Goal: Task Accomplishment & Management: Complete application form

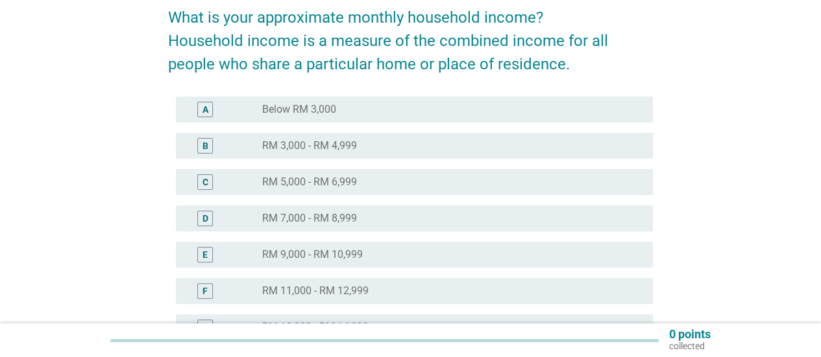
scroll to position [130, 0]
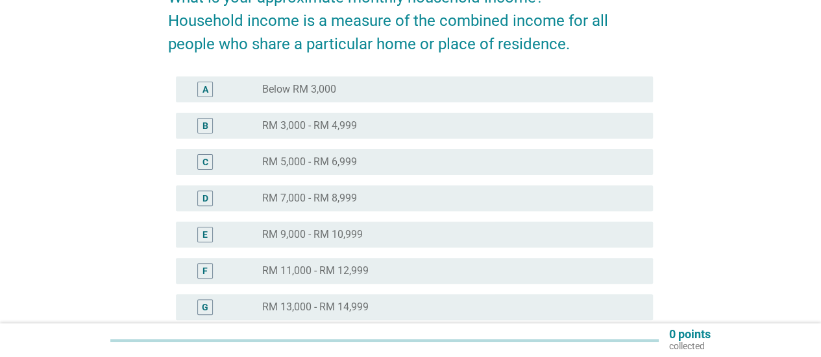
click at [370, 232] on div "radio_button_unchecked RM 9,000 - RM 10,999" at bounding box center [447, 234] width 370 height 13
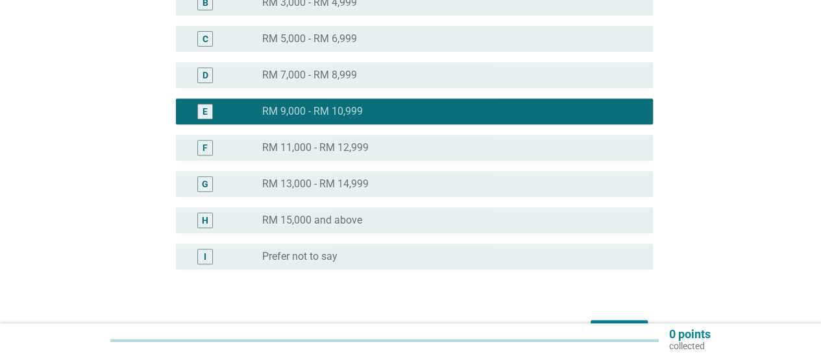
scroll to position [324, 0]
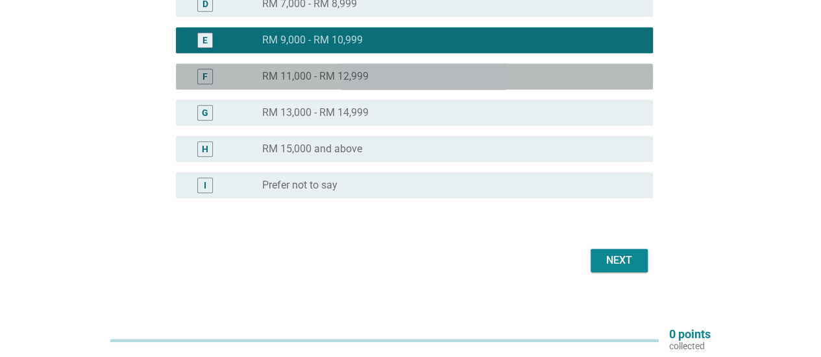
click at [524, 82] on div "radio_button_unchecked RM 11,000 - RM 12,999" at bounding box center [447, 76] width 370 height 13
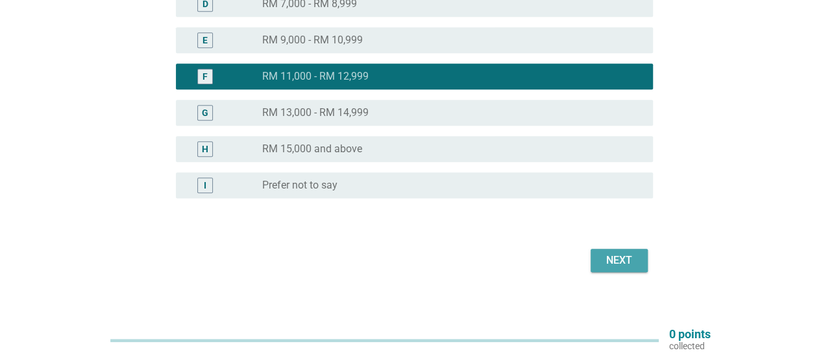
click at [606, 263] on div "Next" at bounding box center [619, 261] width 36 height 16
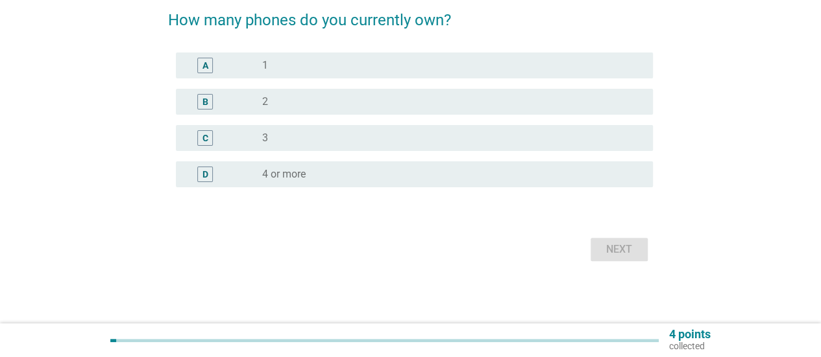
scroll to position [0, 0]
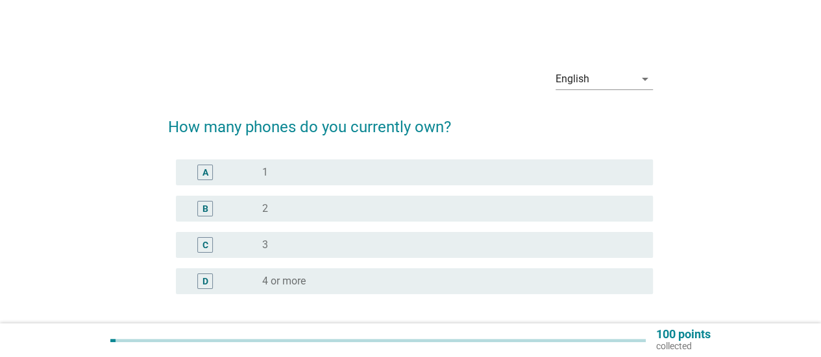
click at [404, 167] on div "radio_button_unchecked 1" at bounding box center [447, 172] width 370 height 13
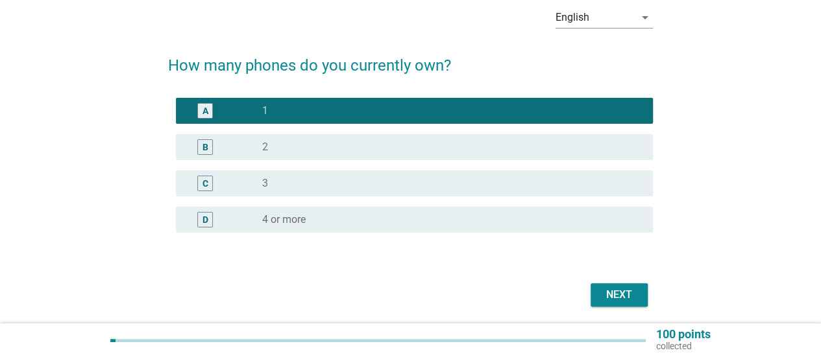
scroll to position [106, 0]
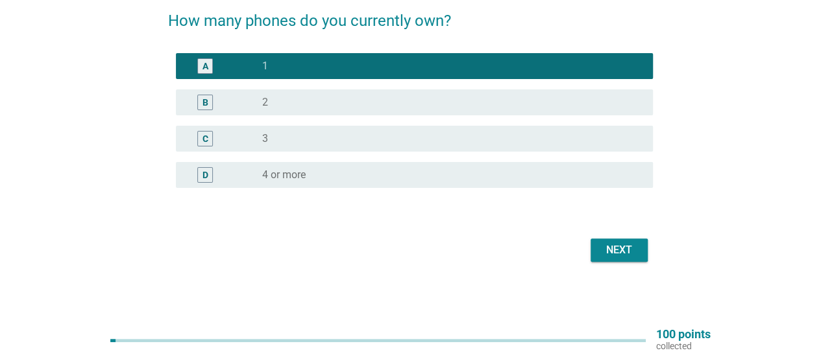
click at [633, 254] on div "Next" at bounding box center [619, 251] width 36 height 16
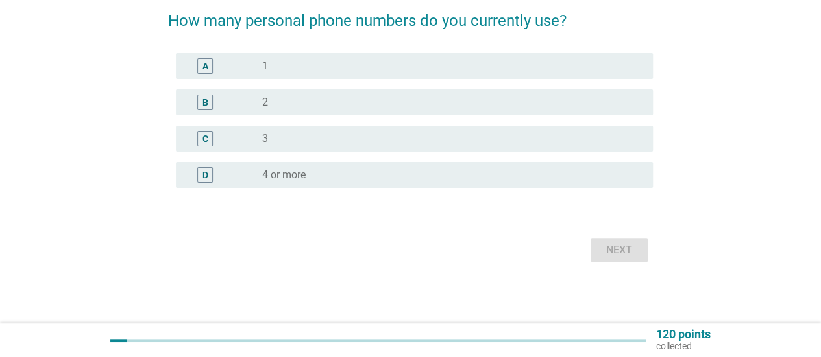
scroll to position [0, 0]
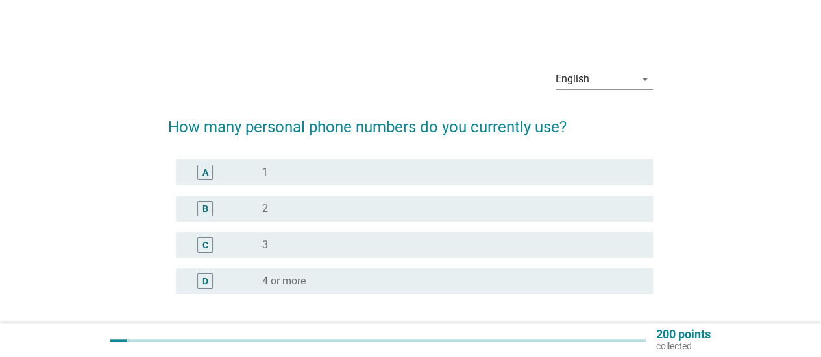
click at [340, 177] on div "radio_button_unchecked 1" at bounding box center [447, 172] width 370 height 13
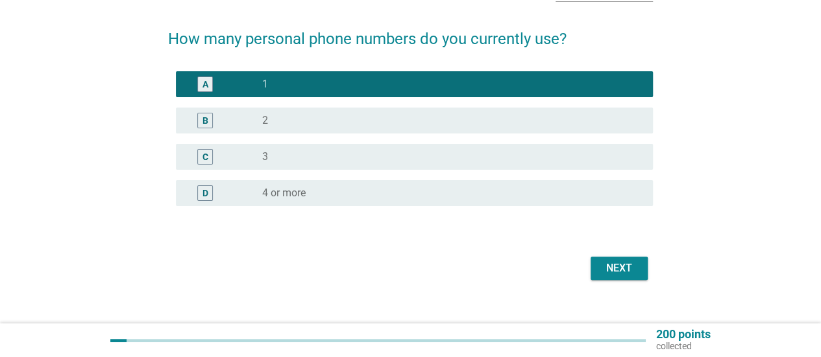
scroll to position [106, 0]
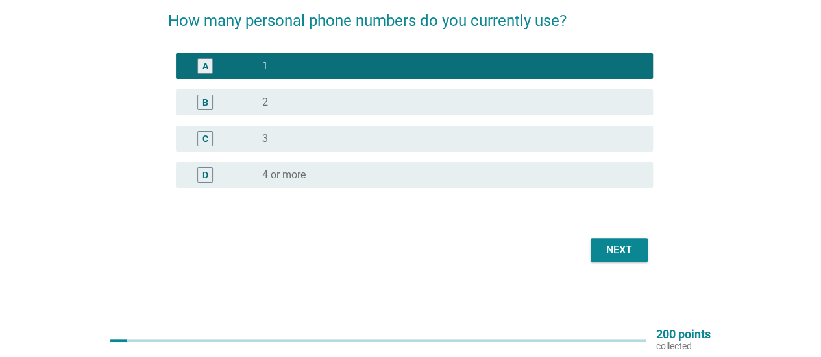
click at [627, 251] on div "Next" at bounding box center [619, 251] width 36 height 16
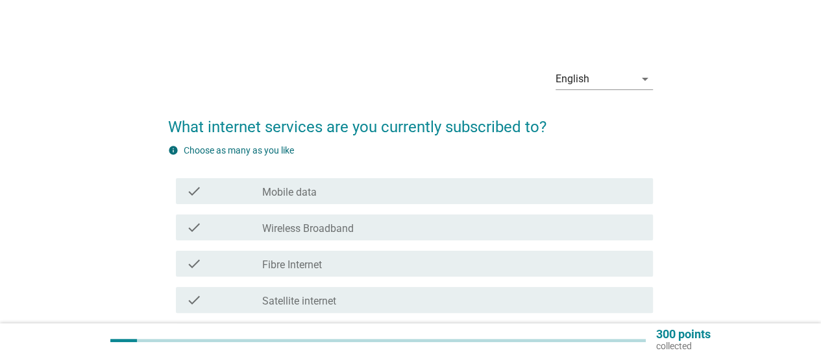
click at [333, 200] on div "check check_box_outline_blank Mobile data" at bounding box center [414, 191] width 477 height 26
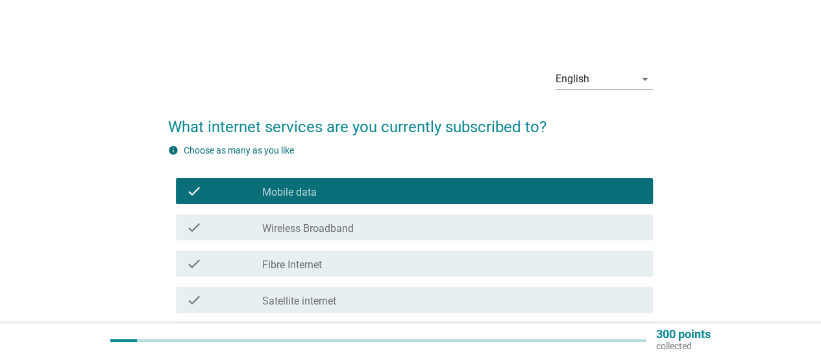
click at [344, 243] on div "check check_box_outline_blank Wireless Broadband" at bounding box center [410, 228] width 485 height 36
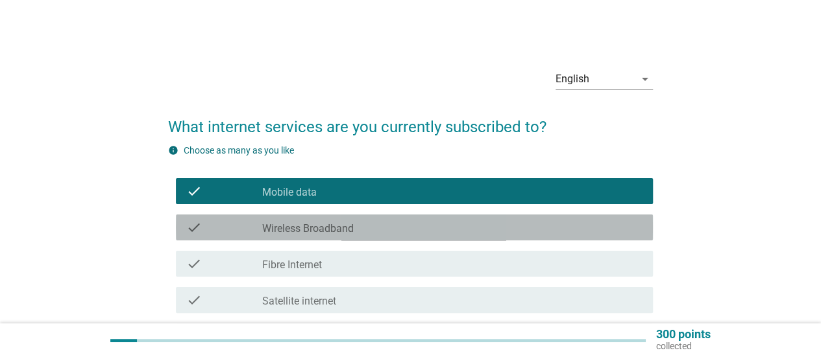
click at [347, 232] on label "Wireless Broadband" at bounding box center [307, 229] width 91 height 13
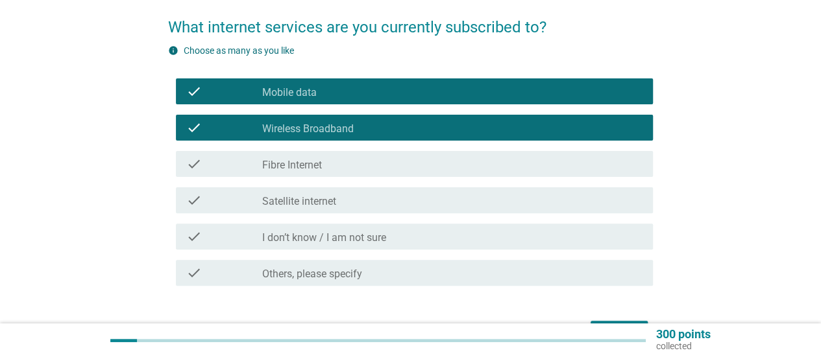
scroll to position [130, 0]
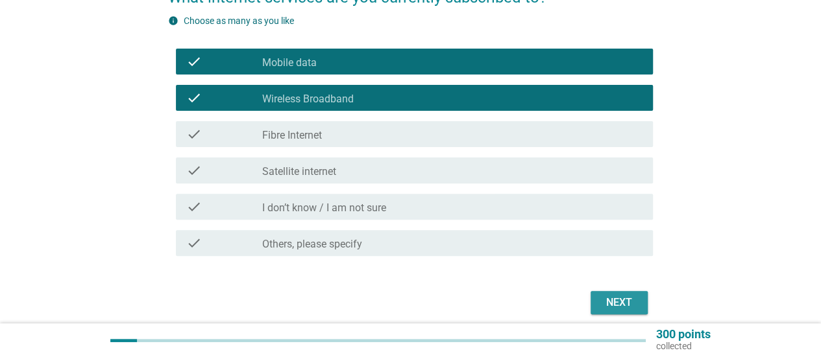
click at [604, 303] on div "Next" at bounding box center [619, 303] width 36 height 16
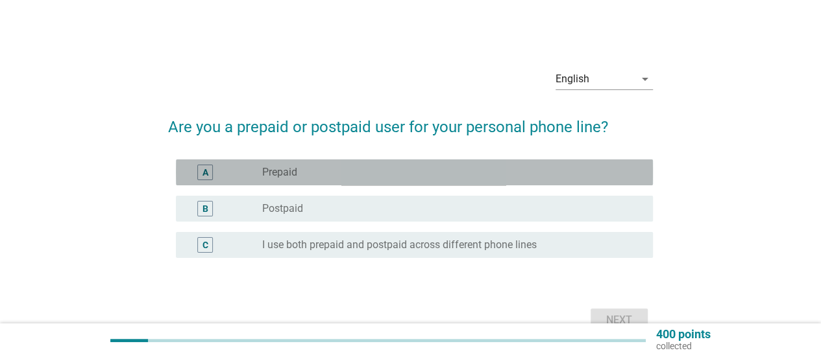
click at [365, 173] on div "radio_button_unchecked Prepaid" at bounding box center [447, 172] width 370 height 13
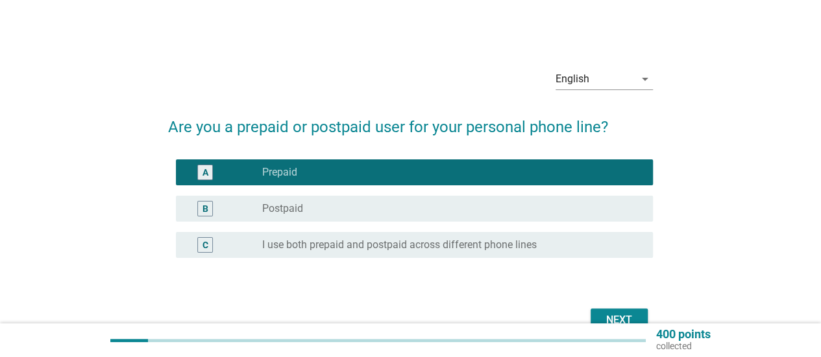
click at [597, 319] on button "Next" at bounding box center [618, 320] width 57 height 23
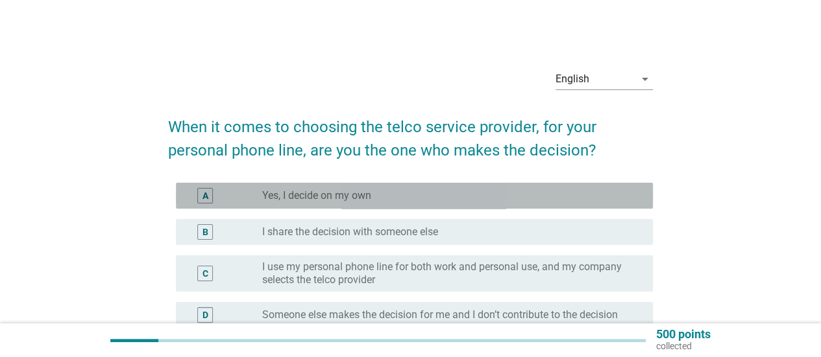
click at [396, 195] on div "radio_button_unchecked Yes, I decide on my own" at bounding box center [447, 195] width 370 height 13
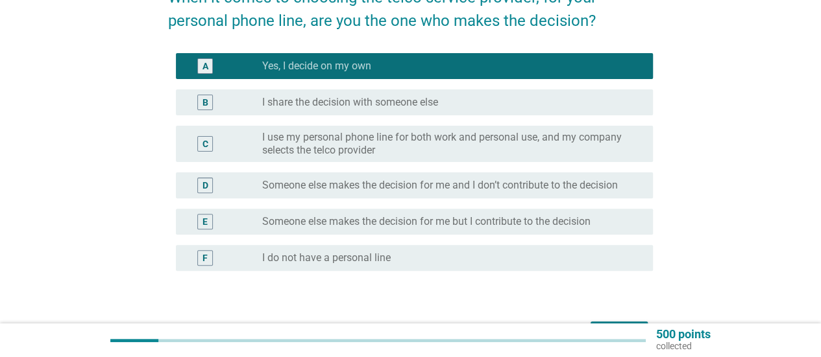
scroll to position [213, 0]
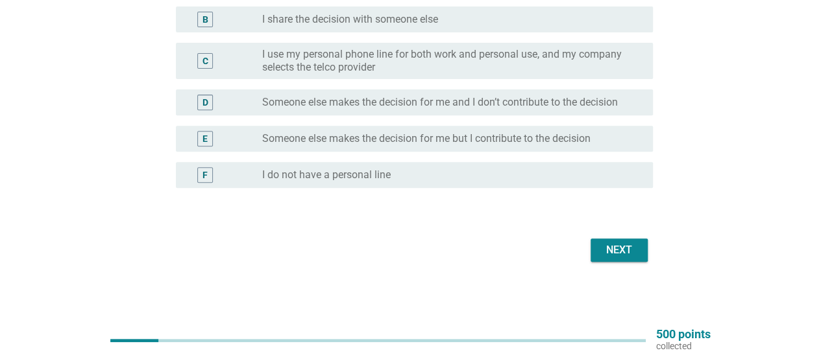
click at [618, 255] on div "Next" at bounding box center [619, 251] width 36 height 16
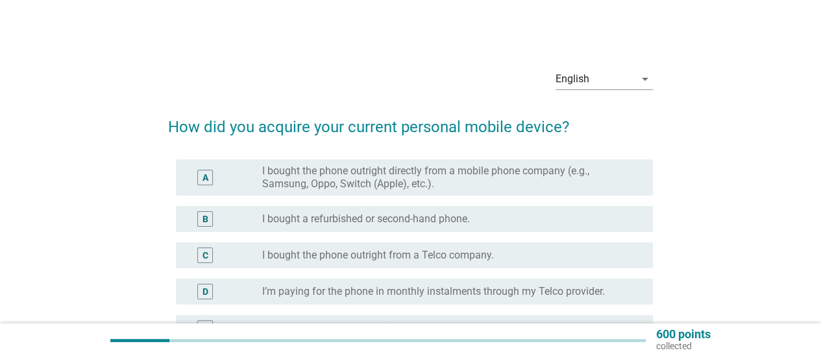
click at [375, 181] on label "I bought the phone outright directly from a mobile phone company (e.g., Samsung…" at bounding box center [447, 178] width 370 height 26
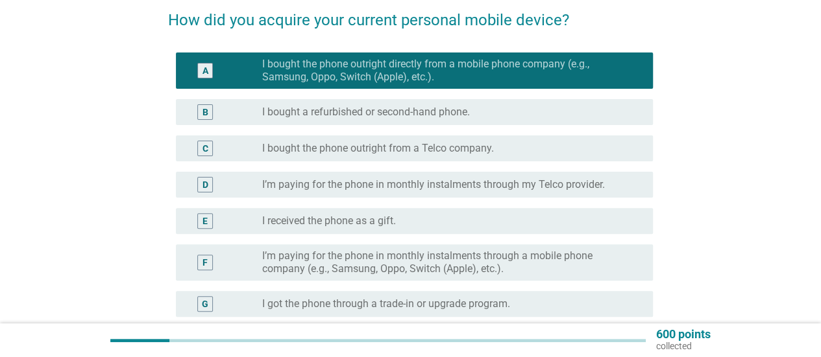
scroll to position [259, 0]
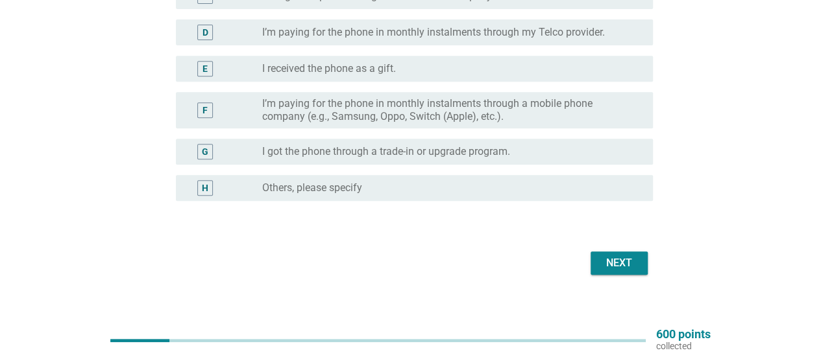
click at [611, 262] on div "Next" at bounding box center [619, 264] width 36 height 16
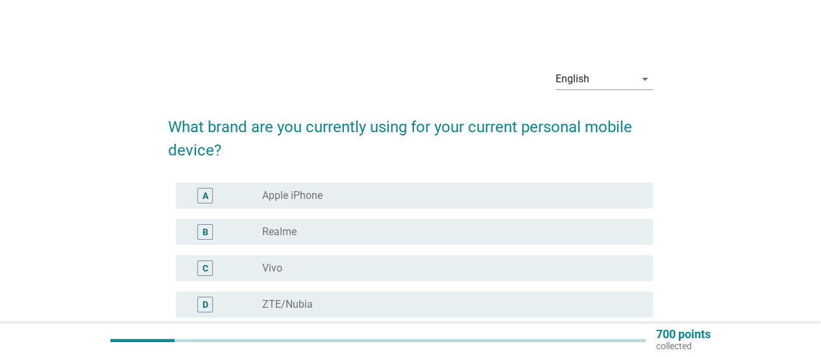
click at [315, 194] on label "Apple iPhone" at bounding box center [292, 195] width 60 height 13
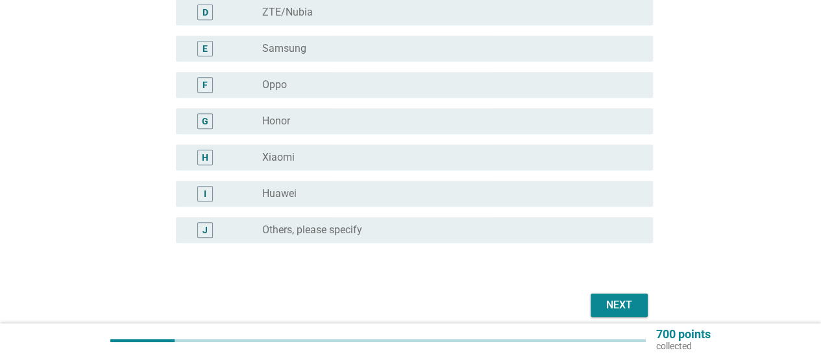
scroll to position [348, 0]
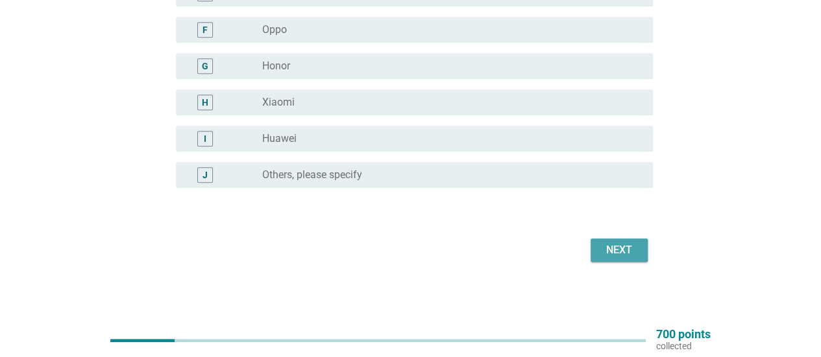
click at [623, 250] on div "Next" at bounding box center [619, 251] width 36 height 16
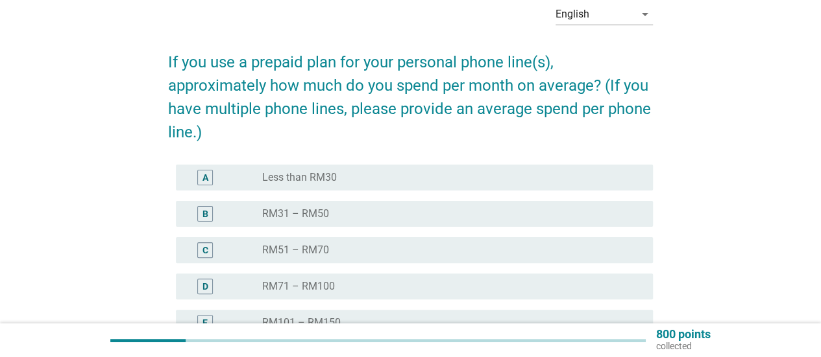
click at [381, 180] on div "radio_button_unchecked Less than RM30" at bounding box center [447, 177] width 370 height 13
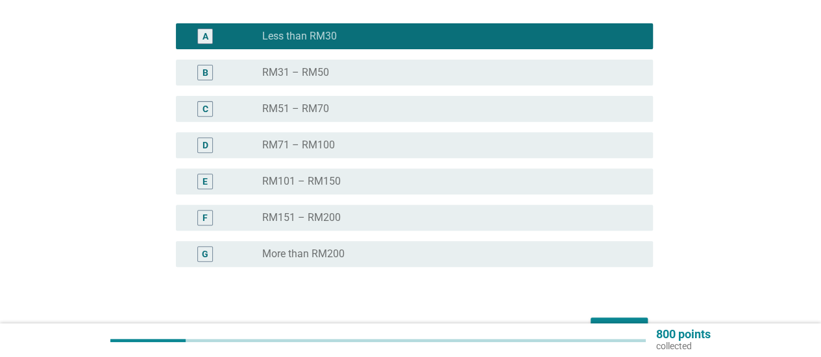
scroll to position [285, 0]
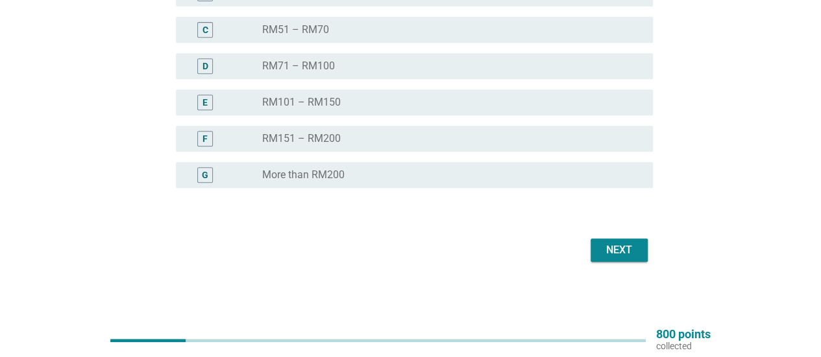
click at [620, 249] on div "Next" at bounding box center [619, 251] width 36 height 16
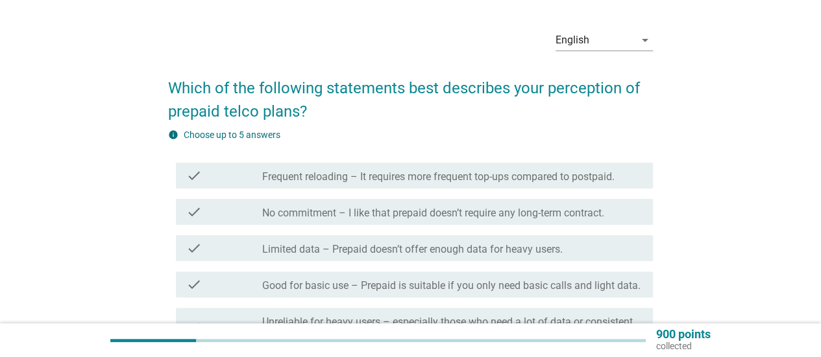
scroll to position [65, 0]
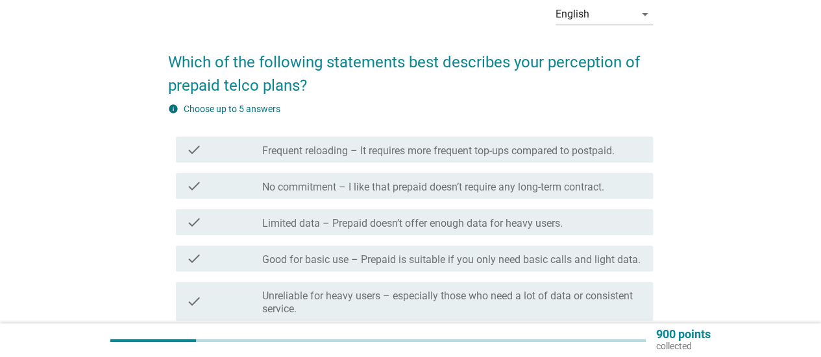
click at [430, 256] on label "Good for basic use – Prepaid is suitable if you only need basic calls and light…" at bounding box center [451, 260] width 378 height 13
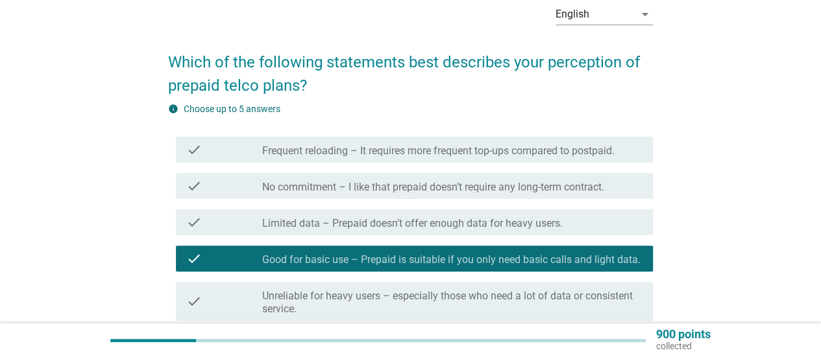
click at [407, 189] on label "No commitment – I like that prepaid doesn’t require any long-term contract." at bounding box center [433, 187] width 342 height 13
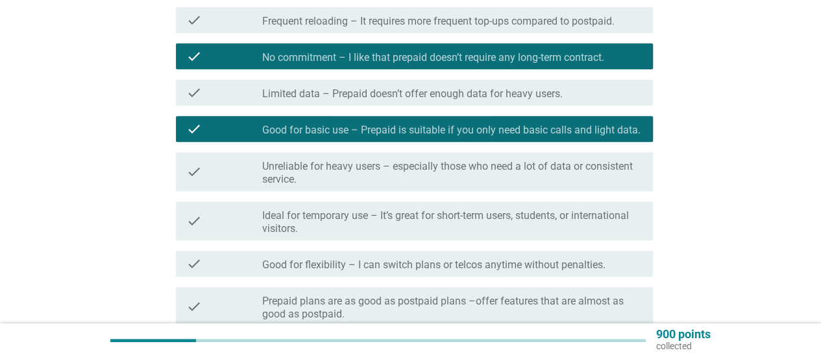
scroll to position [324, 0]
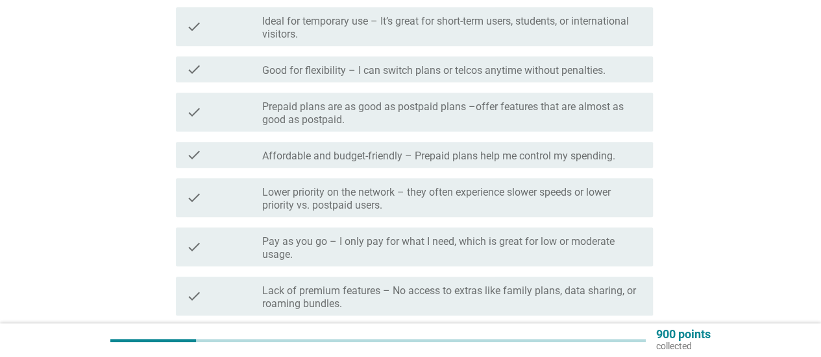
click at [294, 154] on label "Affordable and budget-friendly – Prepaid plans help me control my spending." at bounding box center [438, 156] width 353 height 13
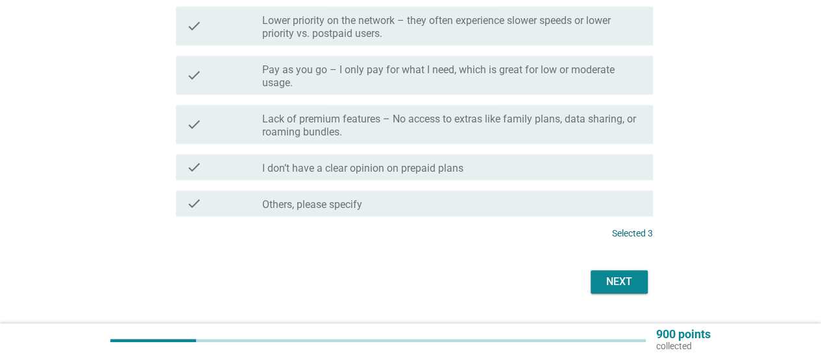
scroll to position [593, 0]
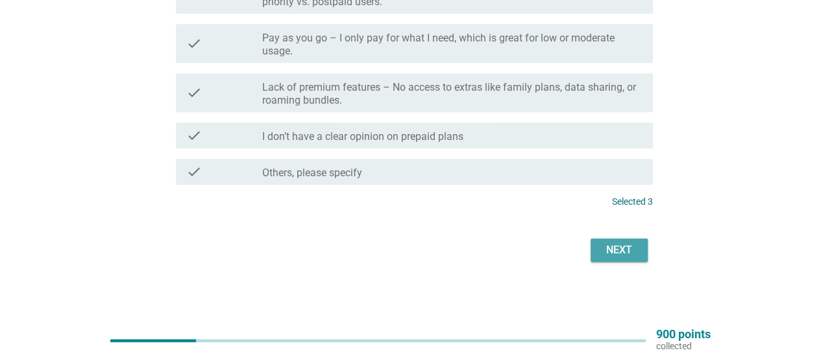
click at [605, 258] on div "Next" at bounding box center [619, 251] width 36 height 16
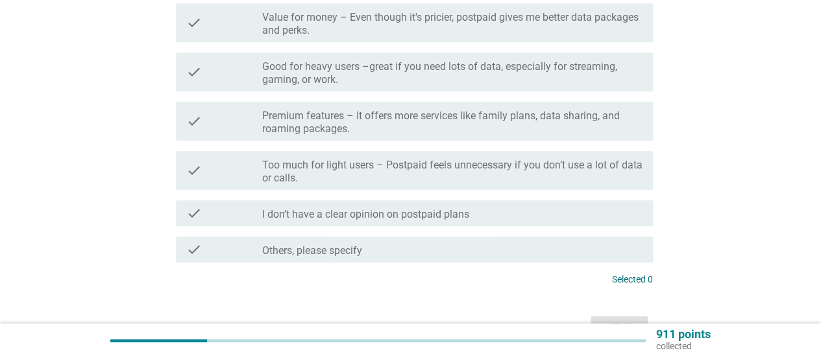
scroll to position [0, 0]
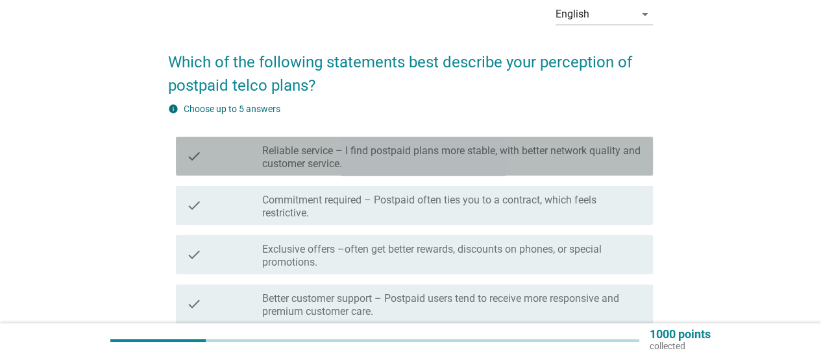
click at [345, 139] on div "check check_box_outline_blank Reliable service – I find postpaid plans more sta…" at bounding box center [414, 156] width 477 height 39
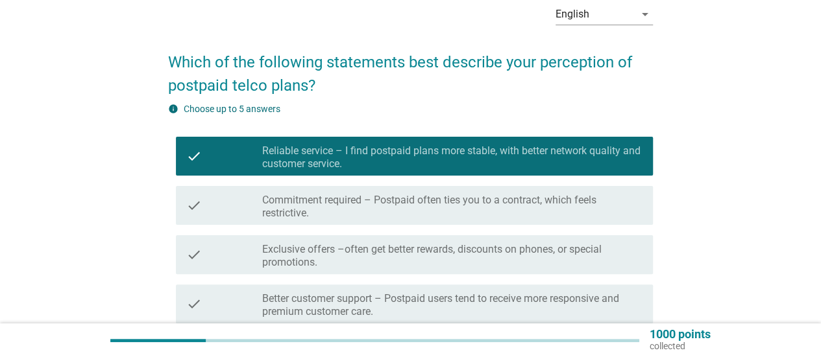
click at [333, 236] on div "check check_box_outline_blank Exclusive offers –often get better rewards, disco…" at bounding box center [414, 254] width 477 height 39
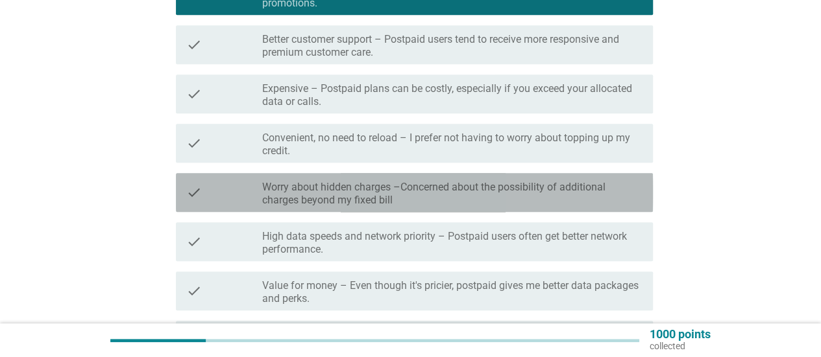
click at [337, 206] on label "Worry about hidden charges –Concerned about the possibility of additional charg…" at bounding box center [452, 194] width 380 height 26
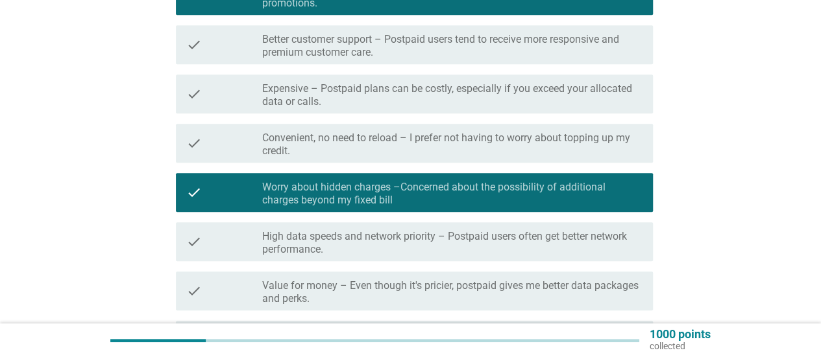
scroll to position [649, 0]
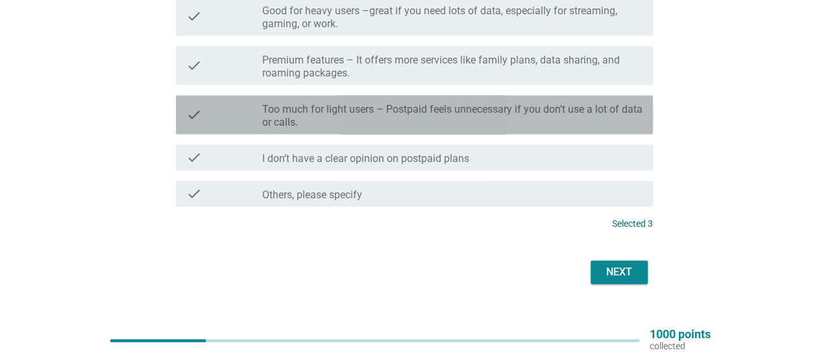
click at [414, 110] on label "Too much for light users – Postpaid feels unnecessary if you don’t use a lot of…" at bounding box center [452, 116] width 380 height 26
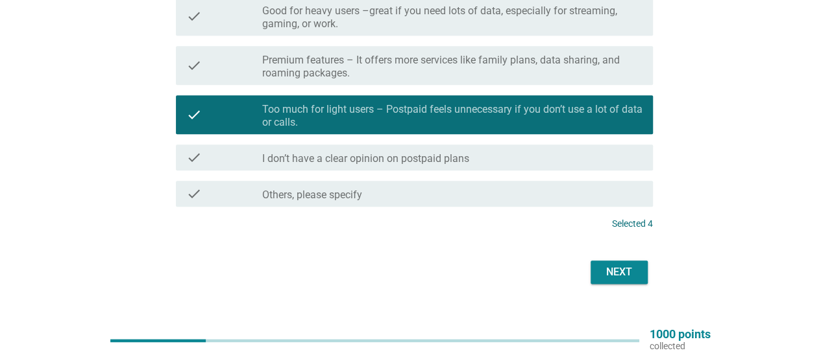
click at [617, 275] on div "Next" at bounding box center [619, 273] width 36 height 16
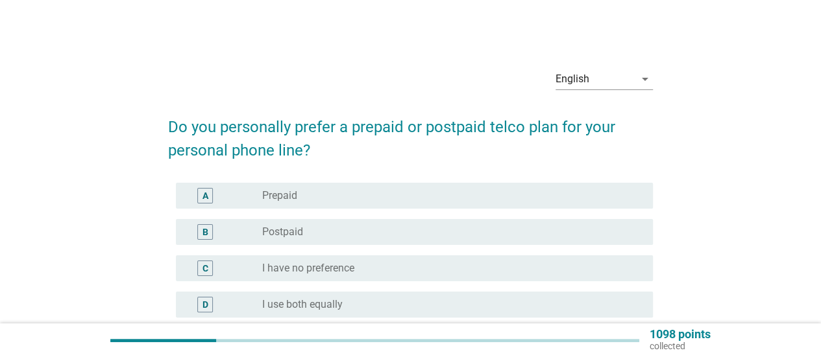
click at [373, 204] on div "A radio_button_unchecked Prepaid" at bounding box center [414, 196] width 477 height 26
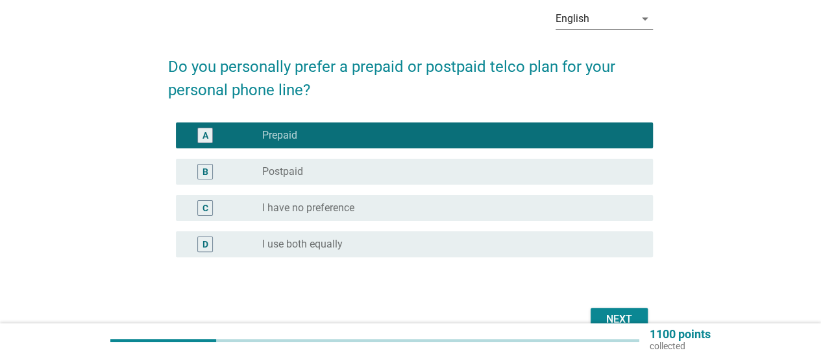
scroll to position [130, 0]
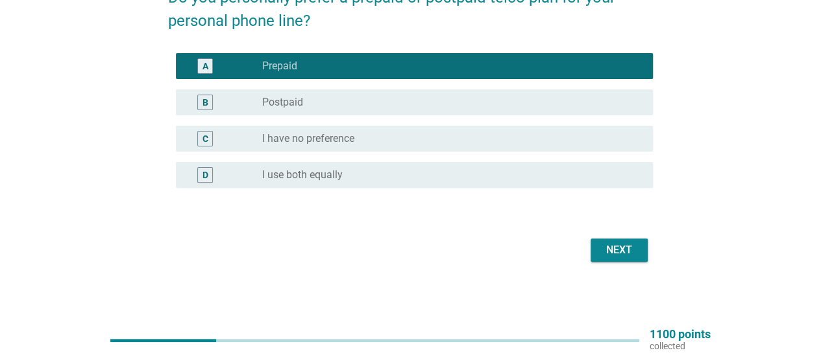
click at [605, 248] on div "Next" at bounding box center [619, 251] width 36 height 16
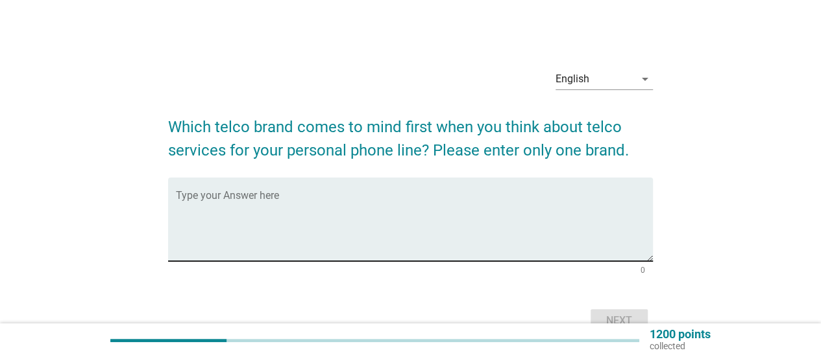
click at [319, 197] on textarea "Type your Answer here" at bounding box center [414, 227] width 477 height 68
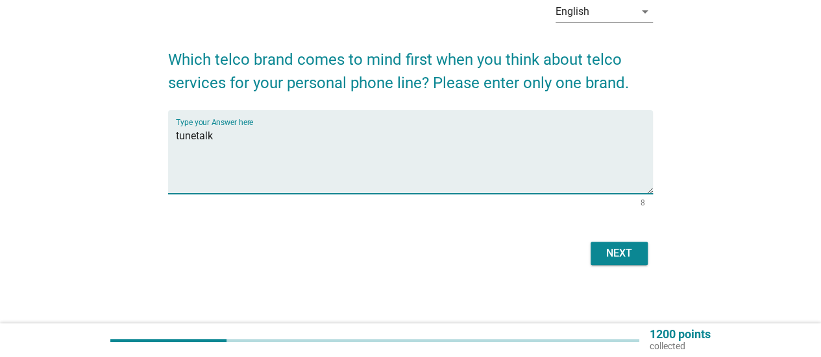
scroll to position [71, 0]
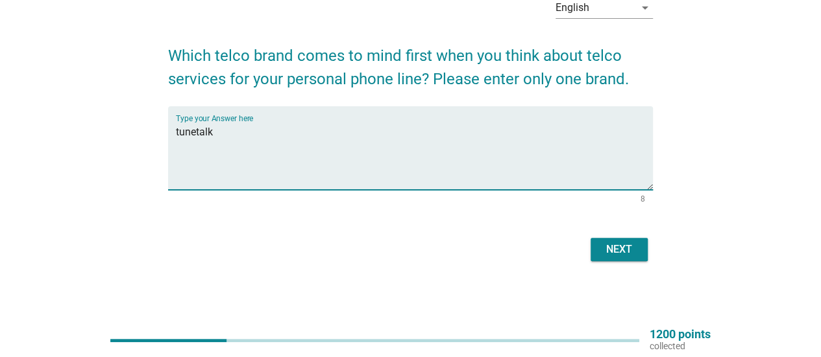
type textarea "tunetalk"
click at [634, 255] on div "Next" at bounding box center [619, 250] width 36 height 16
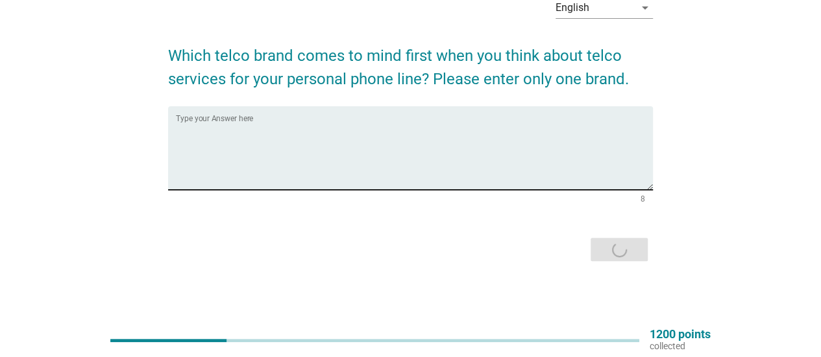
scroll to position [0, 0]
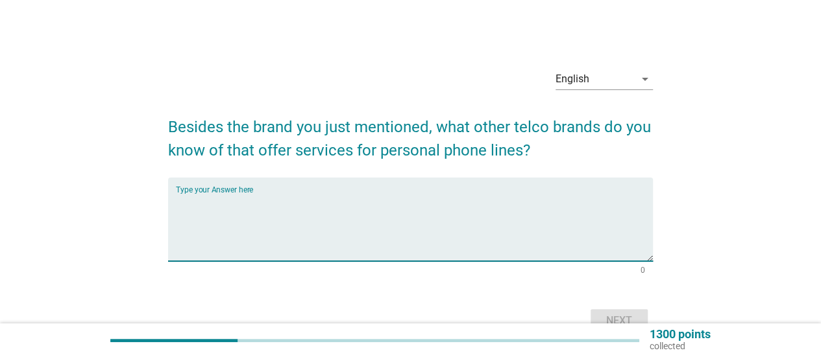
click at [488, 206] on textarea "Type your Answer here" at bounding box center [414, 227] width 477 height 68
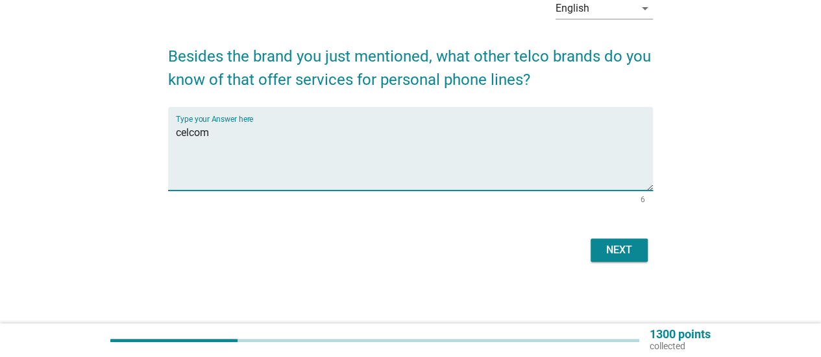
scroll to position [71, 0]
type textarea "celcom"
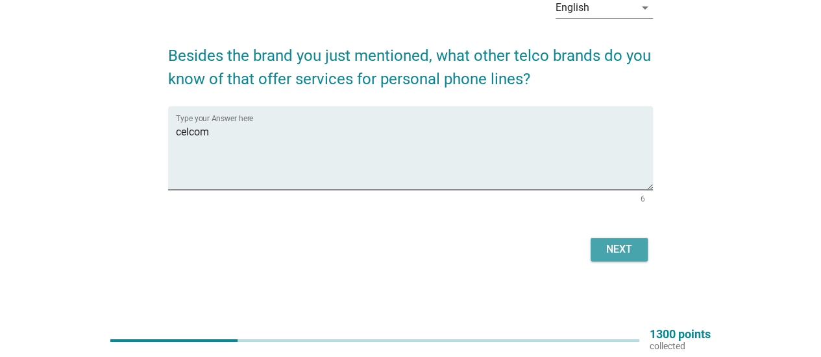
click at [595, 241] on button "Next" at bounding box center [618, 249] width 57 height 23
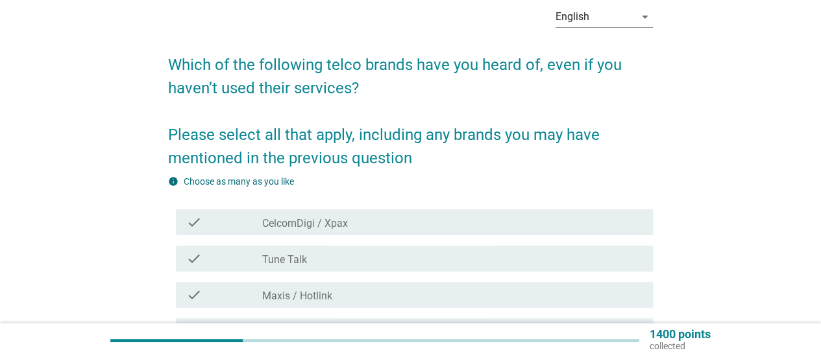
scroll to position [195, 0]
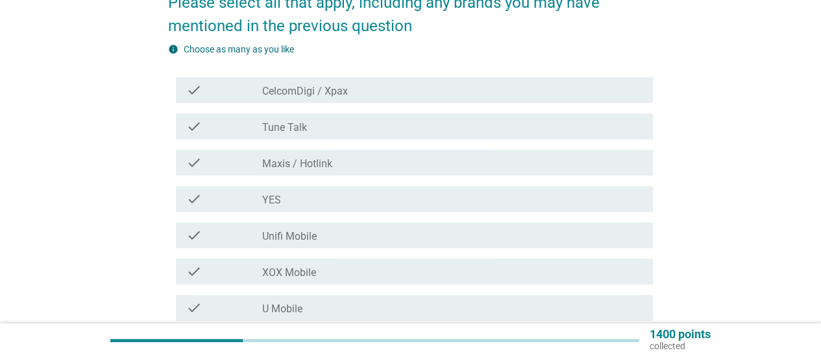
click at [371, 114] on div "check check_box_outline_blank Tune Talk" at bounding box center [414, 127] width 477 height 26
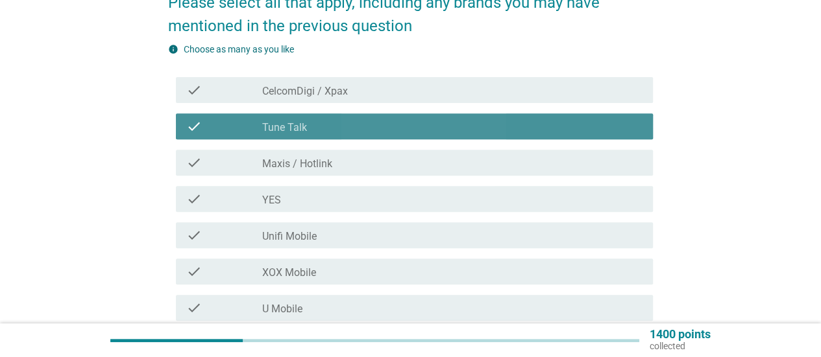
click at [383, 93] on div "check_box_outline_blank CelcomDigi / Xpax" at bounding box center [452, 90] width 380 height 16
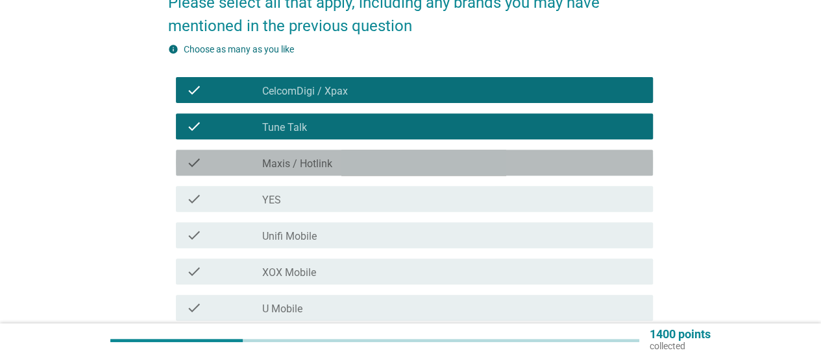
drag, startPoint x: 376, startPoint y: 159, endPoint x: 359, endPoint y: 199, distance: 42.8
click at [376, 160] on div "check_box_outline_blank Maxis / Hotlink" at bounding box center [452, 163] width 380 height 16
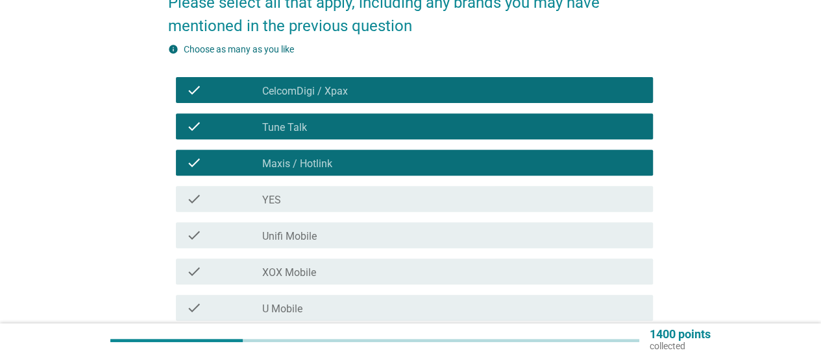
click at [356, 212] on div "check check_box_outline_blank YES" at bounding box center [410, 199] width 485 height 36
click at [348, 252] on div "check check_box_outline_blank Unifi Mobile" at bounding box center [410, 235] width 485 height 36
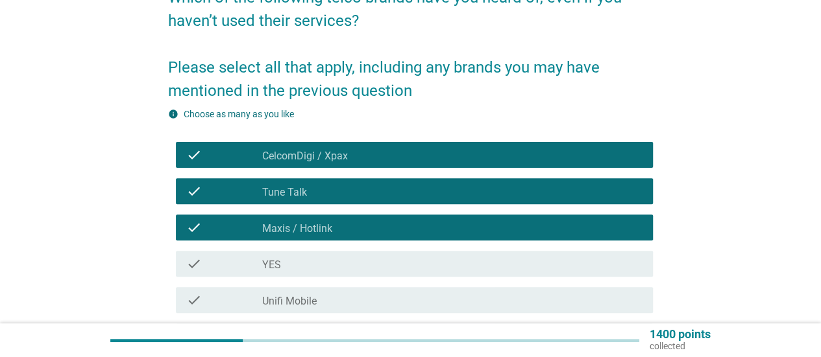
scroll to position [259, 0]
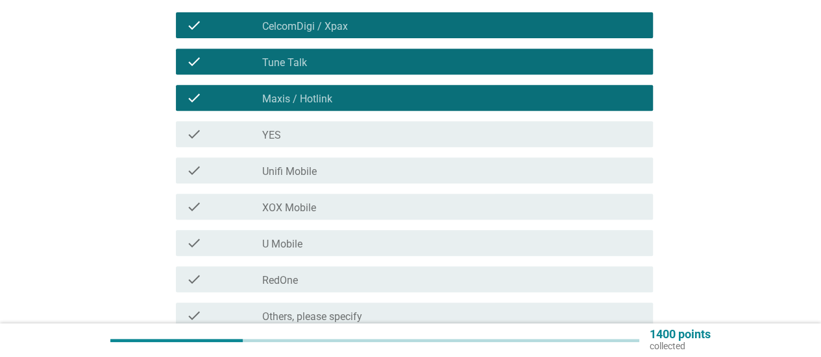
click at [337, 134] on div "check_box_outline_blank YES" at bounding box center [452, 135] width 380 height 16
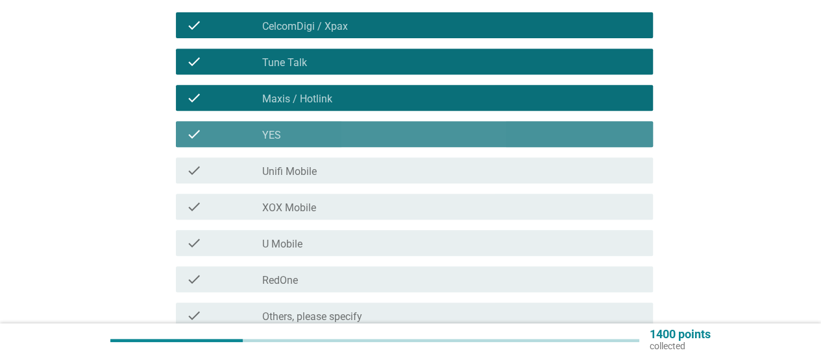
click at [337, 181] on div "check check_box_outline_blank Unifi Mobile" at bounding box center [414, 171] width 477 height 26
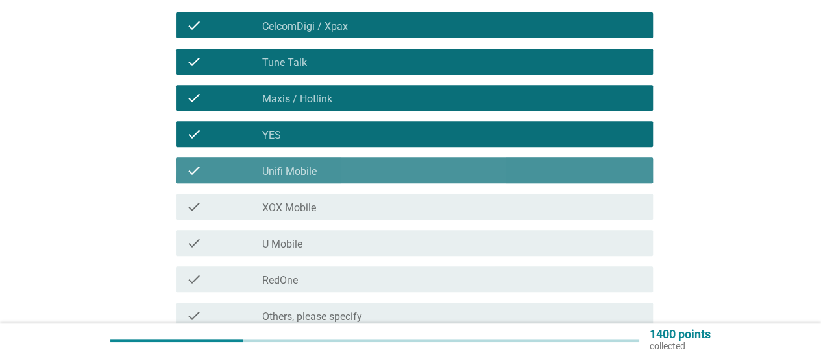
click at [322, 217] on div "check check_box_outline_blank XOX Mobile" at bounding box center [414, 207] width 477 height 26
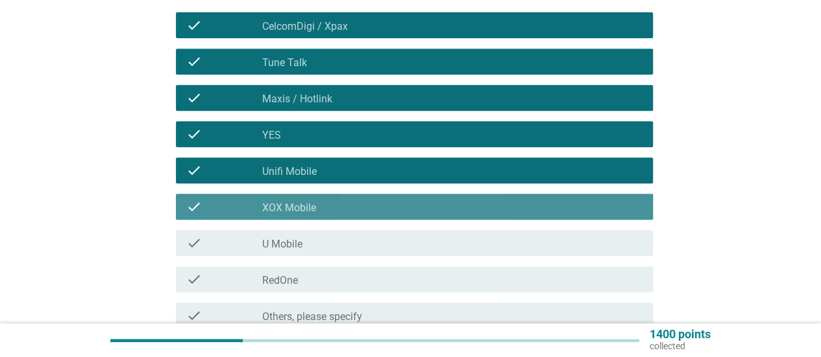
click at [308, 247] on div "check_box_outline_blank U Mobile" at bounding box center [452, 243] width 380 height 16
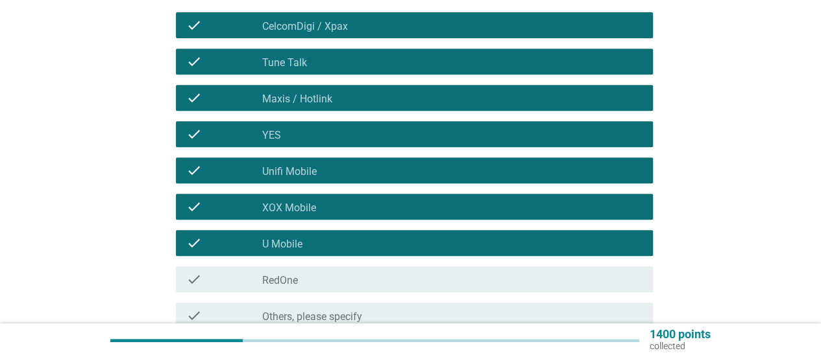
click at [300, 265] on div "check check_box_outline_blank RedOne" at bounding box center [410, 279] width 485 height 36
click at [300, 271] on div "check check_box_outline_blank RedOne" at bounding box center [414, 280] width 477 height 26
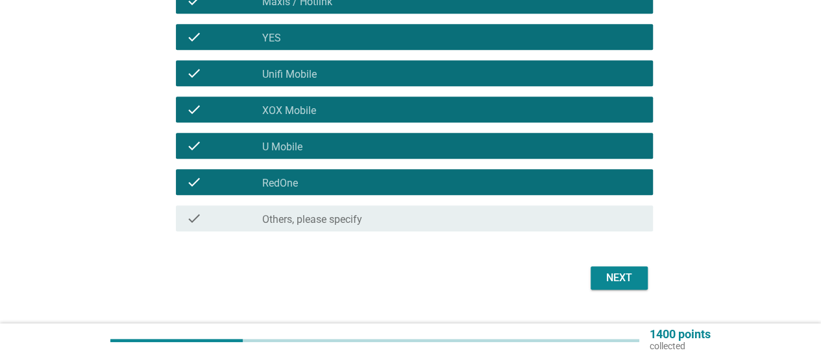
scroll to position [385, 0]
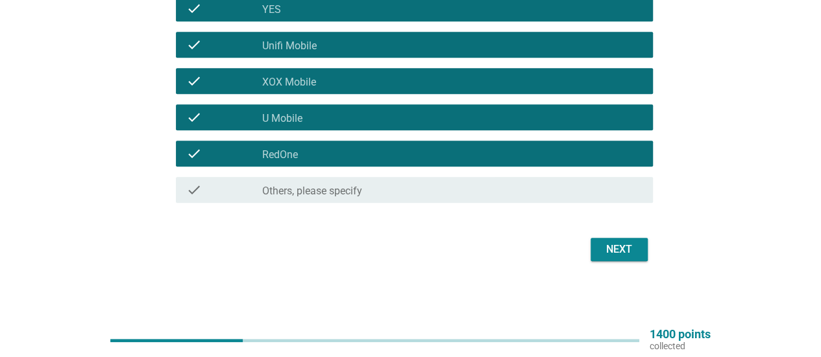
click at [625, 254] on div "Next" at bounding box center [619, 250] width 36 height 16
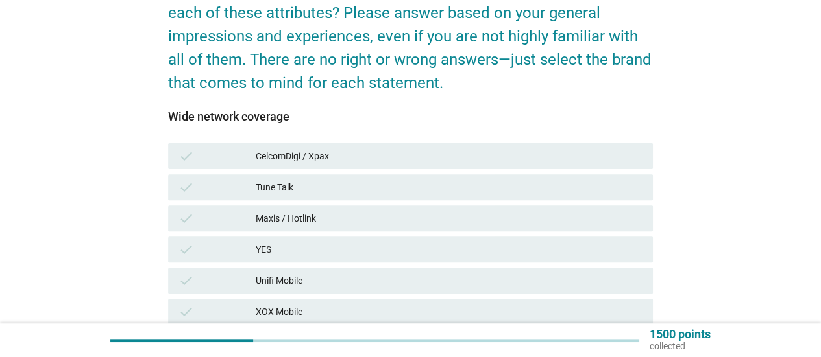
scroll to position [195, 0]
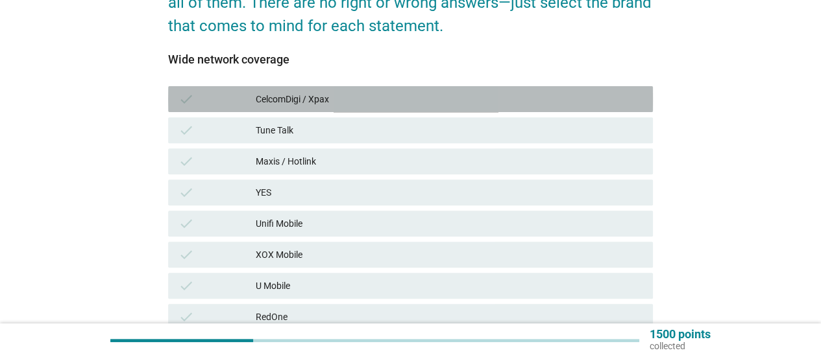
click at [344, 106] on div "CelcomDigi / Xpax" at bounding box center [449, 99] width 387 height 16
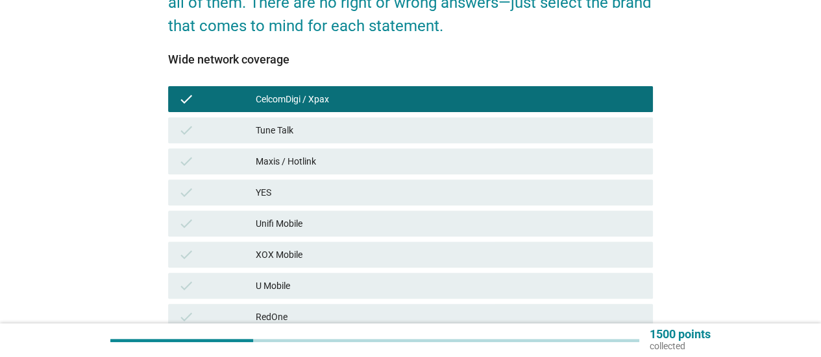
click at [362, 156] on div "Maxis / Hotlink" at bounding box center [449, 162] width 387 height 16
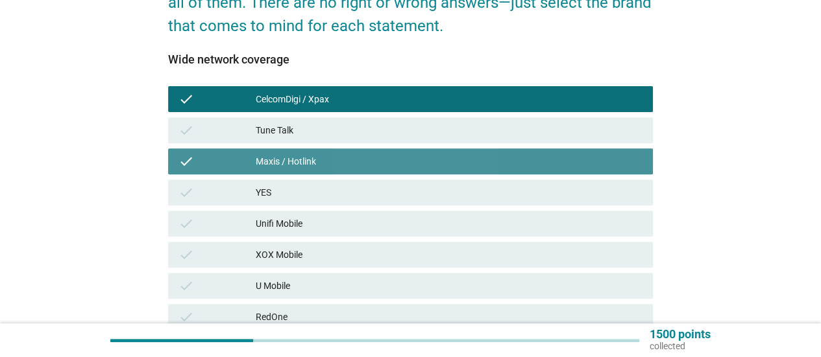
click at [361, 199] on div "YES" at bounding box center [449, 193] width 387 height 16
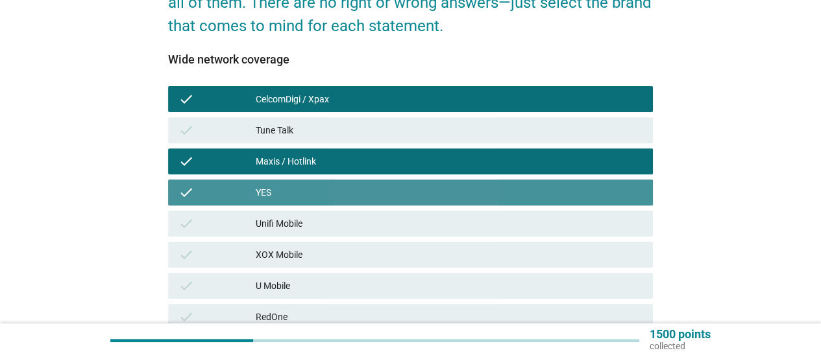
click at [343, 254] on div "XOX Mobile" at bounding box center [449, 255] width 387 height 16
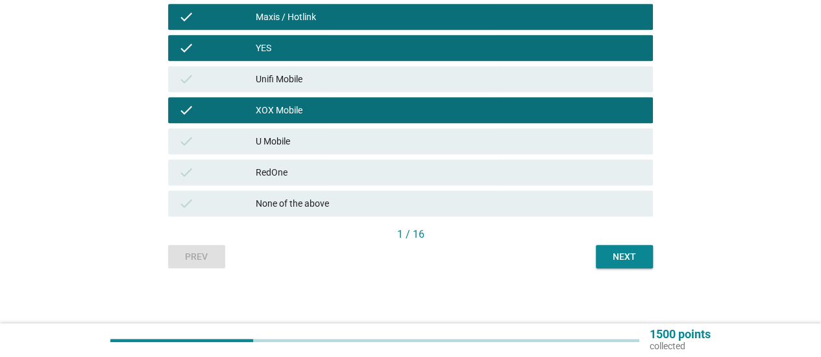
scroll to position [343, 0]
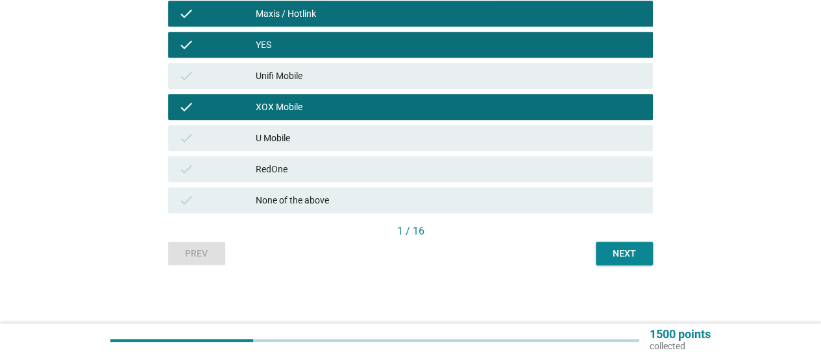
click at [363, 206] on div "None of the above" at bounding box center [449, 201] width 387 height 16
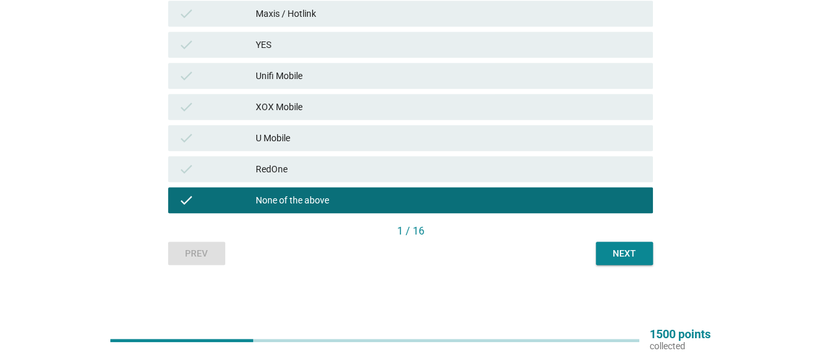
click at [440, 164] on div "RedOne" at bounding box center [449, 170] width 387 height 16
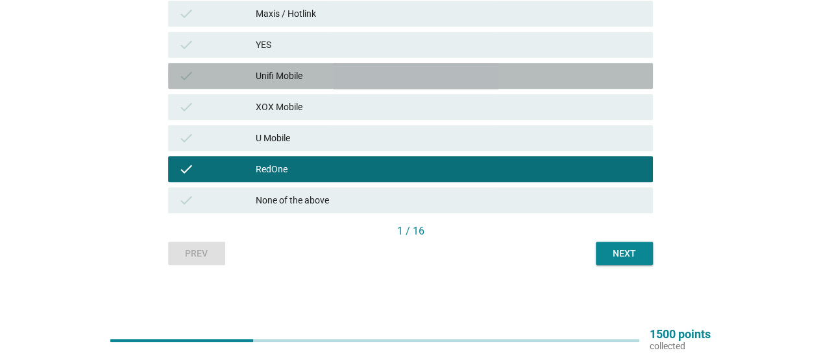
click at [458, 86] on div "check Unifi Mobile" at bounding box center [410, 76] width 485 height 26
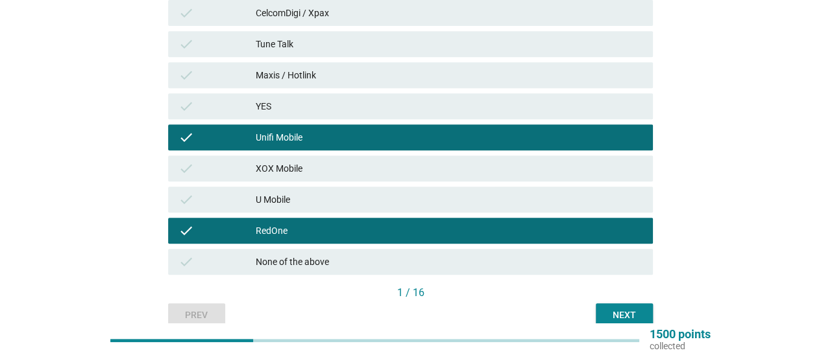
scroll to position [213, 0]
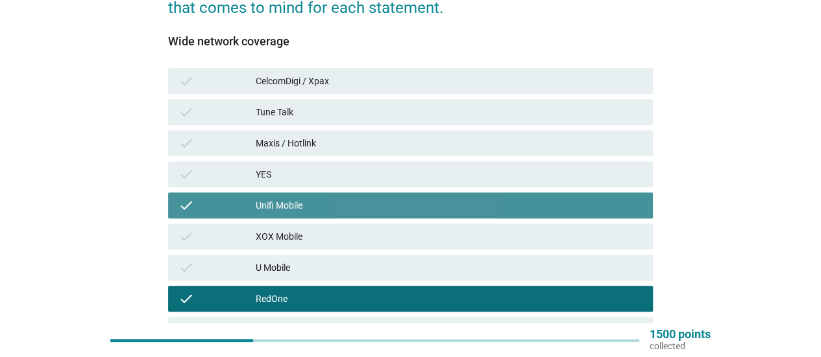
click at [428, 200] on div "Unifi Mobile" at bounding box center [449, 206] width 387 height 16
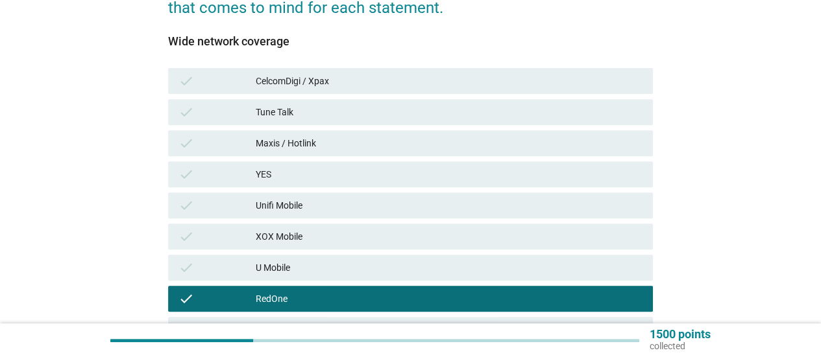
click at [440, 127] on div "check Tune Talk" at bounding box center [410, 112] width 490 height 31
click at [444, 95] on div "check CelcomDigi / Xpax" at bounding box center [410, 81] width 490 height 31
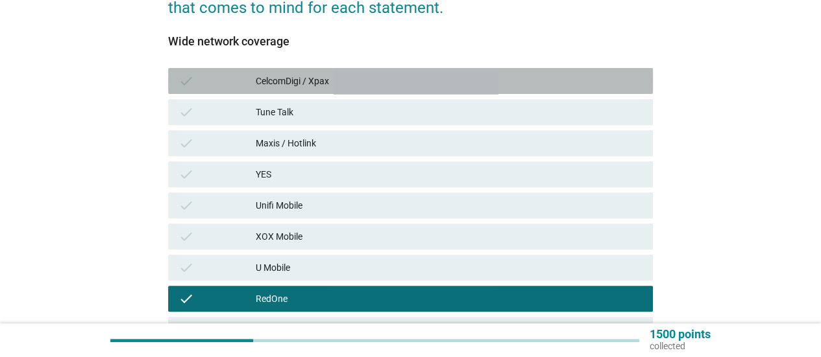
drag, startPoint x: 449, startPoint y: 71, endPoint x: 448, endPoint y: 134, distance: 62.3
click at [450, 71] on div "check CelcomDigi / Xpax" at bounding box center [410, 81] width 485 height 26
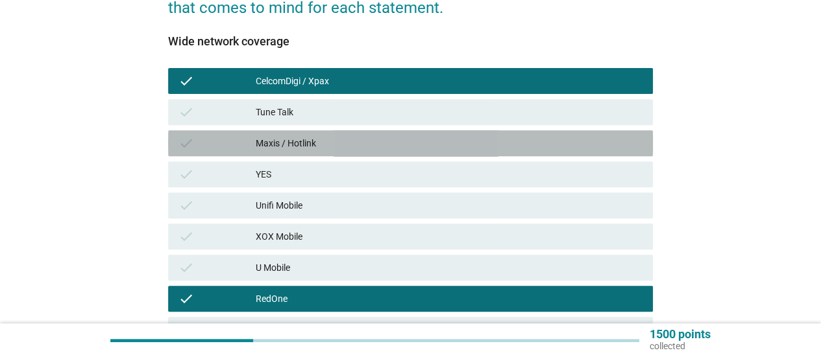
click at [448, 141] on div "Maxis / Hotlink" at bounding box center [449, 144] width 387 height 16
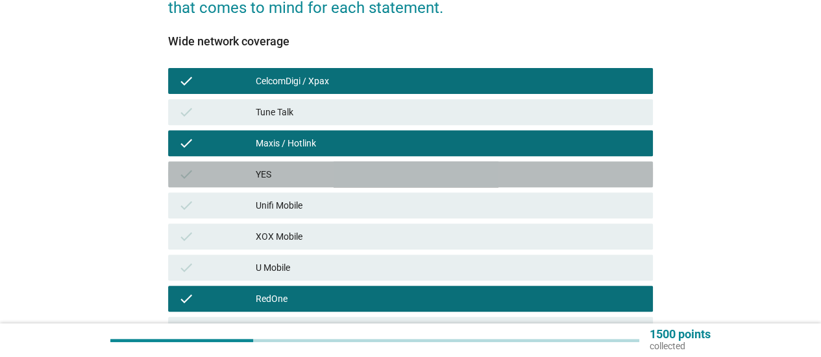
drag, startPoint x: 444, startPoint y: 180, endPoint x: 433, endPoint y: 215, distance: 37.2
click at [444, 180] on div "YES" at bounding box center [449, 175] width 387 height 16
click at [433, 217] on div "check Unifi Mobile" at bounding box center [410, 206] width 485 height 26
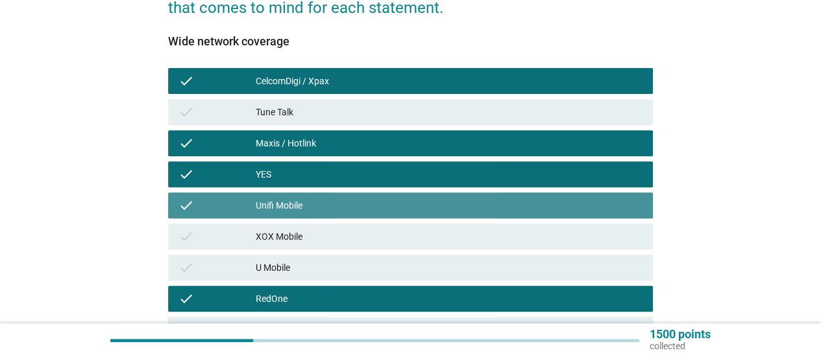
click at [423, 248] on div "check XOX Mobile" at bounding box center [410, 237] width 485 height 26
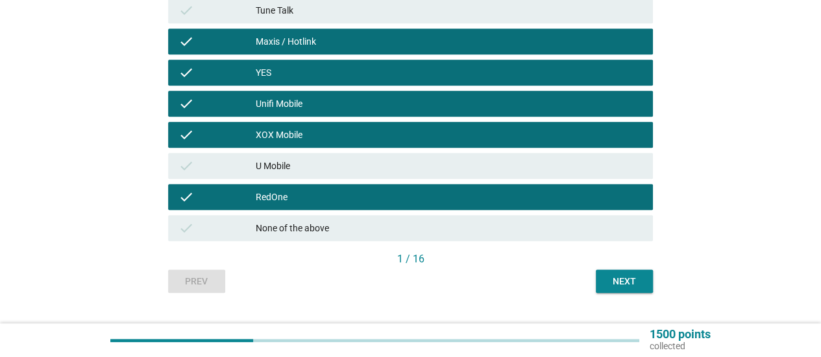
scroll to position [343, 0]
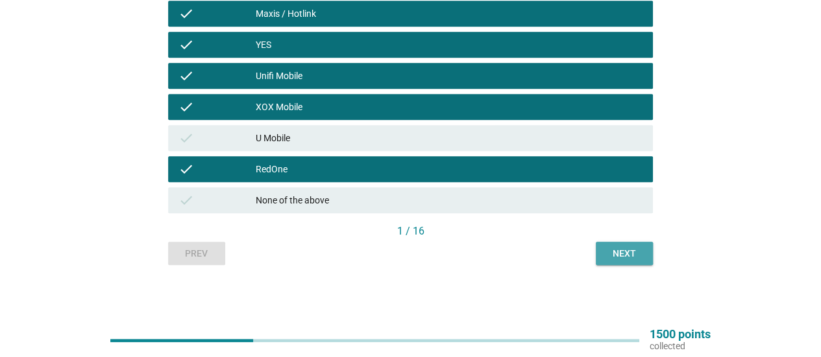
click at [619, 250] on div "Next" at bounding box center [624, 254] width 36 height 14
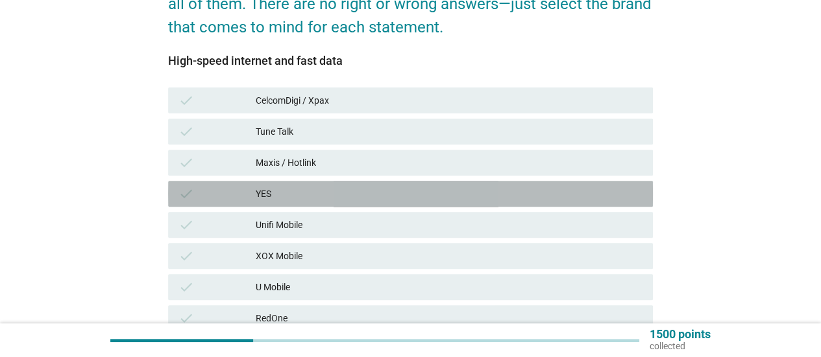
scroll to position [195, 0]
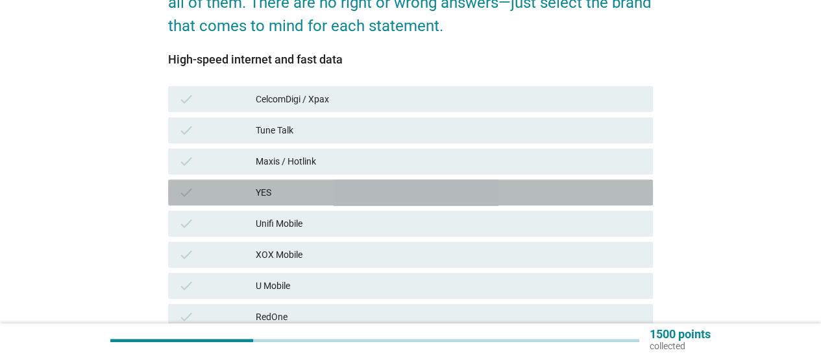
click at [361, 198] on div "YES" at bounding box center [449, 193] width 387 height 16
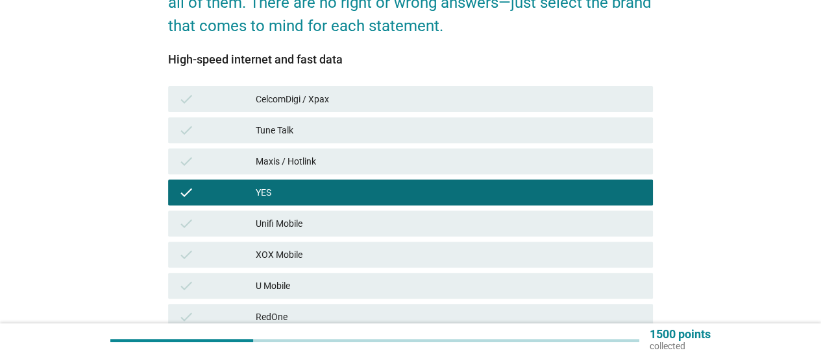
click at [444, 123] on div "Tune Talk" at bounding box center [449, 131] width 387 height 16
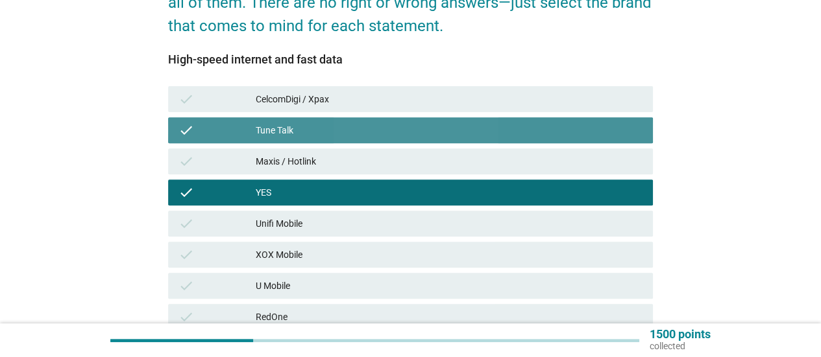
drag, startPoint x: 453, startPoint y: 82, endPoint x: 420, endPoint y: 223, distance: 143.8
click at [453, 82] on div "High-speed internet and fast data check CelcomDigi / Xpax check Tune Talk check…" at bounding box center [410, 212] width 485 height 319
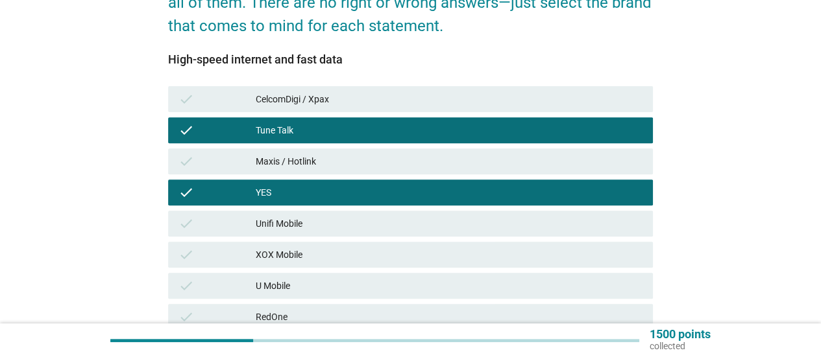
click at [420, 229] on div "Unifi Mobile" at bounding box center [449, 224] width 387 height 16
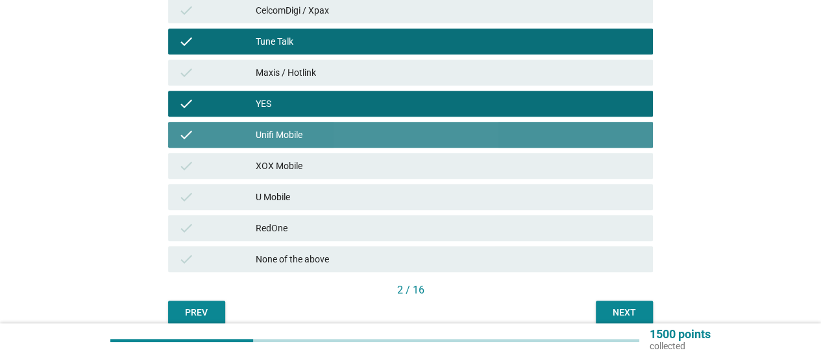
scroll to position [343, 0]
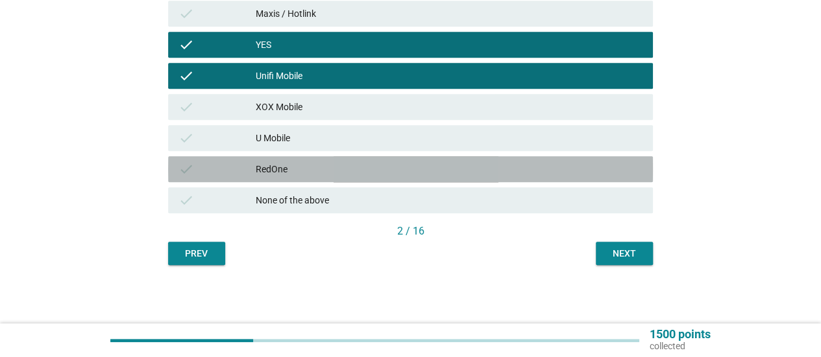
click at [464, 163] on div "RedOne" at bounding box center [449, 170] width 387 height 16
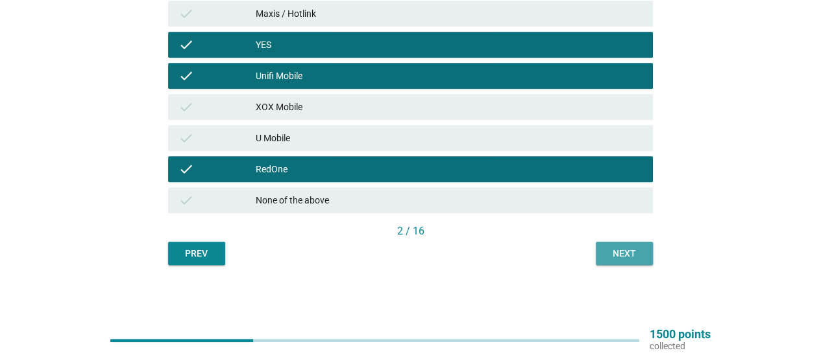
click at [626, 255] on div "Next" at bounding box center [624, 254] width 36 height 14
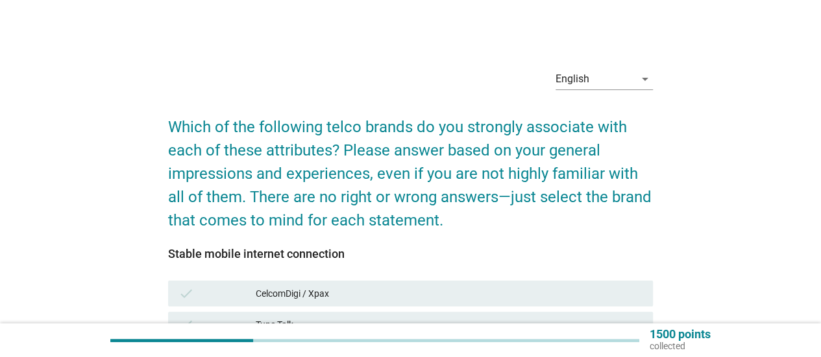
click at [497, 106] on h2 "Which of the following telco brands do you strongly associate with each of thes…" at bounding box center [410, 167] width 485 height 130
click at [462, 238] on form "Which of the following telco brands do you strongly associate with each of thes…" at bounding box center [410, 354] width 485 height 505
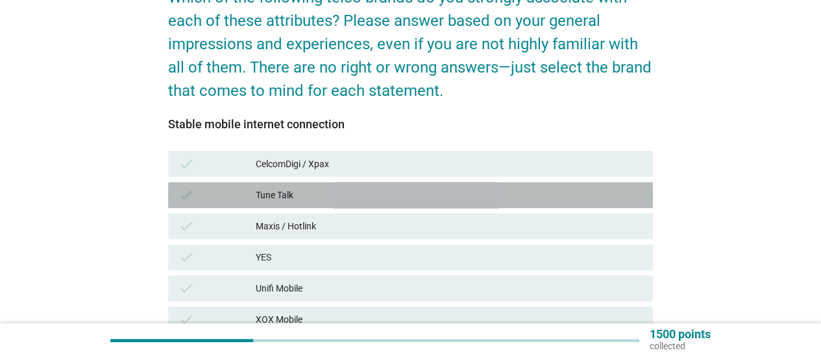
click at [473, 199] on div "Tune Talk" at bounding box center [449, 195] width 387 height 16
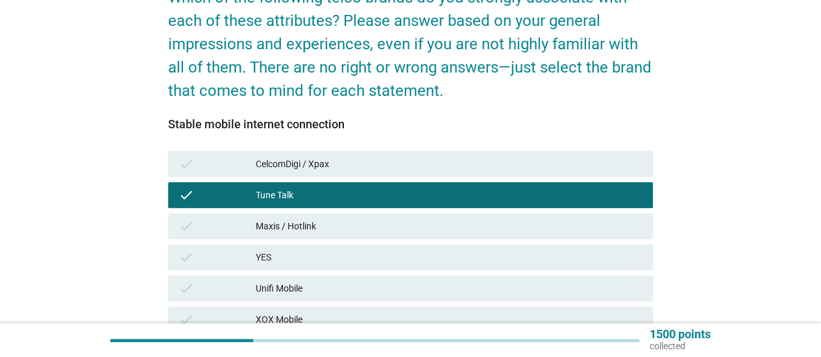
click at [482, 174] on div "check CelcomDigi / Xpax" at bounding box center [410, 164] width 485 height 26
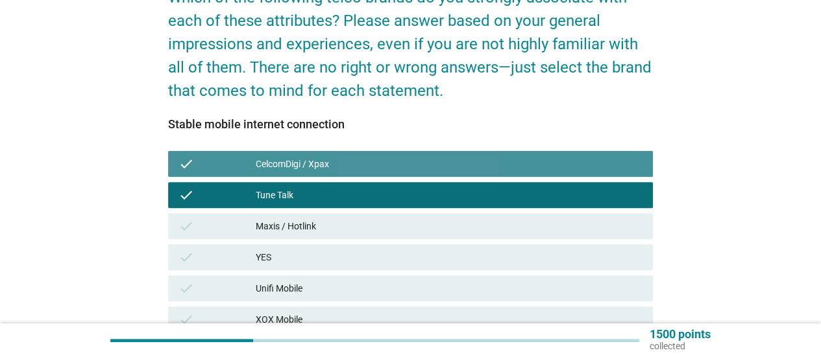
click at [472, 224] on div "Maxis / Hotlink" at bounding box center [449, 227] width 387 height 16
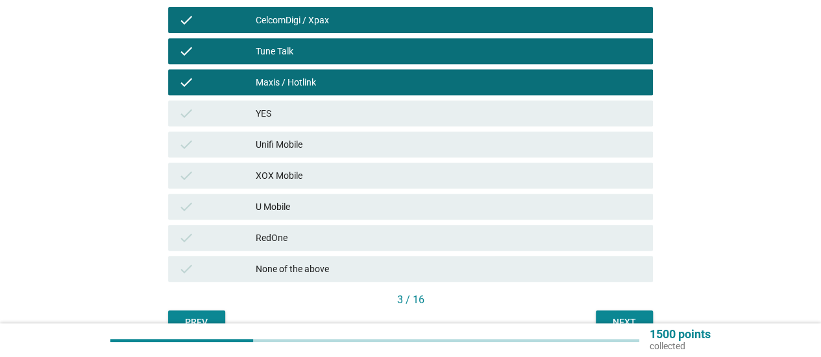
scroll to position [324, 0]
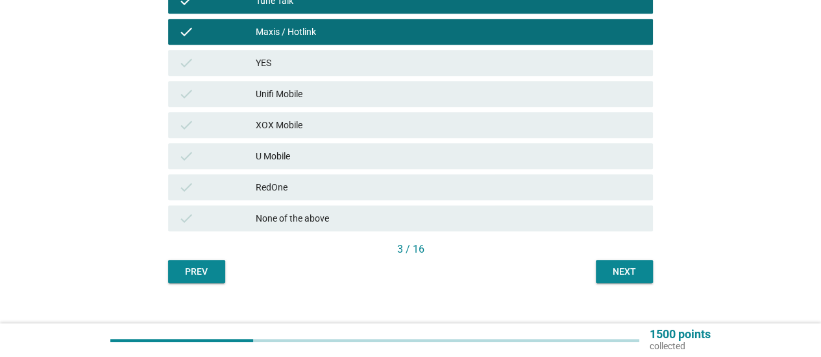
click at [479, 169] on div "check U Mobile" at bounding box center [410, 156] width 490 height 31
click at [487, 98] on div "Unifi Mobile" at bounding box center [449, 94] width 387 height 16
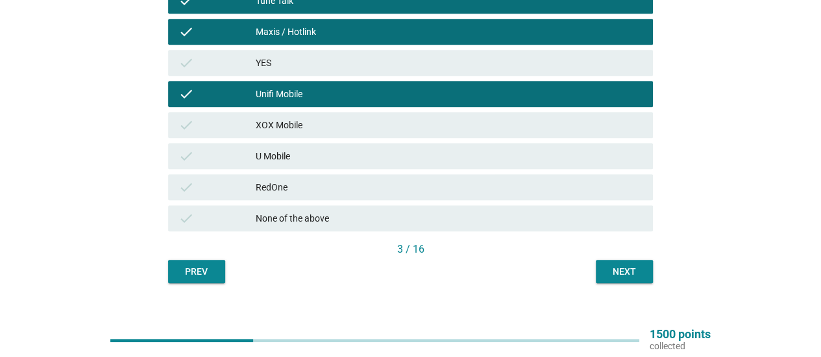
click at [496, 170] on div "check U Mobile" at bounding box center [410, 156] width 490 height 31
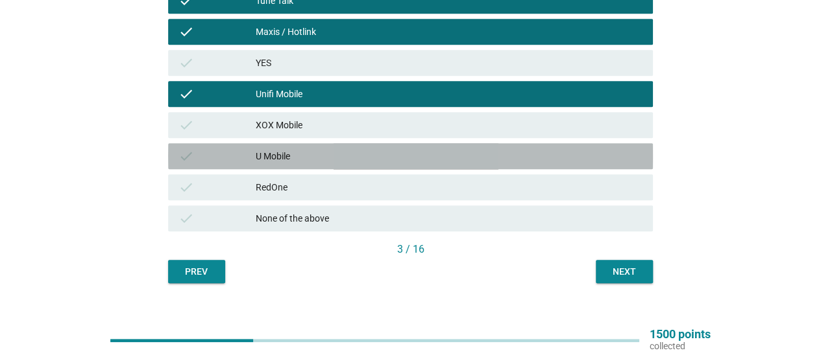
drag, startPoint x: 498, startPoint y: 184, endPoint x: 585, endPoint y: 248, distance: 108.6
click at [498, 186] on div "RedOne" at bounding box center [449, 188] width 387 height 16
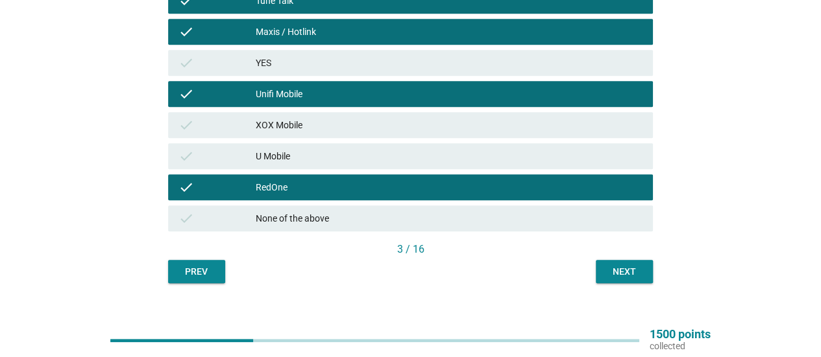
click at [627, 271] on div "Next" at bounding box center [624, 272] width 36 height 14
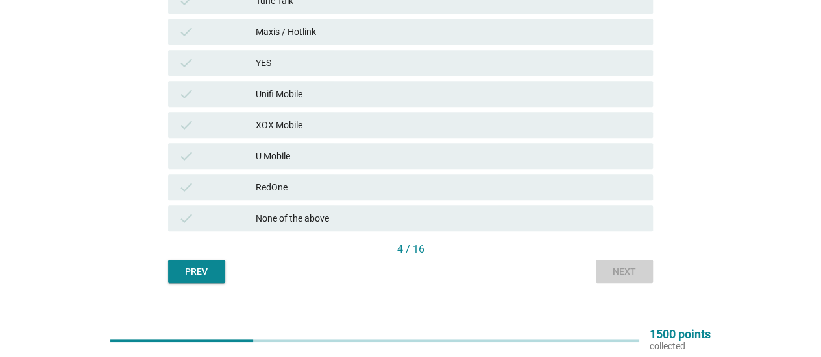
scroll to position [0, 0]
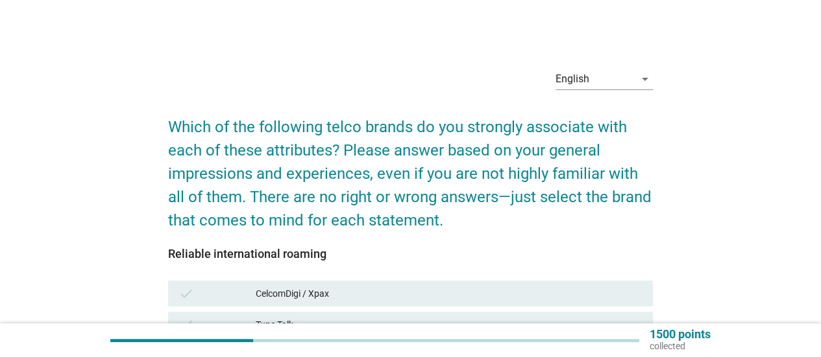
click at [481, 165] on h2 "Which of the following telco brands do you strongly associate with each of thes…" at bounding box center [410, 167] width 485 height 130
click at [461, 237] on form "Which of the following telco brands do you strongly associate with each of thes…" at bounding box center [410, 354] width 485 height 505
click at [446, 278] on div "check CelcomDigi / Xpax" at bounding box center [410, 293] width 490 height 31
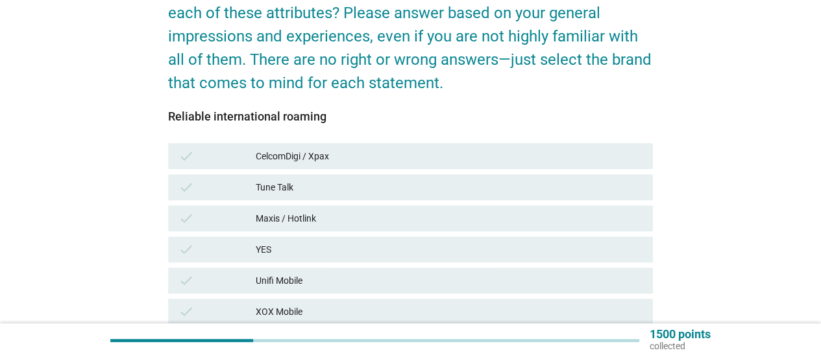
scroll to position [195, 0]
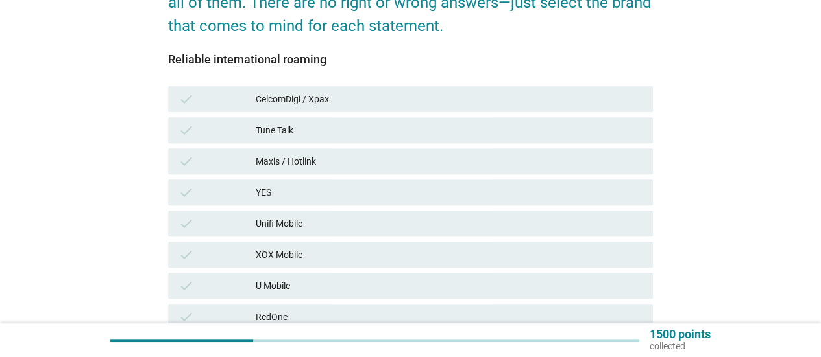
click at [452, 171] on div "check Maxis / Hotlink" at bounding box center [410, 162] width 485 height 26
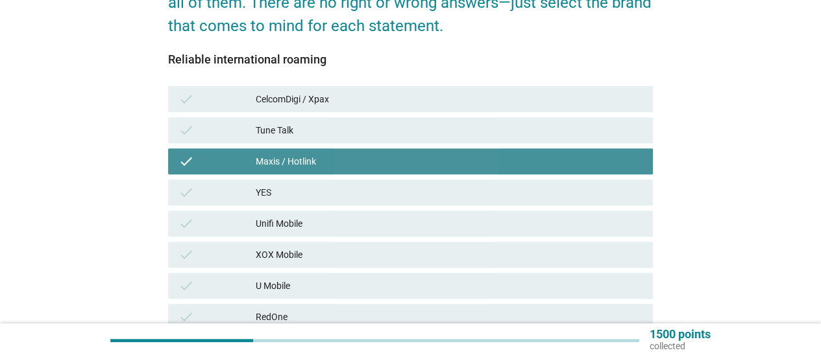
click at [460, 119] on div "check Tune Talk" at bounding box center [410, 130] width 485 height 26
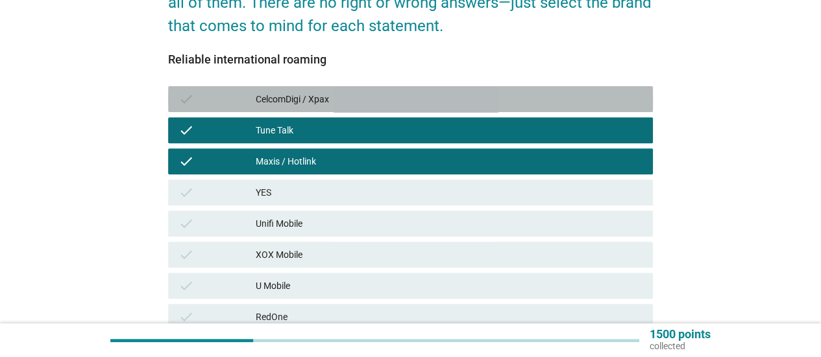
drag, startPoint x: 463, startPoint y: 106, endPoint x: 461, endPoint y: 119, distance: 12.6
click at [461, 115] on div "check CelcomDigi / Xpax check Tune Talk check Maxis / Hotlink check YES check U…" at bounding box center [410, 224] width 490 height 280
click at [420, 217] on div "Unifi Mobile" at bounding box center [449, 224] width 387 height 16
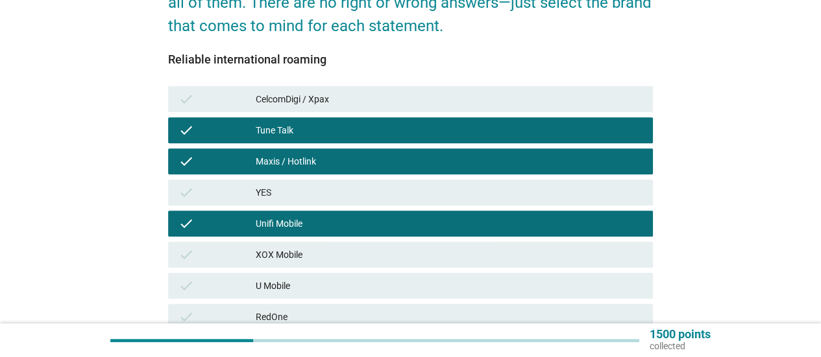
scroll to position [343, 0]
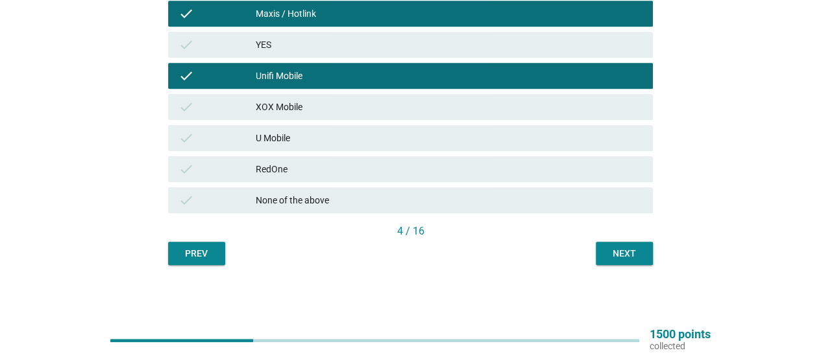
click at [431, 123] on div "check U Mobile" at bounding box center [410, 138] width 490 height 31
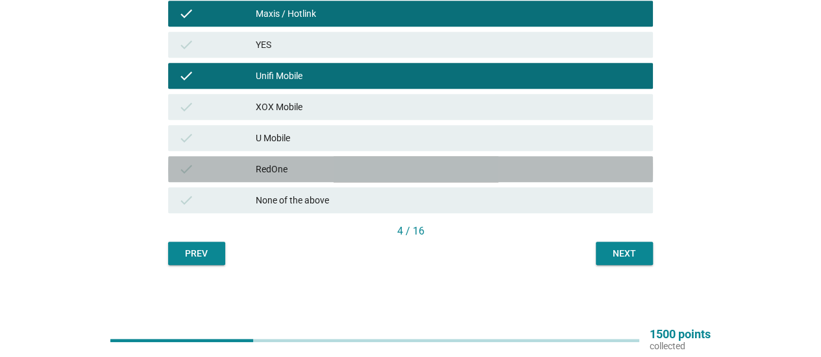
click at [435, 164] on div "check RedOne" at bounding box center [410, 169] width 485 height 26
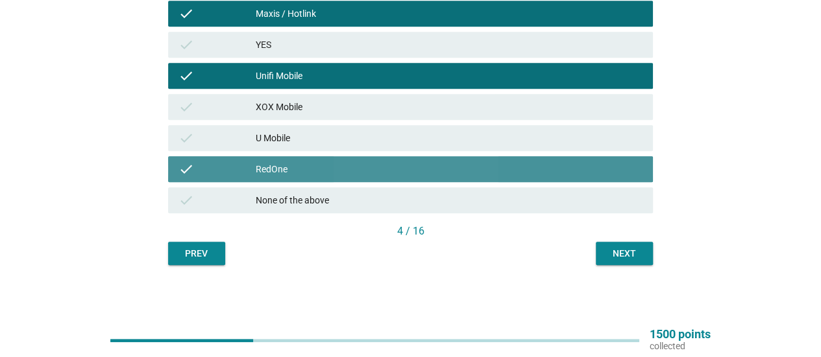
drag, startPoint x: 435, startPoint y: 165, endPoint x: 497, endPoint y: 193, distance: 68.0
click at [436, 168] on div "RedOne" at bounding box center [449, 170] width 387 height 16
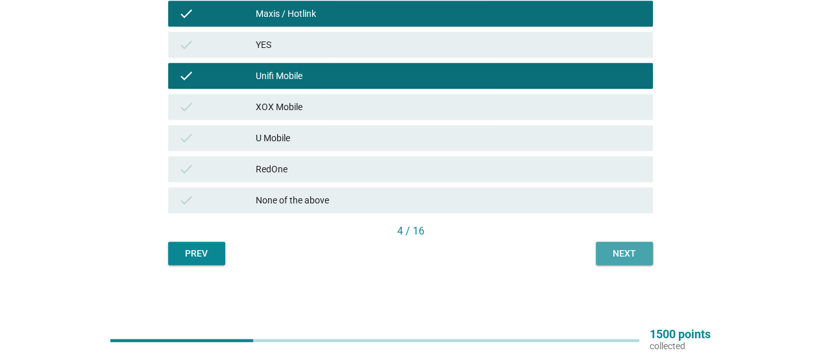
click at [640, 252] on div "Next" at bounding box center [624, 254] width 36 height 14
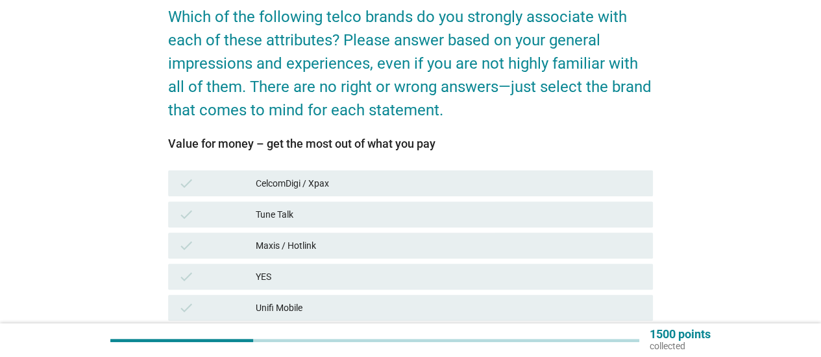
scroll to position [195, 0]
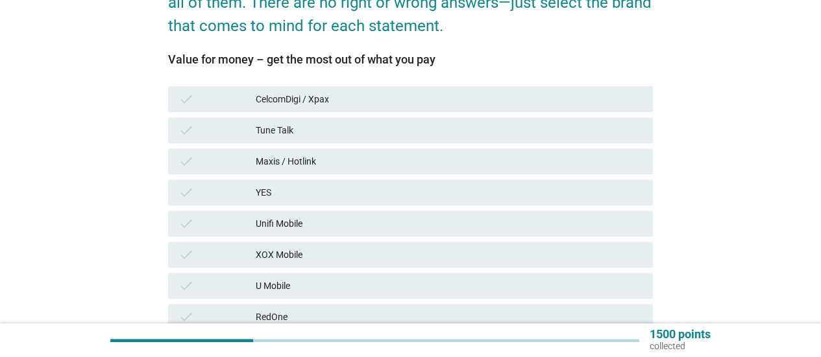
click at [474, 225] on div "Unifi Mobile" at bounding box center [449, 224] width 387 height 16
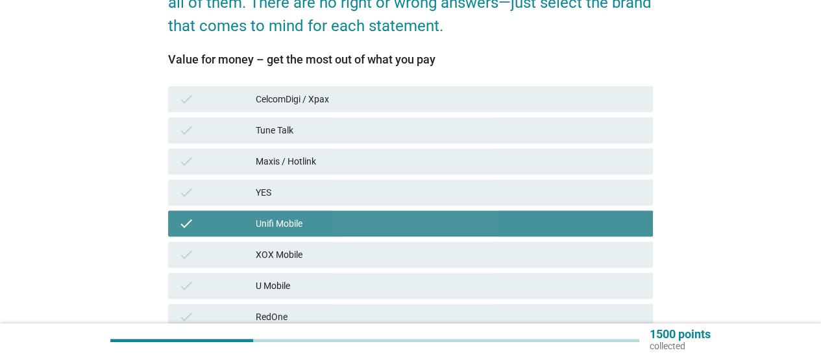
click at [485, 134] on div "Tune Talk" at bounding box center [449, 131] width 387 height 16
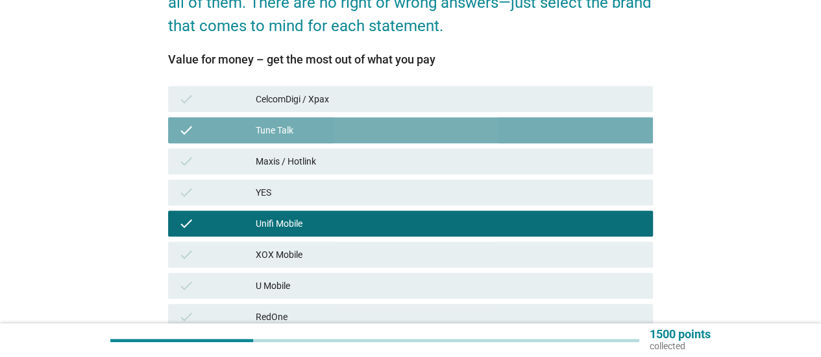
click at [487, 120] on div "check Tune Talk" at bounding box center [410, 130] width 485 height 26
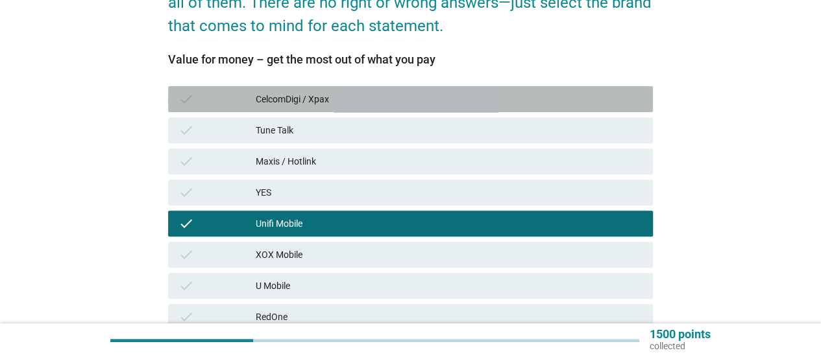
click at [491, 95] on div "CelcomDigi / Xpax" at bounding box center [449, 99] width 387 height 16
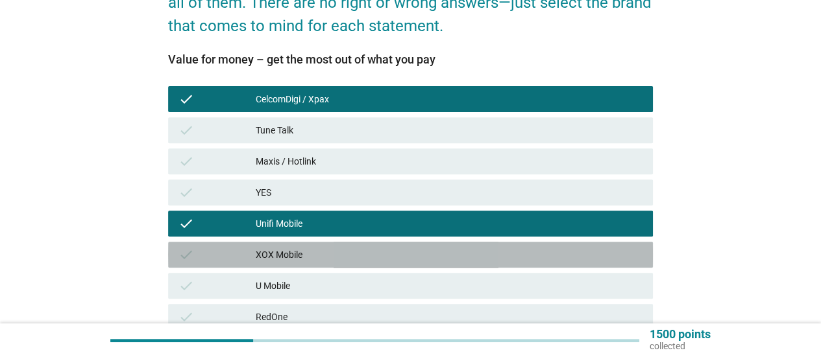
click at [455, 243] on div "check XOX Mobile" at bounding box center [410, 255] width 485 height 26
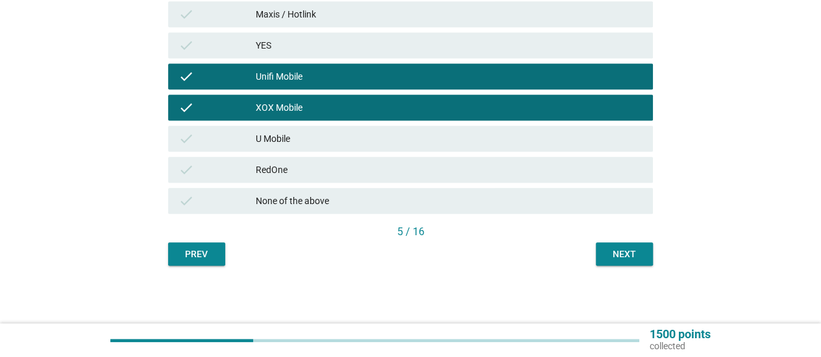
scroll to position [343, 0]
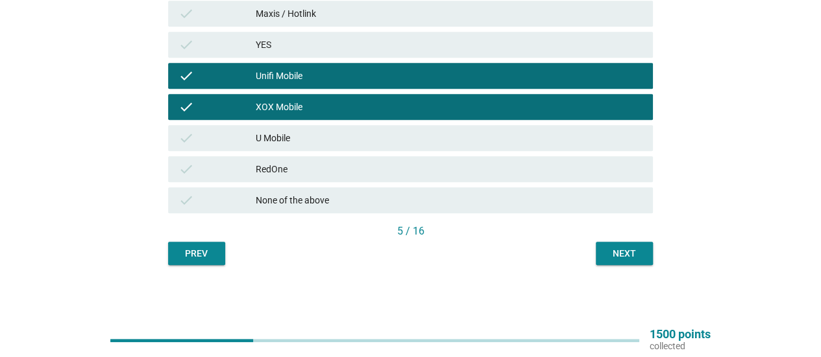
click at [457, 158] on div "check RedOne" at bounding box center [410, 169] width 485 height 26
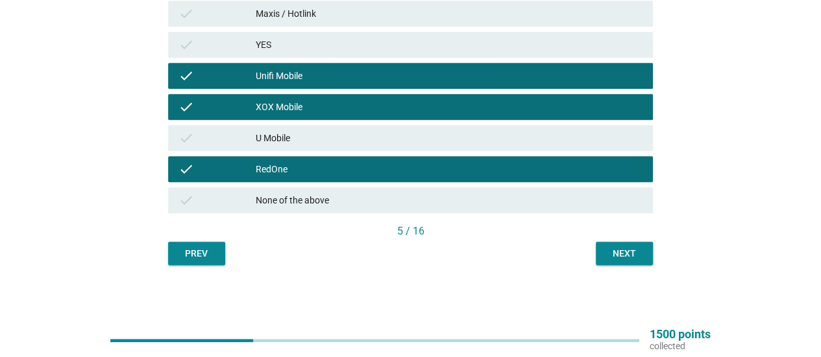
click at [618, 257] on div "Next" at bounding box center [624, 254] width 36 height 14
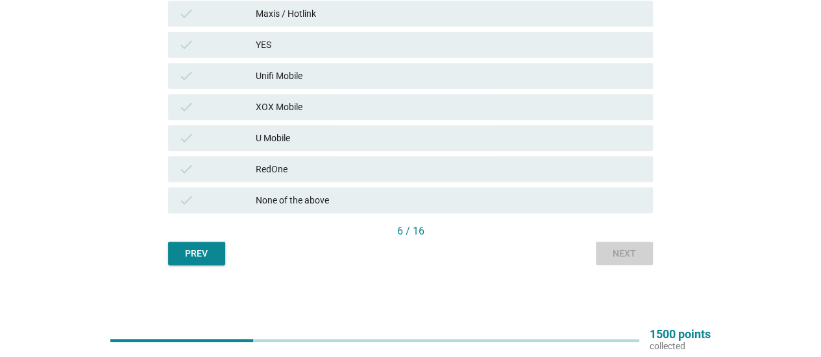
scroll to position [0, 0]
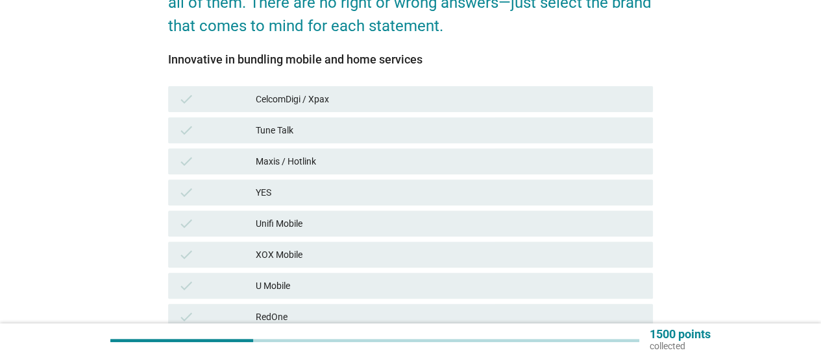
click at [422, 169] on div "check Maxis / Hotlink" at bounding box center [410, 162] width 485 height 26
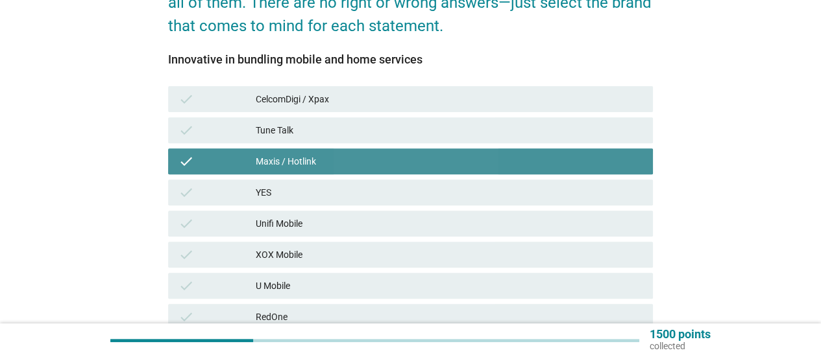
click at [434, 121] on div "check Tune Talk" at bounding box center [410, 130] width 485 height 26
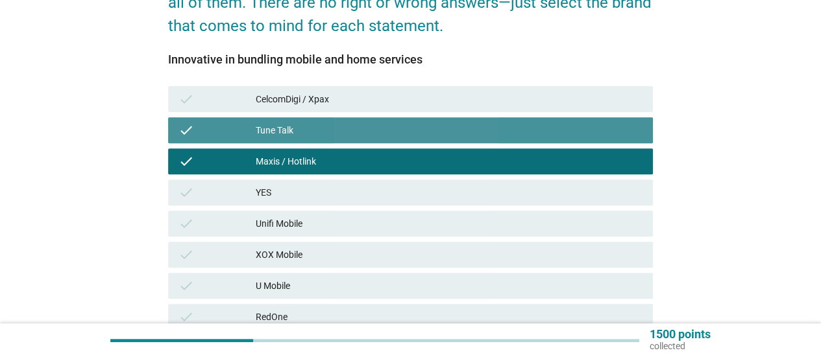
click at [434, 88] on div "check CelcomDigi / Xpax" at bounding box center [410, 99] width 485 height 26
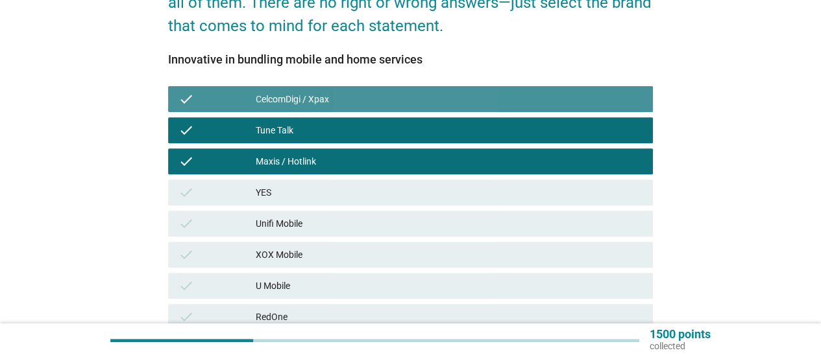
click at [412, 211] on div "check Unifi Mobile" at bounding box center [410, 224] width 485 height 26
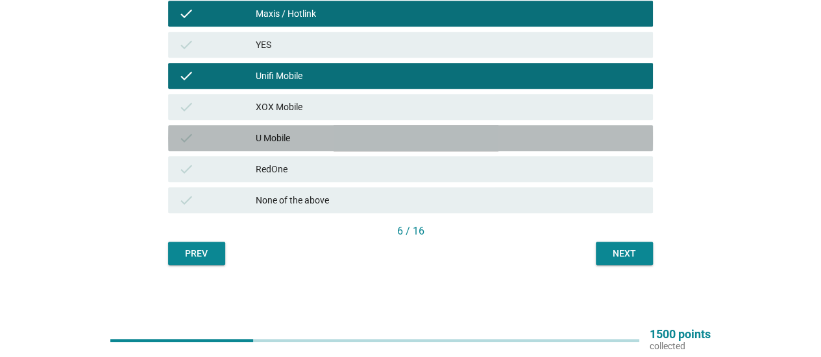
click at [419, 130] on div "check U Mobile" at bounding box center [410, 138] width 485 height 26
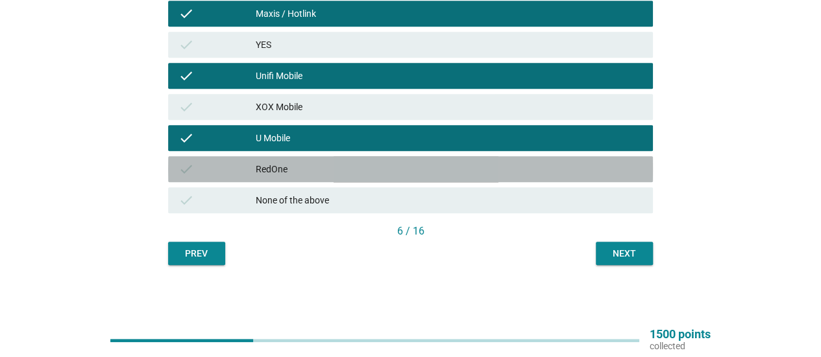
click at [442, 160] on div "check RedOne" at bounding box center [410, 169] width 485 height 26
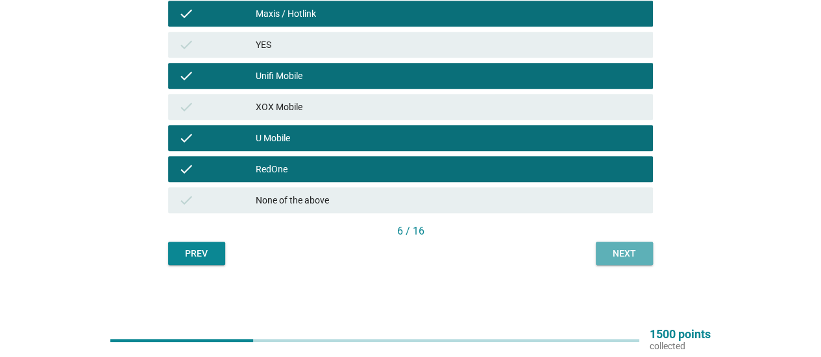
click at [606, 259] on div "Next" at bounding box center [624, 254] width 36 height 14
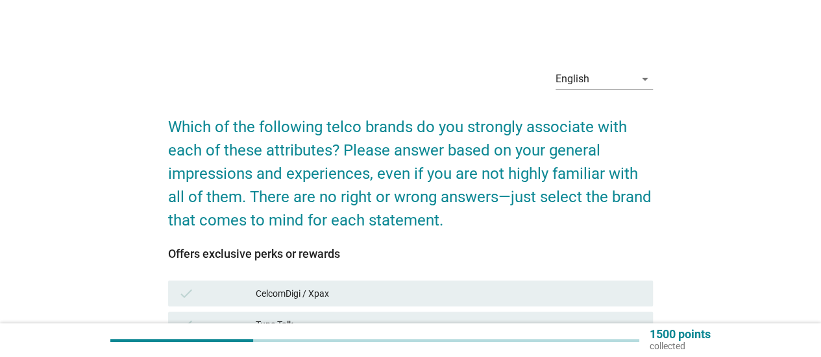
click at [444, 252] on div "Offers exclusive perks or rewards" at bounding box center [410, 254] width 485 height 18
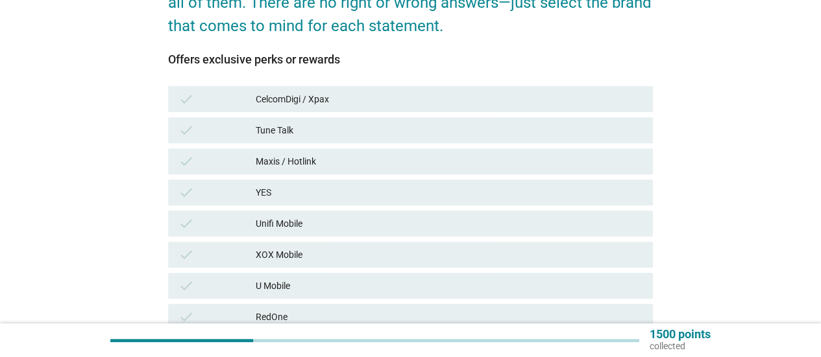
click at [446, 191] on div "YES" at bounding box center [449, 193] width 387 height 16
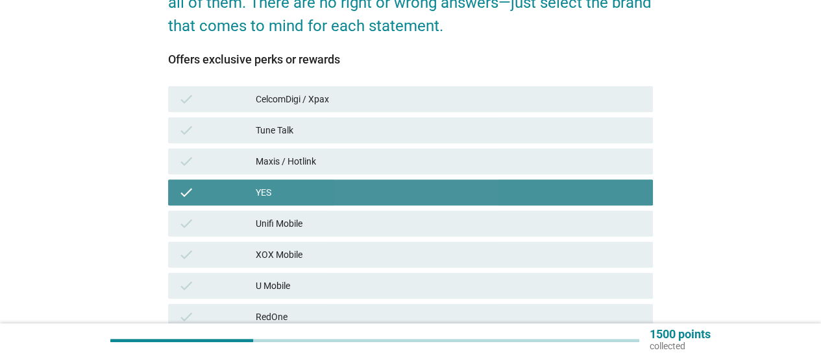
click at [455, 141] on div "check Tune Talk" at bounding box center [410, 130] width 485 height 26
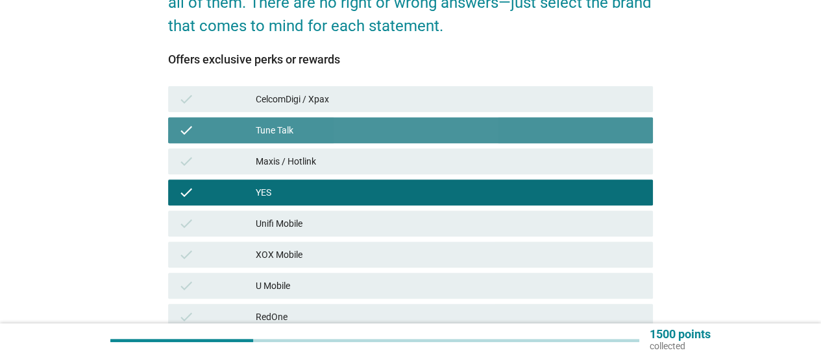
click at [458, 119] on div "check Tune Talk" at bounding box center [410, 130] width 485 height 26
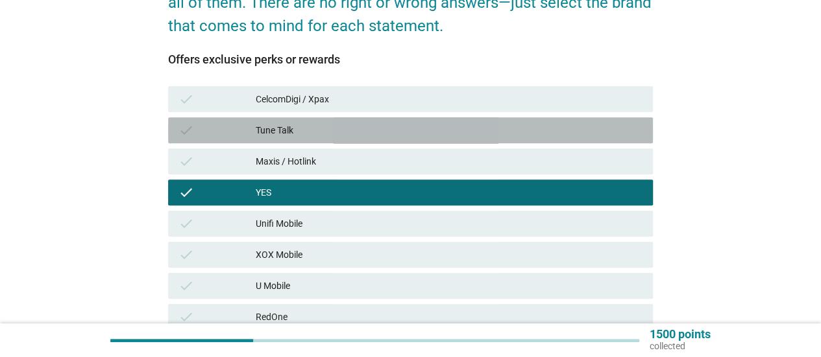
click at [463, 91] on div "check CelcomDigi / Xpax" at bounding box center [410, 99] width 485 height 26
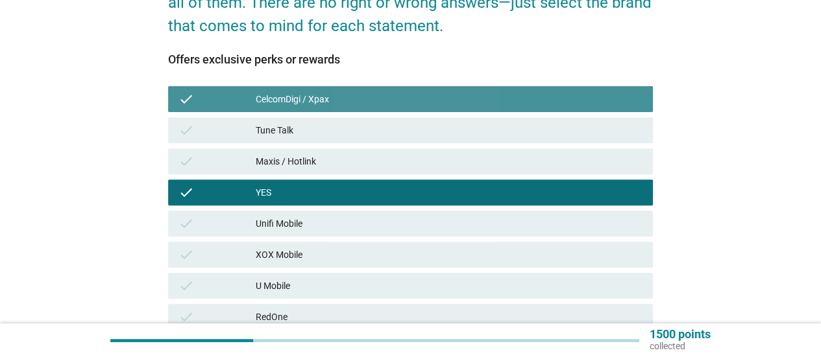
click at [442, 230] on div "Unifi Mobile" at bounding box center [449, 224] width 387 height 16
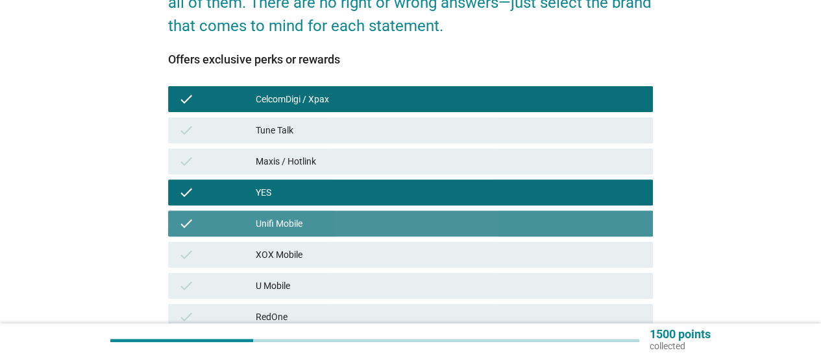
click at [420, 281] on div "U Mobile" at bounding box center [449, 286] width 387 height 16
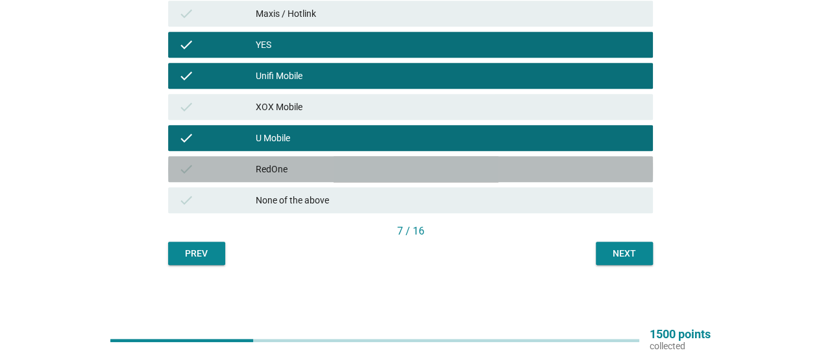
click at [442, 172] on div "RedOne" at bounding box center [449, 170] width 387 height 16
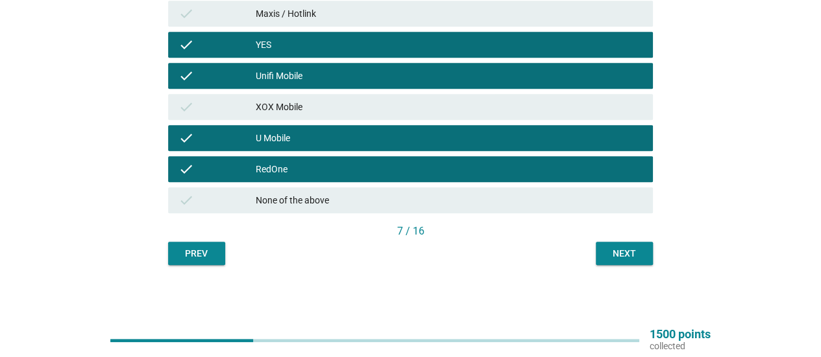
click at [629, 260] on button "Next" at bounding box center [624, 253] width 57 height 23
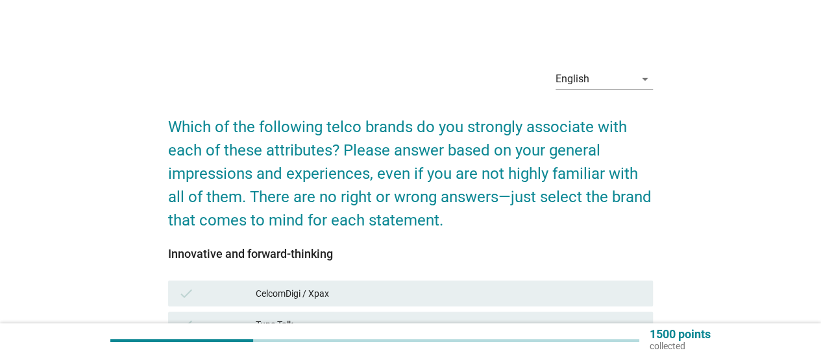
drag, startPoint x: 461, startPoint y: 184, endPoint x: 460, endPoint y: 202, distance: 18.9
click at [460, 186] on h2 "Which of the following telco brands do you strongly associate with each of thes…" at bounding box center [410, 167] width 485 height 130
click at [455, 282] on div "check CelcomDigi / Xpax" at bounding box center [410, 294] width 485 height 26
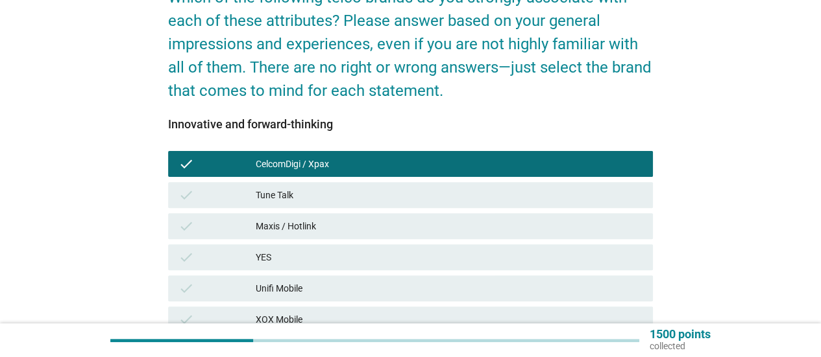
click at [464, 215] on div "check Maxis / Hotlink" at bounding box center [410, 226] width 485 height 26
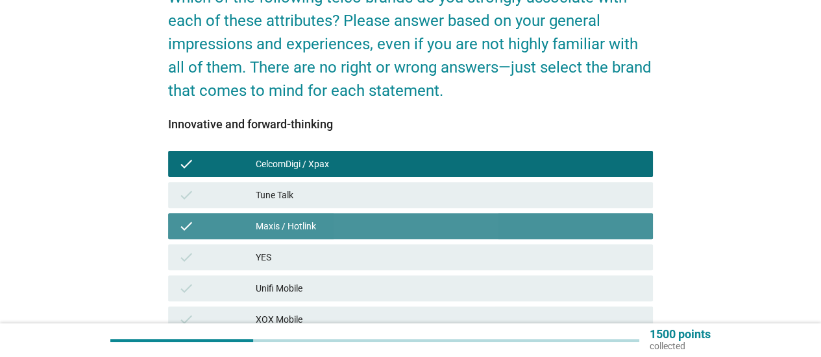
drag, startPoint x: 472, startPoint y: 199, endPoint x: 473, endPoint y: 221, distance: 22.7
click at [473, 200] on div "Tune Talk" at bounding box center [449, 195] width 387 height 16
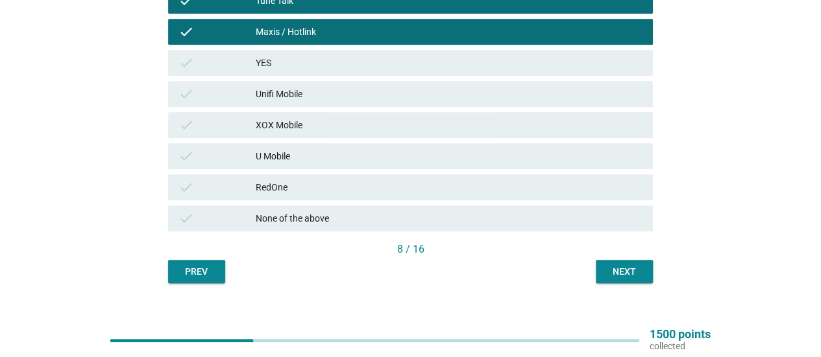
click at [494, 86] on div "check Unifi Mobile" at bounding box center [410, 94] width 485 height 26
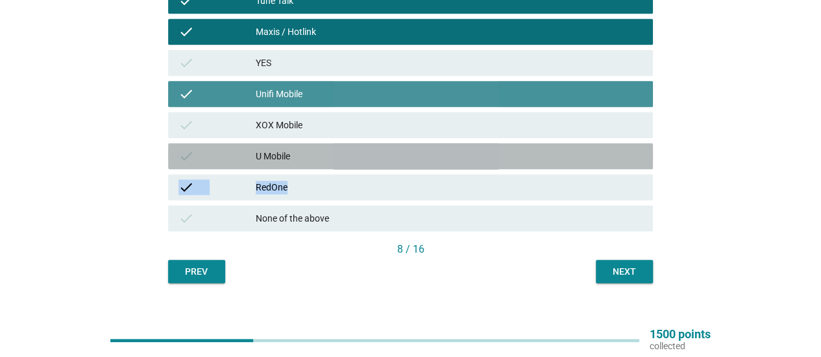
drag, startPoint x: 502, startPoint y: 163, endPoint x: 506, endPoint y: 191, distance: 28.8
click at [504, 181] on div "check CelcomDigi / Xpax check Tune Talk check Maxis / Hotlink check YES check U…" at bounding box center [410, 94] width 490 height 280
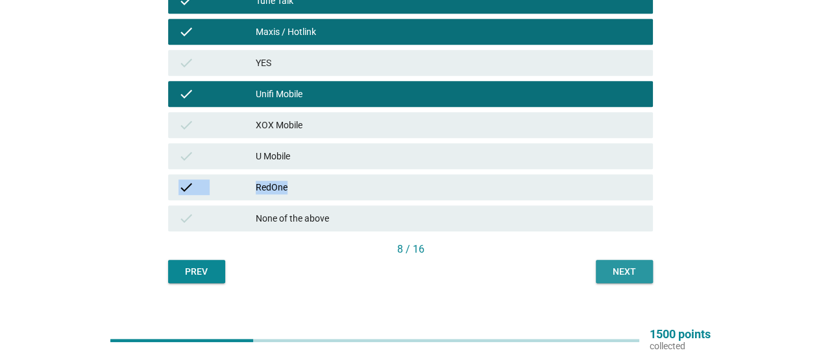
click at [603, 264] on button "Next" at bounding box center [624, 271] width 57 height 23
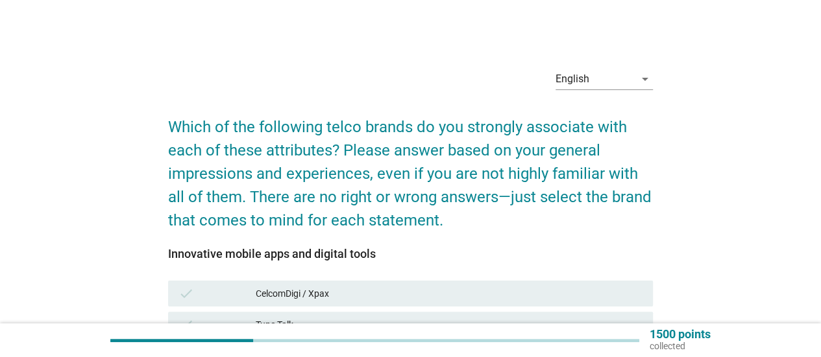
drag, startPoint x: 500, startPoint y: 110, endPoint x: 500, endPoint y: 223, distance: 112.2
click at [499, 117] on h2 "Which of the following telco brands do you strongly associate with each of thes…" at bounding box center [410, 167] width 485 height 130
drag, startPoint x: 498, startPoint y: 252, endPoint x: 487, endPoint y: 282, distance: 31.8
click at [497, 258] on div "Innovative mobile apps and digital tools" at bounding box center [410, 254] width 485 height 18
click at [487, 285] on div "check CelcomDigi / Xpax" at bounding box center [410, 294] width 485 height 26
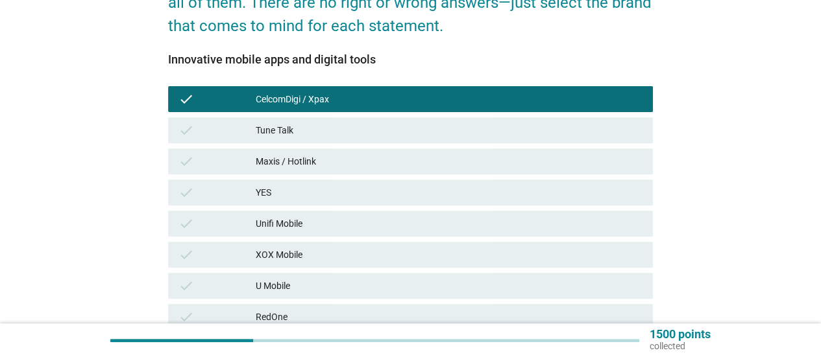
click at [487, 213] on div "check Unifi Mobile" at bounding box center [410, 224] width 485 height 26
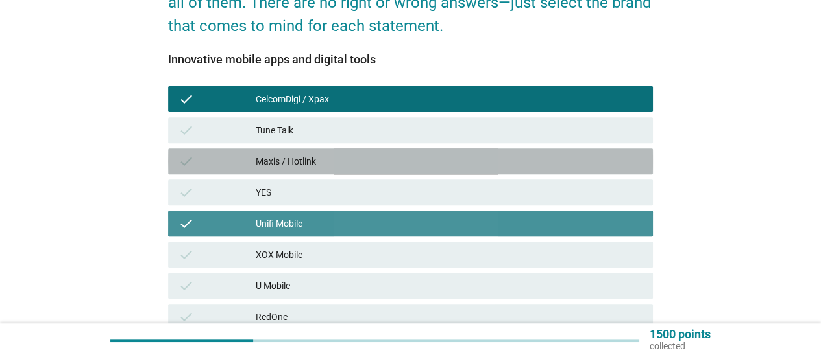
click at [496, 158] on div "Maxis / Hotlink" at bounding box center [449, 162] width 387 height 16
click at [503, 136] on div "Tune Talk" at bounding box center [449, 131] width 387 height 16
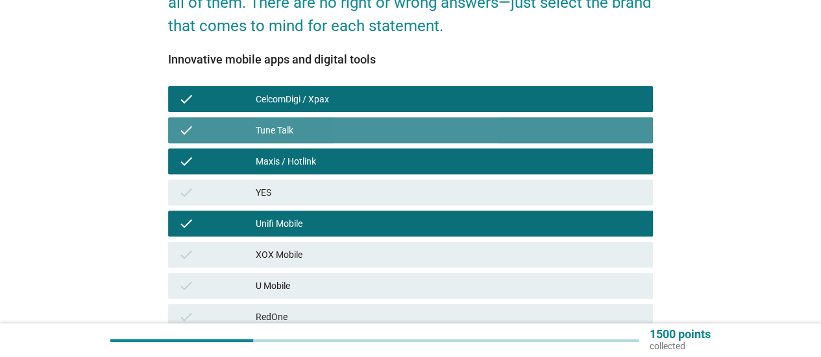
click at [490, 264] on div "check XOX Mobile" at bounding box center [410, 255] width 485 height 26
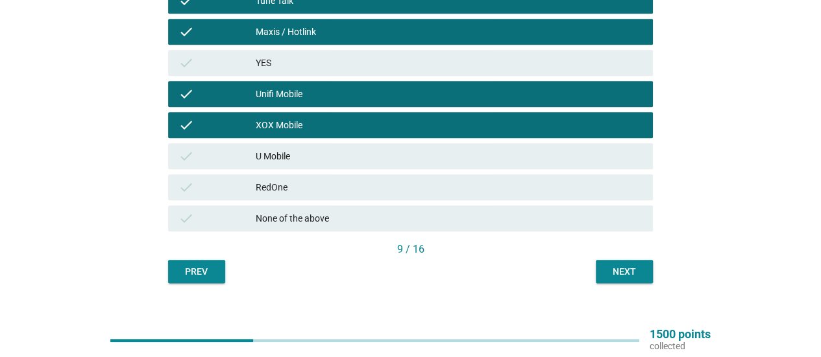
drag, startPoint x: 512, startPoint y: 202, endPoint x: 537, endPoint y: 215, distance: 28.2
click at [513, 202] on div "check RedOne" at bounding box center [410, 187] width 490 height 31
click at [594, 272] on div "Prev Next" at bounding box center [410, 271] width 485 height 23
click at [599, 271] on button "Next" at bounding box center [624, 271] width 57 height 23
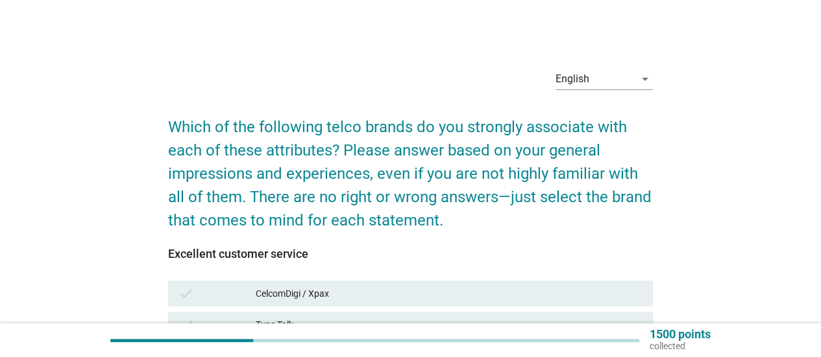
drag, startPoint x: 538, startPoint y: 200, endPoint x: 514, endPoint y: 291, distance: 94.1
click at [538, 207] on h2 "Which of the following telco brands do you strongly associate with each of thes…" at bounding box center [410, 167] width 485 height 130
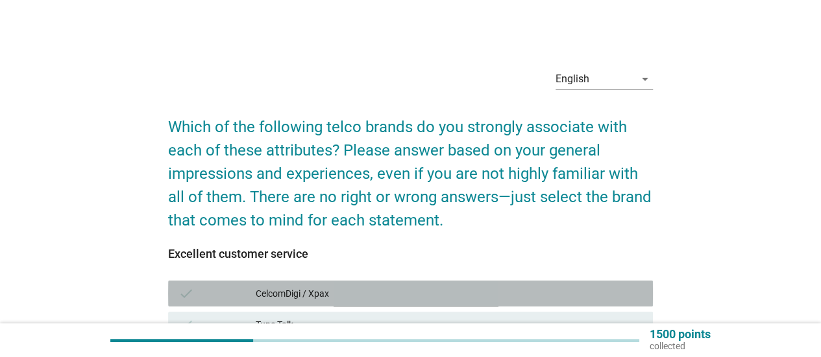
click at [514, 293] on div "CelcomDigi / Xpax" at bounding box center [449, 294] width 387 height 16
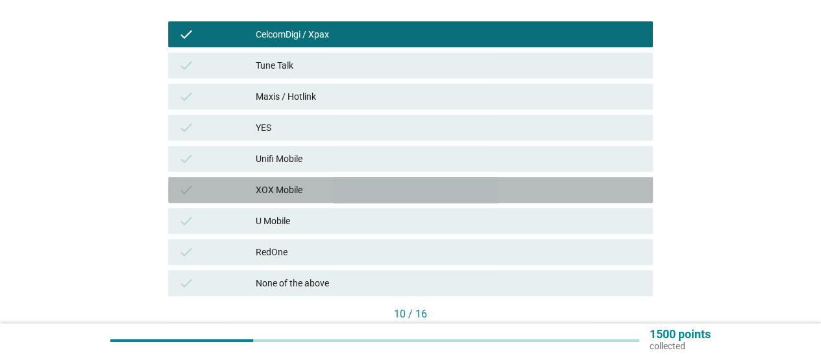
click at [503, 202] on div "check XOX Mobile" at bounding box center [410, 190] width 485 height 26
click at [503, 134] on div "YES" at bounding box center [449, 128] width 387 height 16
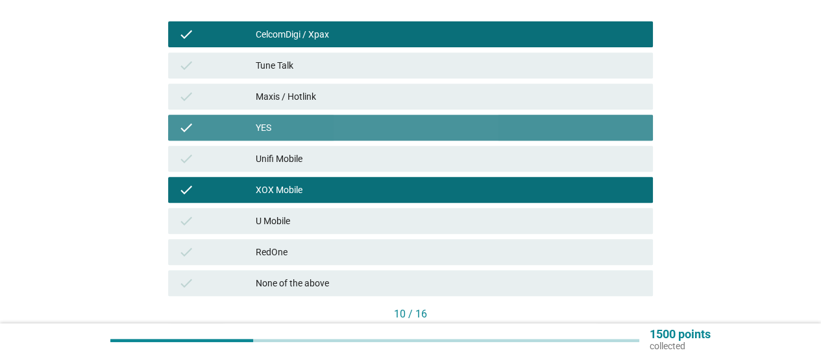
click at [503, 110] on div "check Maxis / Hotlink" at bounding box center [410, 96] width 490 height 31
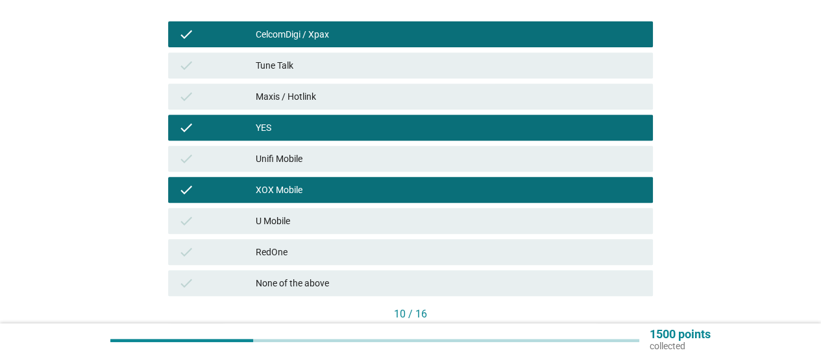
click at [508, 71] on div "Tune Talk" at bounding box center [449, 66] width 387 height 16
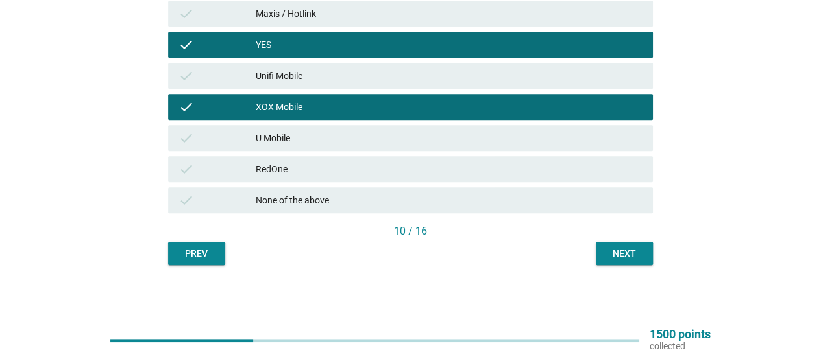
click at [606, 254] on div "Next" at bounding box center [624, 254] width 36 height 14
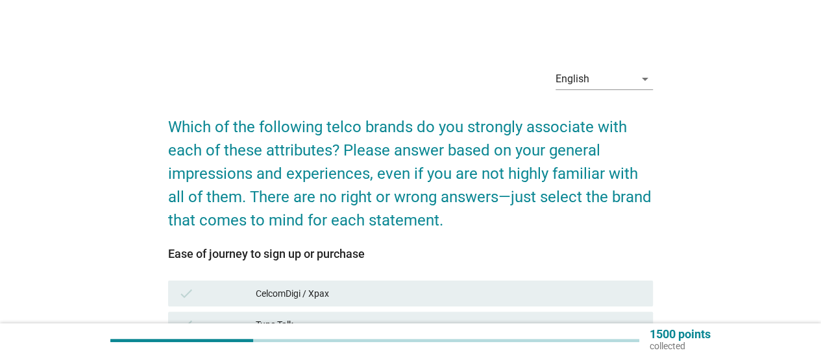
drag, startPoint x: 510, startPoint y: 186, endPoint x: 500, endPoint y: 225, distance: 40.1
click at [505, 196] on h2 "Which of the following telco brands do you strongly associate with each of thes…" at bounding box center [410, 167] width 485 height 130
click at [496, 257] on div "Ease of journey to sign up or purchase" at bounding box center [410, 254] width 485 height 18
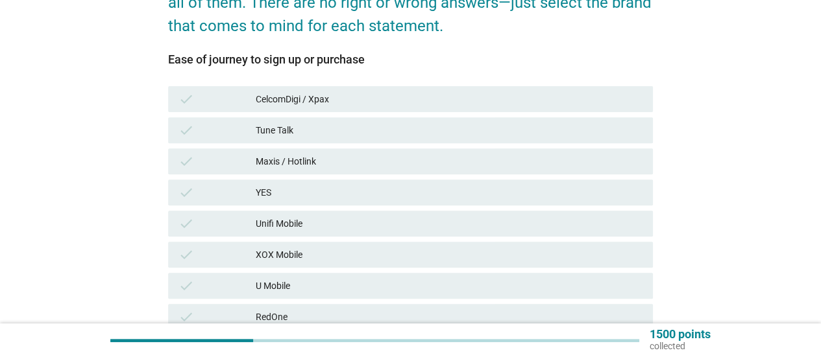
click at [503, 197] on div "YES" at bounding box center [449, 193] width 387 height 16
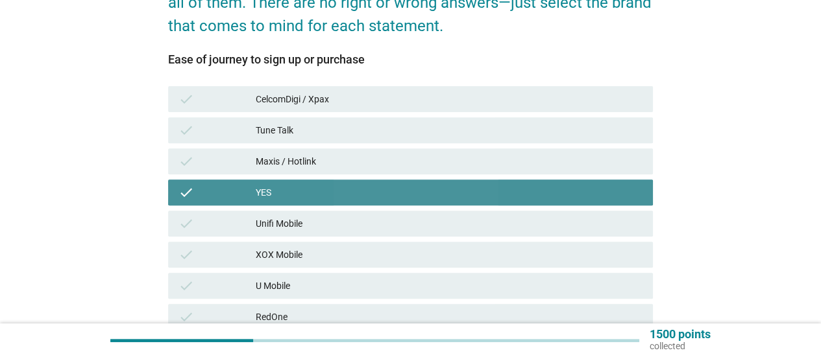
click at [518, 136] on div "Tune Talk" at bounding box center [449, 131] width 387 height 16
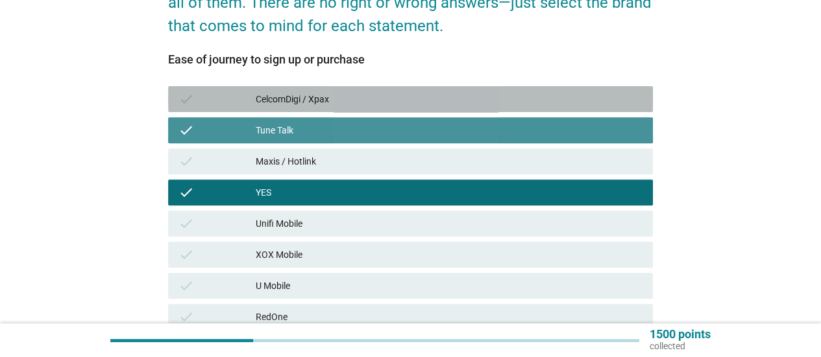
click at [522, 103] on div "CelcomDigi / Xpax" at bounding box center [449, 99] width 387 height 16
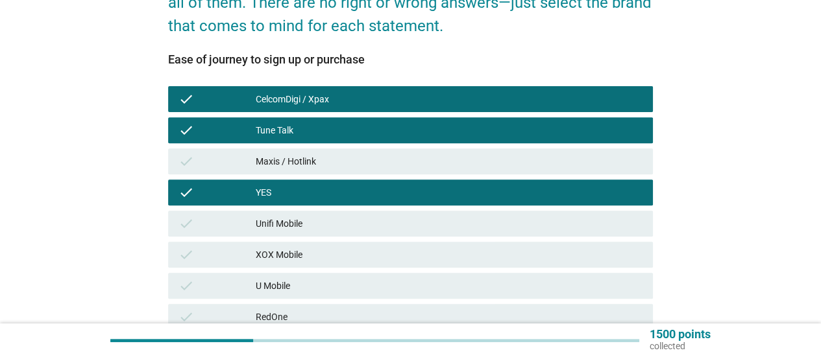
click at [493, 223] on div "Unifi Mobile" at bounding box center [449, 224] width 387 height 16
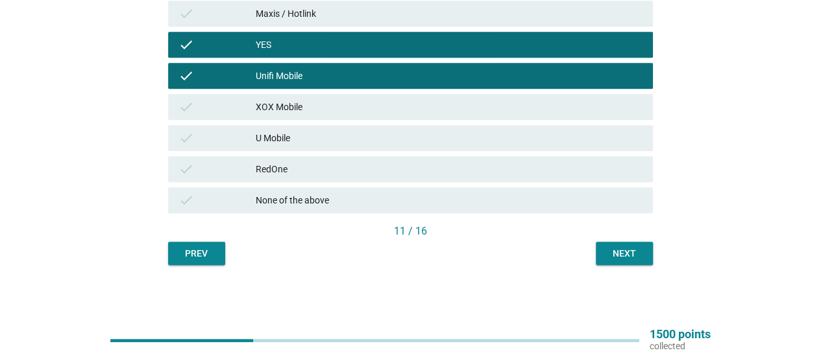
drag, startPoint x: 509, startPoint y: 93, endPoint x: 543, endPoint y: 187, distance: 100.2
click at [510, 96] on div "check XOX Mobile" at bounding box center [410, 106] width 490 height 31
click at [552, 208] on div "check None of the above" at bounding box center [410, 200] width 485 height 26
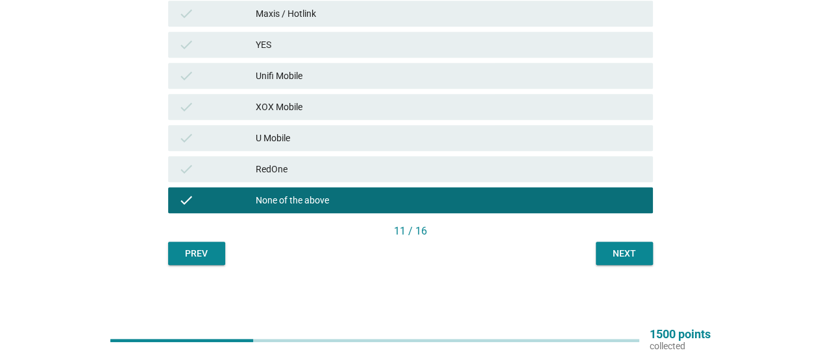
click at [570, 117] on div "check XOX Mobile" at bounding box center [410, 107] width 485 height 26
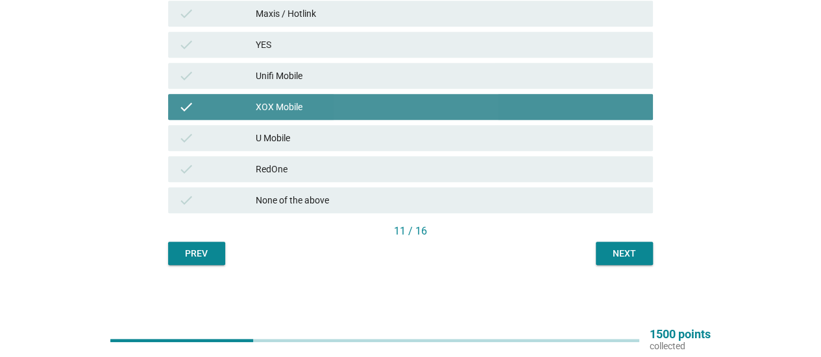
drag, startPoint x: 571, startPoint y: 51, endPoint x: 570, endPoint y: 75, distance: 24.0
click at [571, 57] on div "check YES" at bounding box center [410, 45] width 485 height 26
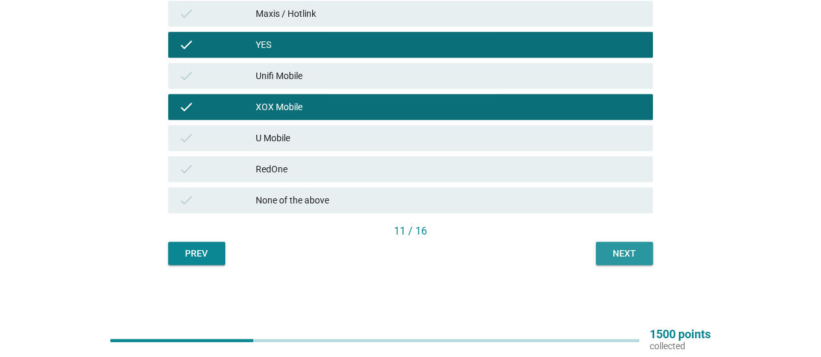
click at [611, 250] on div "Next" at bounding box center [624, 254] width 36 height 14
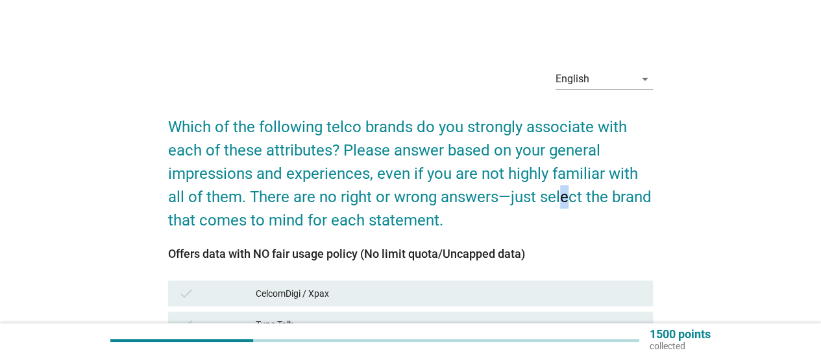
drag, startPoint x: 564, startPoint y: 206, endPoint x: 518, endPoint y: 258, distance: 69.4
click at [561, 208] on h2 "Which of the following telco brands do you strongly associate with each of thes…" at bounding box center [410, 167] width 485 height 130
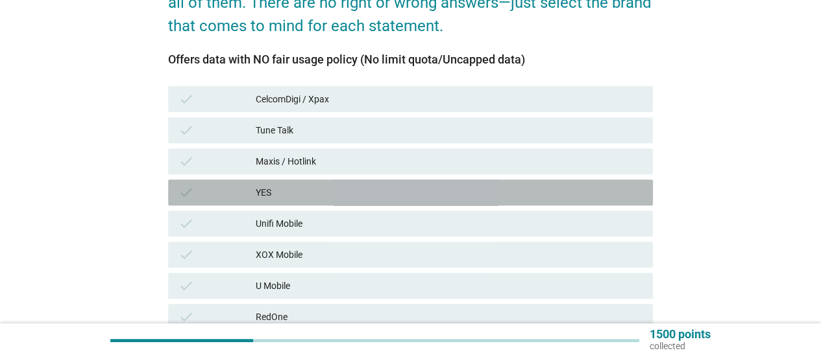
click at [502, 203] on div "check YES" at bounding box center [410, 193] width 485 height 26
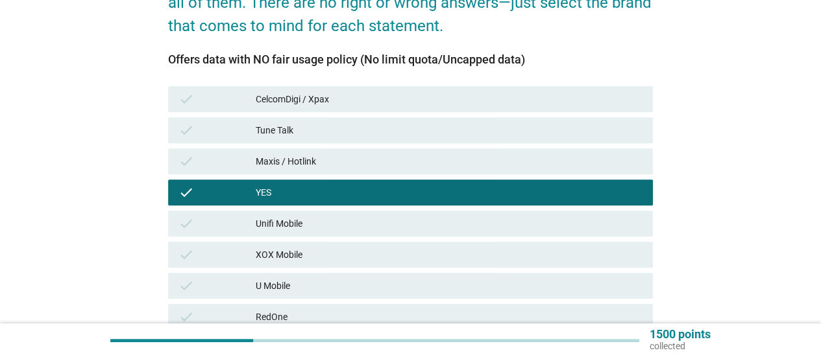
click at [510, 132] on div "Tune Talk" at bounding box center [449, 131] width 387 height 16
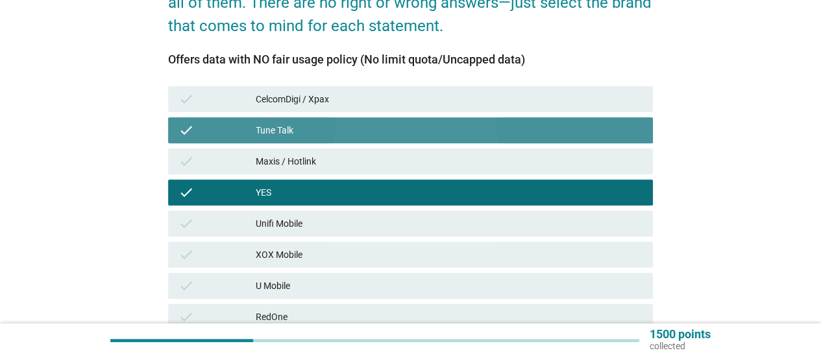
click at [512, 101] on div "CelcomDigi / Xpax" at bounding box center [449, 99] width 387 height 16
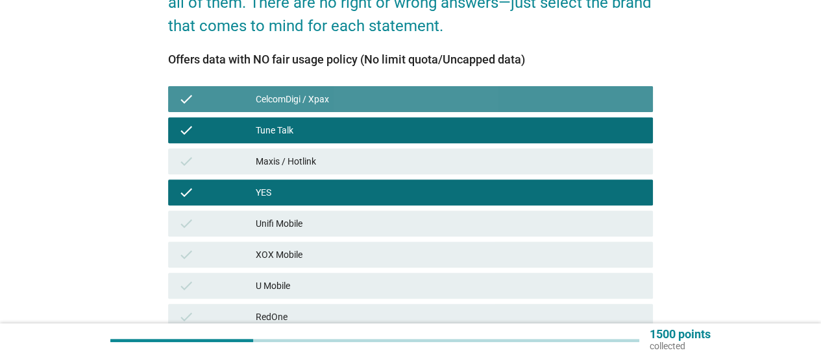
click at [469, 219] on div "Unifi Mobile" at bounding box center [449, 224] width 387 height 16
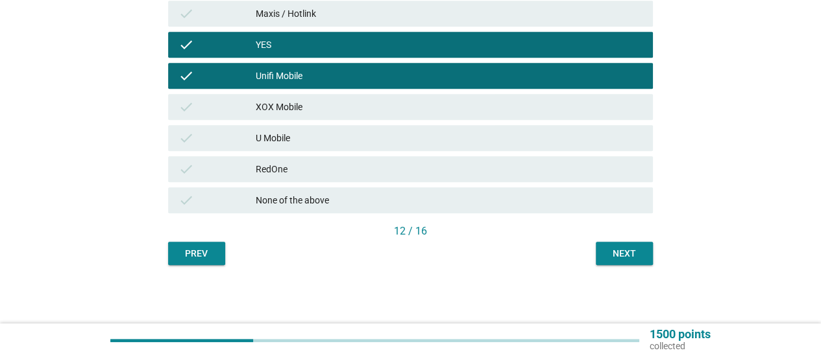
click at [515, 129] on div "check U Mobile" at bounding box center [410, 138] width 485 height 26
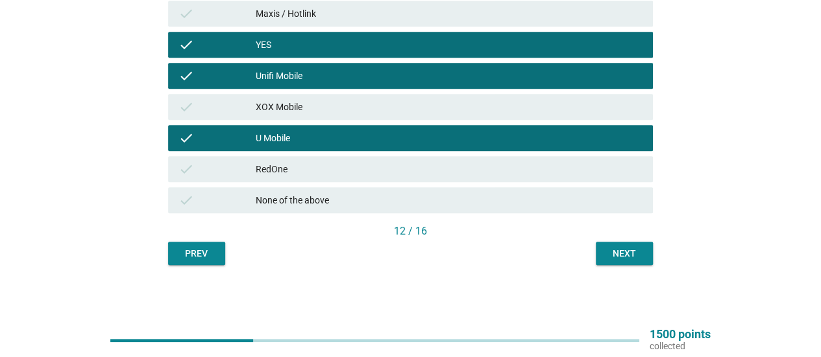
click at [603, 260] on button "Next" at bounding box center [624, 253] width 57 height 23
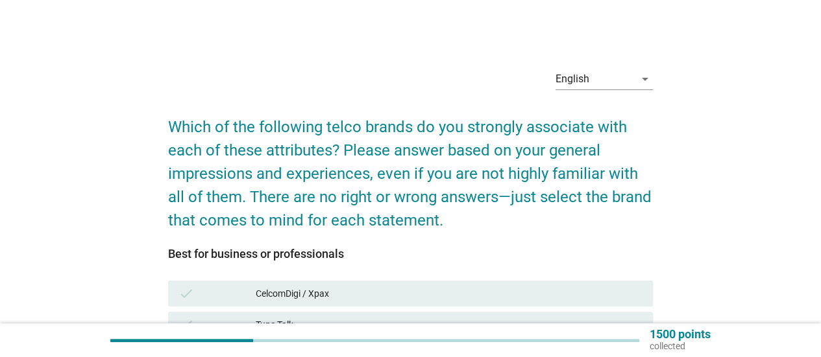
click at [484, 185] on h2 "Which of the following telco brands do you strongly associate with each of thes…" at bounding box center [410, 167] width 485 height 130
click at [479, 155] on h2 "Which of the following telco brands do you strongly associate with each of thes…" at bounding box center [410, 167] width 485 height 130
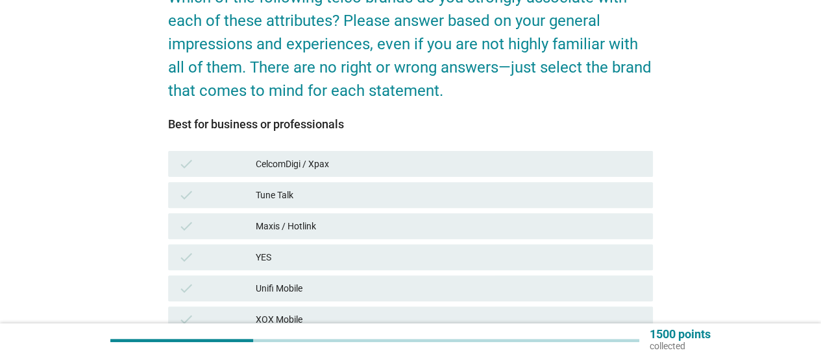
click at [470, 209] on div "check Tune Talk" at bounding box center [410, 195] width 490 height 31
click at [458, 230] on div "Maxis / Hotlink" at bounding box center [449, 227] width 387 height 16
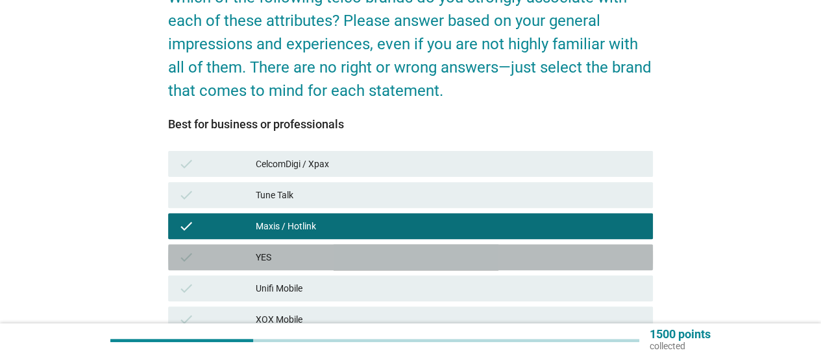
click at [428, 255] on div "YES" at bounding box center [449, 258] width 387 height 16
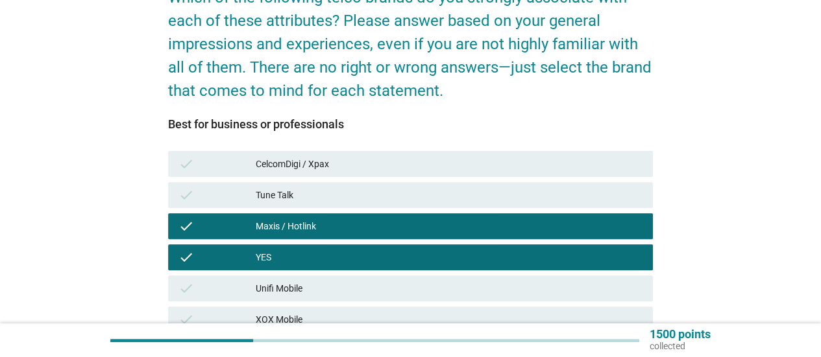
click at [439, 192] on div "Tune Talk" at bounding box center [449, 195] width 387 height 16
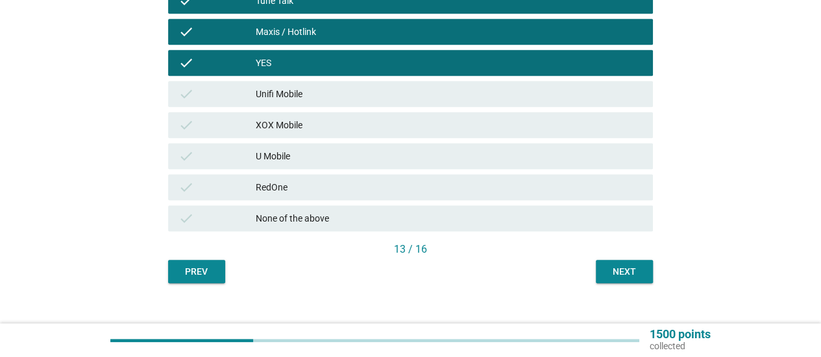
click at [498, 146] on div "check U Mobile" at bounding box center [410, 156] width 485 height 26
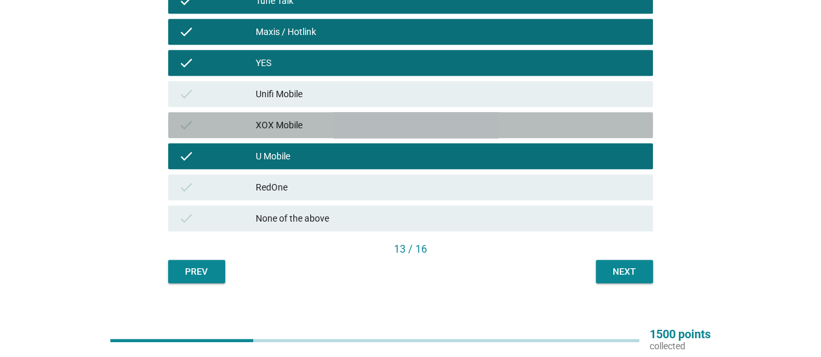
click at [523, 115] on div "check XOX Mobile" at bounding box center [410, 125] width 485 height 26
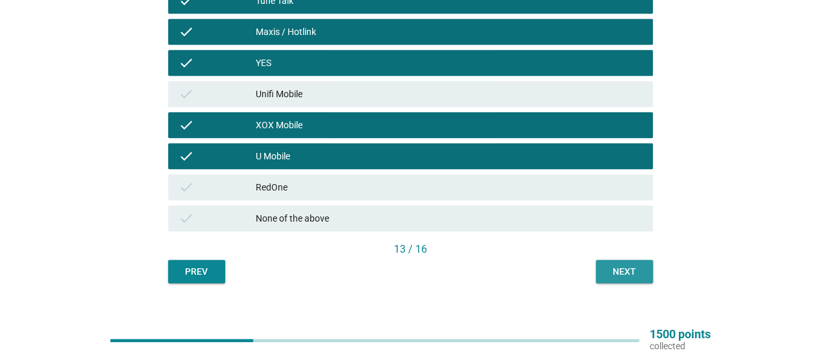
drag, startPoint x: 605, startPoint y: 278, endPoint x: 602, endPoint y: 265, distance: 12.6
click at [606, 279] on button "Next" at bounding box center [624, 271] width 57 height 23
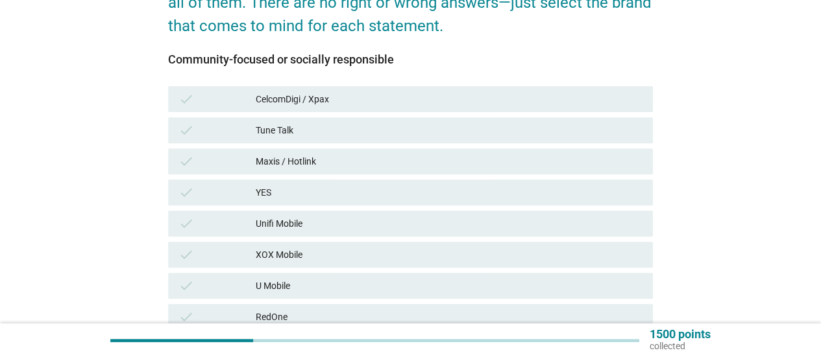
drag, startPoint x: 458, startPoint y: 234, endPoint x: 470, endPoint y: 193, distance: 42.7
click at [458, 233] on div "check Unifi Mobile" at bounding box center [410, 224] width 485 height 26
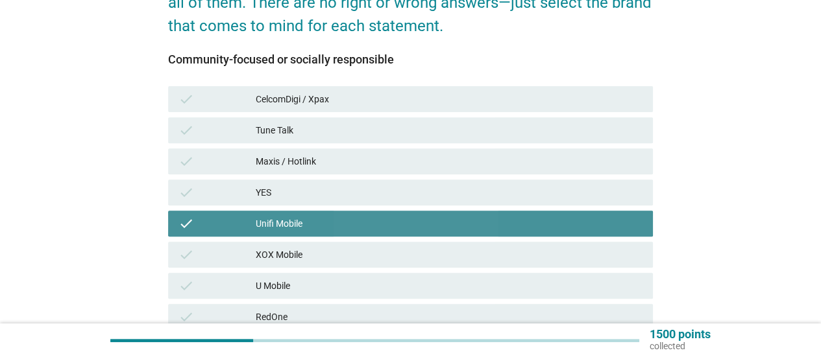
click at [491, 123] on div "Tune Talk" at bounding box center [449, 131] width 387 height 16
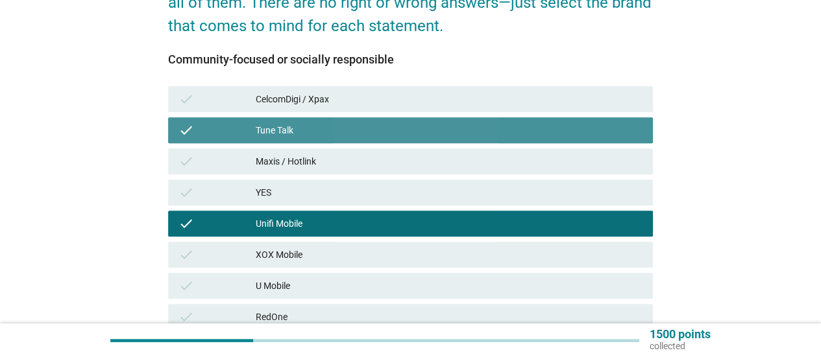
click at [501, 95] on div "CelcomDigi / Xpax" at bounding box center [449, 99] width 387 height 16
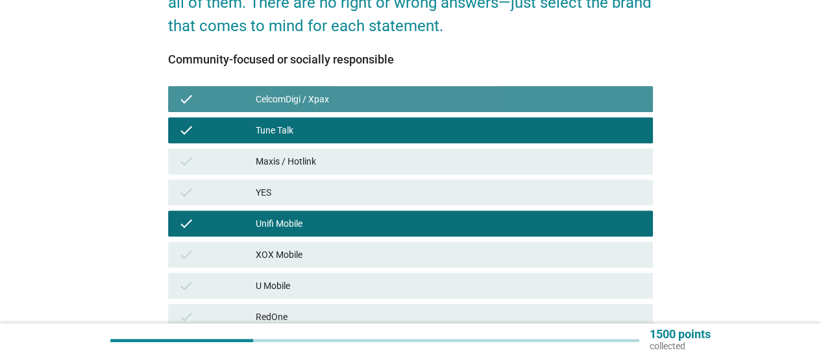
click at [463, 244] on div "check XOX Mobile" at bounding box center [410, 255] width 485 height 26
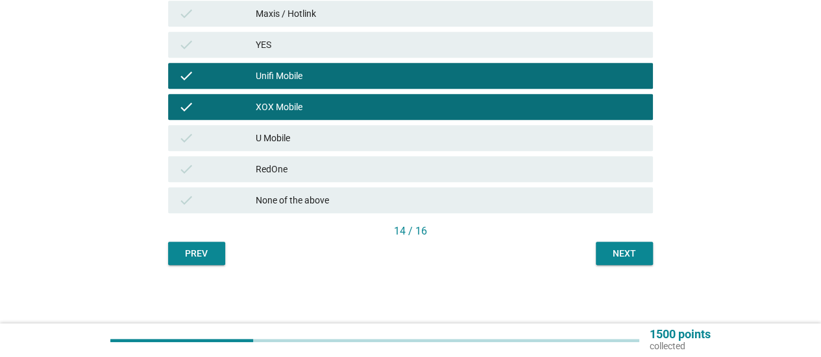
click at [539, 172] on div "RedOne" at bounding box center [449, 170] width 387 height 16
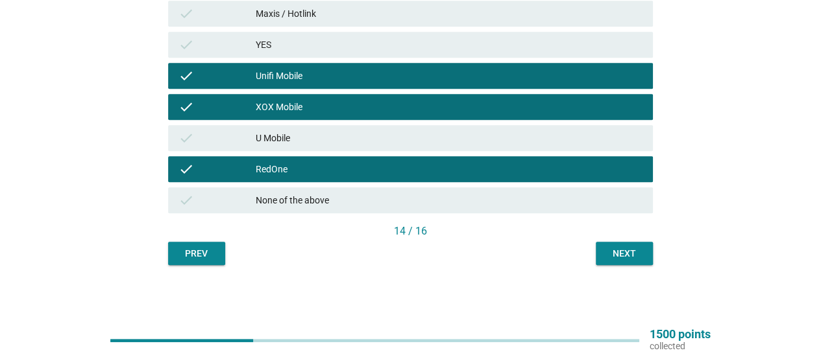
click at [601, 258] on button "Next" at bounding box center [624, 253] width 57 height 23
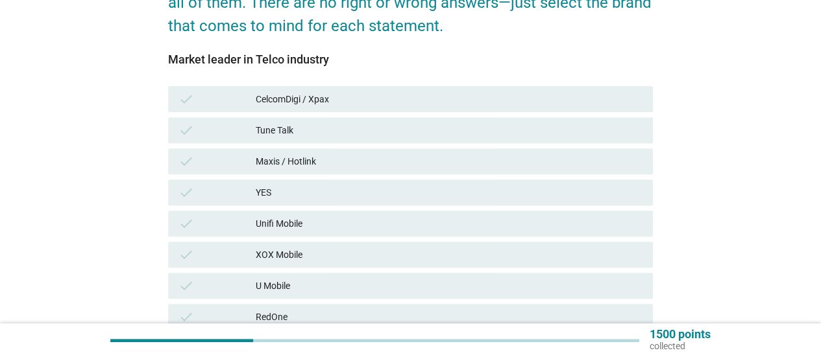
drag, startPoint x: 469, startPoint y: 205, endPoint x: 472, endPoint y: 145, distance: 60.4
click at [469, 204] on div "check YES" at bounding box center [410, 193] width 485 height 26
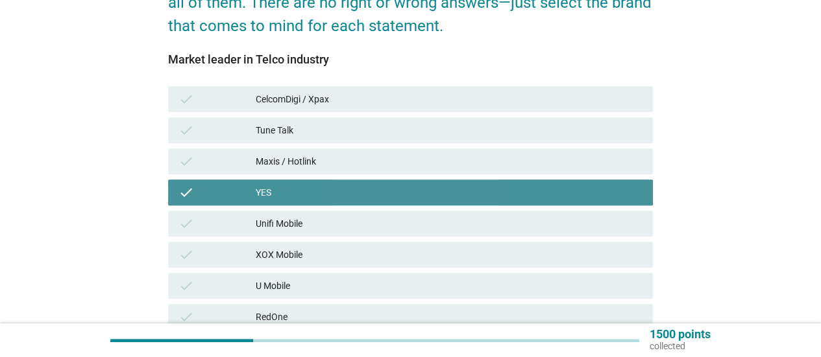
click at [472, 142] on div "check Tune Talk" at bounding box center [410, 130] width 485 height 26
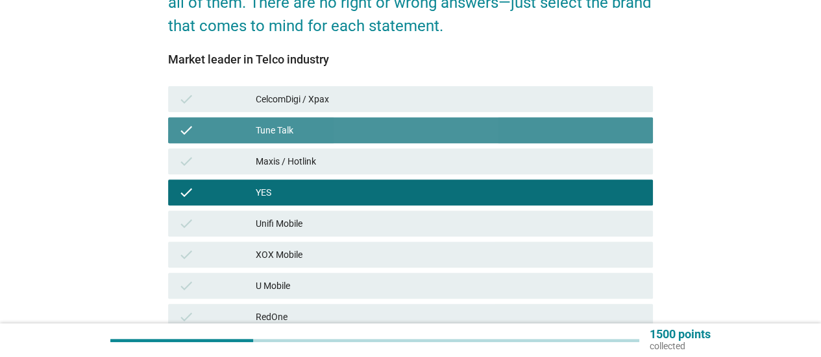
click at [479, 116] on div "check Tune Talk" at bounding box center [410, 130] width 490 height 31
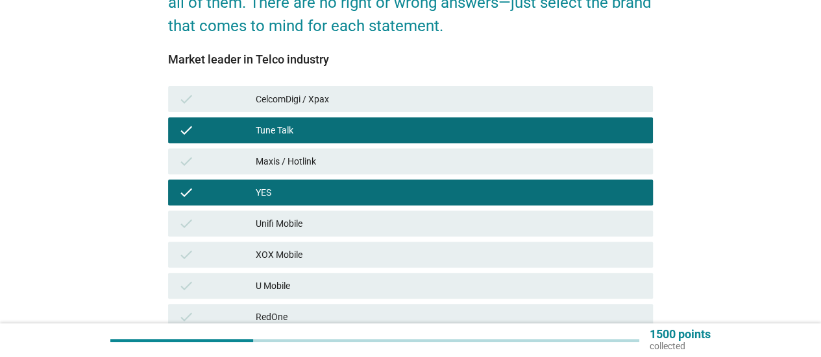
drag, startPoint x: 483, startPoint y: 123, endPoint x: 450, endPoint y: 234, distance: 116.4
click at [483, 125] on div "Tune Talk" at bounding box center [449, 131] width 387 height 16
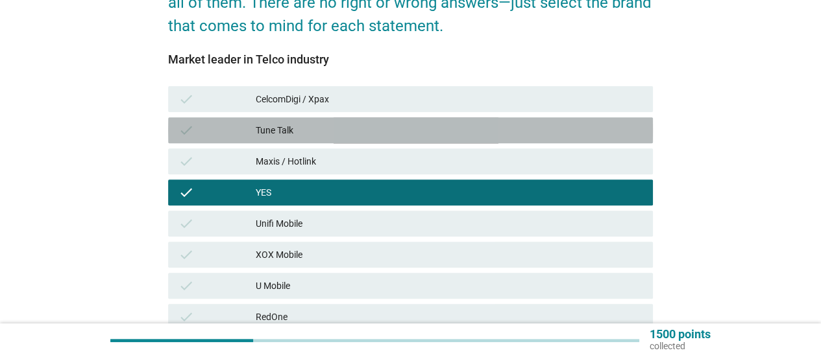
click at [449, 237] on div "check Unifi Mobile" at bounding box center [410, 223] width 490 height 31
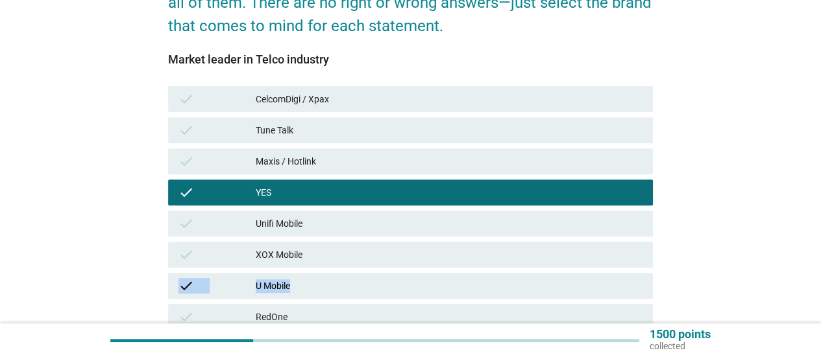
drag, startPoint x: 445, startPoint y: 263, endPoint x: 438, endPoint y: 299, distance: 37.0
click at [441, 286] on div "check CelcomDigi / Xpax check Tune Talk check Maxis / Hotlink check YES check U…" at bounding box center [410, 224] width 490 height 280
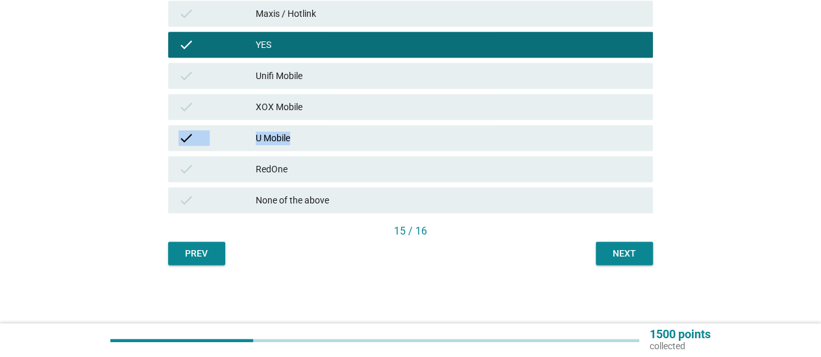
click at [546, 148] on div "check U Mobile" at bounding box center [410, 138] width 485 height 26
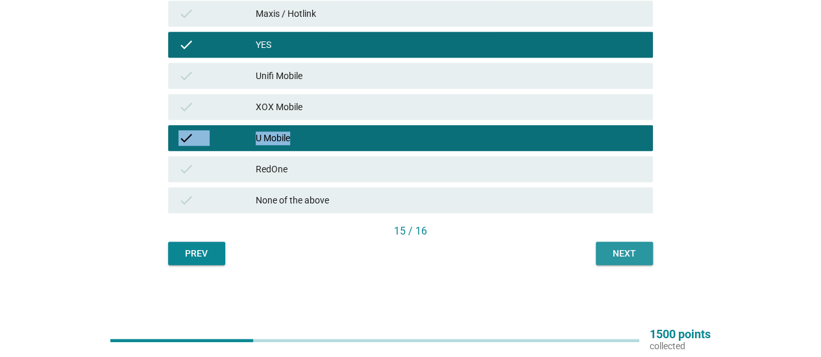
click at [604, 260] on button "Next" at bounding box center [624, 253] width 57 height 23
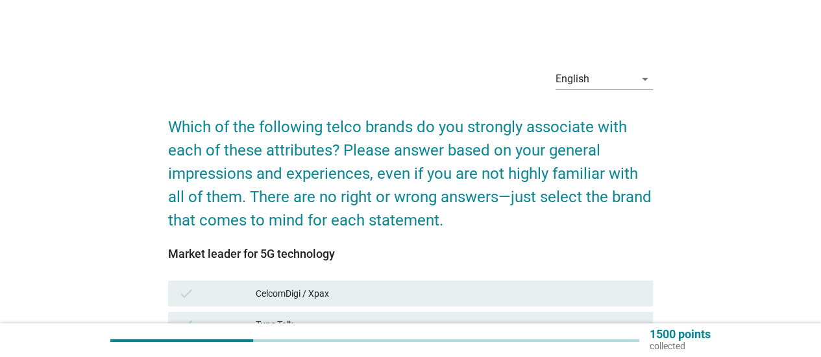
drag, startPoint x: 509, startPoint y: 223, endPoint x: 475, endPoint y: 289, distance: 73.7
click at [505, 233] on form "Which of the following telco brands do you strongly associate with each of thes…" at bounding box center [410, 354] width 485 height 505
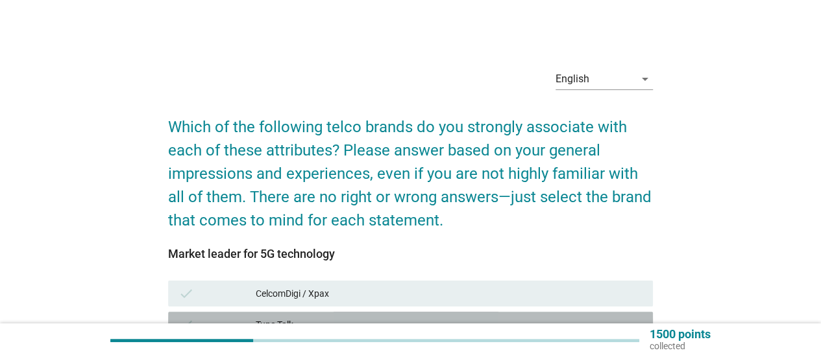
click at [454, 320] on div "Tune Talk" at bounding box center [449, 325] width 387 height 16
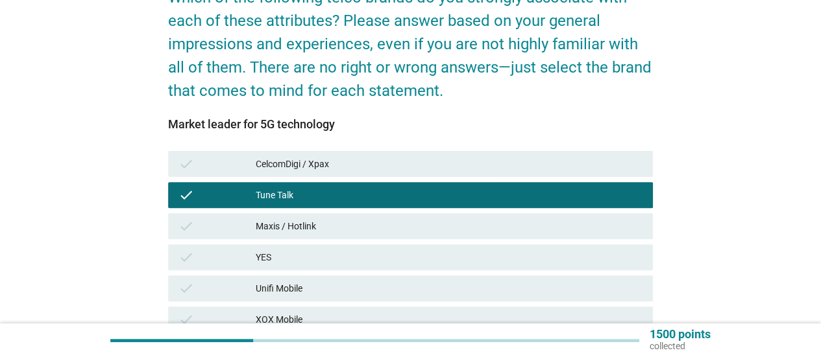
click at [466, 210] on div "check Tune Talk" at bounding box center [410, 195] width 490 height 31
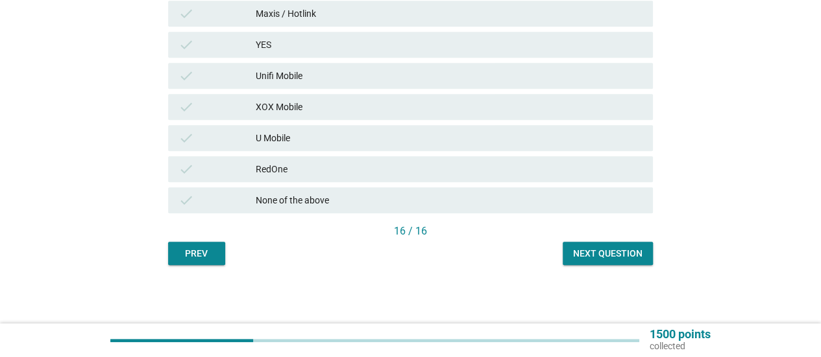
click at [472, 171] on div "RedOne" at bounding box center [449, 170] width 387 height 16
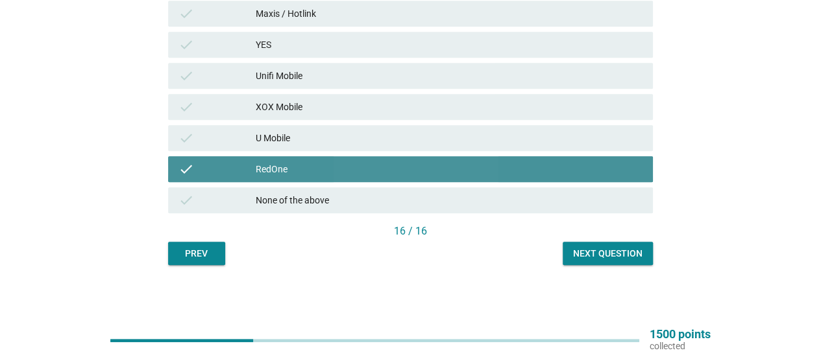
click at [472, 125] on div "check U Mobile" at bounding box center [410, 138] width 485 height 26
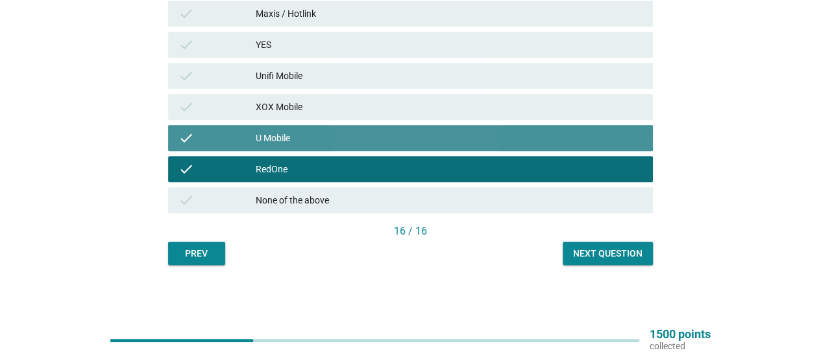
click at [472, 116] on div "check XOX Mobile" at bounding box center [410, 106] width 490 height 31
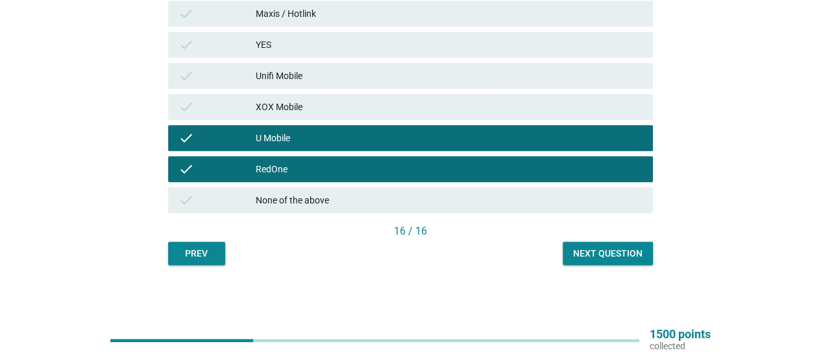
click at [475, 49] on div "YES" at bounding box center [449, 45] width 387 height 16
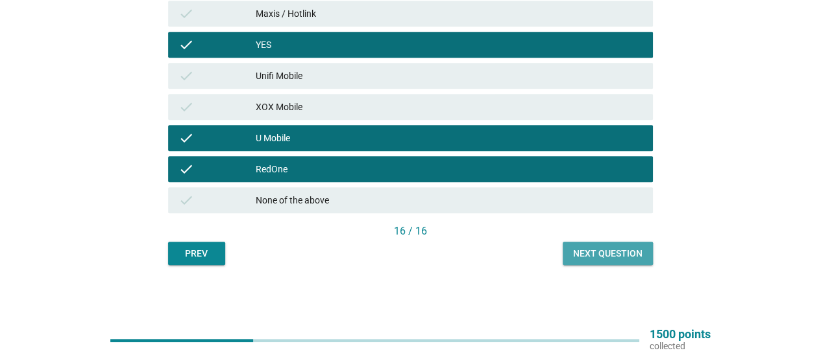
click at [618, 263] on button "Next question" at bounding box center [607, 253] width 90 height 23
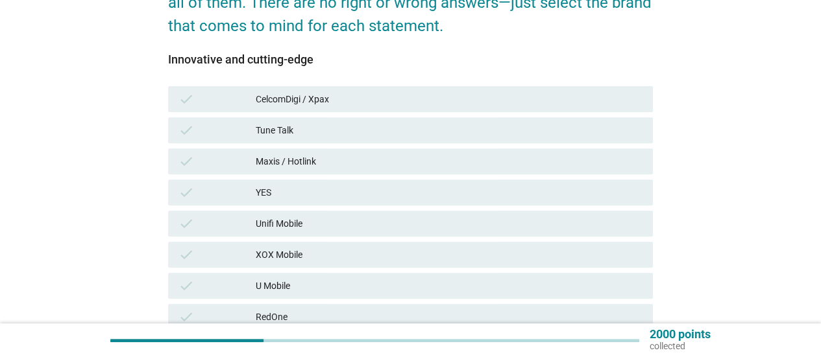
drag, startPoint x: 372, startPoint y: 150, endPoint x: 389, endPoint y: 104, distance: 49.3
click at [373, 152] on div "check Maxis / Hotlink" at bounding box center [410, 162] width 485 height 26
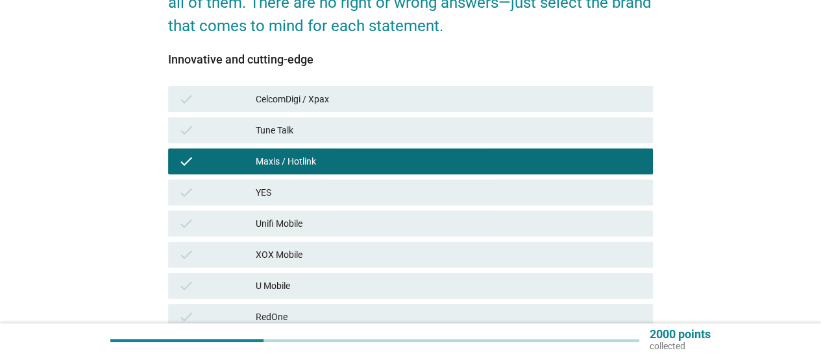
click at [394, 152] on div "check Maxis / Hotlink" at bounding box center [410, 162] width 485 height 26
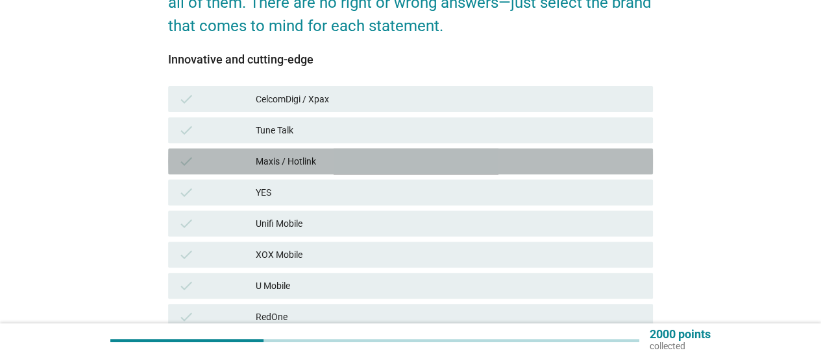
click at [391, 225] on div "Unifi Mobile" at bounding box center [449, 224] width 387 height 16
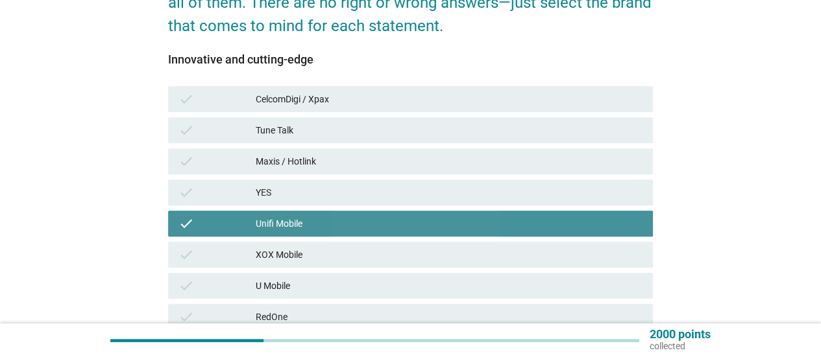
click at [387, 259] on div "XOX Mobile" at bounding box center [449, 255] width 387 height 16
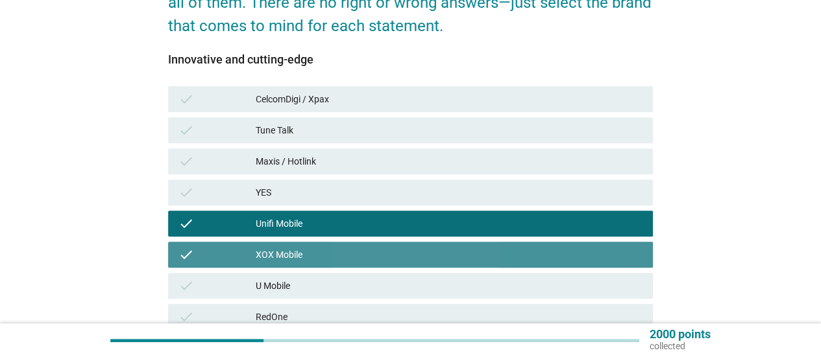
drag, startPoint x: 385, startPoint y: 264, endPoint x: 400, endPoint y: 98, distance: 166.7
click at [385, 265] on div "check XOX Mobile" at bounding box center [410, 255] width 485 height 26
click at [402, 97] on div "CelcomDigi / Xpax" at bounding box center [449, 99] width 387 height 16
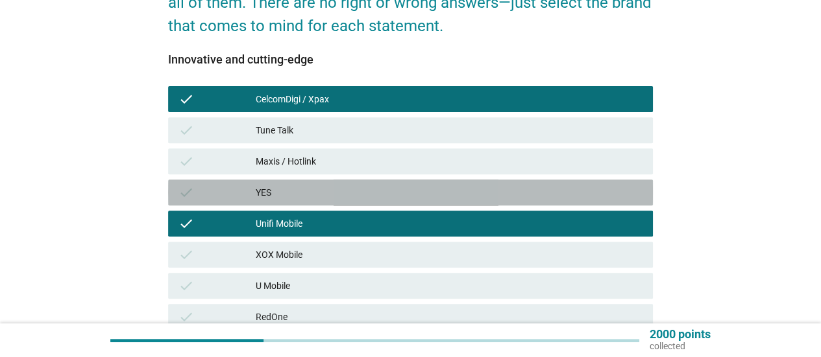
click at [394, 203] on div "check YES" at bounding box center [410, 193] width 485 height 26
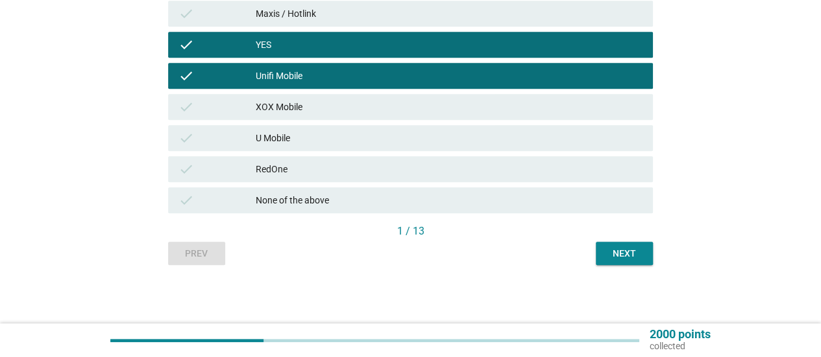
click at [400, 150] on div "check U Mobile" at bounding box center [410, 138] width 485 height 26
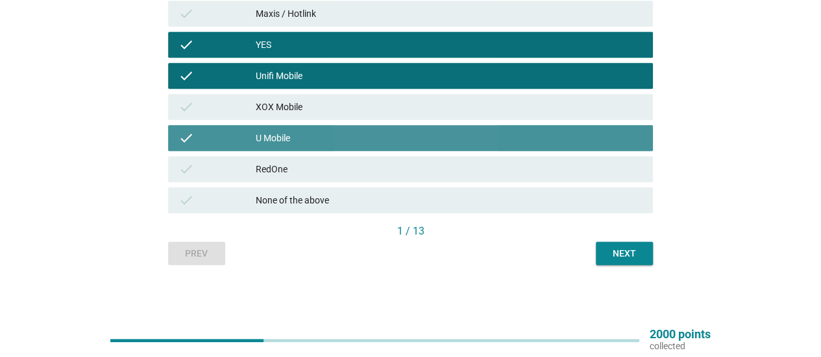
click at [417, 187] on div "check None of the above" at bounding box center [410, 200] width 485 height 26
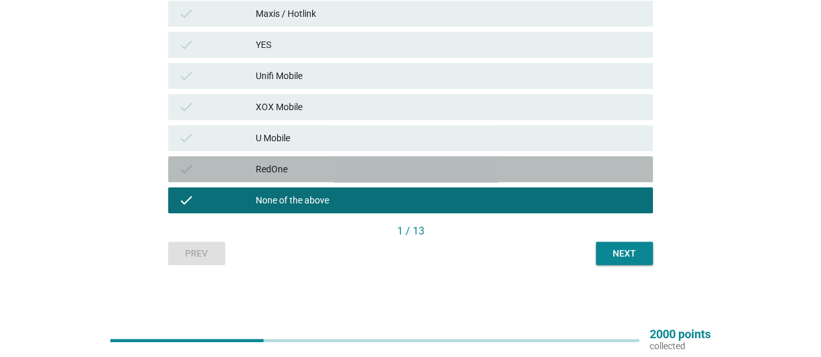
drag, startPoint x: 450, startPoint y: 169, endPoint x: 477, endPoint y: 168, distance: 27.3
click at [450, 169] on div "RedOne" at bounding box center [449, 170] width 387 height 16
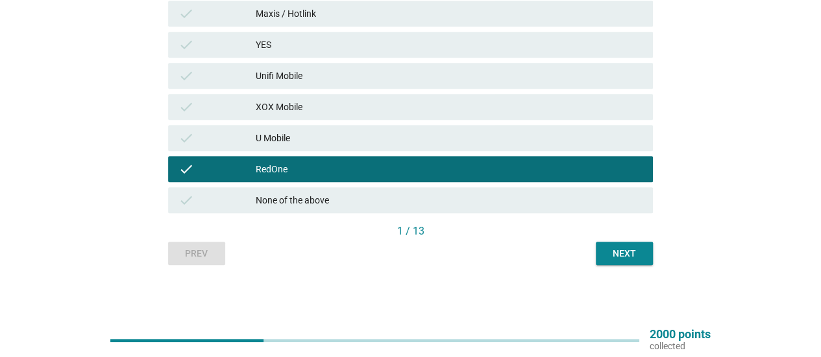
click at [494, 134] on div "U Mobile" at bounding box center [449, 138] width 387 height 16
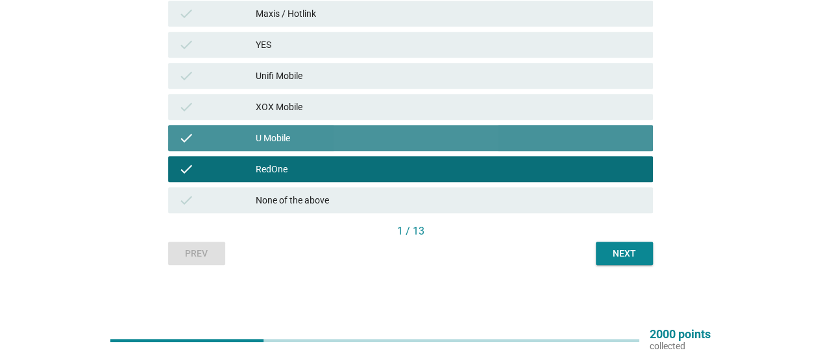
drag, startPoint x: 503, startPoint y: 84, endPoint x: 491, endPoint y: 133, distance: 50.7
click at [503, 85] on div "check Unifi Mobile" at bounding box center [410, 76] width 485 height 26
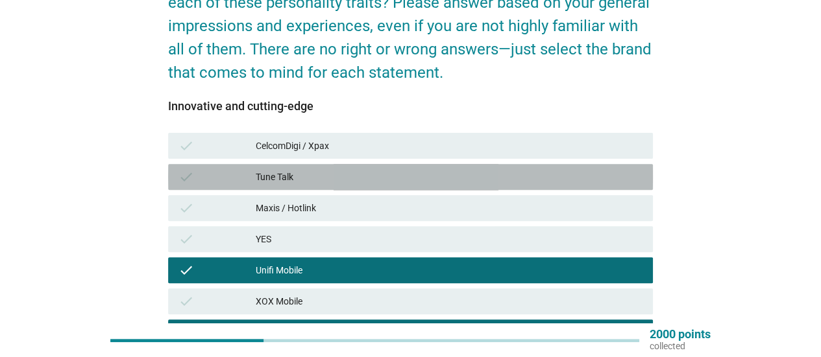
click at [482, 168] on div "check Tune Talk" at bounding box center [410, 177] width 485 height 26
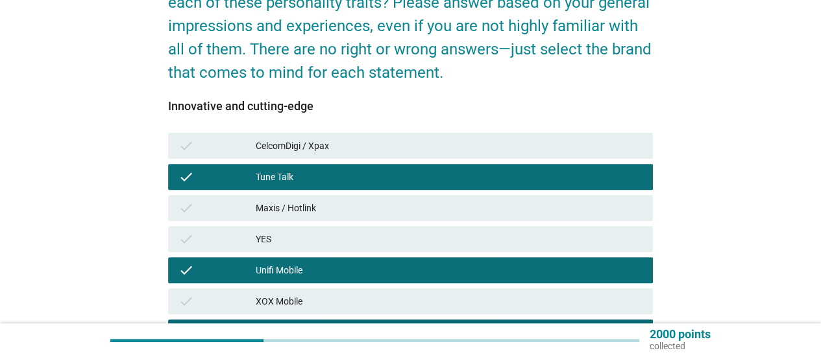
click at [476, 217] on div "check Maxis / Hotlink" at bounding box center [410, 208] width 485 height 26
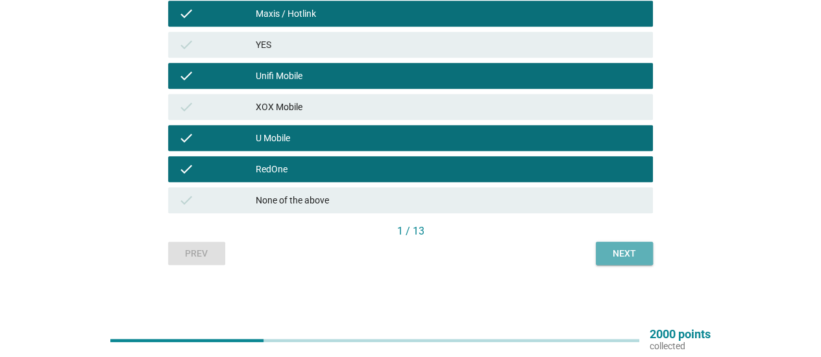
click at [614, 256] on div "Next" at bounding box center [624, 254] width 36 height 14
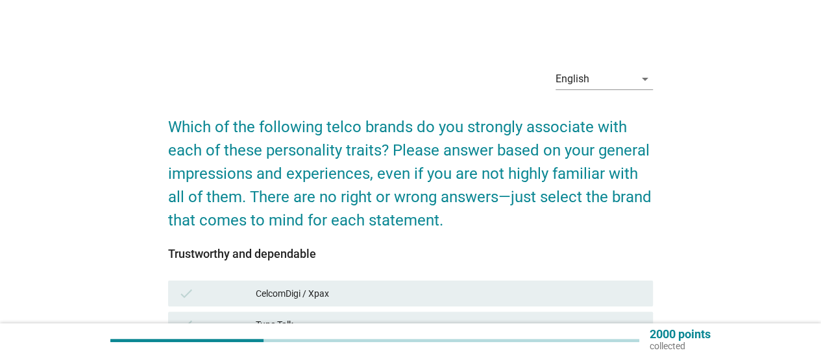
click at [481, 258] on div "Trustworthy and dependable" at bounding box center [410, 254] width 485 height 18
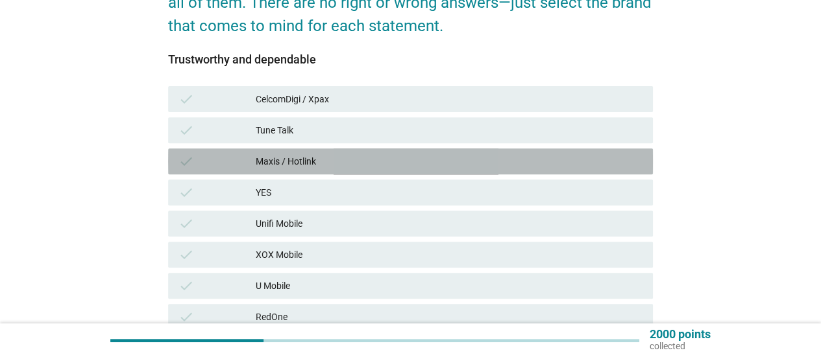
click at [481, 160] on div "Maxis / Hotlink" at bounding box center [449, 162] width 387 height 16
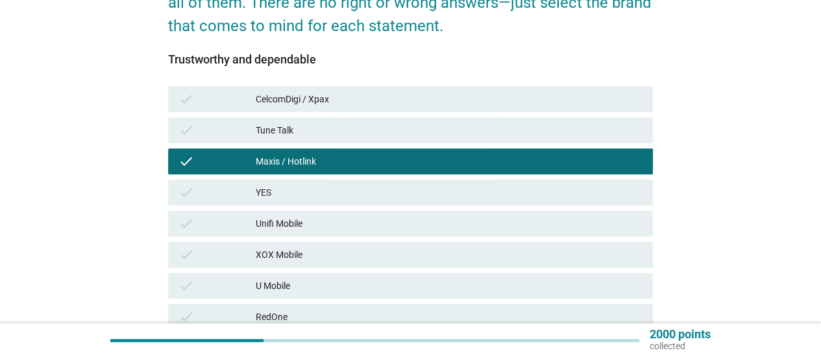
click at [485, 115] on div "check Tune Talk" at bounding box center [410, 130] width 490 height 31
drag, startPoint x: 466, startPoint y: 209, endPoint x: 464, endPoint y: 238, distance: 29.2
click at [466, 210] on div "check CelcomDigi / Xpax check Tune Talk check Maxis / Hotlink check YES check U…" at bounding box center [410, 224] width 490 height 280
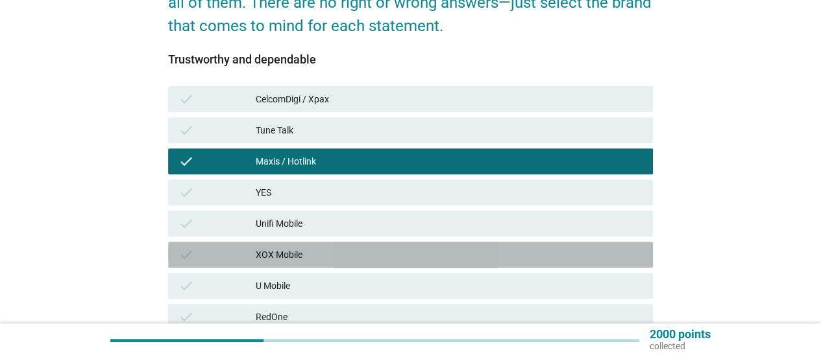
drag, startPoint x: 464, startPoint y: 242, endPoint x: 464, endPoint y: 249, distance: 7.2
click at [464, 245] on div "check XOX Mobile" at bounding box center [410, 255] width 485 height 26
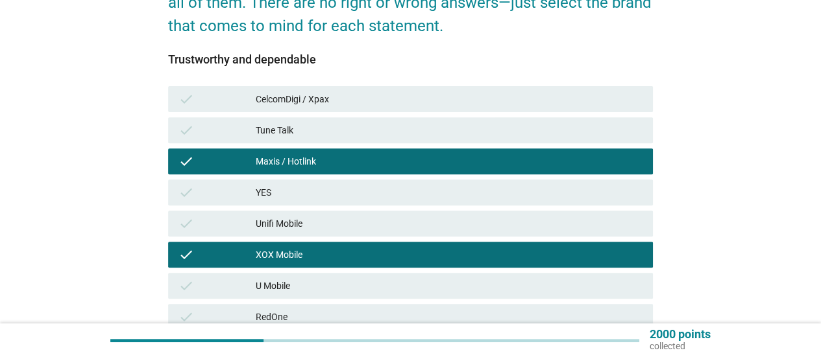
click at [460, 260] on div "XOX Mobile" at bounding box center [449, 255] width 387 height 16
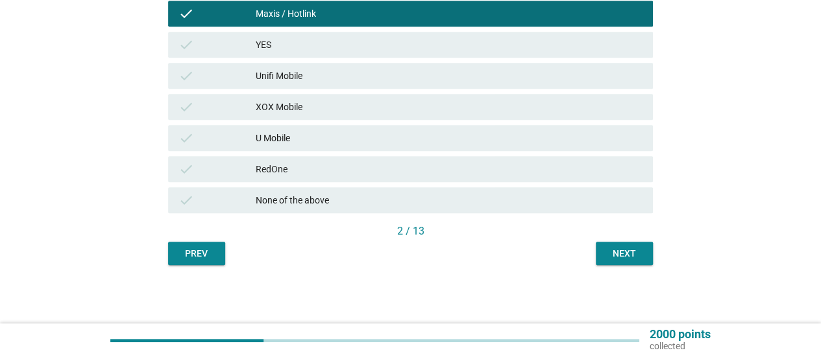
click at [483, 133] on div "U Mobile" at bounding box center [449, 138] width 387 height 16
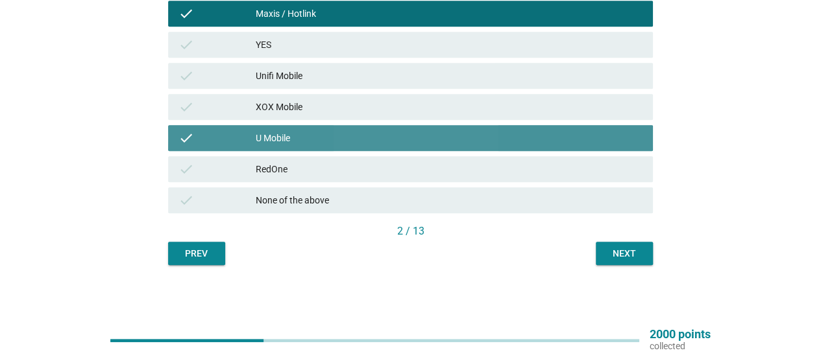
click at [488, 136] on div "check U Mobile" at bounding box center [410, 138] width 490 height 31
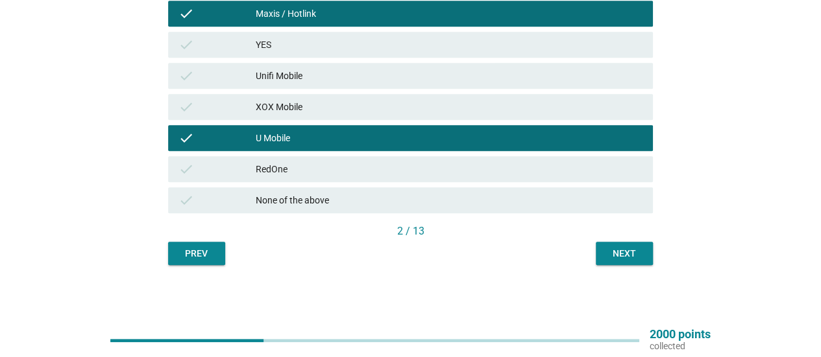
click at [489, 164] on div "RedOne" at bounding box center [449, 170] width 387 height 16
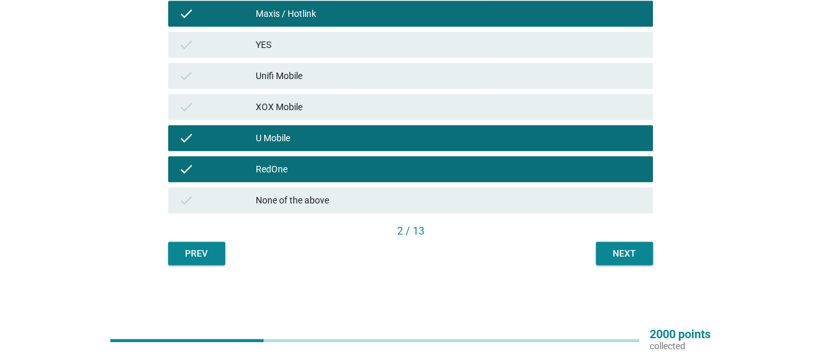
click at [621, 250] on div "Next" at bounding box center [624, 254] width 36 height 14
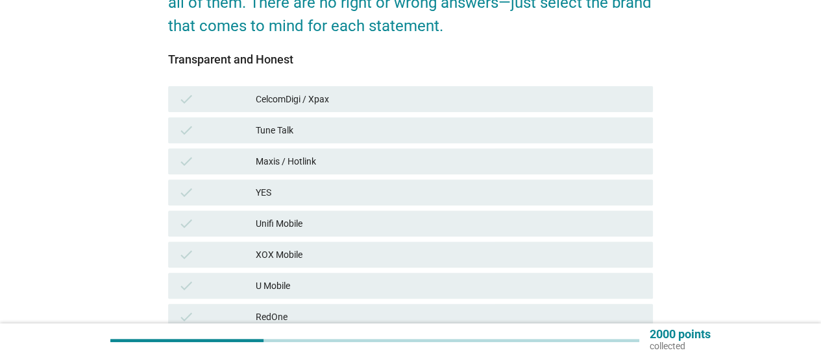
click at [498, 203] on div "check YES" at bounding box center [410, 193] width 485 height 26
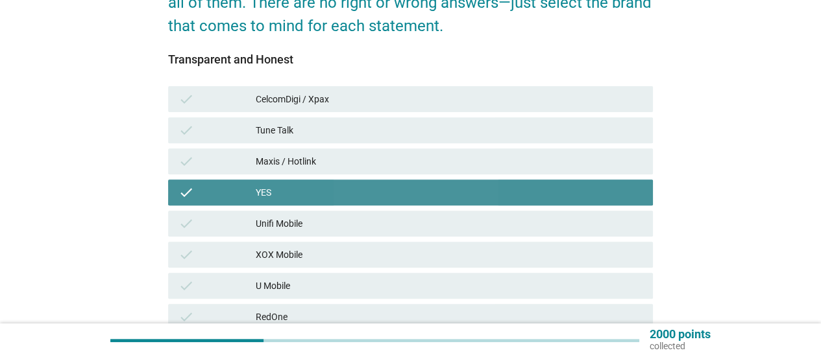
click at [503, 134] on div "Tune Talk" at bounding box center [449, 131] width 387 height 16
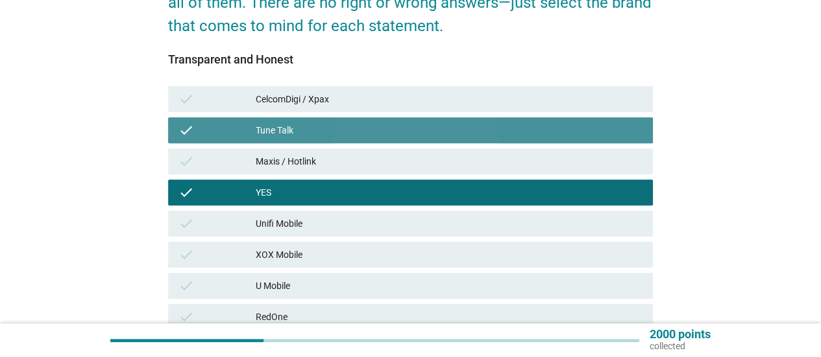
drag, startPoint x: 506, startPoint y: 113, endPoint x: 476, endPoint y: 239, distance: 129.3
click at [498, 149] on div "check CelcomDigi / Xpax check Tune Talk check Maxis / Hotlink check YES check U…" at bounding box center [410, 224] width 490 height 280
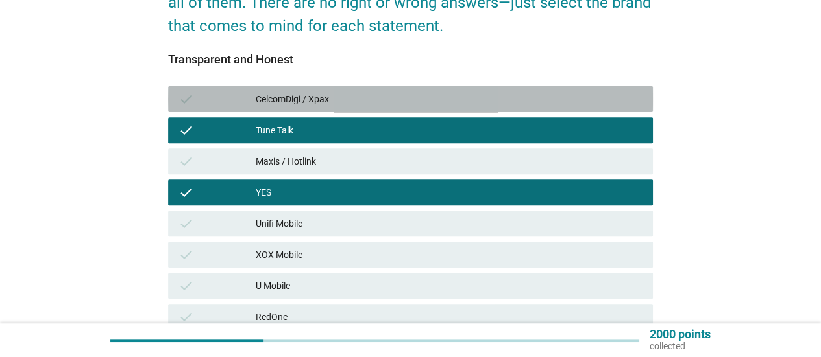
click at [476, 245] on div "check XOX Mobile" at bounding box center [410, 255] width 485 height 26
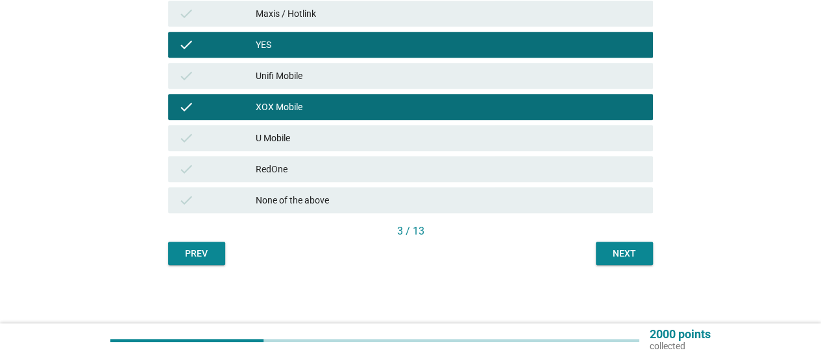
click at [507, 209] on div "check None of the above" at bounding box center [410, 200] width 485 height 26
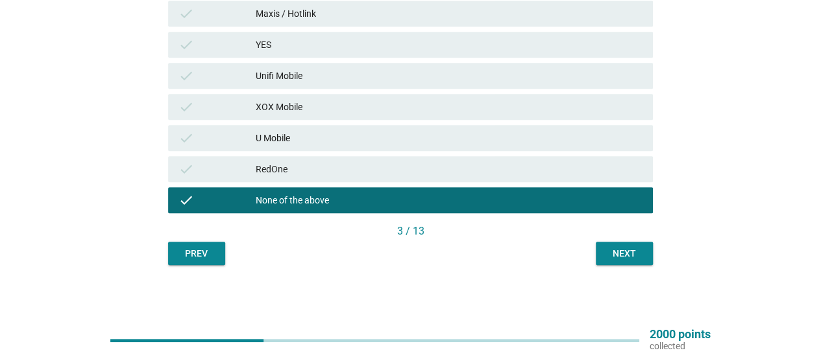
click at [602, 139] on div "U Mobile" at bounding box center [449, 138] width 387 height 16
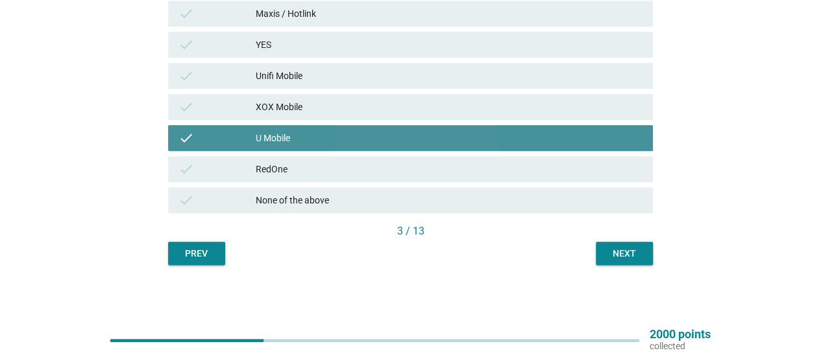
click at [602, 116] on div "check XOX Mobile" at bounding box center [410, 107] width 485 height 26
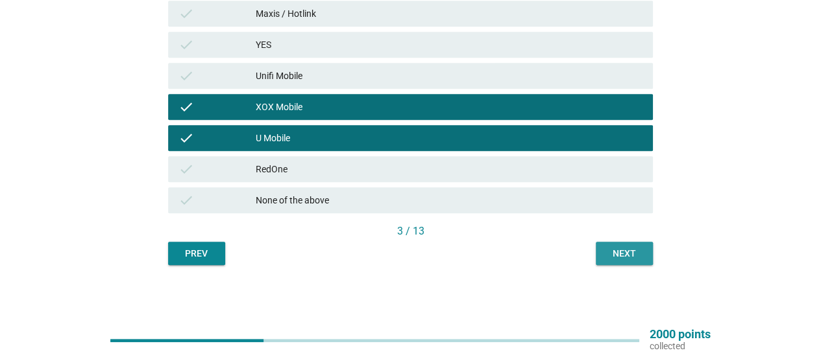
click at [614, 254] on div "Next" at bounding box center [624, 254] width 36 height 14
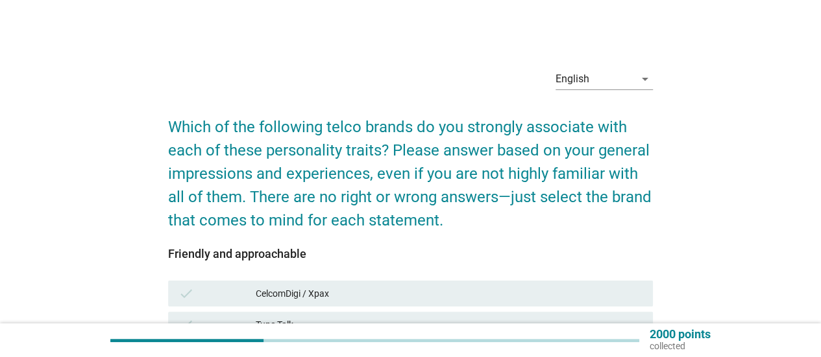
click at [591, 332] on div at bounding box center [374, 340] width 529 height 21
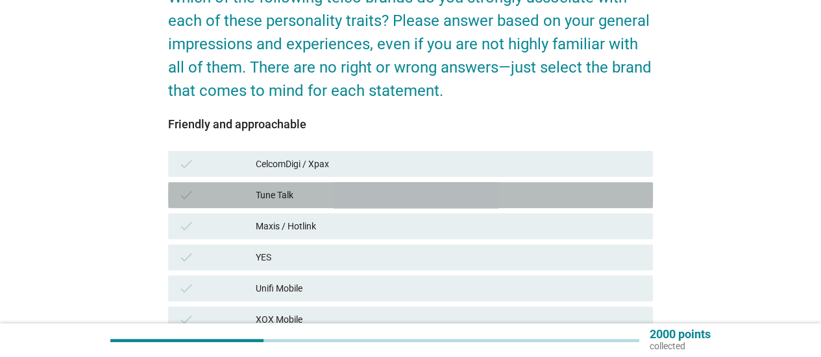
click at [423, 206] on div "check Tune Talk" at bounding box center [410, 195] width 485 height 26
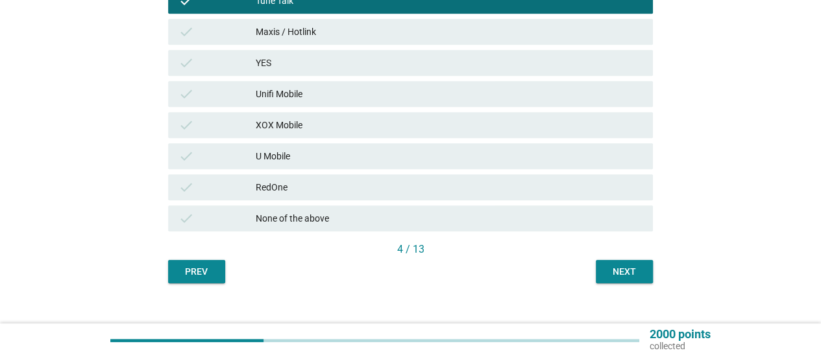
click at [440, 181] on div "RedOne" at bounding box center [449, 188] width 387 height 16
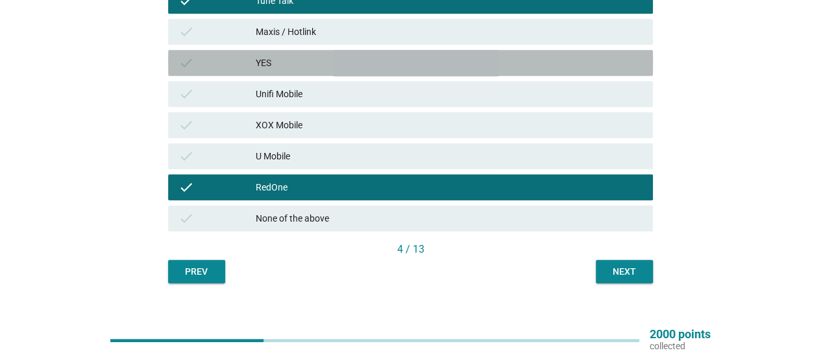
click at [503, 72] on div "check YES" at bounding box center [410, 63] width 485 height 26
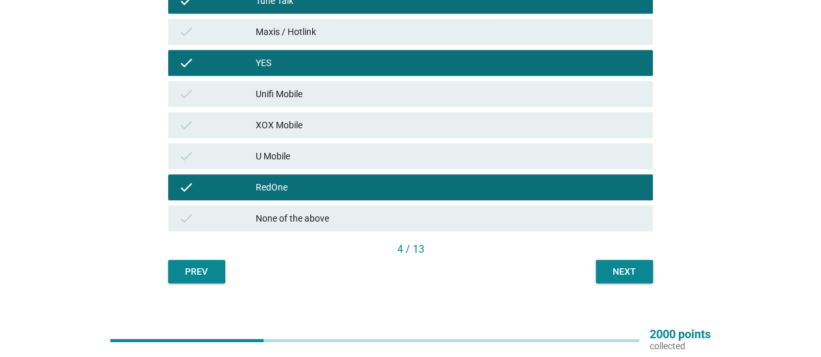
click at [522, 116] on div "check XOX Mobile" at bounding box center [410, 125] width 485 height 26
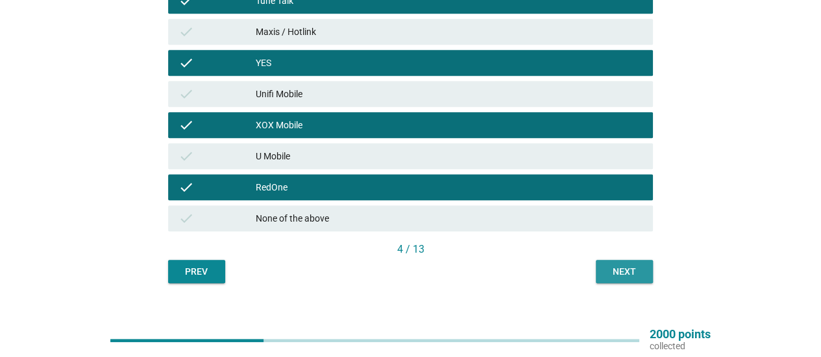
click at [627, 268] on div "Next" at bounding box center [624, 272] width 36 height 14
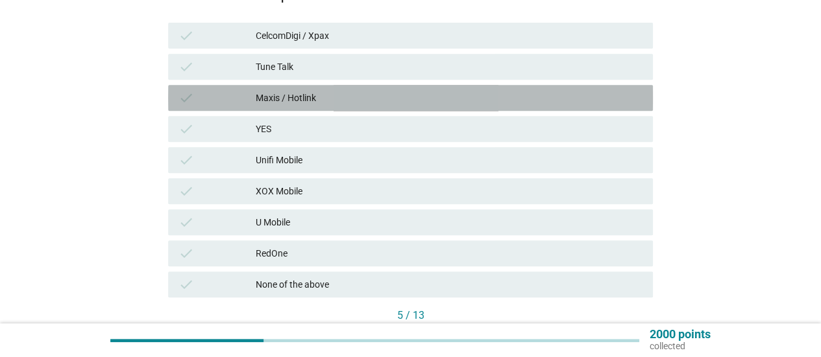
click at [446, 128] on div "check CelcomDigi / Xpax check Tune Talk check Maxis / Hotlink check YES check U…" at bounding box center [410, 160] width 490 height 280
click at [403, 169] on div "check Unifi Mobile" at bounding box center [410, 159] width 485 height 26
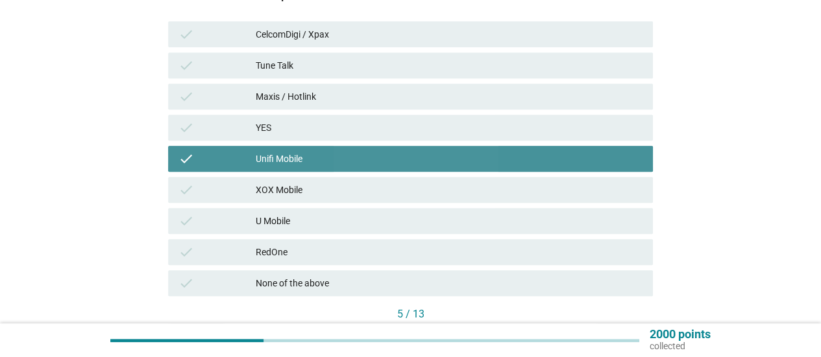
click at [398, 229] on div "check U Mobile" at bounding box center [410, 221] width 485 height 26
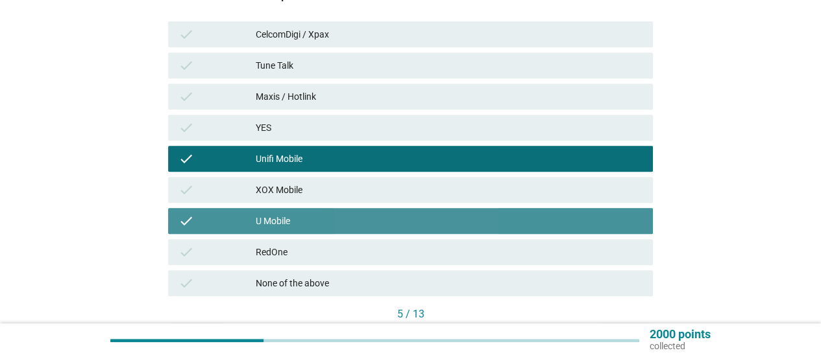
click at [405, 252] on div "RedOne" at bounding box center [449, 253] width 387 height 16
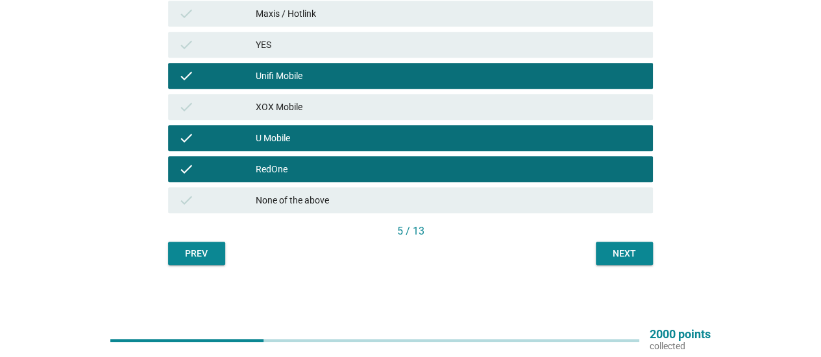
click at [588, 257] on div "Prev Next" at bounding box center [410, 253] width 485 height 23
click at [612, 258] on div "Next" at bounding box center [624, 254] width 36 height 14
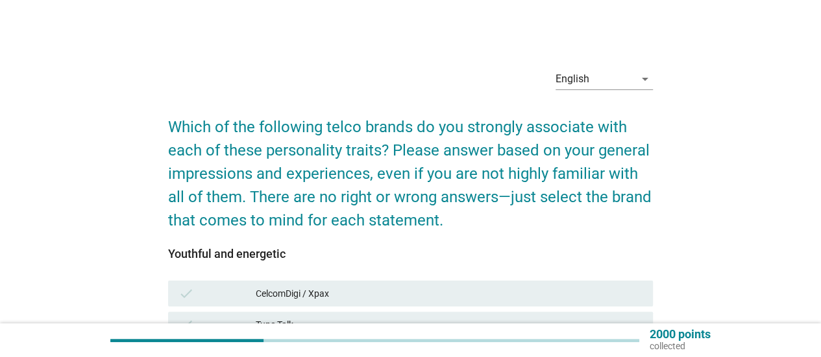
click at [435, 256] on div "Youthful and energetic" at bounding box center [410, 254] width 485 height 18
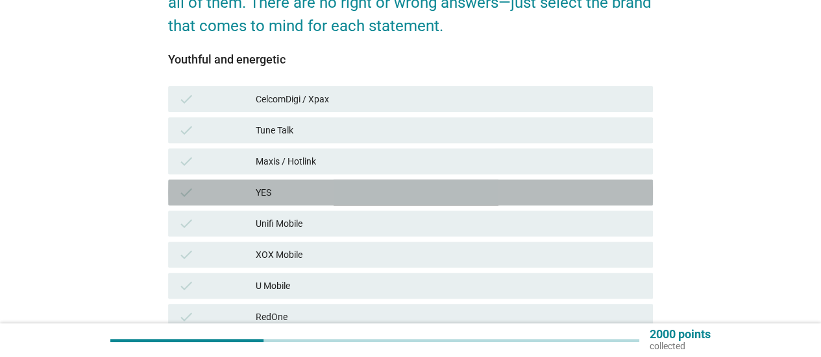
click at [433, 200] on div "check YES" at bounding box center [410, 193] width 485 height 26
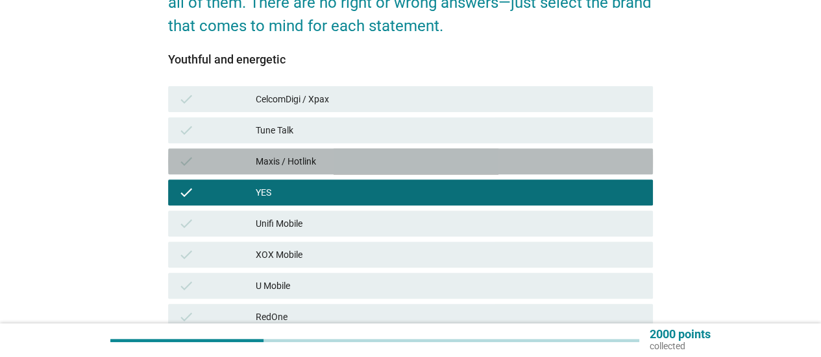
click at [437, 158] on div "Maxis / Hotlink" at bounding box center [449, 162] width 387 height 16
click at [446, 115] on div "check Tune Talk" at bounding box center [410, 130] width 490 height 31
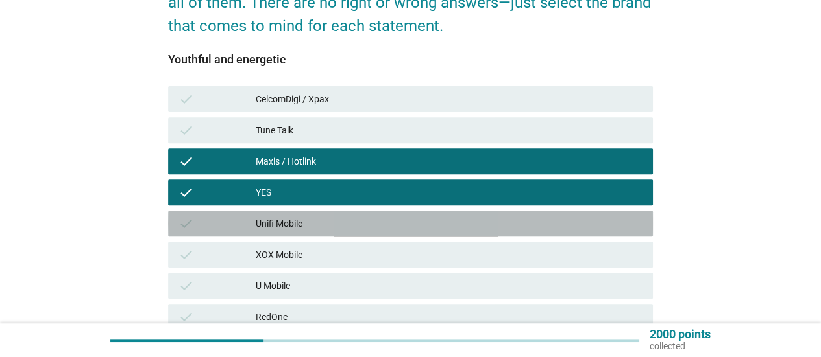
click at [418, 213] on div "check Unifi Mobile" at bounding box center [410, 224] width 485 height 26
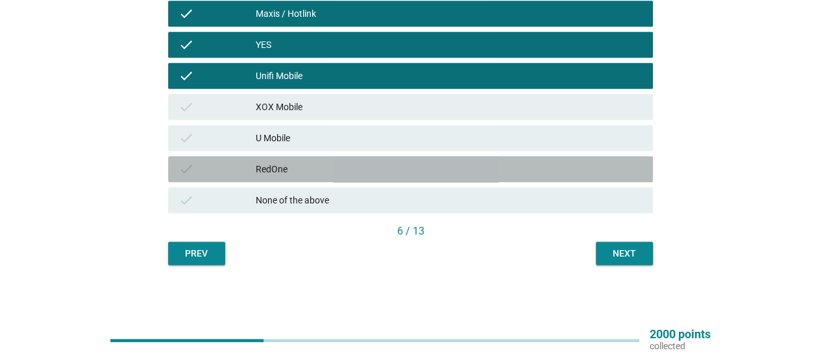
click at [436, 167] on div "RedOne" at bounding box center [449, 170] width 387 height 16
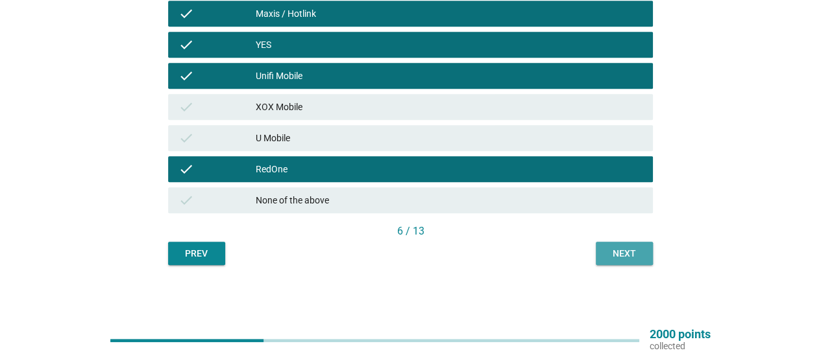
click at [603, 249] on button "Next" at bounding box center [624, 253] width 57 height 23
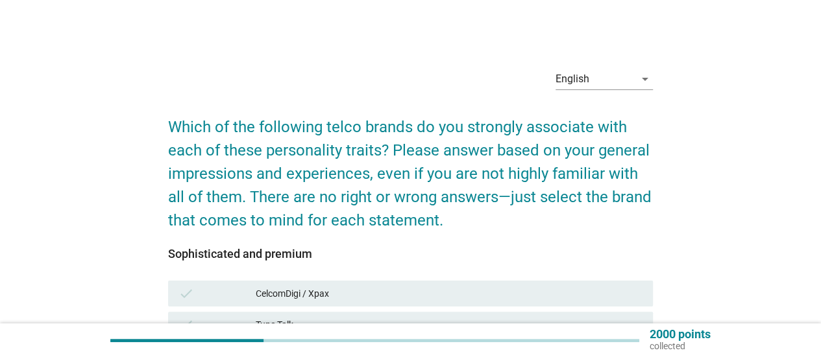
drag, startPoint x: 483, startPoint y: 226, endPoint x: 479, endPoint y: 237, distance: 11.1
click at [483, 227] on h2 "Which of the following telco brands do you strongly associate with each of thes…" at bounding box center [410, 167] width 485 height 130
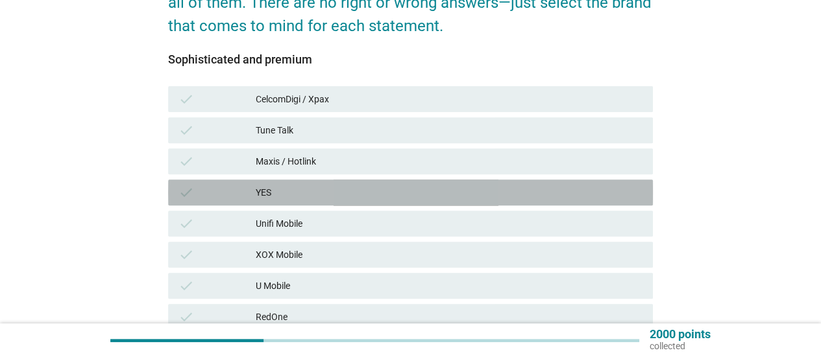
click at [474, 202] on div "check YES" at bounding box center [410, 193] width 485 height 26
click at [503, 130] on div "Tune Talk" at bounding box center [449, 131] width 387 height 16
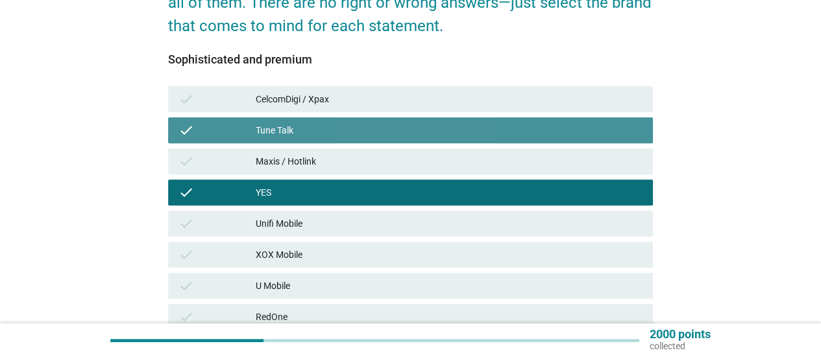
drag, startPoint x: 509, startPoint y: 125, endPoint x: 509, endPoint y: 178, distance: 53.8
click at [511, 141] on div "check Tune Talk" at bounding box center [410, 130] width 485 height 26
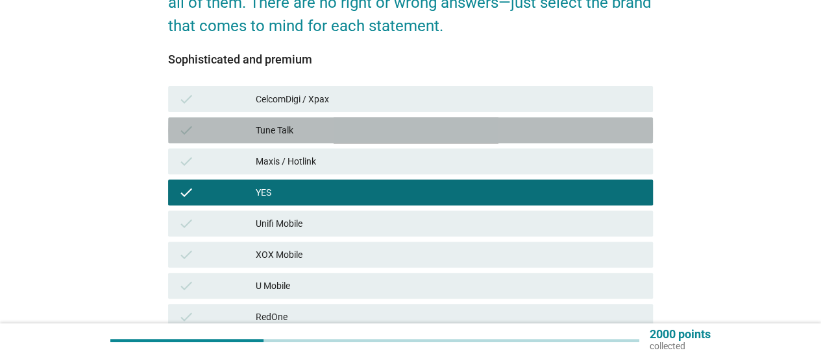
click at [488, 247] on div "XOX Mobile" at bounding box center [449, 255] width 387 height 16
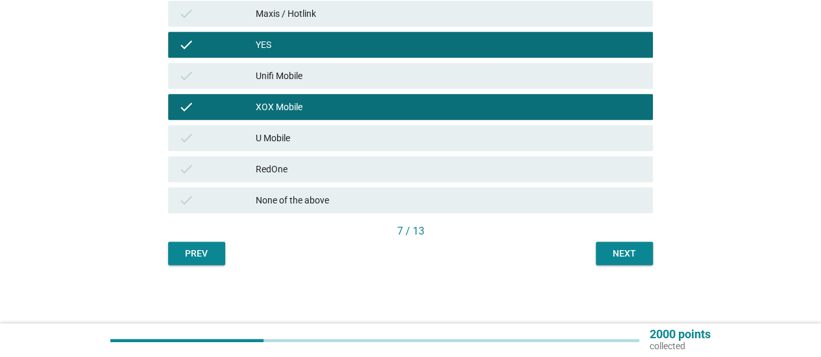
click at [531, 158] on div "check RedOne" at bounding box center [410, 169] width 485 height 26
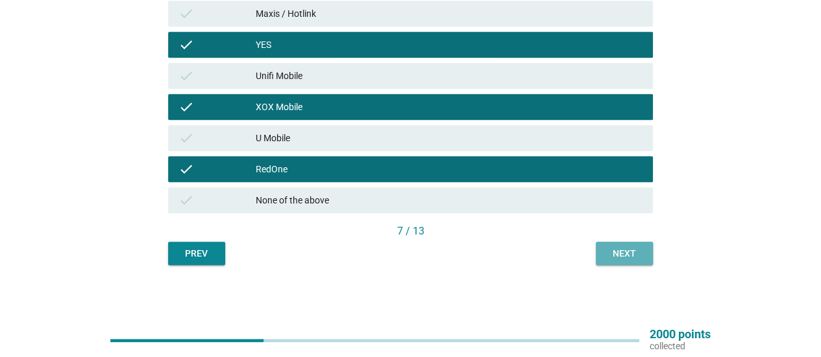
click at [607, 256] on div "Next" at bounding box center [624, 254] width 36 height 14
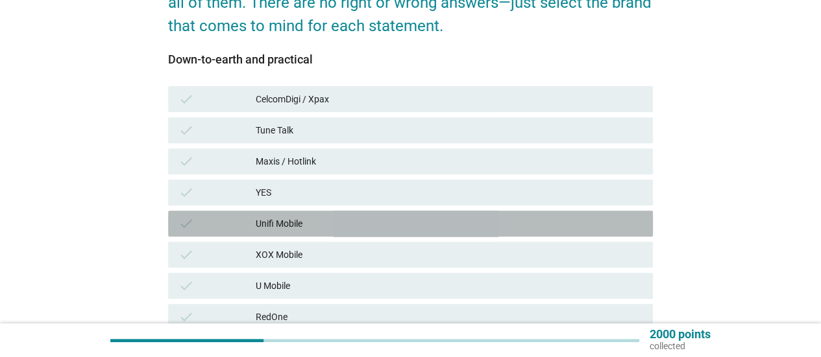
drag, startPoint x: 529, startPoint y: 213, endPoint x: 529, endPoint y: 193, distance: 20.8
click at [529, 211] on div "check Unifi Mobile" at bounding box center [410, 224] width 485 height 26
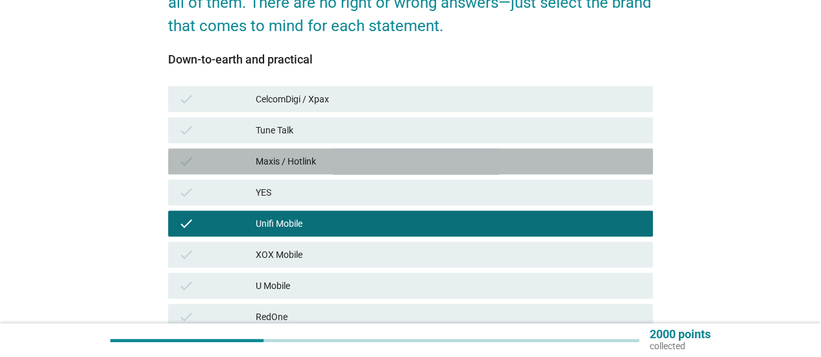
drag, startPoint x: 527, startPoint y: 164, endPoint x: 529, endPoint y: 134, distance: 30.6
click at [527, 164] on div "Maxis / Hotlink" at bounding box center [449, 162] width 387 height 16
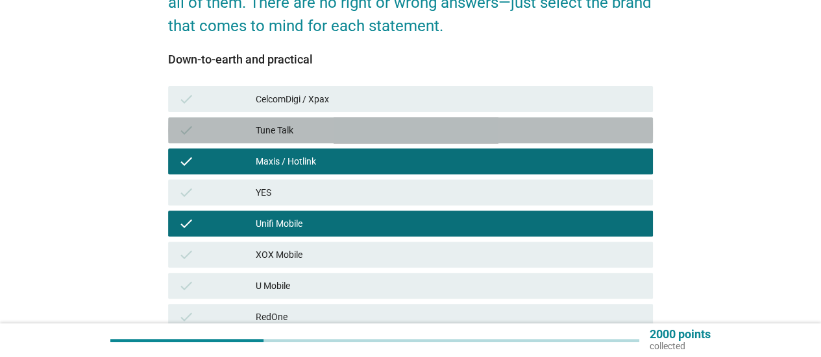
click at [529, 127] on div "Tune Talk" at bounding box center [449, 131] width 387 height 16
click at [533, 106] on div "CelcomDigi / Xpax" at bounding box center [449, 99] width 387 height 16
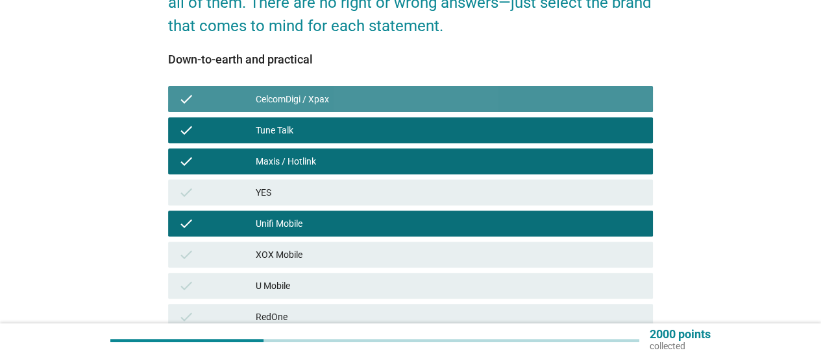
click at [511, 252] on div "XOX Mobile" at bounding box center [449, 255] width 387 height 16
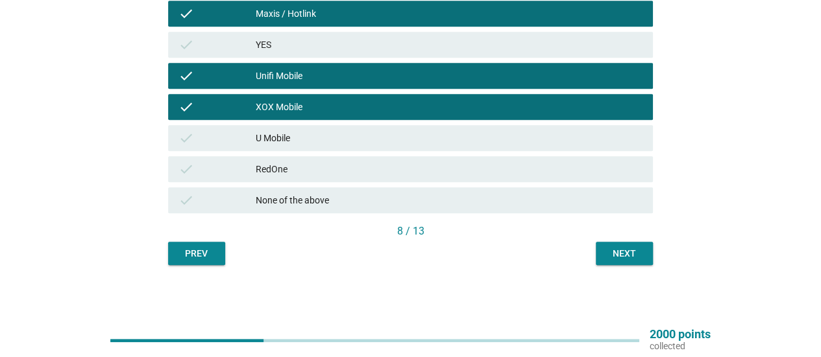
click at [526, 152] on div "check U Mobile" at bounding box center [410, 138] width 490 height 31
click at [599, 248] on button "Next" at bounding box center [624, 253] width 57 height 23
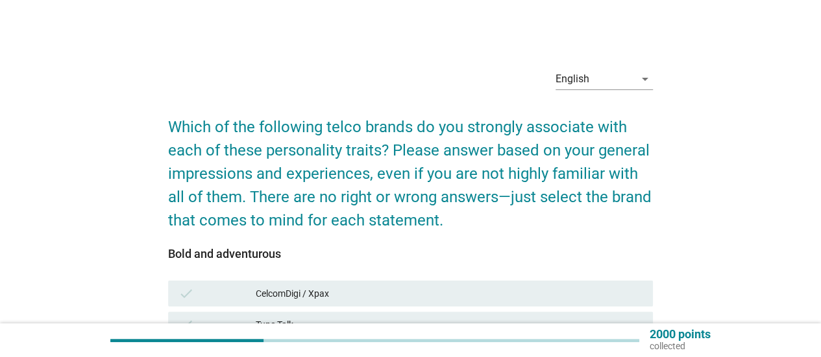
click at [490, 250] on div "Bold and adventurous" at bounding box center [410, 254] width 485 height 18
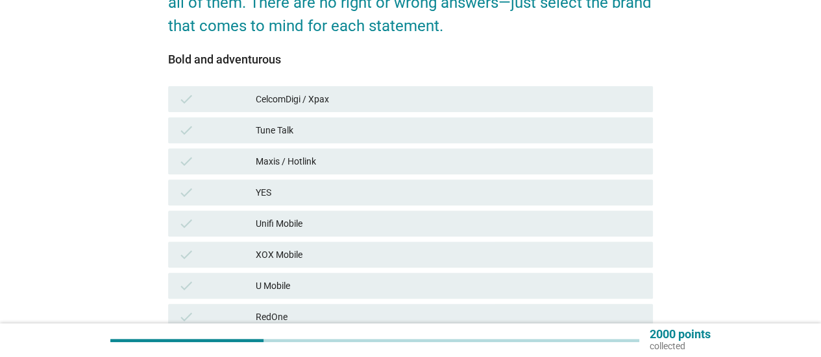
click at [497, 219] on div "Unifi Mobile" at bounding box center [449, 224] width 387 height 16
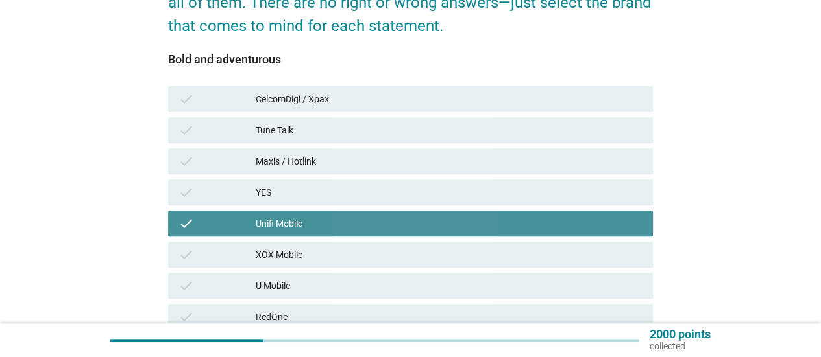
click at [502, 171] on div "check Maxis / Hotlink" at bounding box center [410, 162] width 485 height 26
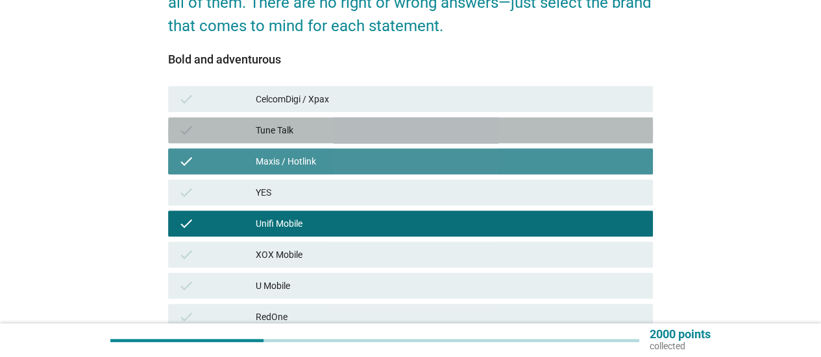
click at [509, 128] on div "Tune Talk" at bounding box center [449, 131] width 387 height 16
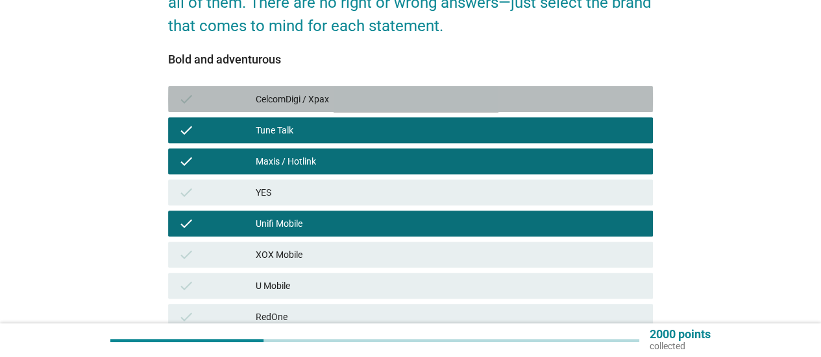
click at [516, 95] on div "CelcomDigi / Xpax" at bounding box center [449, 99] width 387 height 16
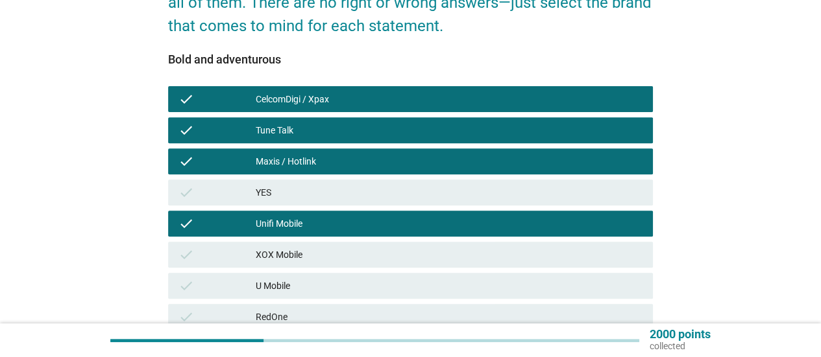
click at [492, 241] on div "check XOX Mobile" at bounding box center [410, 254] width 490 height 31
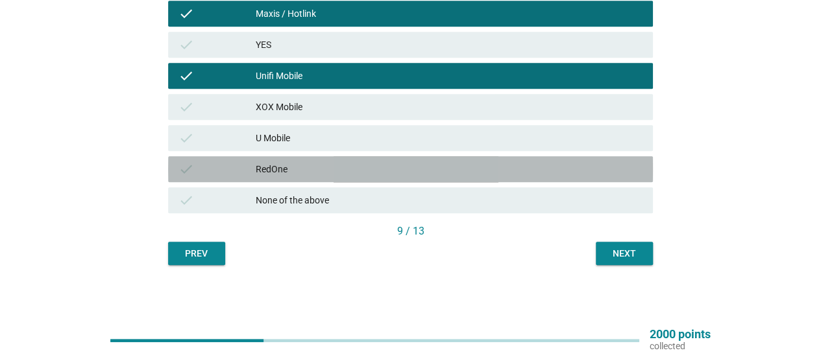
click at [535, 177] on div "check RedOne" at bounding box center [410, 169] width 485 height 26
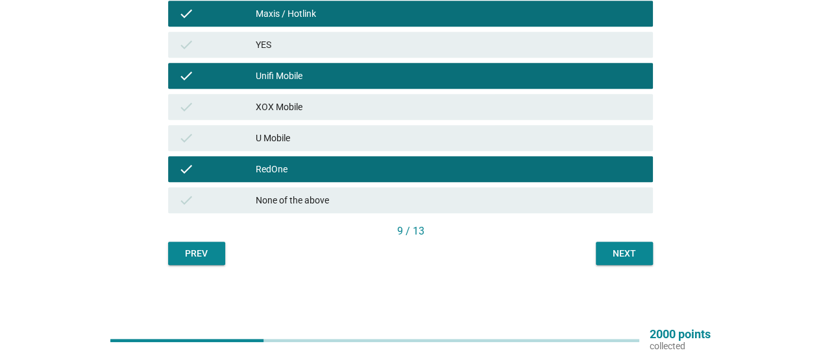
click at [562, 130] on div "U Mobile" at bounding box center [449, 138] width 387 height 16
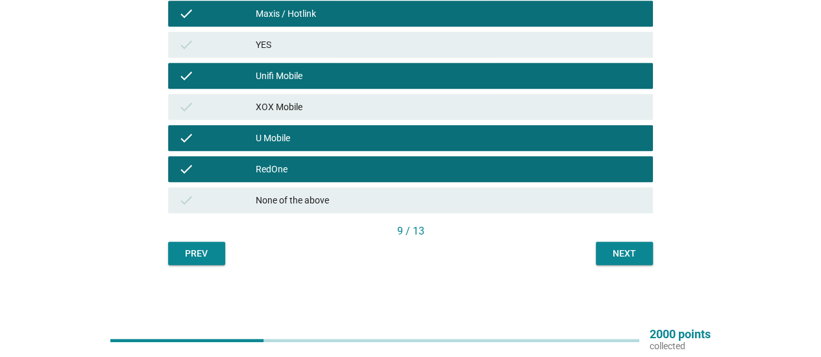
click at [634, 259] on div "Next" at bounding box center [624, 254] width 36 height 14
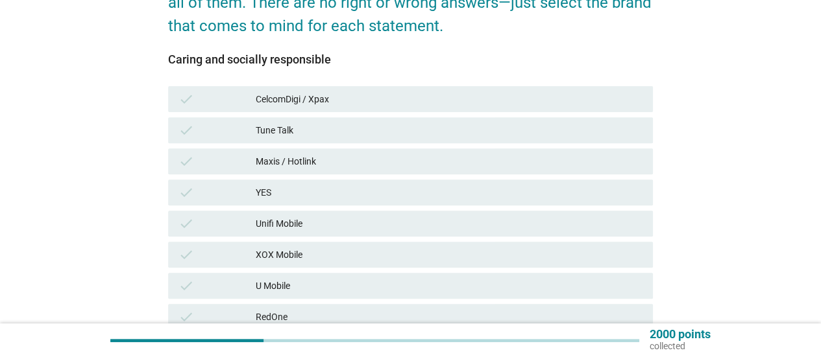
click at [510, 195] on div "YES" at bounding box center [449, 193] width 387 height 16
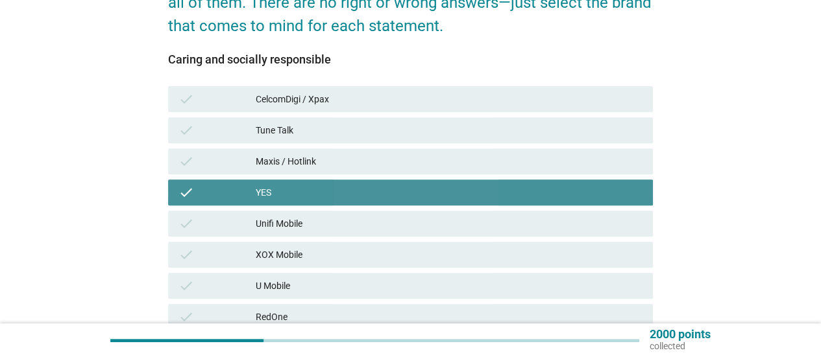
click at [512, 169] on div "check Maxis / Hotlink" at bounding box center [410, 162] width 485 height 26
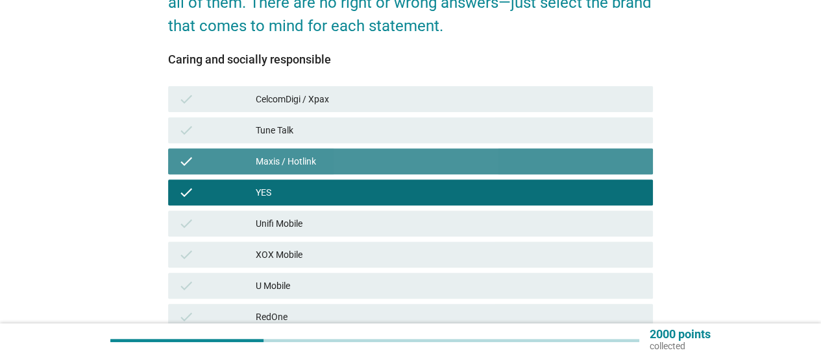
click at [514, 136] on div "Tune Talk" at bounding box center [449, 131] width 387 height 16
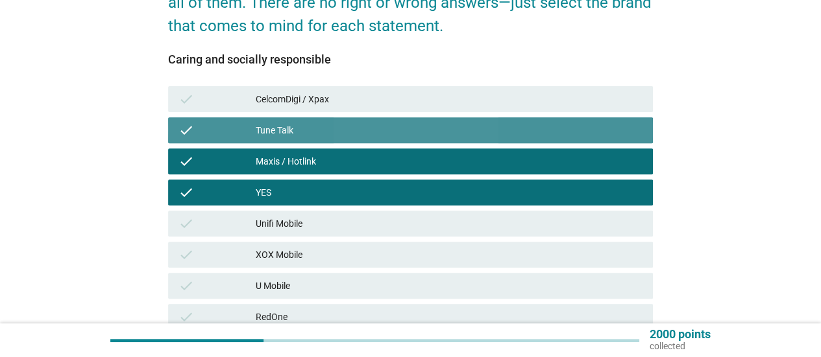
click at [519, 102] on div "CelcomDigi / Xpax" at bounding box center [449, 99] width 387 height 16
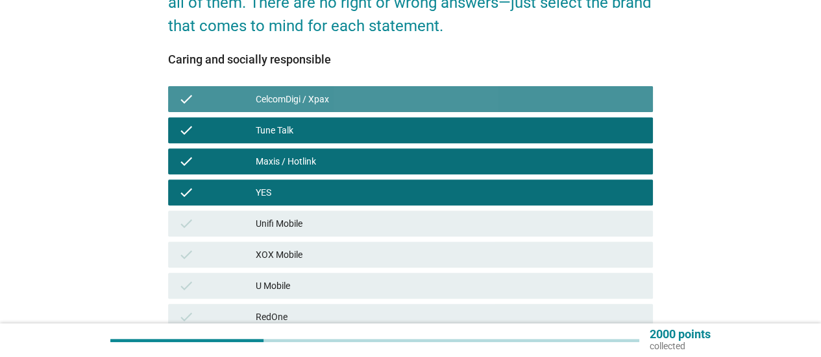
drag, startPoint x: 529, startPoint y: 244, endPoint x: 531, endPoint y: 256, distance: 12.4
click at [530, 245] on div "check XOX Mobile" at bounding box center [410, 255] width 485 height 26
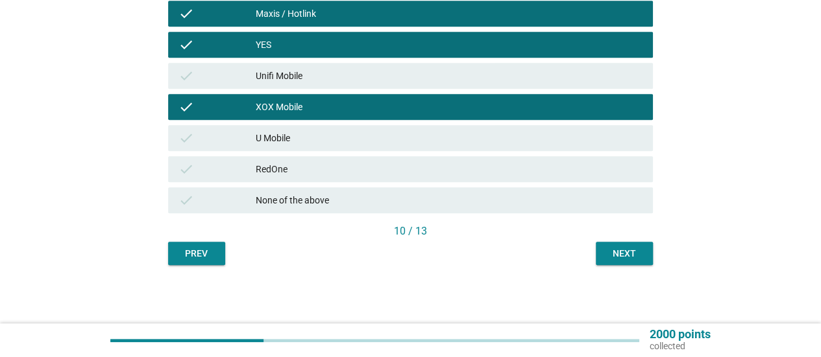
click at [546, 167] on div "RedOne" at bounding box center [449, 170] width 387 height 16
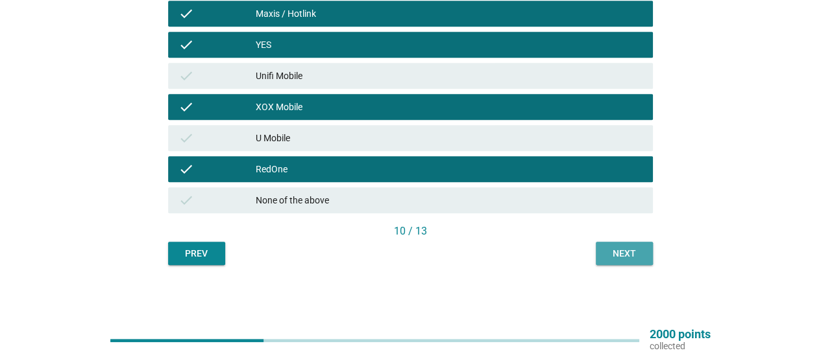
click at [628, 258] on div "Next" at bounding box center [624, 254] width 36 height 14
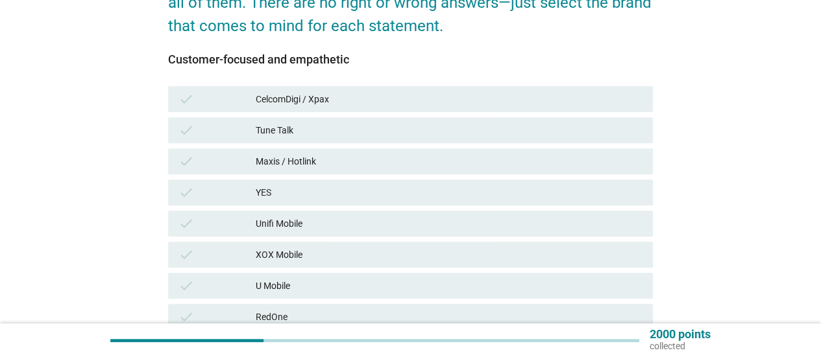
click at [511, 178] on div "check YES" at bounding box center [410, 192] width 490 height 31
click at [516, 142] on div "check Tune Talk" at bounding box center [410, 130] width 485 height 26
click at [517, 109] on div "check CelcomDigi / Xpax" at bounding box center [410, 99] width 485 height 26
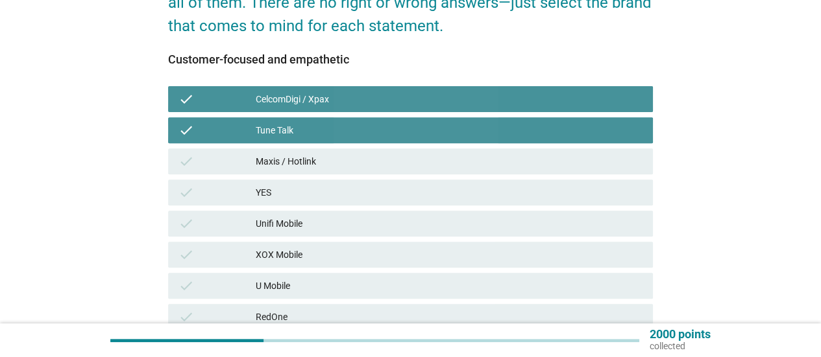
click at [517, 88] on div "check CelcomDigi / Xpax" at bounding box center [410, 99] width 485 height 26
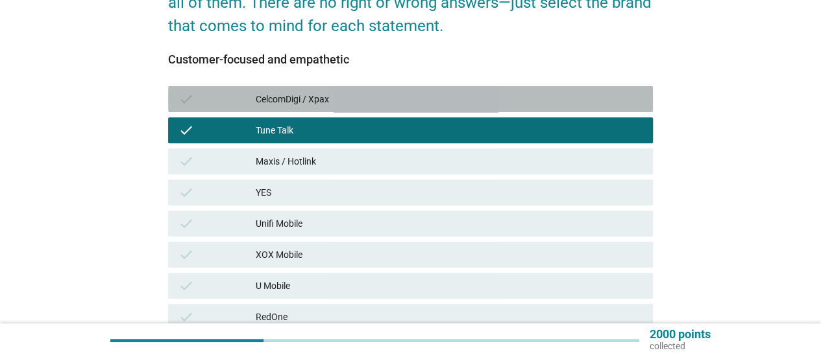
click at [500, 208] on div "check YES" at bounding box center [410, 192] width 490 height 31
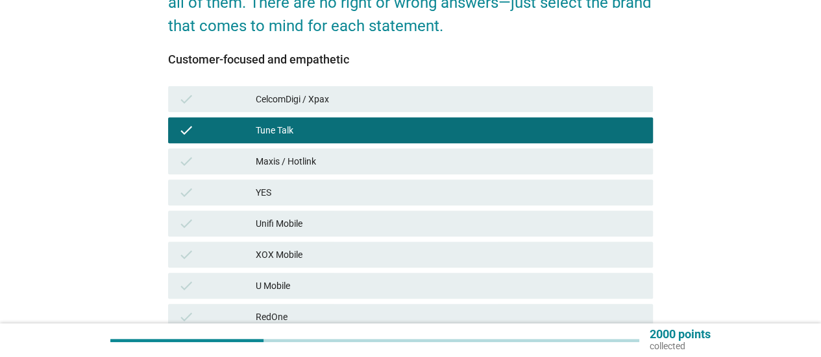
click at [509, 248] on div "check XOX Mobile" at bounding box center [410, 255] width 485 height 26
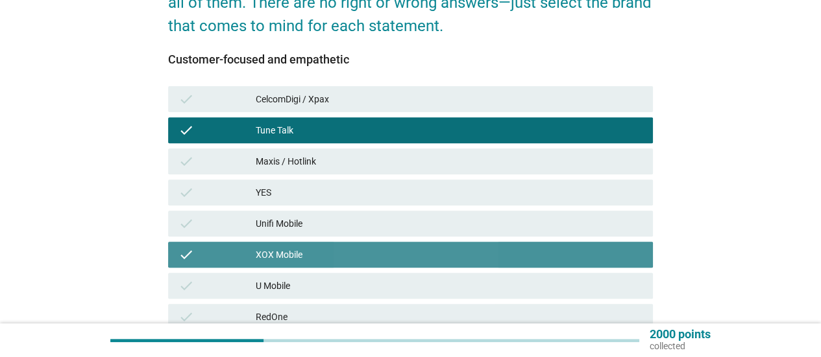
drag, startPoint x: 511, startPoint y: 281, endPoint x: 511, endPoint y: 289, distance: 8.5
click at [511, 281] on div "U Mobile" at bounding box center [449, 286] width 387 height 16
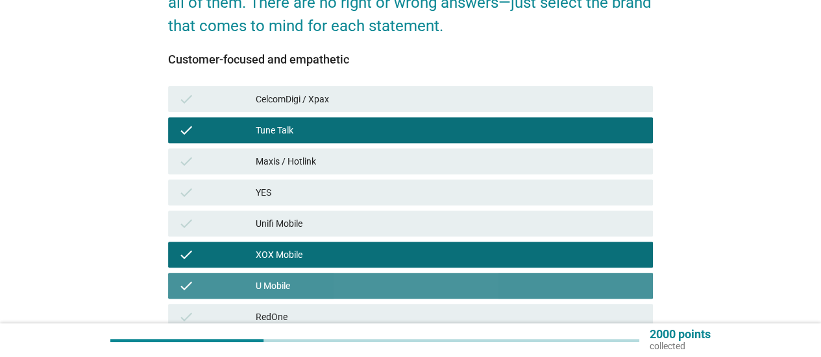
click at [522, 151] on div "check Maxis / Hotlink" at bounding box center [410, 162] width 485 height 26
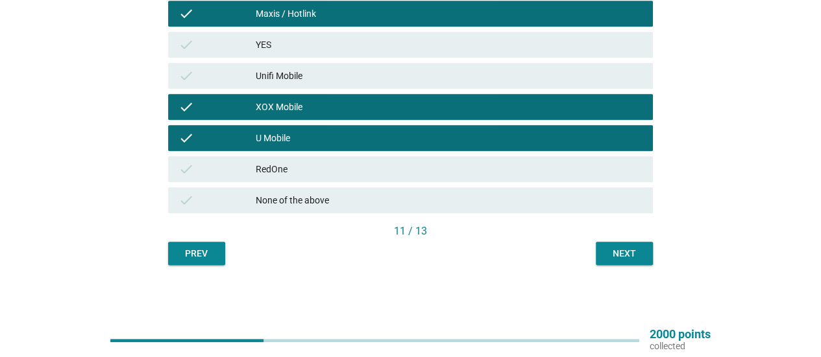
click at [610, 260] on button "Next" at bounding box center [624, 253] width 57 height 23
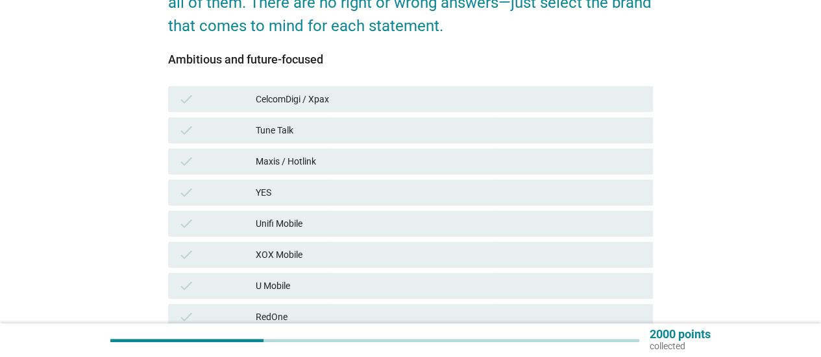
click at [512, 211] on div "check Unifi Mobile" at bounding box center [410, 224] width 485 height 26
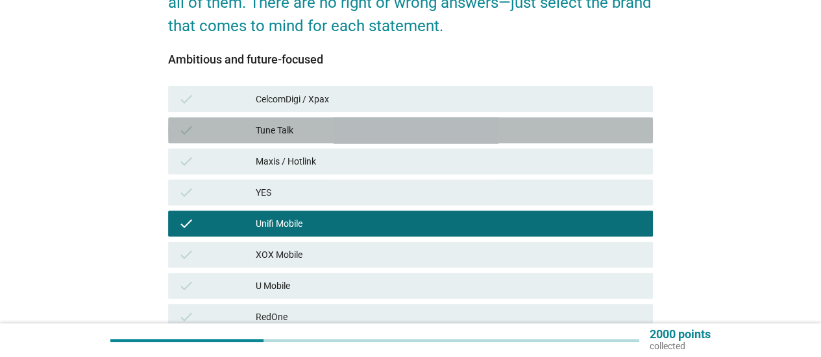
click at [520, 120] on div "check Tune Talk" at bounding box center [410, 130] width 485 height 26
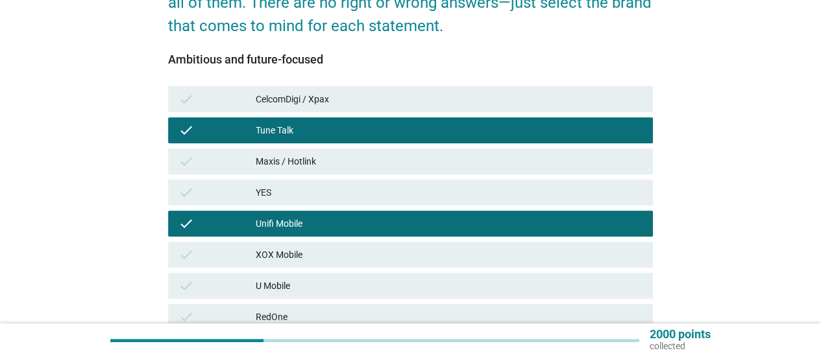
click at [512, 170] on div "check Maxis / Hotlink" at bounding box center [410, 162] width 485 height 26
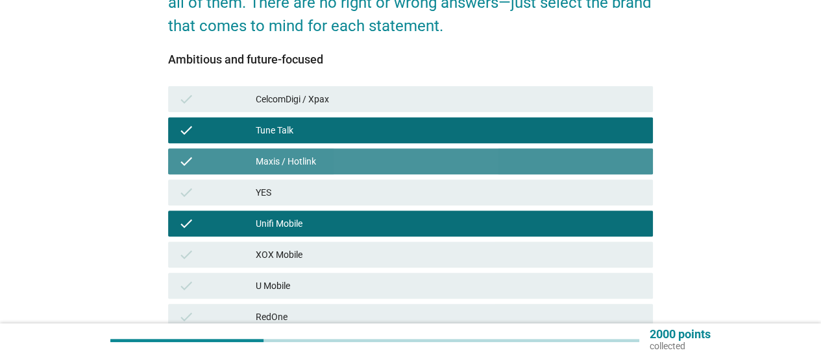
click at [488, 265] on div "check XOX Mobile" at bounding box center [410, 255] width 485 height 26
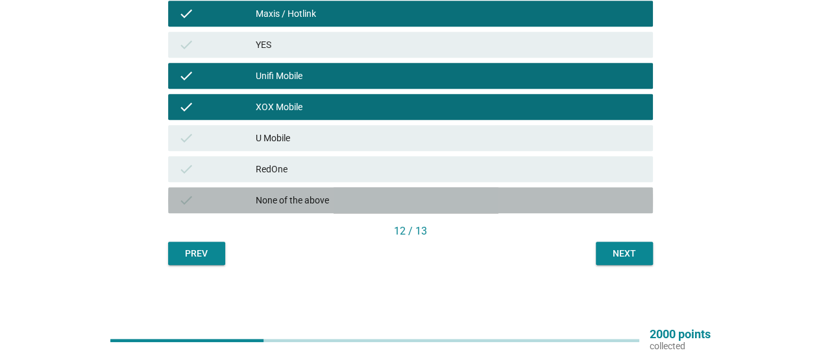
click at [503, 198] on div "None of the above" at bounding box center [449, 201] width 387 height 16
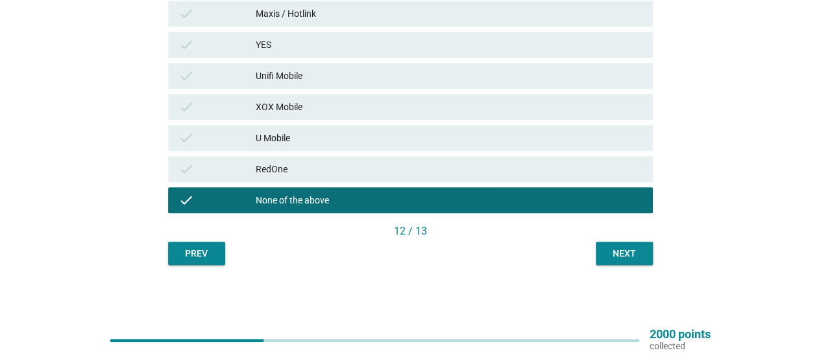
click at [614, 252] on div "Next" at bounding box center [624, 254] width 36 height 14
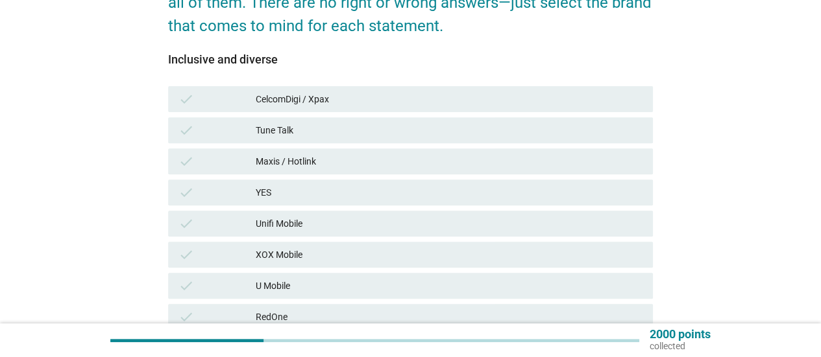
click at [498, 243] on div "check XOX Mobile" at bounding box center [410, 255] width 485 height 26
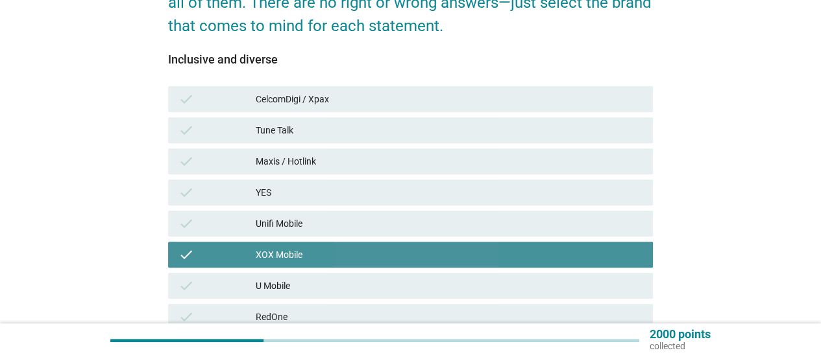
drag, startPoint x: 498, startPoint y: 234, endPoint x: 503, endPoint y: 264, distance: 30.3
click at [501, 242] on div "check CelcomDigi / Xpax check Tune Talk check Maxis / Hotlink check YES check U…" at bounding box center [410, 224] width 490 height 280
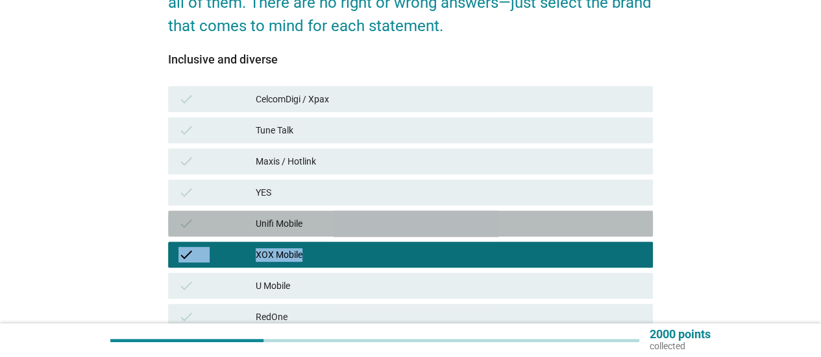
drag, startPoint x: 503, startPoint y: 264, endPoint x: 509, endPoint y: 252, distance: 12.8
click at [503, 264] on div "check XOX Mobile" at bounding box center [410, 255] width 485 height 26
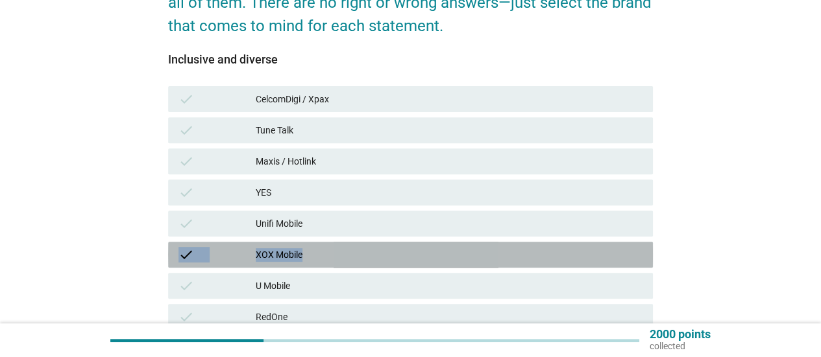
click at [511, 208] on div "check CelcomDigi / Xpax check Tune Talk check Maxis / Hotlink check YES check U…" at bounding box center [410, 224] width 490 height 280
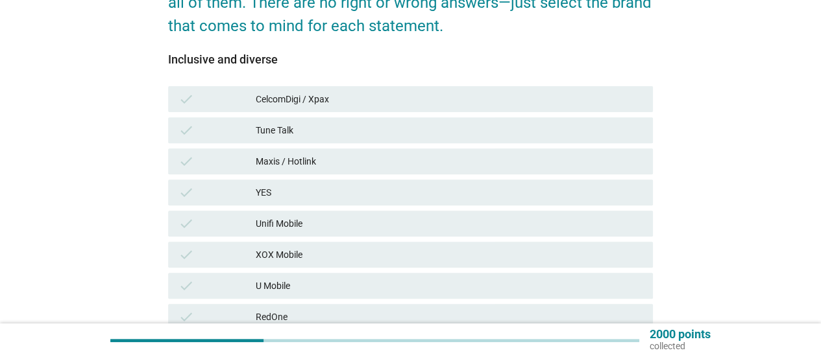
click at [518, 162] on div "Maxis / Hotlink" at bounding box center [449, 162] width 387 height 16
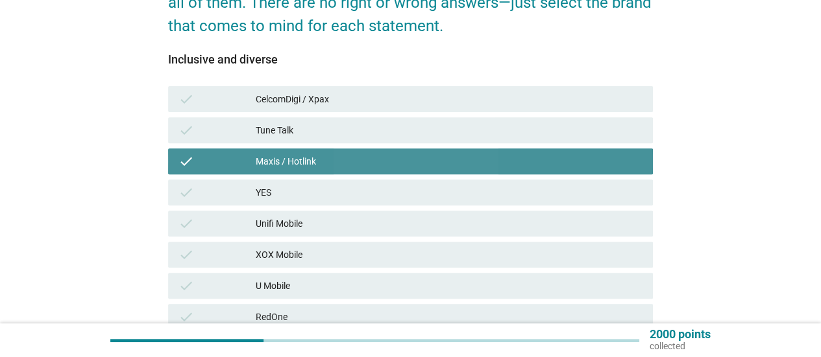
click at [519, 125] on div "Tune Talk" at bounding box center [449, 131] width 387 height 16
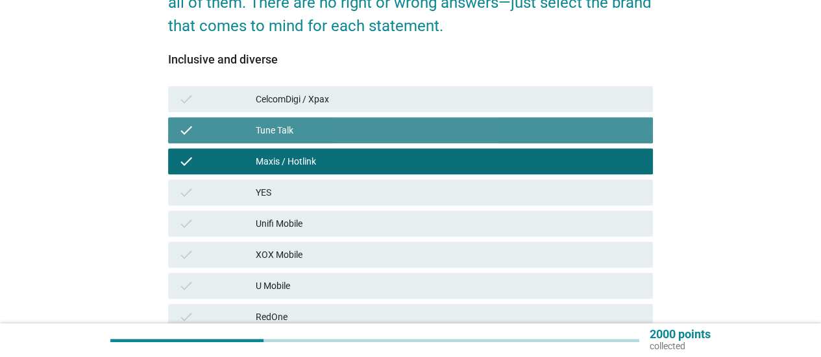
click at [519, 118] on div "check CelcomDigi / Xpax check Tune Talk check Maxis / Hotlink check YES check U…" at bounding box center [410, 224] width 490 height 280
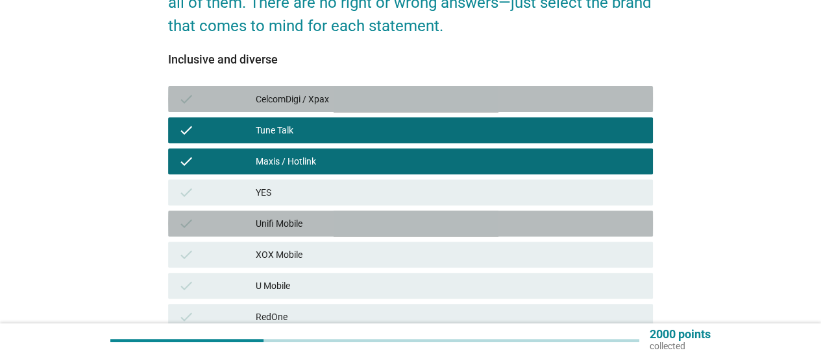
click at [529, 219] on div "Unifi Mobile" at bounding box center [449, 224] width 387 height 16
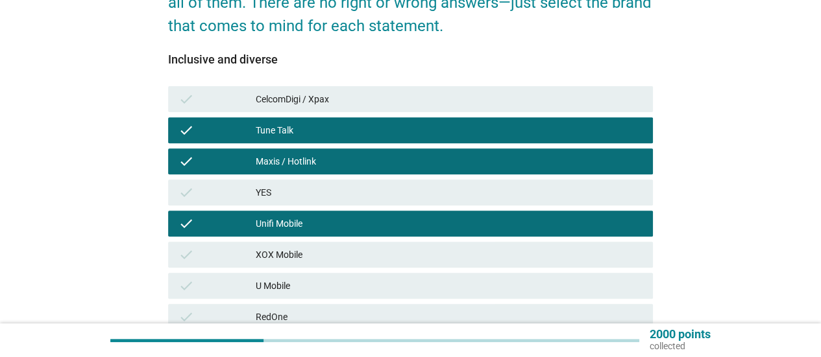
click at [525, 243] on div "check XOX Mobile" at bounding box center [410, 255] width 485 height 26
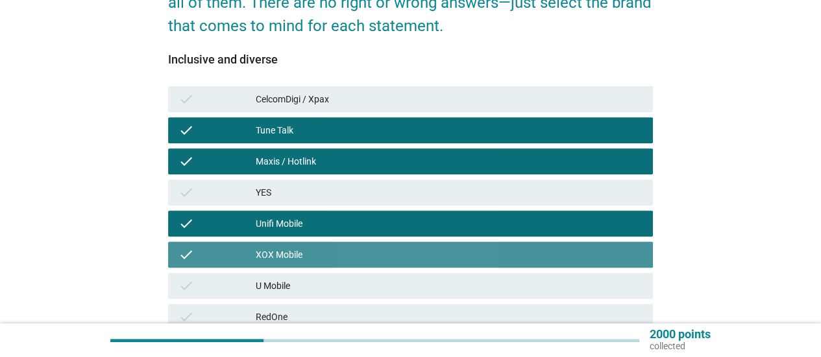
click at [556, 252] on div "XOX Mobile" at bounding box center [449, 255] width 387 height 16
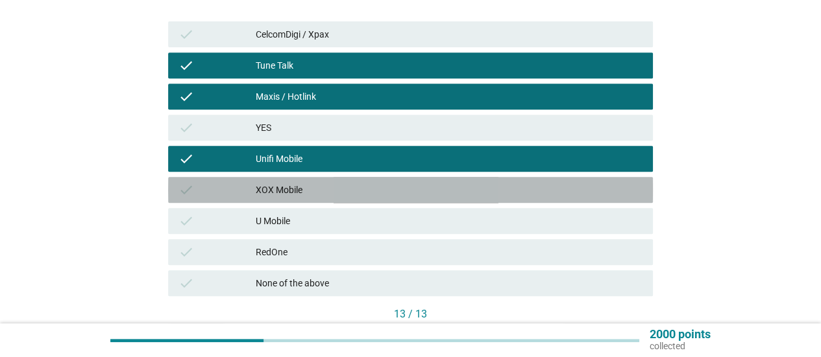
click at [546, 186] on div "XOX Mobile" at bounding box center [449, 190] width 387 height 16
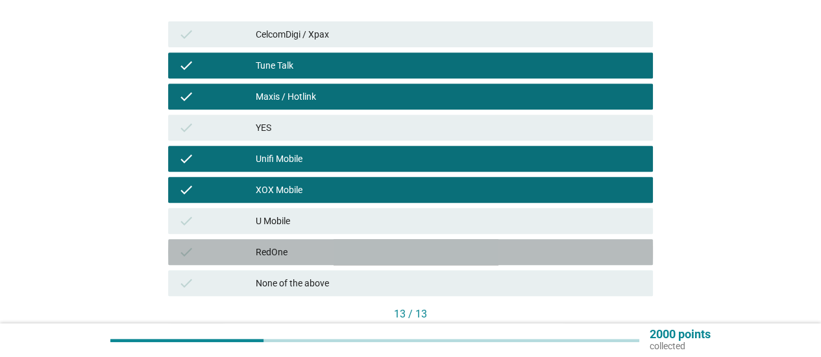
click at [580, 248] on div "RedOne" at bounding box center [449, 253] width 387 height 16
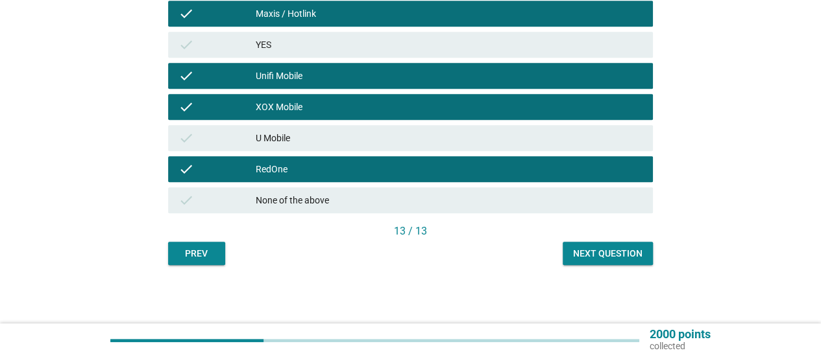
click at [603, 250] on div "Next question" at bounding box center [607, 254] width 69 height 14
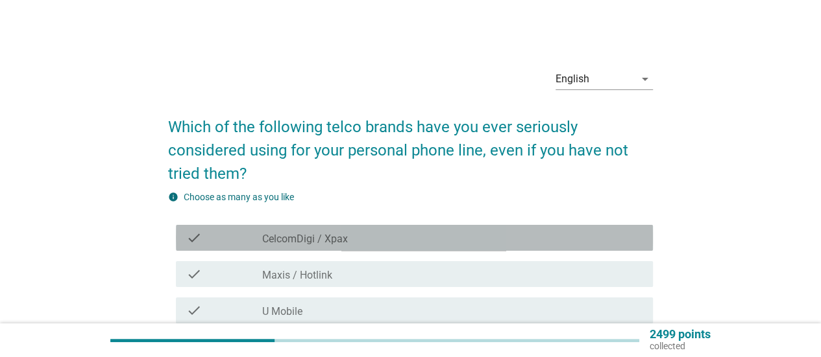
click at [501, 250] on div "check check_box_outline_blank CelcomDigi / Xpax" at bounding box center [414, 238] width 477 height 26
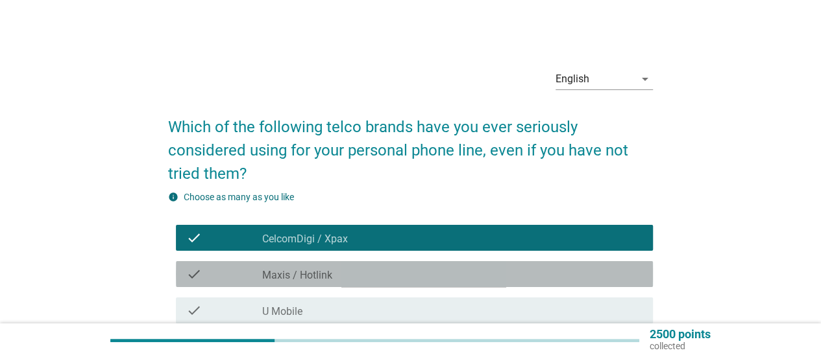
click at [507, 271] on div "check_box_outline_blank Maxis / Hotlink" at bounding box center [452, 275] width 380 height 16
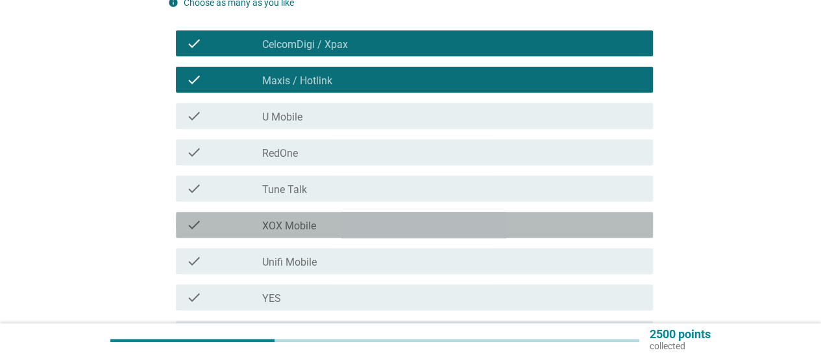
click at [513, 223] on div "check_box_outline_blank XOX Mobile" at bounding box center [452, 225] width 380 height 16
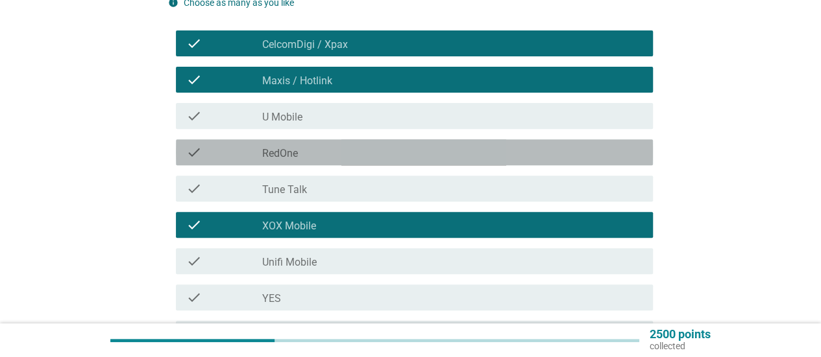
click at [537, 141] on div "check check_box_outline_blank RedOne" at bounding box center [414, 152] width 477 height 26
click at [542, 110] on div "check_box_outline_blank U Mobile" at bounding box center [452, 116] width 380 height 16
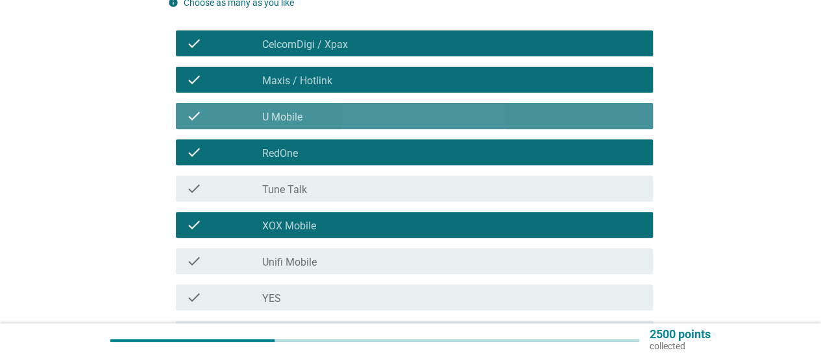
click at [542, 228] on div "check_box_outline_blank XOX Mobile" at bounding box center [452, 225] width 380 height 16
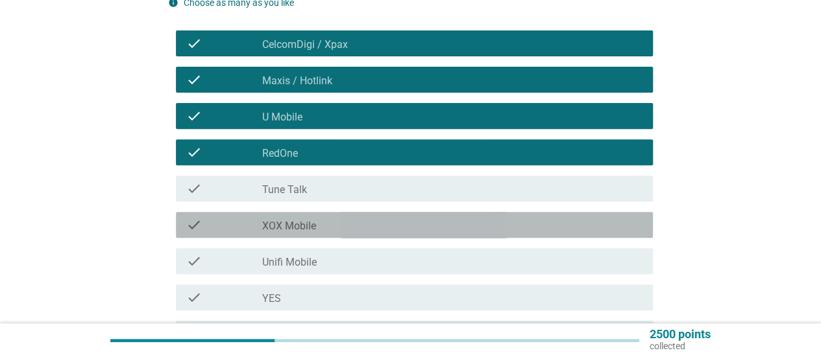
click at [538, 280] on div "check check_box_outline_blank YES" at bounding box center [410, 298] width 485 height 36
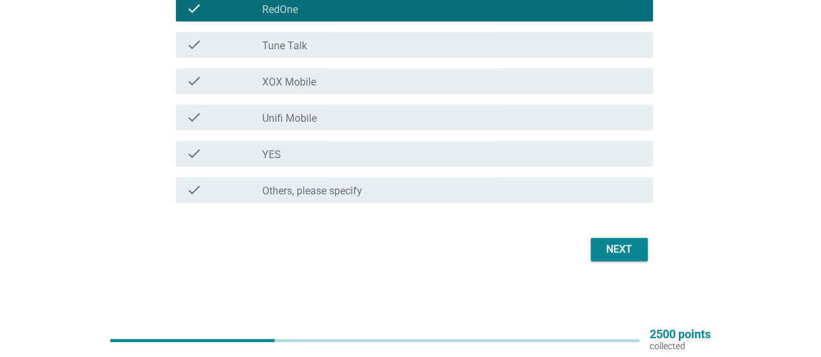
click at [607, 154] on div "check_box_outline_blank YES" at bounding box center [452, 154] width 380 height 16
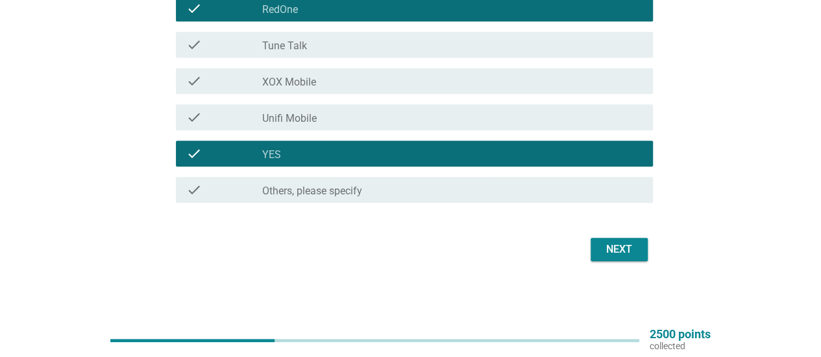
click at [618, 263] on div "Next" at bounding box center [410, 249] width 485 height 31
click at [614, 243] on div "Next" at bounding box center [619, 250] width 36 height 16
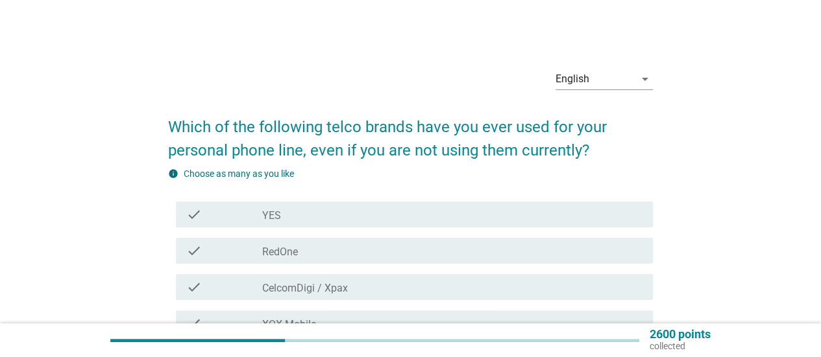
click at [466, 228] on div "check check_box YES" at bounding box center [410, 215] width 485 height 36
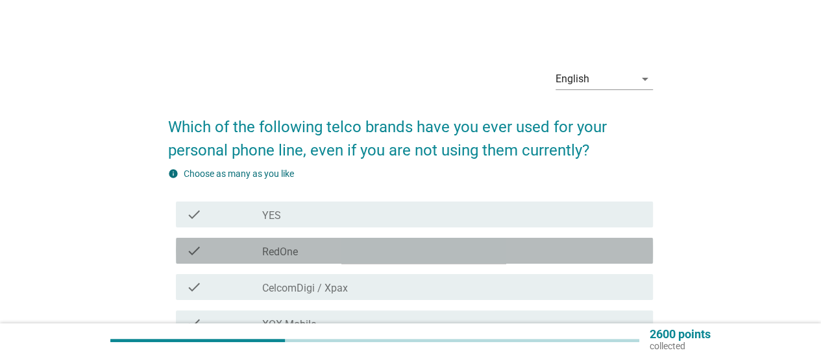
drag, startPoint x: 475, startPoint y: 248, endPoint x: 474, endPoint y: 284, distance: 35.7
click at [475, 254] on div "check_box RedOne" at bounding box center [452, 251] width 380 height 16
click at [474, 284] on div "check_box CelcomDigi / Xpax" at bounding box center [452, 288] width 380 height 16
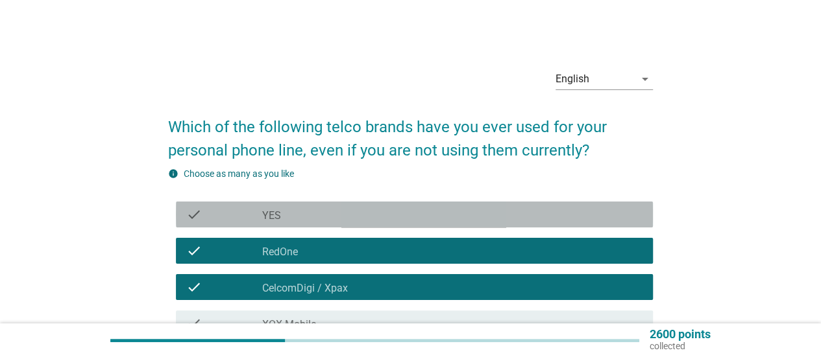
click at [483, 224] on div "check check_box YES" at bounding box center [414, 215] width 477 height 26
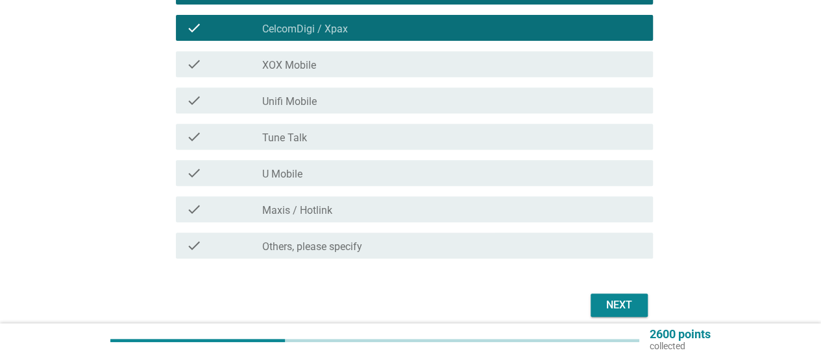
click at [503, 210] on div "check_box Maxis / Hotlink" at bounding box center [452, 210] width 380 height 16
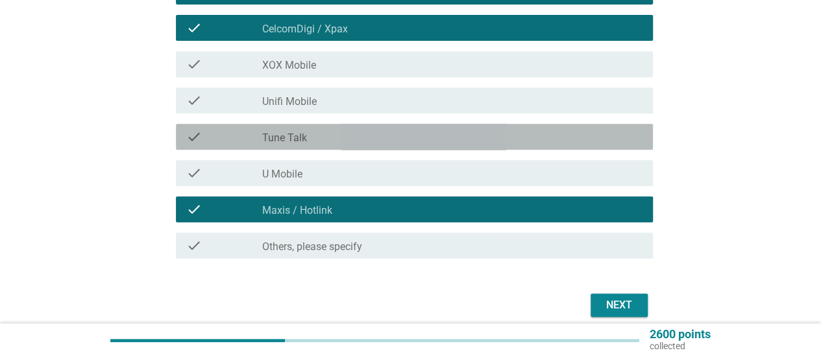
click at [557, 141] on div "check_box Tune Talk" at bounding box center [452, 137] width 380 height 16
click at [562, 128] on div "check check_box Tune Talk" at bounding box center [414, 137] width 477 height 26
click at [564, 89] on div "check check_box Unifi Mobile" at bounding box center [414, 101] width 477 height 26
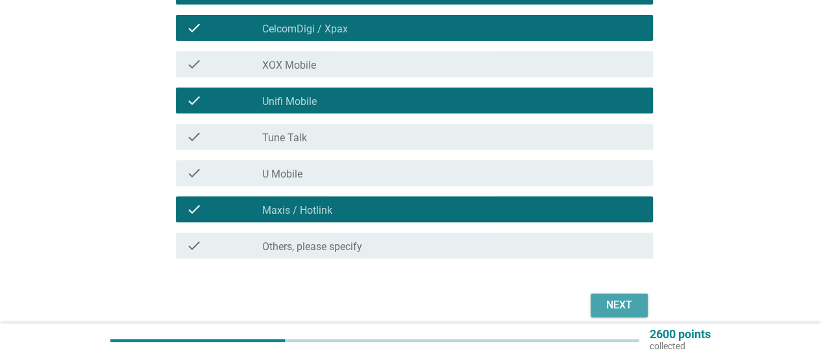
click at [629, 306] on div "Next" at bounding box center [619, 306] width 36 height 16
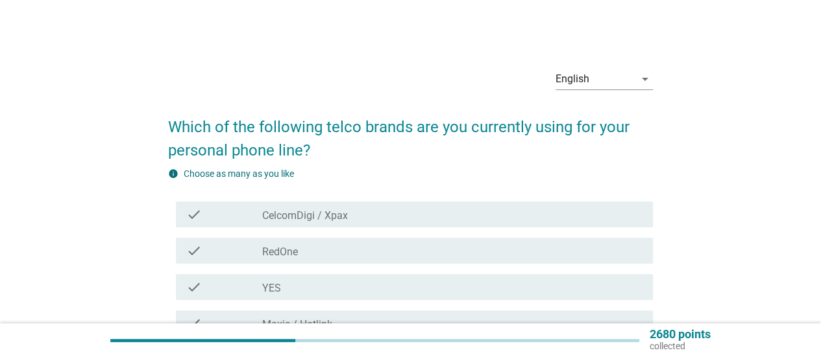
drag, startPoint x: 532, startPoint y: 189, endPoint x: 528, endPoint y: 293, distance: 104.5
click at [532, 189] on div "info Choose as many as you like check check_box CelcomDigi / Xpax check check_b…" at bounding box center [410, 290] width 485 height 247
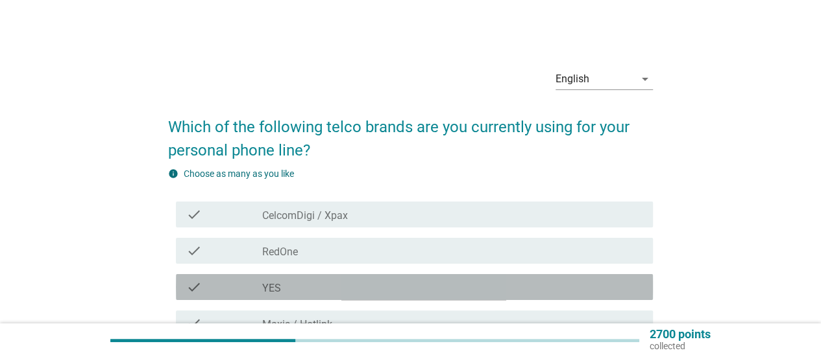
click at [528, 294] on div "check_box YES" at bounding box center [452, 288] width 380 height 16
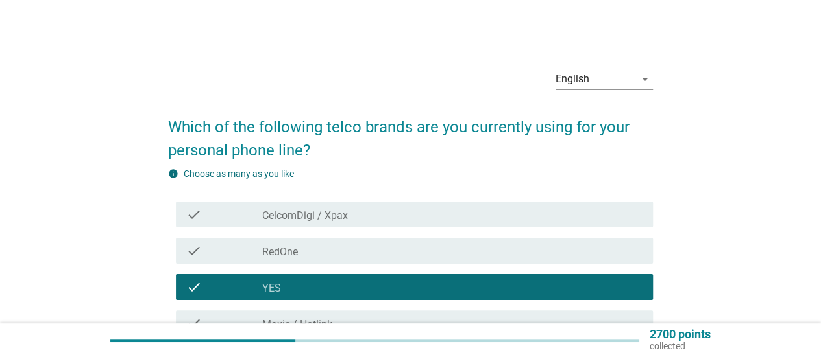
drag, startPoint x: 535, startPoint y: 228, endPoint x: 536, endPoint y: 213, distance: 15.6
click at [535, 228] on div "check check_box CelcomDigi / Xpax" at bounding box center [410, 215] width 485 height 36
click at [544, 269] on div "check check_box YES" at bounding box center [410, 287] width 485 height 36
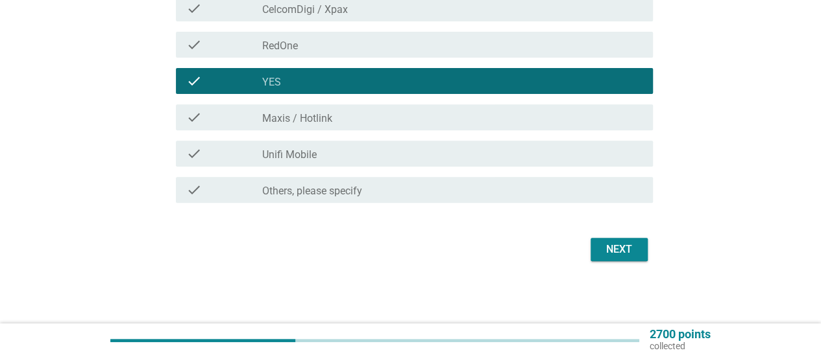
drag, startPoint x: 544, startPoint y: 205, endPoint x: 548, endPoint y: 167, distance: 38.5
click at [542, 202] on div "check check_box Others, please specify" at bounding box center [410, 190] width 485 height 36
click at [549, 142] on div "check check_box Unifi Mobile" at bounding box center [414, 154] width 477 height 26
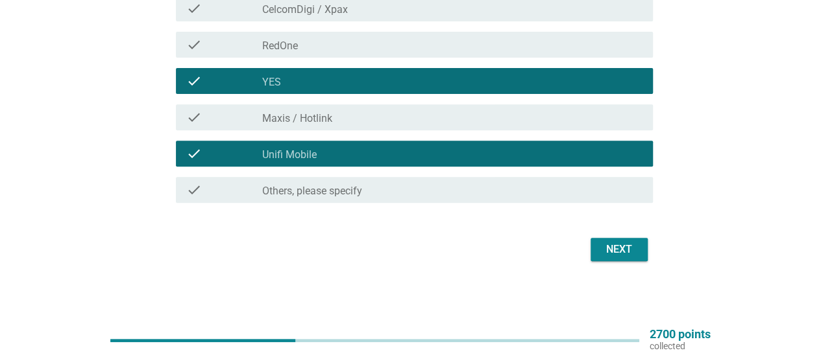
click at [607, 256] on div "Next" at bounding box center [619, 250] width 36 height 16
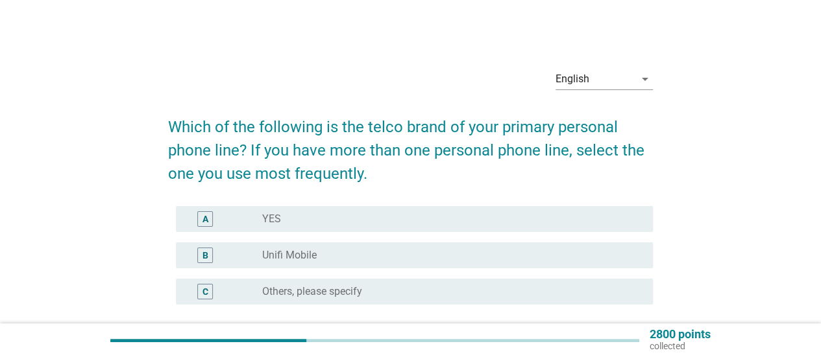
click at [489, 260] on div "radio_button_unchecked Unifi Mobile" at bounding box center [447, 255] width 370 height 13
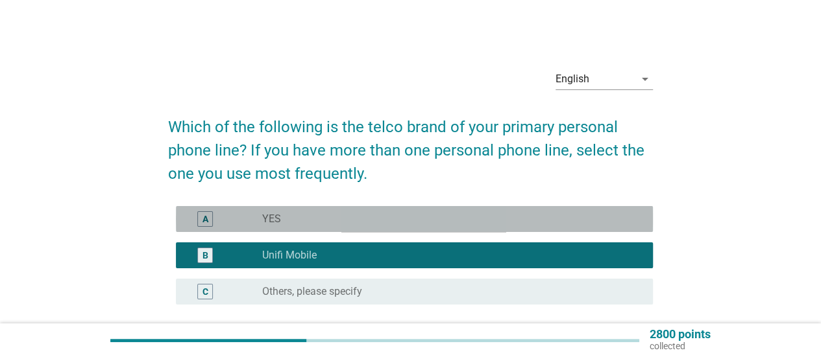
click at [484, 226] on div "radio_button_unchecked YES" at bounding box center [452, 219] width 380 height 16
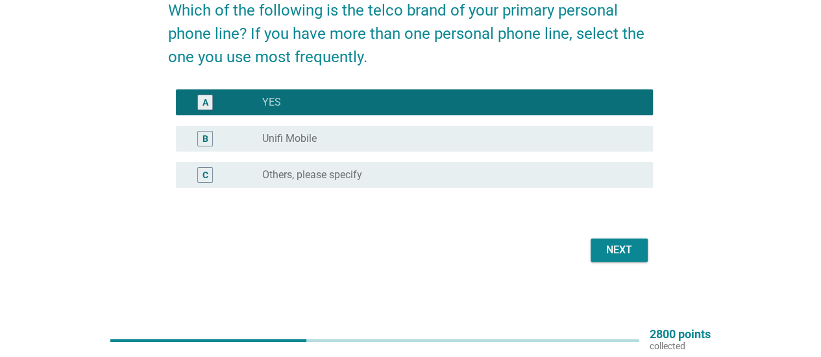
click at [607, 251] on div "Next" at bounding box center [619, 251] width 36 height 16
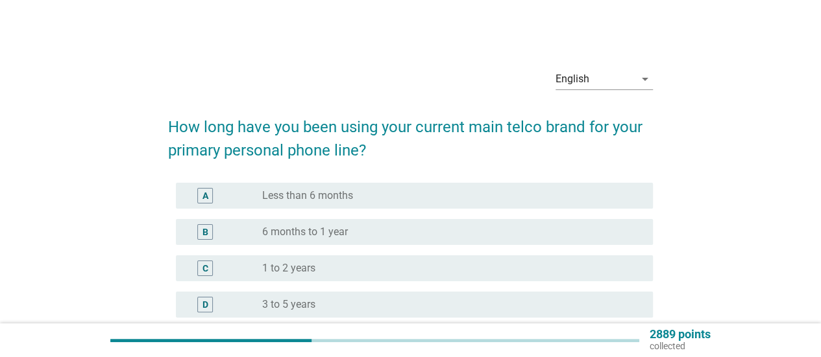
click at [466, 215] on div "B radio_button_unchecked 6 months to 1 year" at bounding box center [410, 232] width 485 height 36
click at [475, 217] on div "B radio_button_unchecked 6 months to 1 year" at bounding box center [410, 232] width 485 height 36
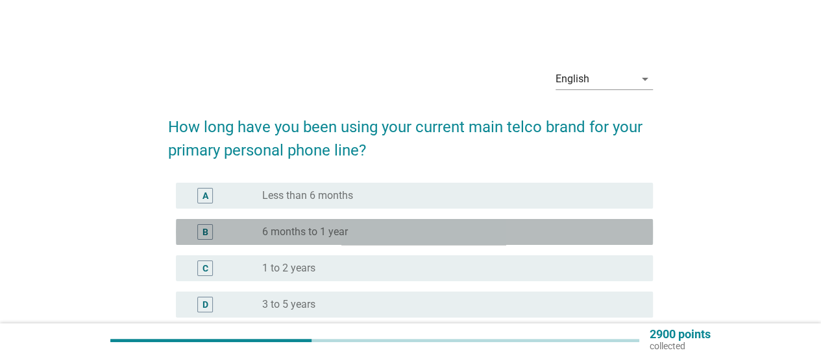
click at [483, 233] on div "radio_button_unchecked 6 months to 1 year" at bounding box center [447, 232] width 370 height 13
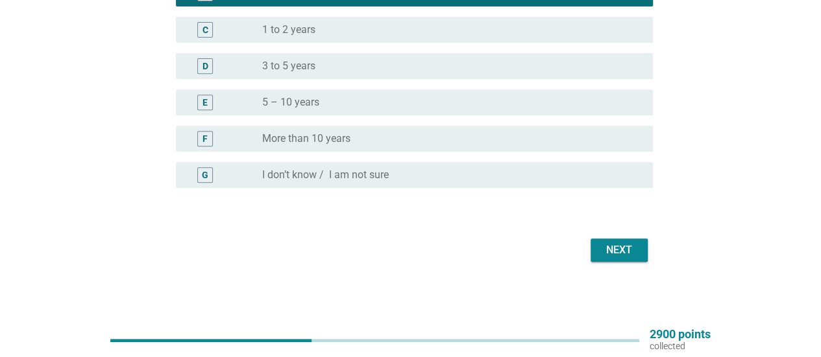
click at [625, 248] on div "Next" at bounding box center [619, 251] width 36 height 16
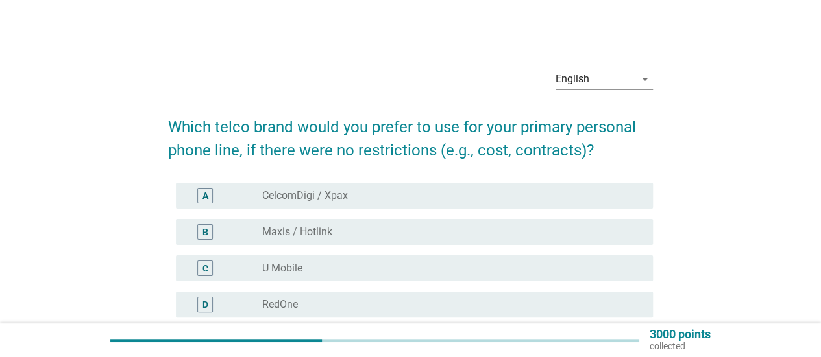
drag, startPoint x: 540, startPoint y: 186, endPoint x: 536, endPoint y: 215, distance: 29.5
click at [540, 186] on div "A radio_button_unchecked CelcomDigi / Xpax" at bounding box center [414, 196] width 477 height 26
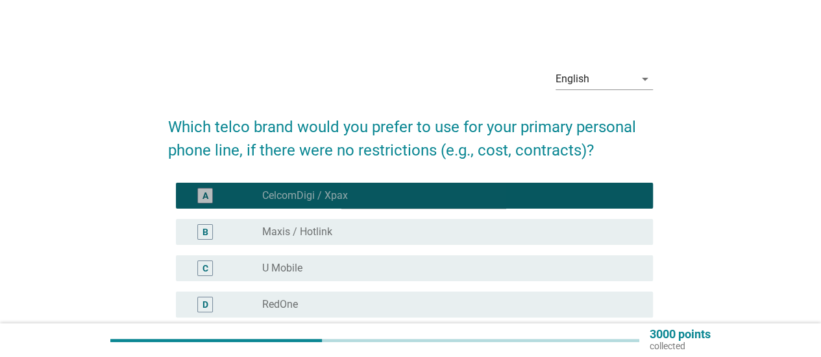
click at [535, 232] on div "radio_button_unchecked Maxis / Hotlink" at bounding box center [447, 232] width 370 height 13
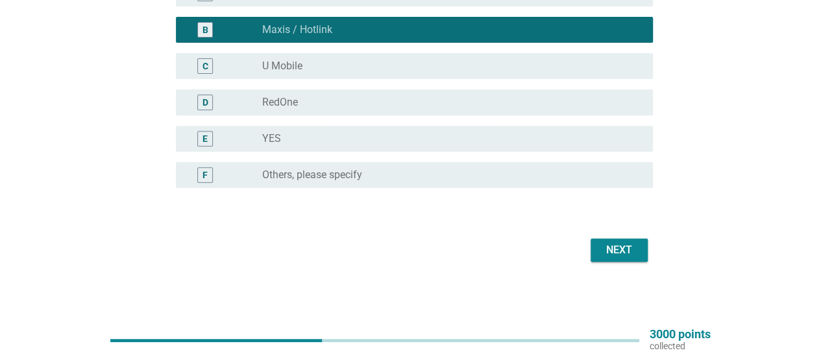
click at [620, 245] on div "Next" at bounding box center [619, 251] width 36 height 16
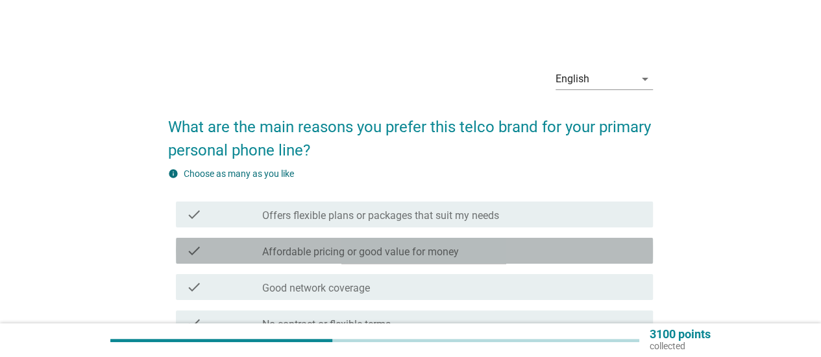
click at [577, 238] on div "check check_box_outline_blank Affordable pricing or good value for money" at bounding box center [414, 251] width 477 height 26
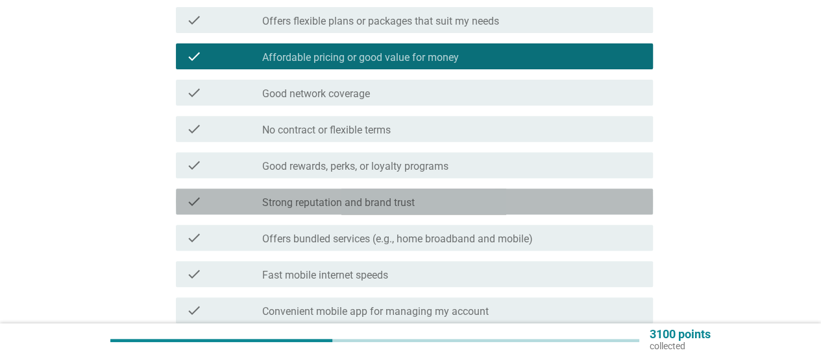
click at [567, 195] on div "check_box_outline_blank Strong reputation and brand trust" at bounding box center [452, 202] width 380 height 16
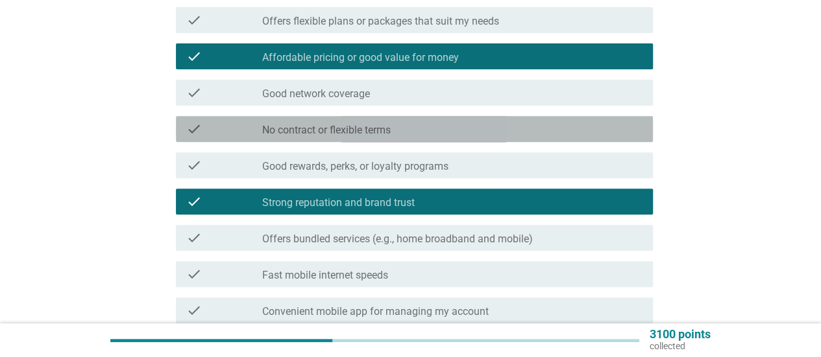
click at [559, 123] on div "check_box_outline_blank No contract or flexible terms" at bounding box center [452, 129] width 380 height 16
click at [559, 89] on div "check_box_outline_blank Good network coverage" at bounding box center [452, 93] width 380 height 16
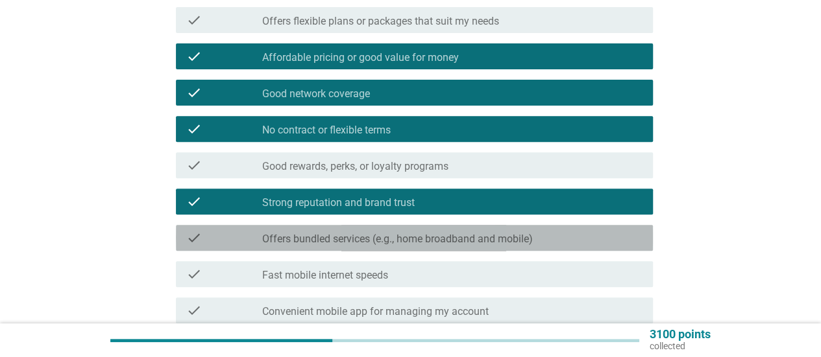
click at [533, 244] on label "Offers bundled services (e.g., home broadband and mobile)" at bounding box center [397, 239] width 271 height 13
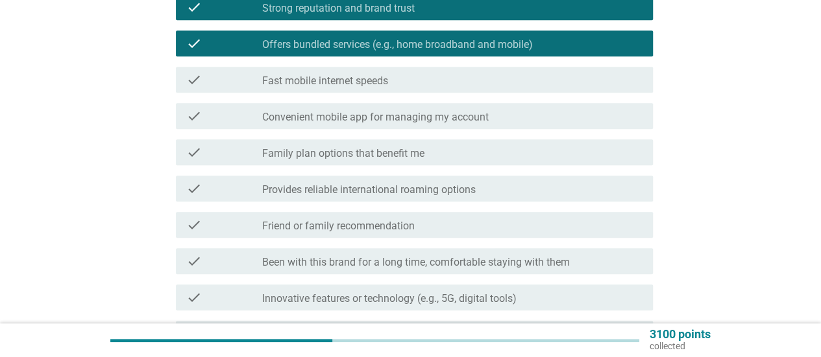
click at [537, 171] on div "check check_box_outline_blank Provides reliable international roaming options" at bounding box center [410, 189] width 485 height 36
click at [567, 122] on div "check_box_outline_blank Convenient mobile app for managing my account" at bounding box center [452, 116] width 380 height 16
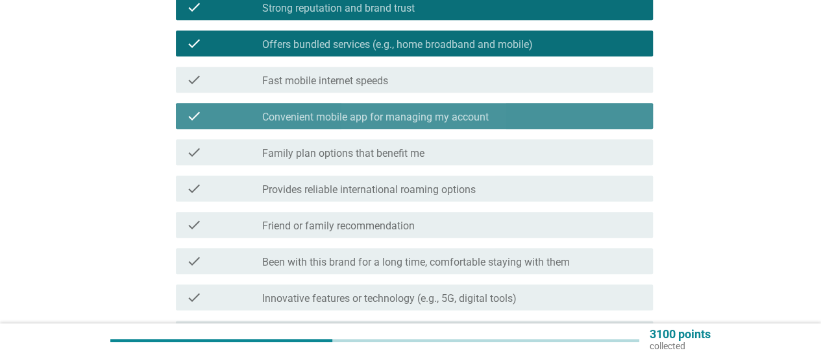
click at [570, 72] on div "check check_box_outline_blank Fast mobile internet speeds" at bounding box center [414, 80] width 477 height 26
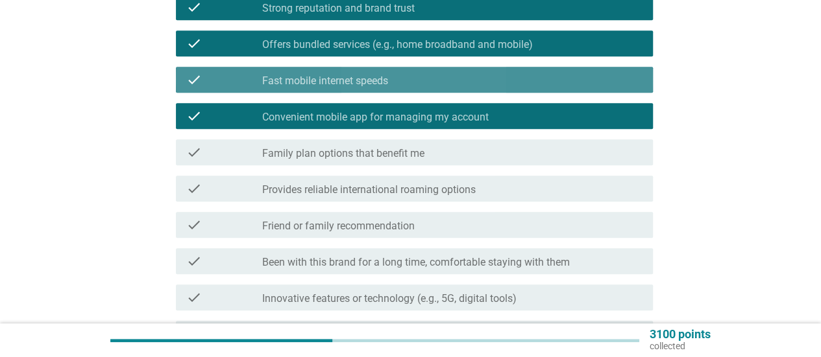
click at [585, 224] on div "check_box_outline_blank Friend or family recommendation" at bounding box center [452, 225] width 380 height 16
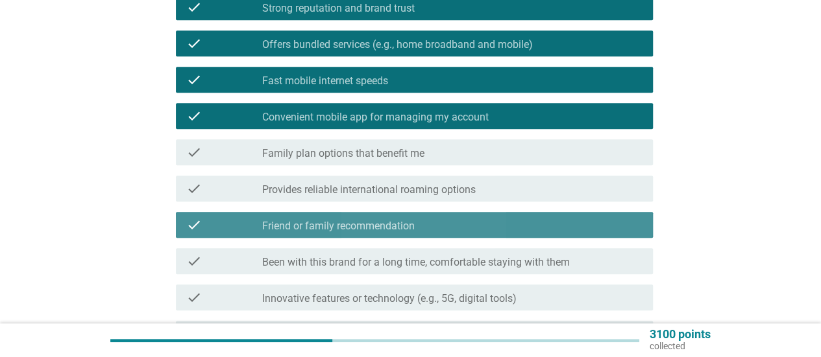
drag, startPoint x: 584, startPoint y: 234, endPoint x: 574, endPoint y: 256, distance: 24.1
click at [584, 234] on div "check check_box_outline_blank Friend or family recommendation" at bounding box center [414, 225] width 477 height 26
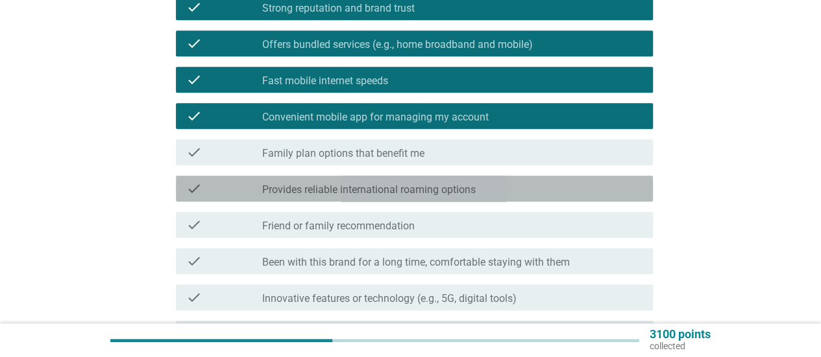
click at [340, 182] on div "check_box_outline_blank Provides reliable international roaming options" at bounding box center [452, 189] width 380 height 16
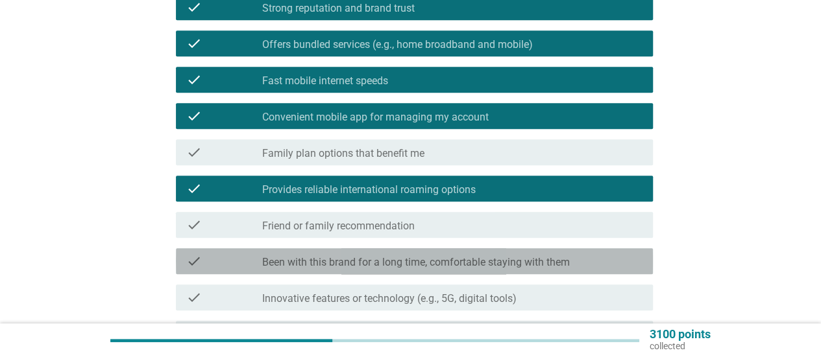
click at [371, 248] on div "check check_box_outline_blank Been with this brand for a long time, comfortable…" at bounding box center [414, 261] width 477 height 26
click at [372, 255] on div "check_box_outline_blank Been with this brand for a long time, comfortable stayi…" at bounding box center [452, 262] width 380 height 16
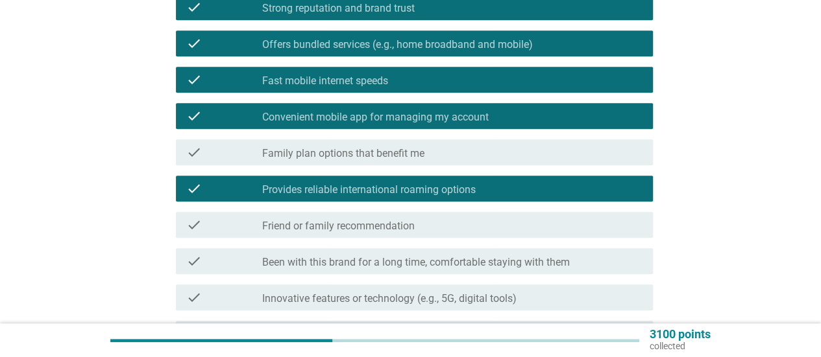
scroll to position [642, 0]
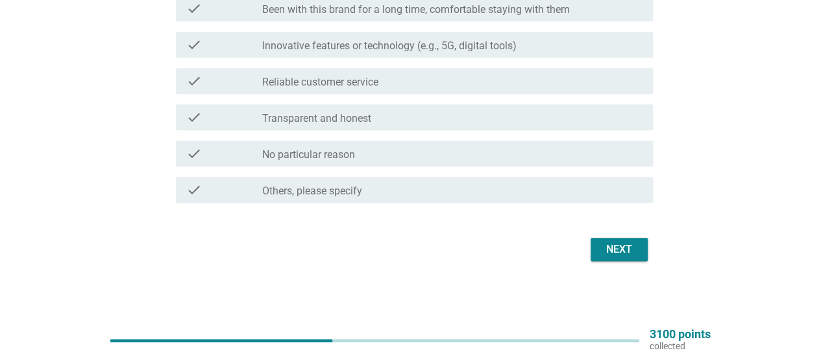
click at [431, 138] on div "check check_box_outline_blank No particular reason" at bounding box center [410, 154] width 485 height 36
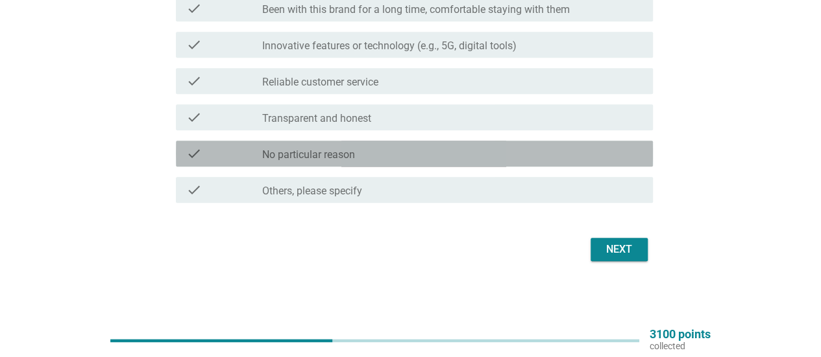
click at [432, 69] on div "check check_box_outline_blank Reliable customer service" at bounding box center [414, 81] width 477 height 26
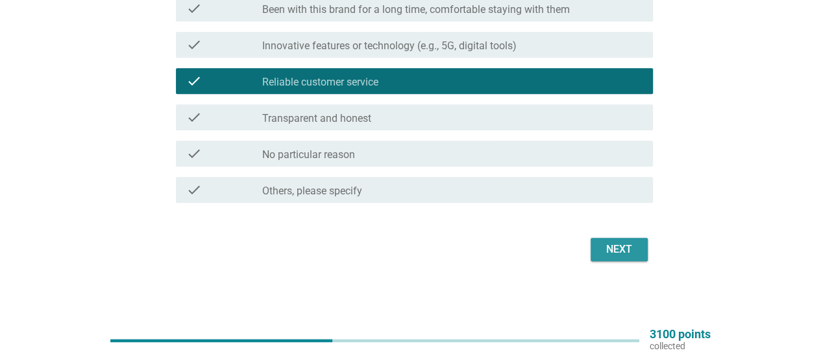
click at [619, 248] on div "Next" at bounding box center [619, 250] width 36 height 16
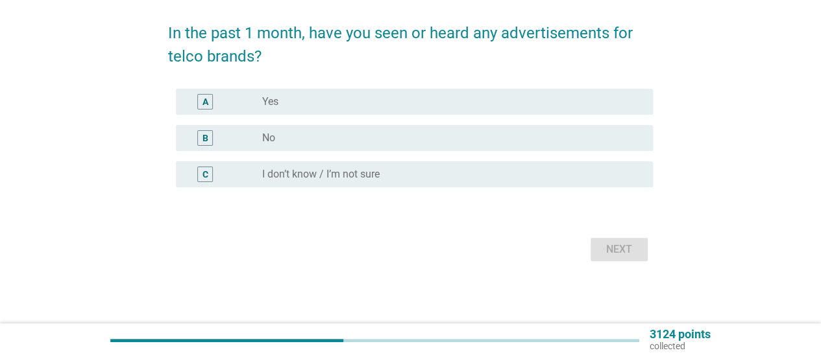
scroll to position [0, 0]
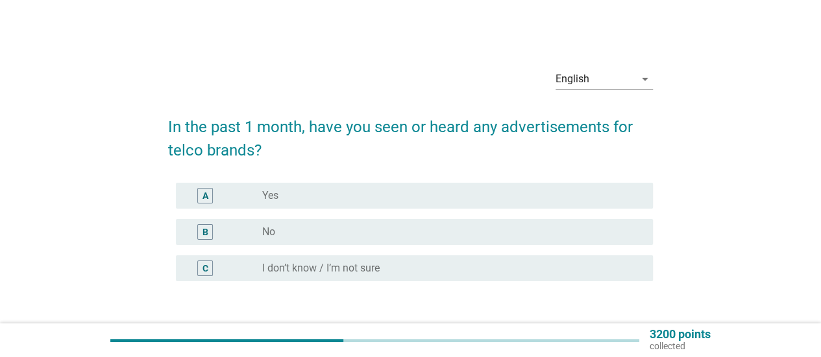
click at [606, 197] on div "radio_button_unchecked Yes" at bounding box center [447, 195] width 370 height 13
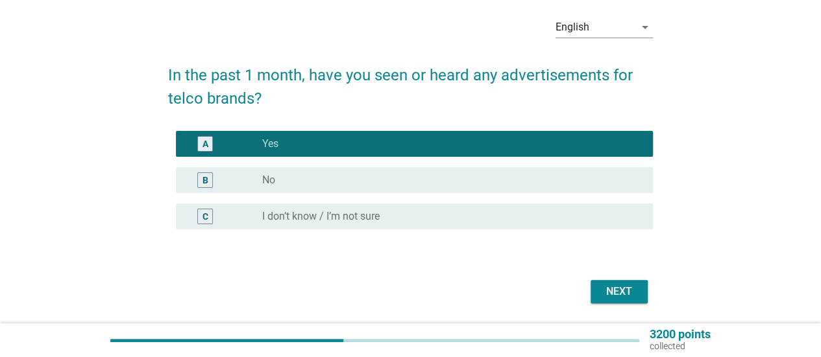
scroll to position [93, 0]
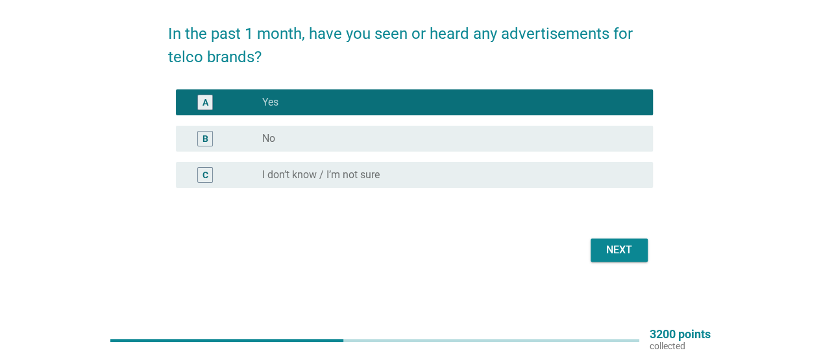
click at [642, 261] on button "Next" at bounding box center [618, 250] width 57 height 23
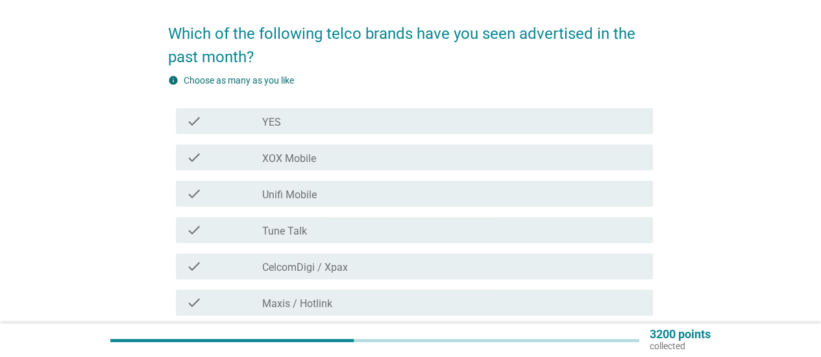
scroll to position [0, 0]
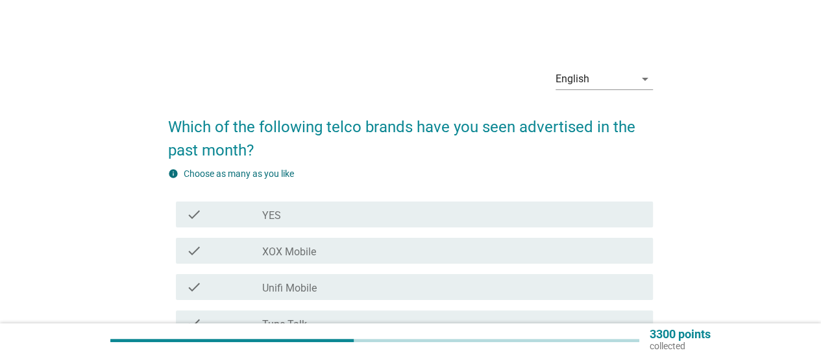
click at [528, 233] on div "check check_box_outline_blank XOX Mobile" at bounding box center [410, 251] width 485 height 36
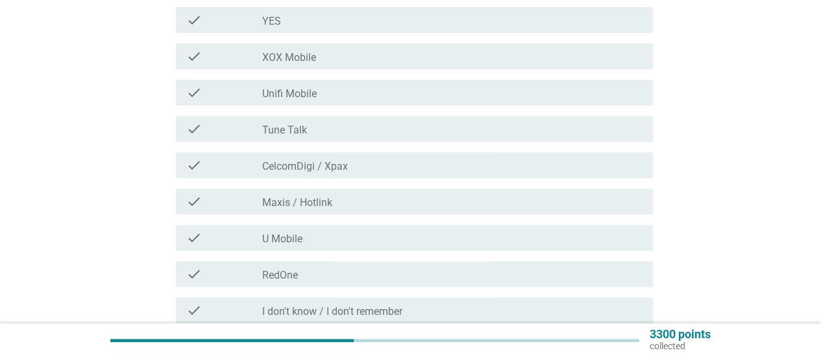
click at [525, 154] on div "check check_box_outline_blank CelcomDigi / Xpax" at bounding box center [414, 165] width 477 height 26
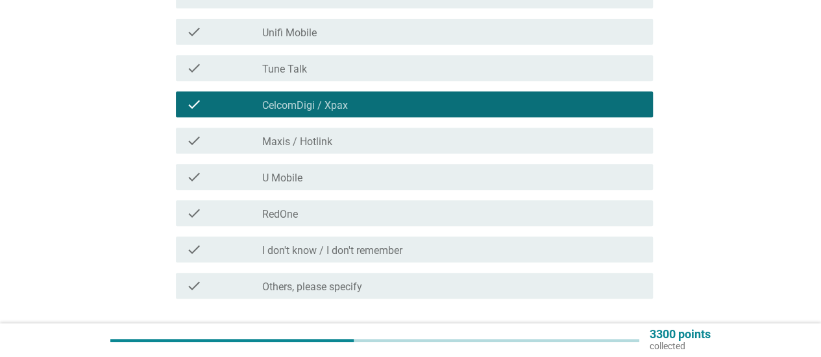
scroll to position [324, 0]
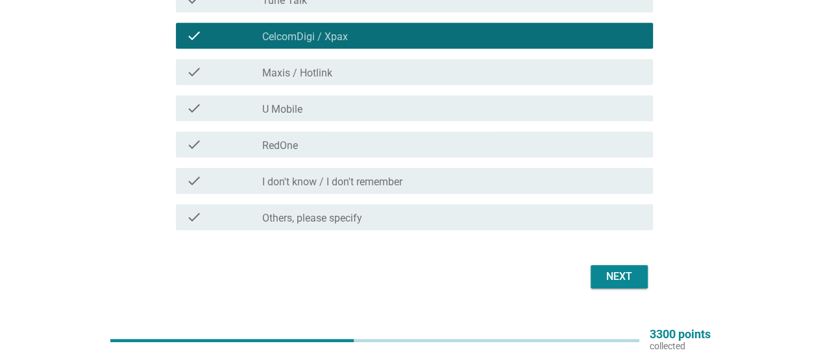
click at [612, 275] on div "Next" at bounding box center [619, 277] width 36 height 16
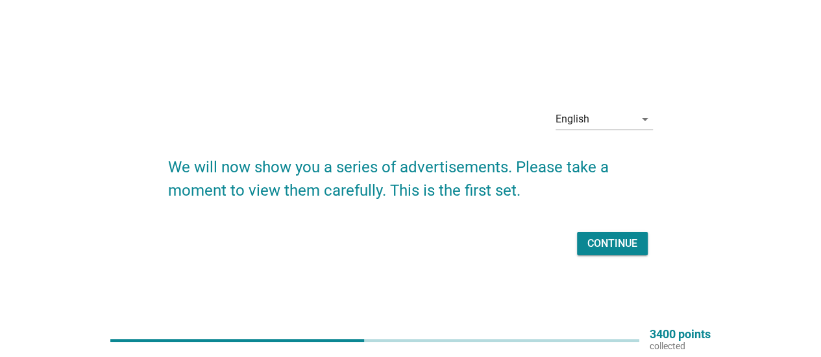
click at [608, 241] on div "Continue" at bounding box center [612, 244] width 50 height 16
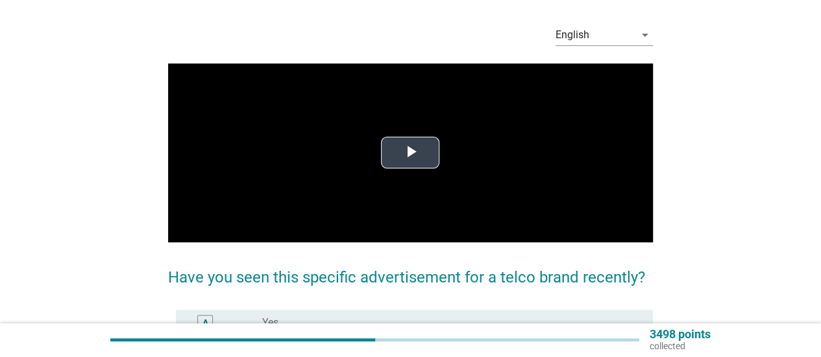
scroll to position [65, 0]
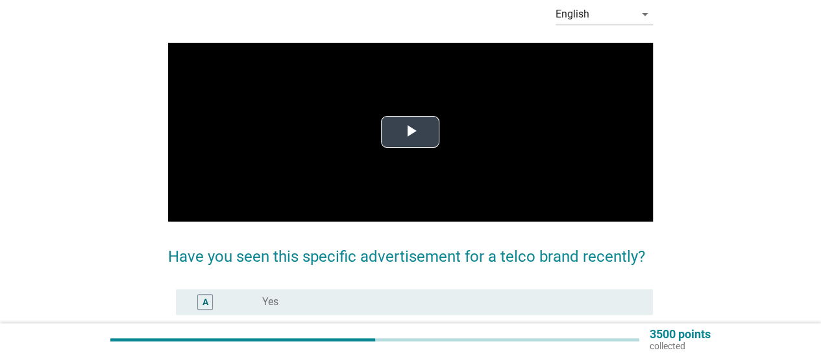
click at [416, 185] on video "Video Player" at bounding box center [410, 132] width 485 height 179
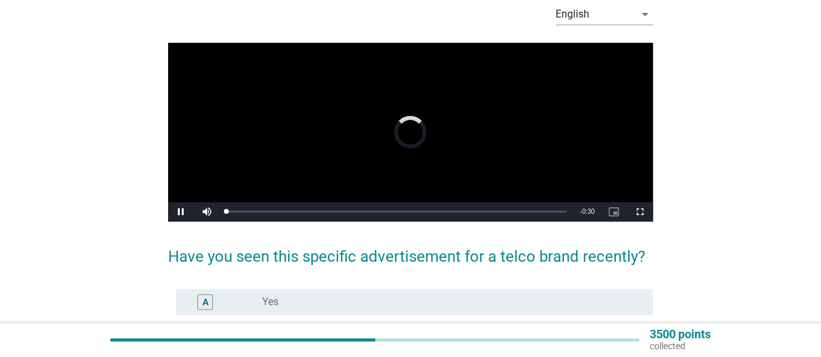
click at [417, 117] on video "Video Player" at bounding box center [410, 132] width 485 height 179
click at [428, 137] on video "Video Player" at bounding box center [410, 132] width 485 height 179
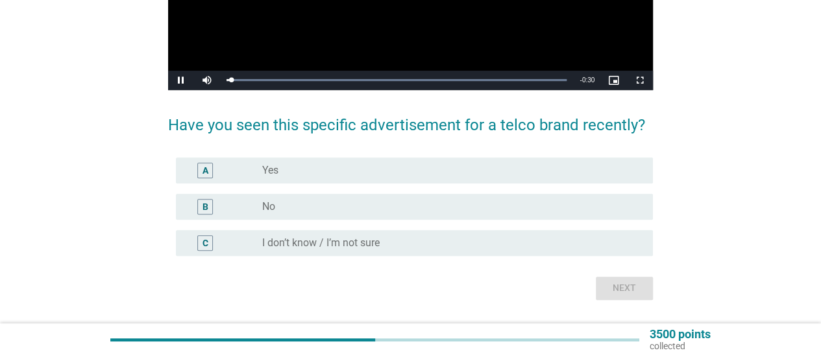
scroll to position [231, 0]
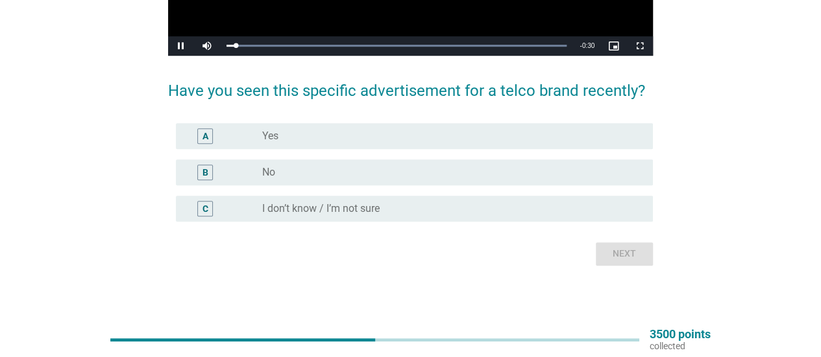
click at [446, 147] on div "A radio_button_unchecked Yes" at bounding box center [414, 136] width 477 height 26
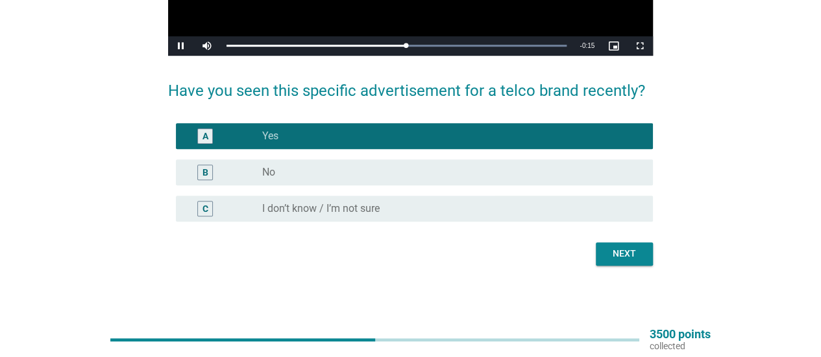
click at [616, 254] on div "Next" at bounding box center [624, 254] width 36 height 14
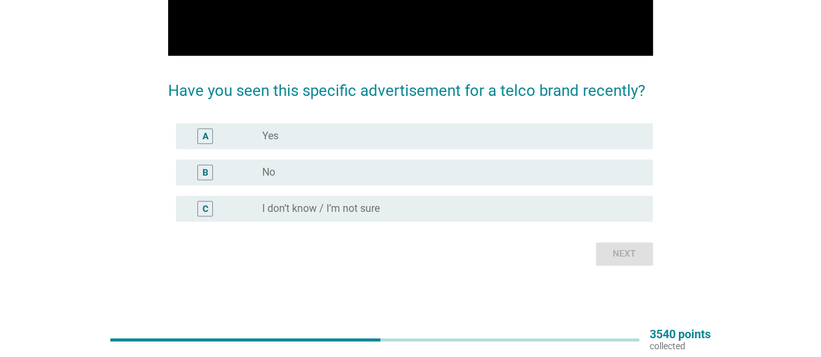
scroll to position [0, 0]
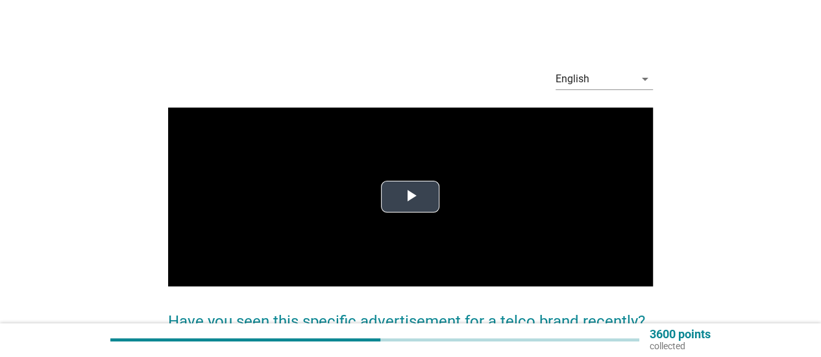
click at [410, 197] on span "Video Player" at bounding box center [410, 197] width 0 height 0
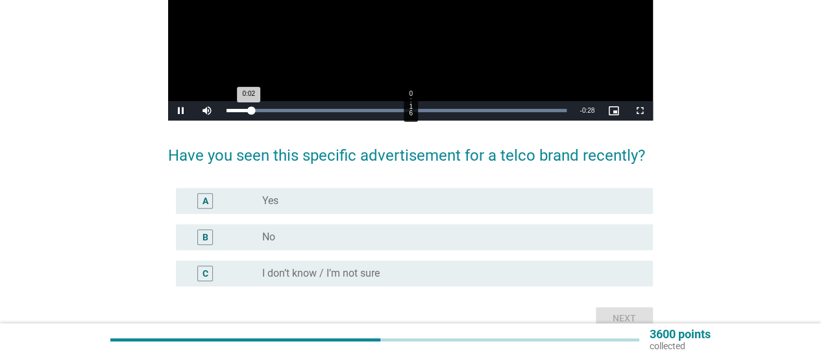
scroll to position [195, 0]
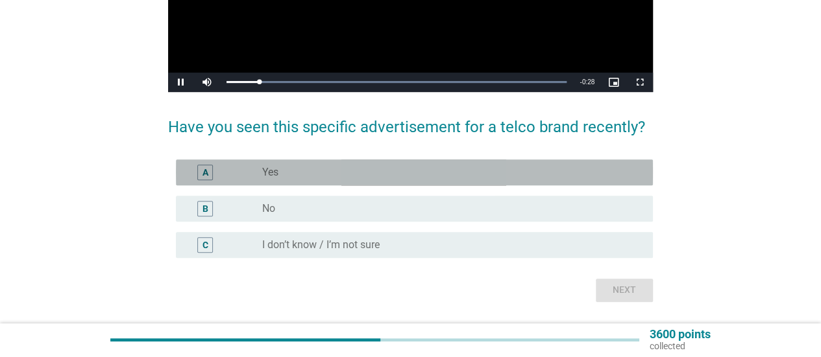
click at [429, 180] on div "A radio_button_unchecked Yes" at bounding box center [414, 173] width 477 height 26
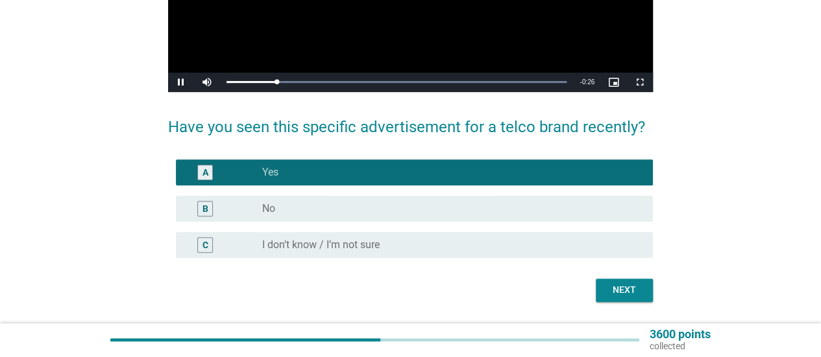
click at [433, 211] on div "radio_button_unchecked No" at bounding box center [447, 208] width 370 height 13
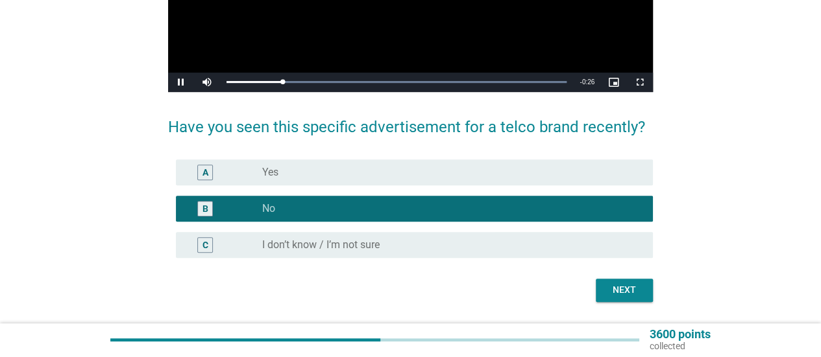
click at [624, 287] on div "Next" at bounding box center [624, 290] width 36 height 14
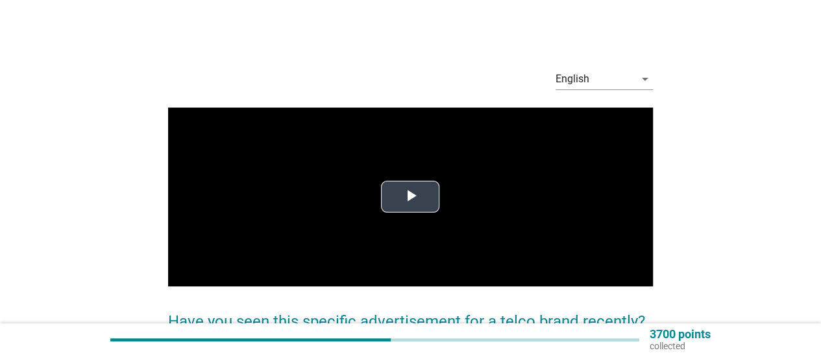
click at [410, 197] on span "Video Player" at bounding box center [410, 197] width 0 height 0
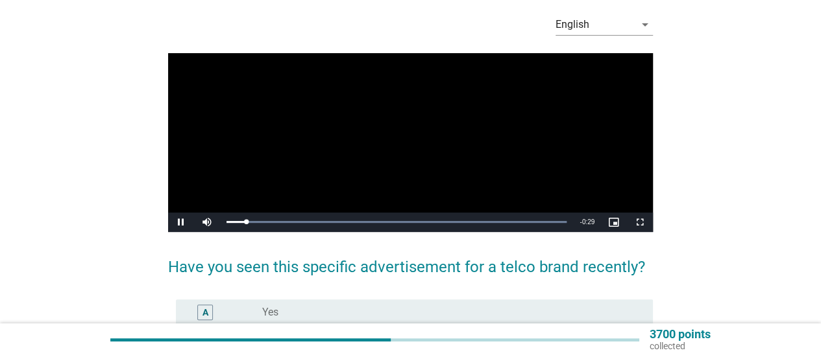
scroll to position [130, 0]
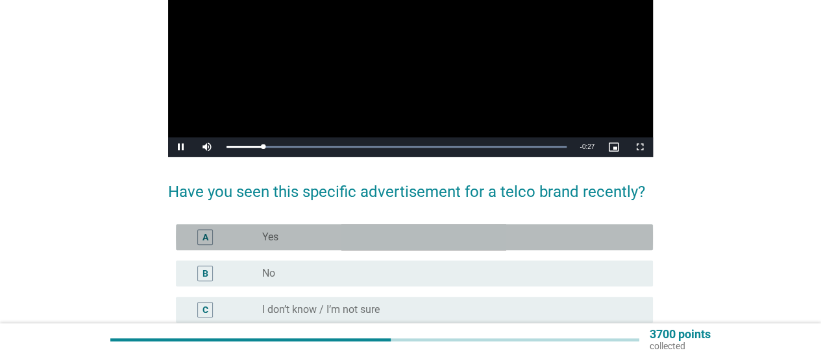
click at [448, 234] on div "radio_button_unchecked Yes" at bounding box center [447, 237] width 370 height 13
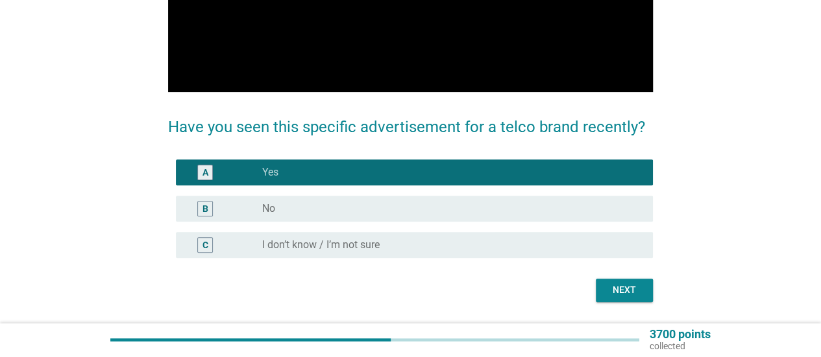
scroll to position [231, 0]
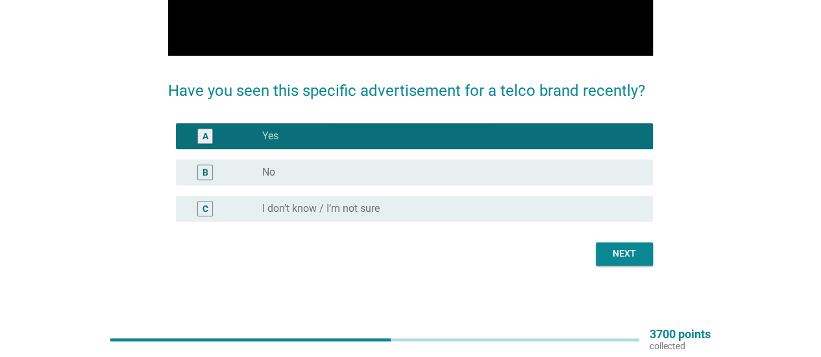
click at [621, 254] on div "Next" at bounding box center [624, 254] width 36 height 14
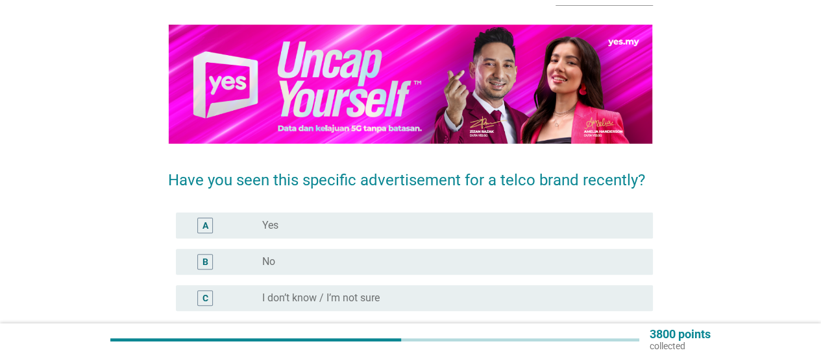
scroll to position [130, 0]
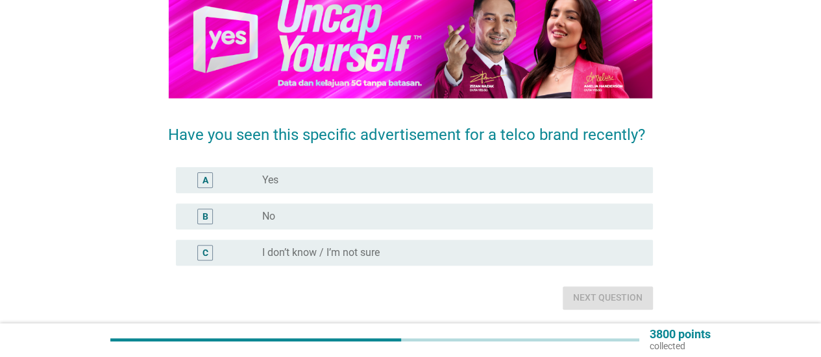
click at [494, 223] on div "radio_button_unchecked No" at bounding box center [452, 217] width 380 height 16
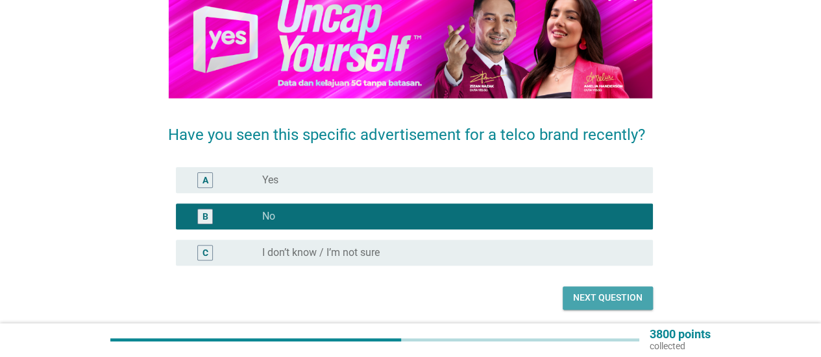
click at [610, 294] on div "Next question" at bounding box center [607, 298] width 69 height 14
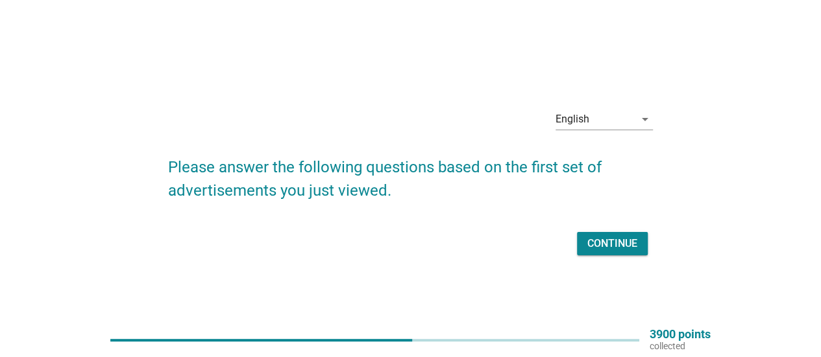
click at [610, 256] on div "Continue" at bounding box center [410, 243] width 485 height 31
click at [607, 247] on div "Continue" at bounding box center [612, 244] width 50 height 16
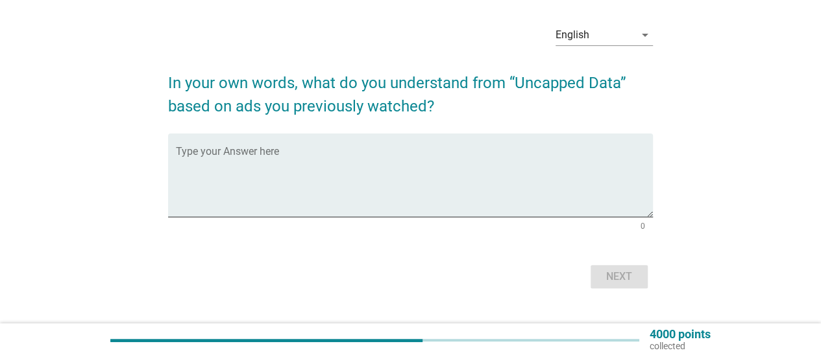
scroll to position [65, 0]
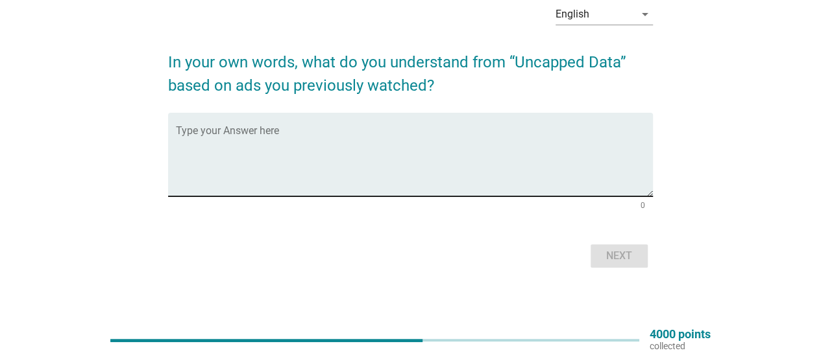
click at [487, 163] on textarea "Type your Answer here" at bounding box center [414, 162] width 477 height 68
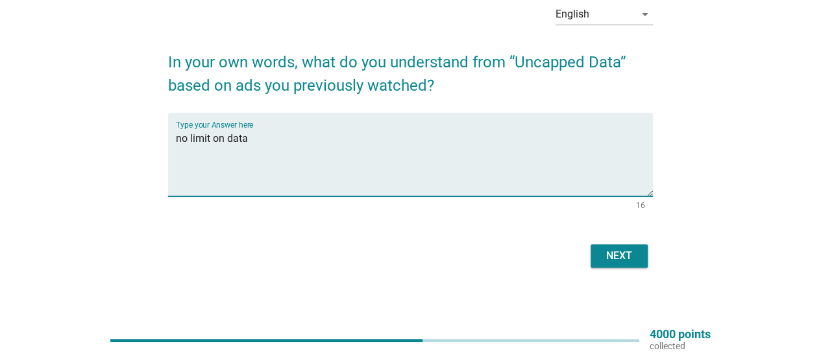
type textarea "no limit on data"
click at [609, 258] on div "Next" at bounding box center [619, 256] width 36 height 16
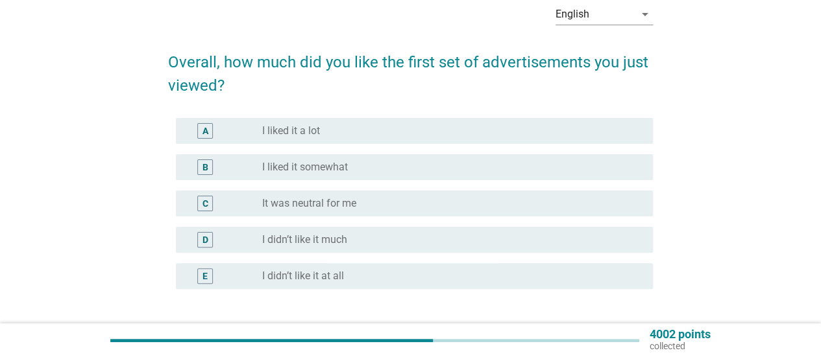
scroll to position [0, 0]
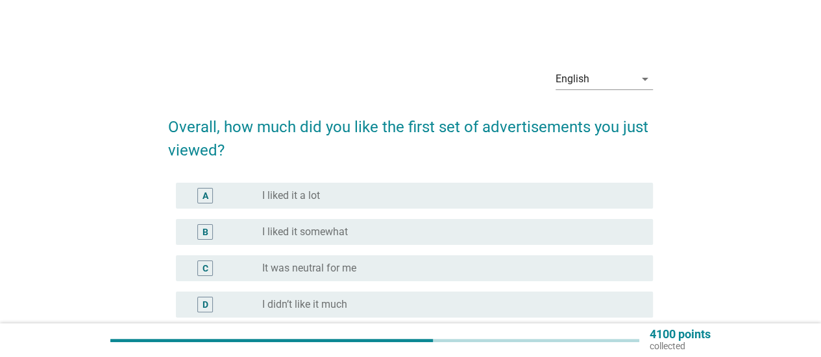
click at [372, 241] on div "B radio_button_unchecked I liked it somewhat" at bounding box center [414, 232] width 477 height 26
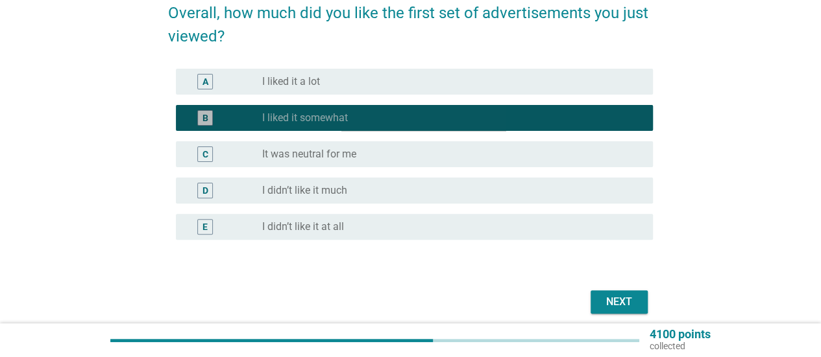
scroll to position [166, 0]
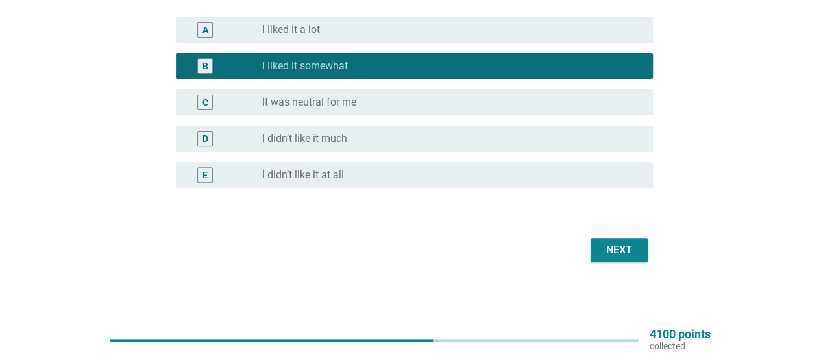
click at [615, 257] on div "Next" at bounding box center [619, 251] width 36 height 16
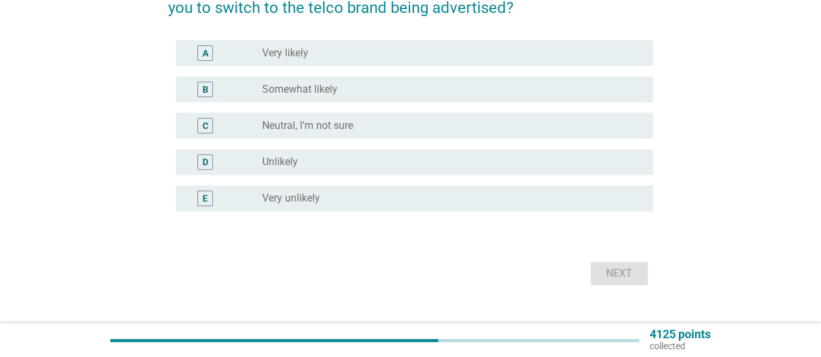
scroll to position [0, 0]
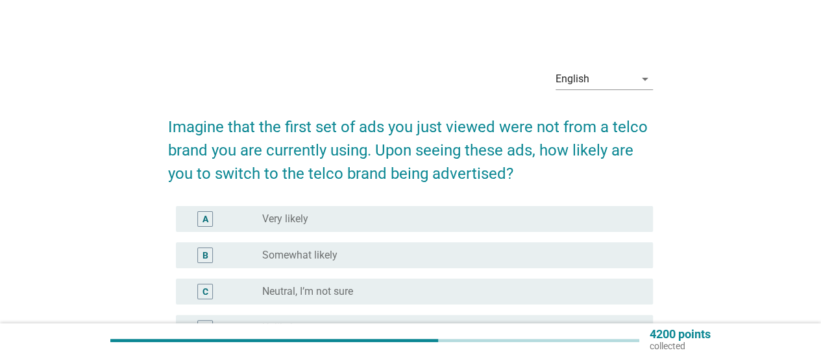
click at [483, 229] on div "A radio_button_unchecked Very likely" at bounding box center [414, 219] width 477 height 26
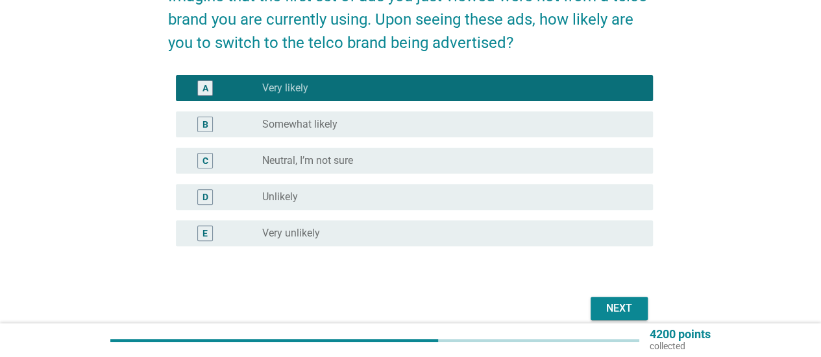
scroll to position [189, 0]
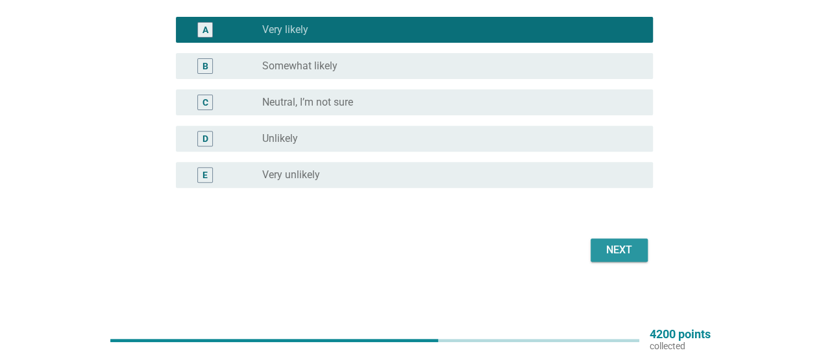
click at [637, 253] on button "Next" at bounding box center [618, 250] width 57 height 23
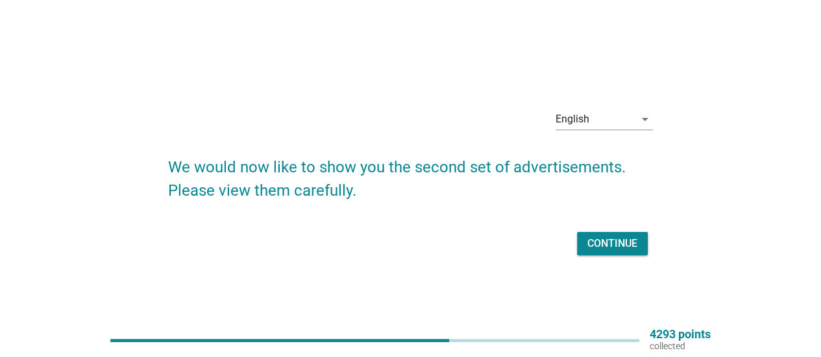
click at [469, 156] on h2 "We would now like to show you the second set of advertisements. Please view the…" at bounding box center [410, 173] width 485 height 60
click at [605, 237] on div "Continue" at bounding box center [612, 244] width 50 height 16
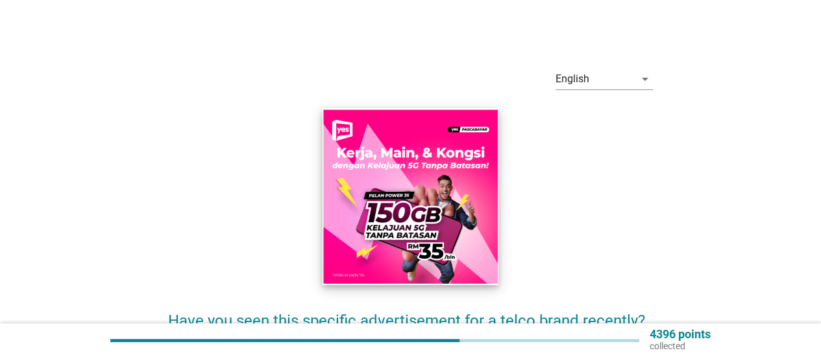
click at [413, 215] on img at bounding box center [409, 196] width 175 height 177
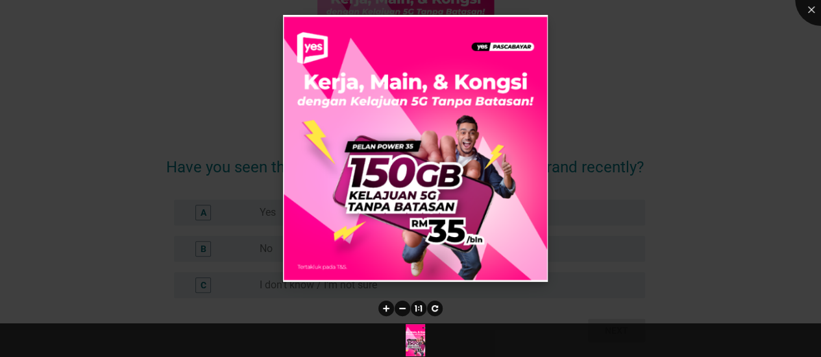
scroll to position [197, 0]
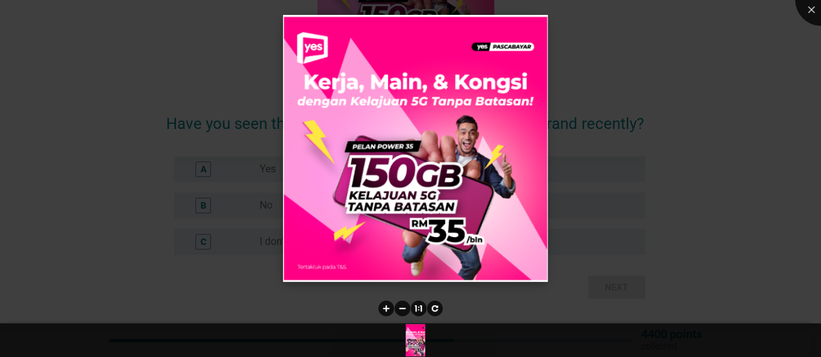
click at [462, 210] on img at bounding box center [415, 148] width 265 height 267
click at [640, 233] on div at bounding box center [410, 178] width 821 height 357
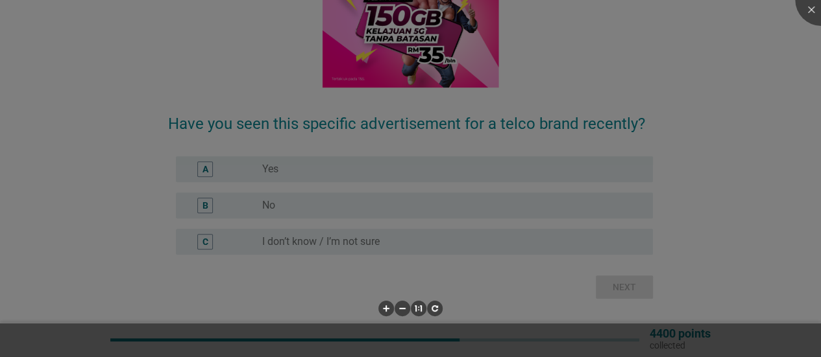
click at [456, 223] on div at bounding box center [410, 178] width 821 height 357
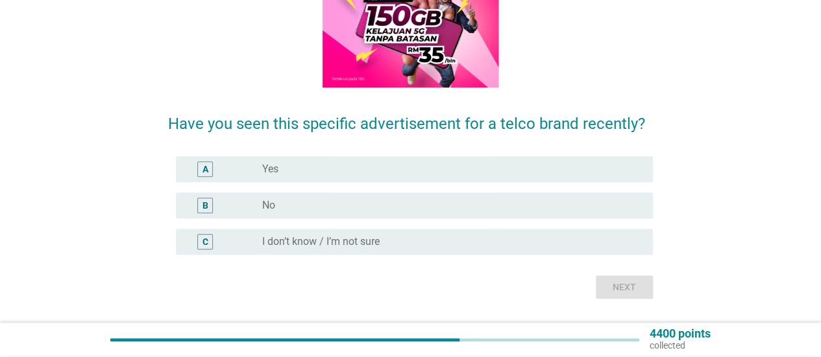
click at [477, 176] on body "English Bahasa Melayu 中文（简体） English arrow_drop_down Have you seen this specifi…" at bounding box center [410, 80] width 821 height 555
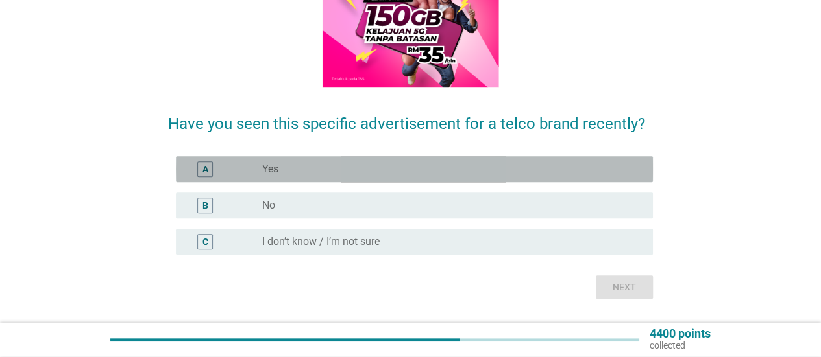
click at [490, 168] on div "radio_button_unchecked Yes" at bounding box center [447, 169] width 370 height 13
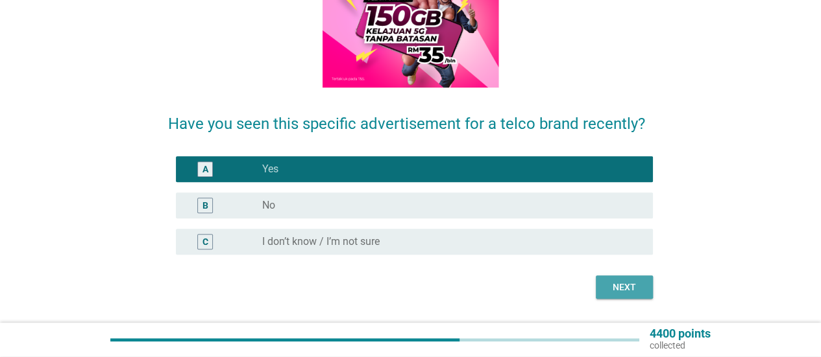
click at [612, 294] on div "Next" at bounding box center [624, 288] width 36 height 14
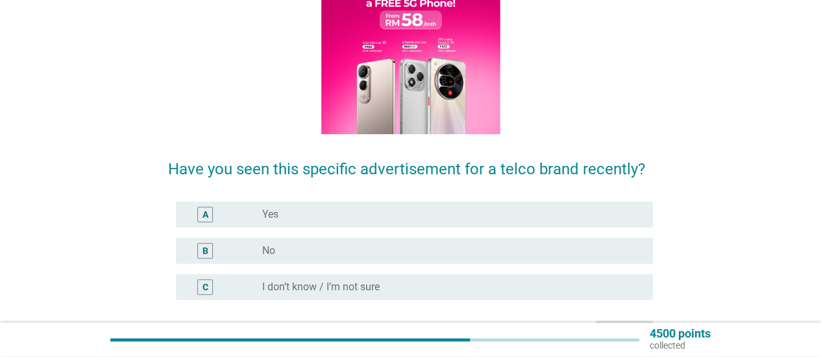
scroll to position [195, 0]
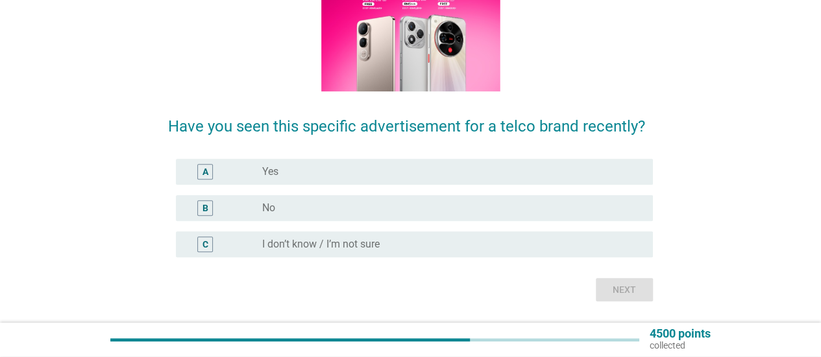
click at [479, 245] on div "radio_button_unchecked I don’t know / I’m not sure" at bounding box center [447, 244] width 370 height 13
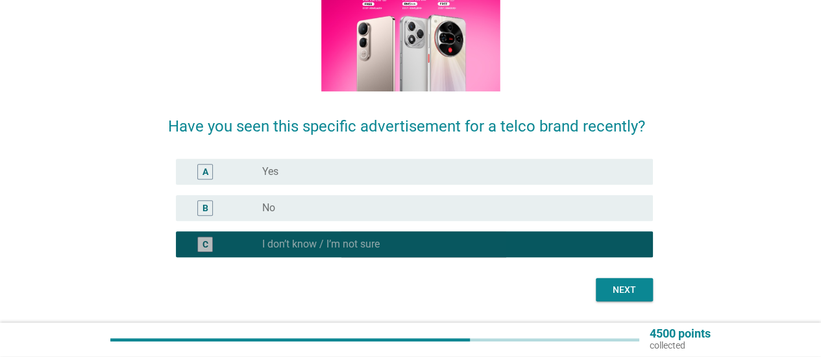
click at [487, 193] on div "B radio_button_unchecked No" at bounding box center [410, 208] width 485 height 36
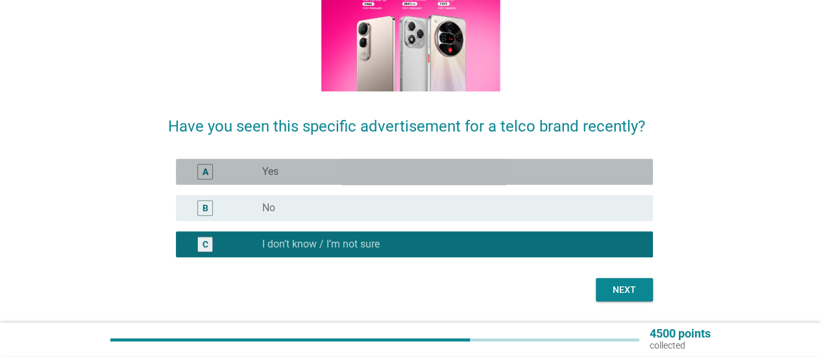
click at [587, 173] on div "radio_button_unchecked Yes" at bounding box center [447, 171] width 370 height 13
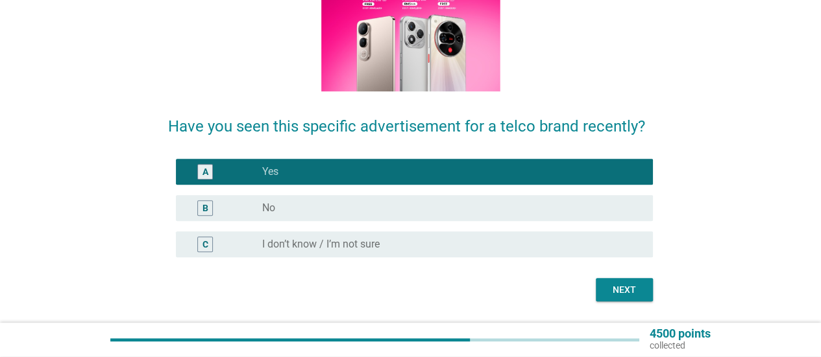
click at [634, 278] on div "Have you seen this specific advertisement for a telco brand recently? A radio_b…" at bounding box center [410, 105] width 485 height 394
click at [630, 294] on div "Next" at bounding box center [624, 290] width 36 height 14
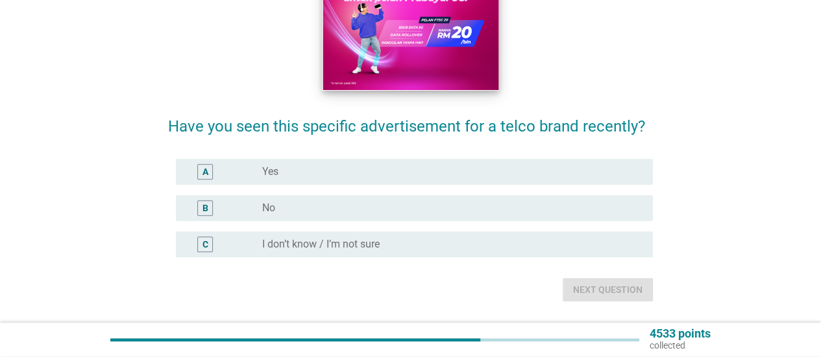
scroll to position [0, 0]
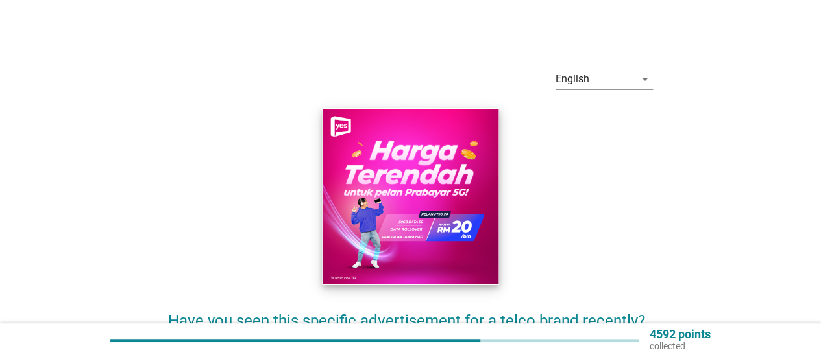
click at [459, 230] on img at bounding box center [410, 196] width 176 height 177
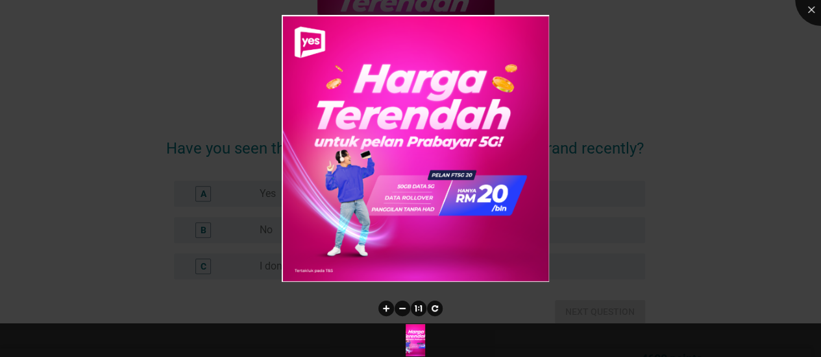
scroll to position [195, 0]
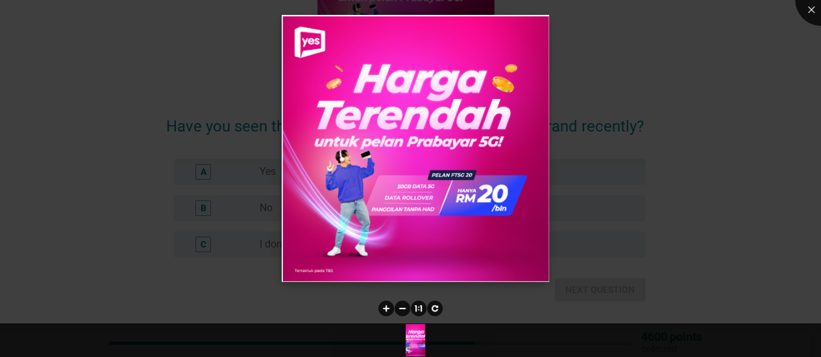
click at [480, 221] on img at bounding box center [415, 148] width 267 height 267
click at [616, 201] on div at bounding box center [410, 178] width 821 height 357
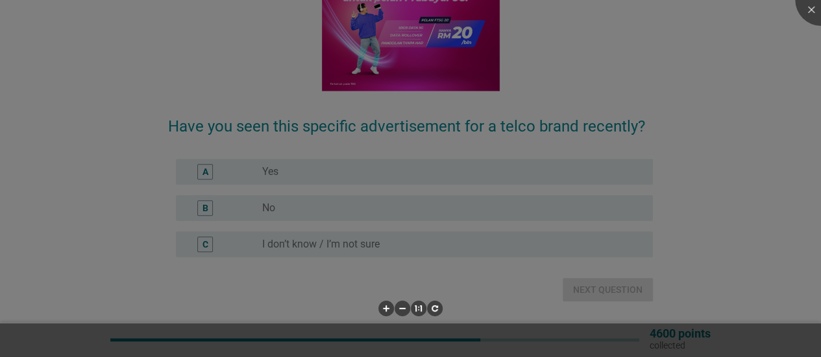
click at [526, 173] on div at bounding box center [410, 178] width 821 height 357
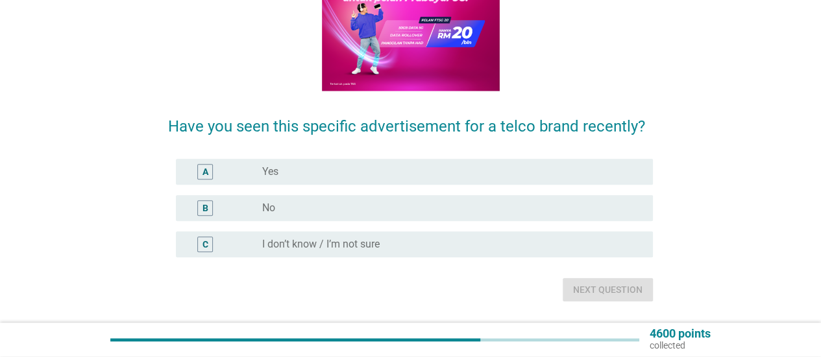
click at [568, 177] on div "radio_button_unchecked Yes" at bounding box center [447, 171] width 370 height 13
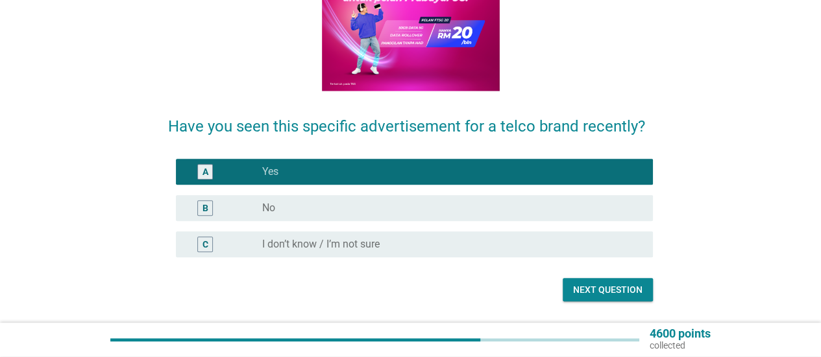
click at [601, 305] on div "English arrow_drop_down Have you seen this specific advertisement for a telco b…" at bounding box center [410, 82] width 505 height 459
click at [603, 289] on div "Next question" at bounding box center [607, 290] width 69 height 14
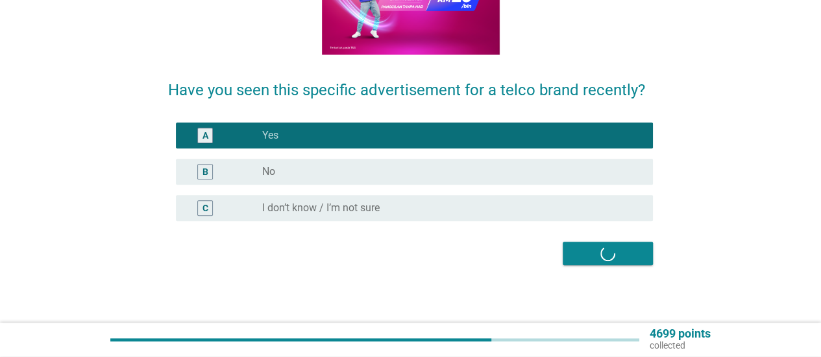
scroll to position [0, 0]
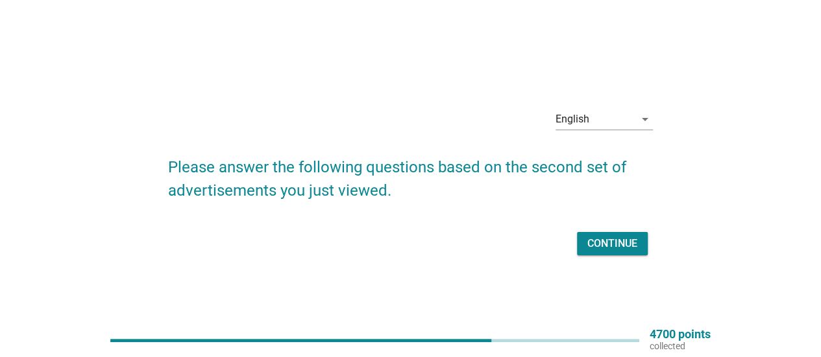
click at [592, 242] on div "Continue" at bounding box center [612, 244] width 50 height 16
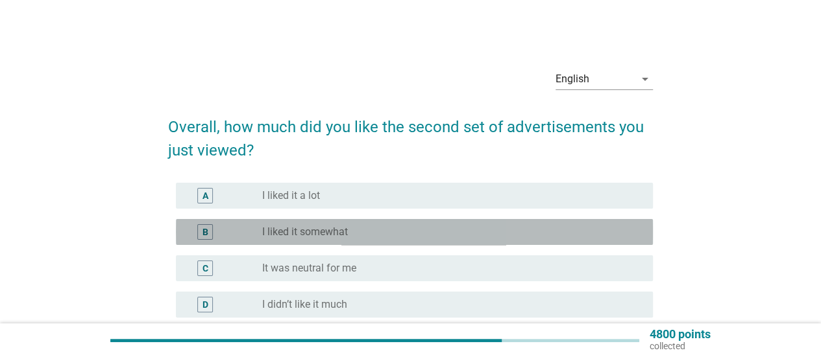
click at [381, 221] on div "B radio_button_unchecked I liked it somewhat" at bounding box center [414, 232] width 477 height 26
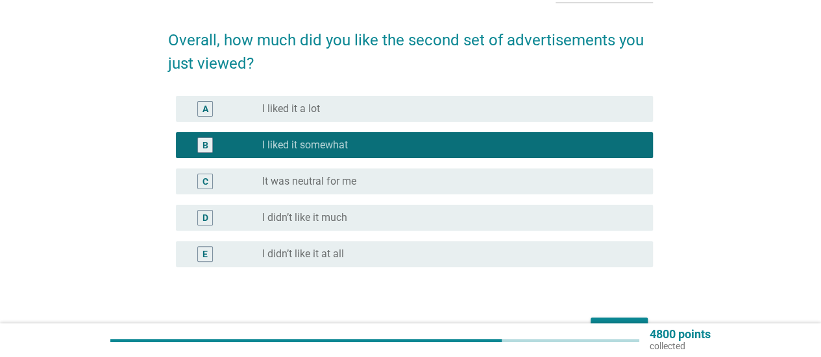
scroll to position [166, 0]
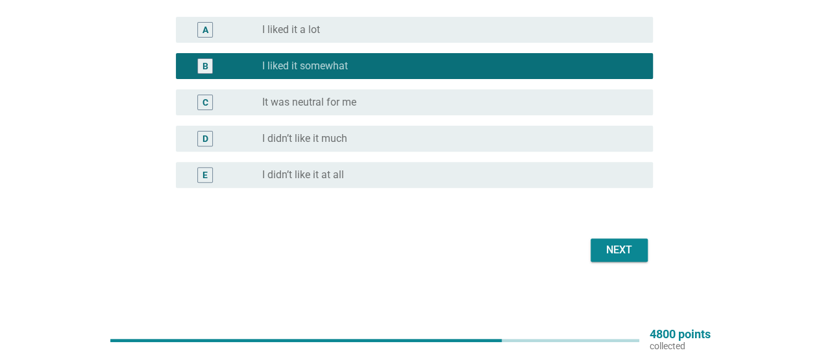
click at [620, 256] on div "Next" at bounding box center [619, 251] width 36 height 16
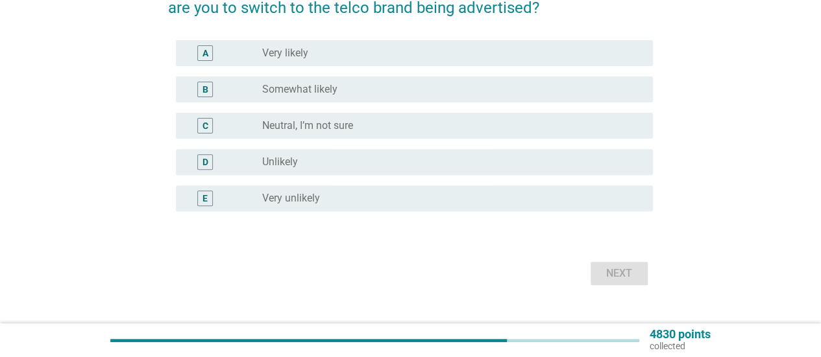
scroll to position [0, 0]
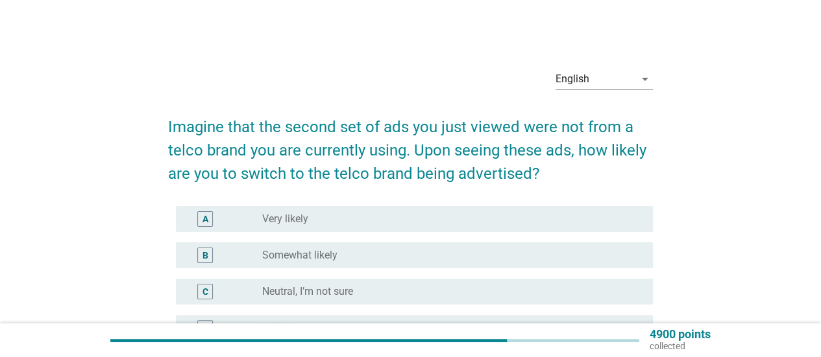
click at [468, 241] on div "B radio_button_unchecked Somewhat likely" at bounding box center [410, 255] width 485 height 36
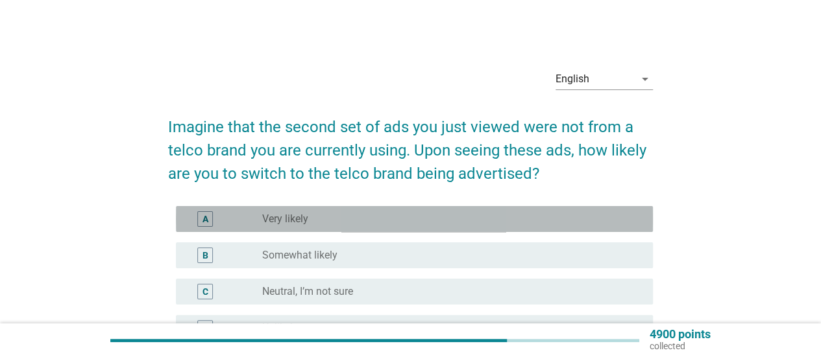
click at [494, 221] on div "radio_button_unchecked Very likely" at bounding box center [447, 219] width 370 height 13
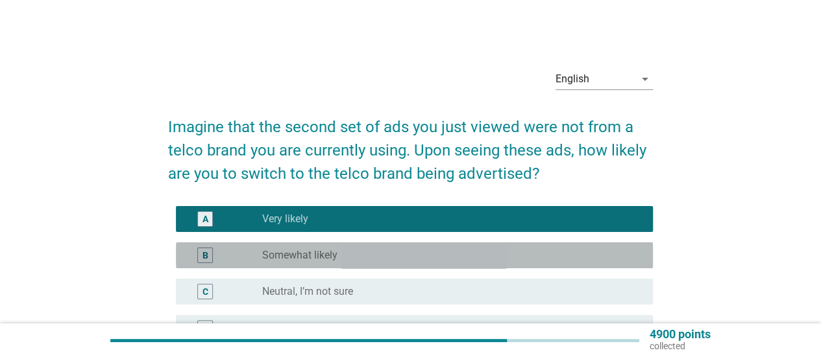
click at [497, 254] on div "radio_button_unchecked Somewhat likely" at bounding box center [447, 255] width 370 height 13
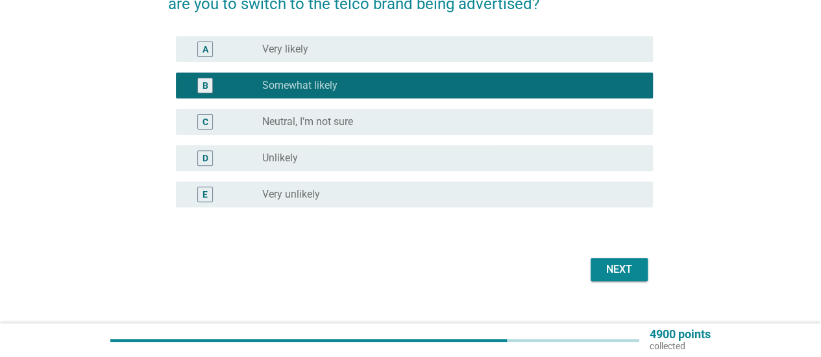
scroll to position [189, 0]
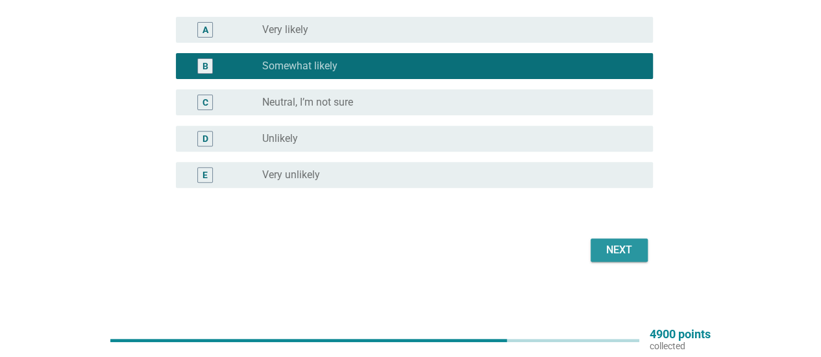
click at [635, 256] on div "Next" at bounding box center [619, 251] width 36 height 16
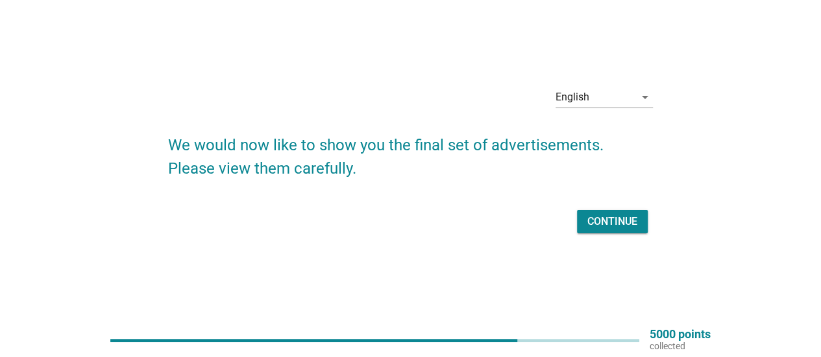
scroll to position [34, 0]
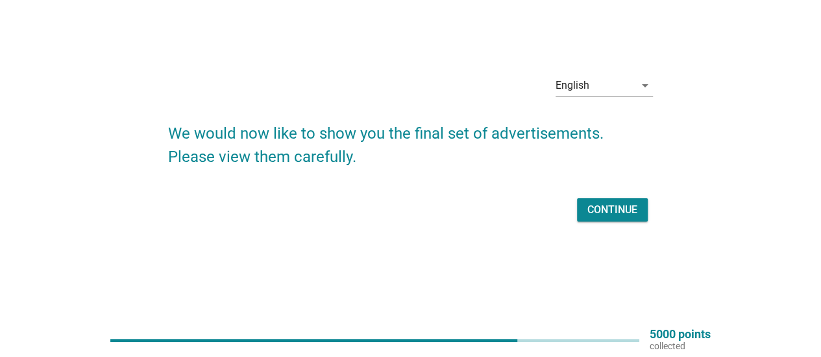
click at [603, 219] on button "Continue" at bounding box center [612, 210] width 71 height 23
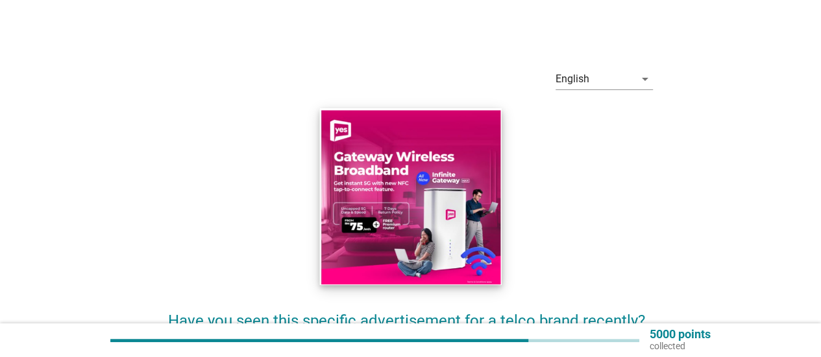
click at [449, 228] on img at bounding box center [410, 196] width 182 height 177
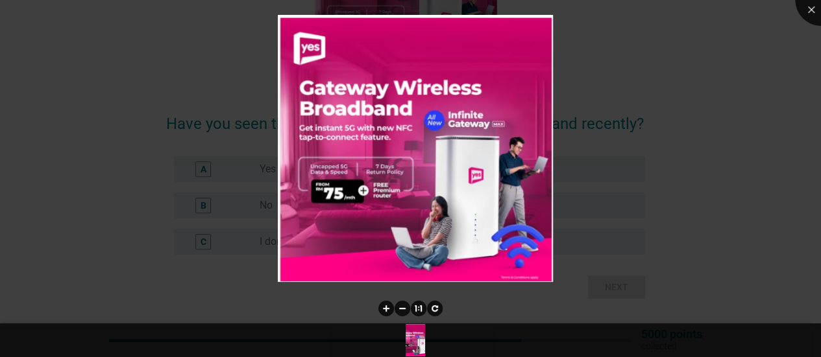
click at [561, 206] on div at bounding box center [410, 178] width 821 height 357
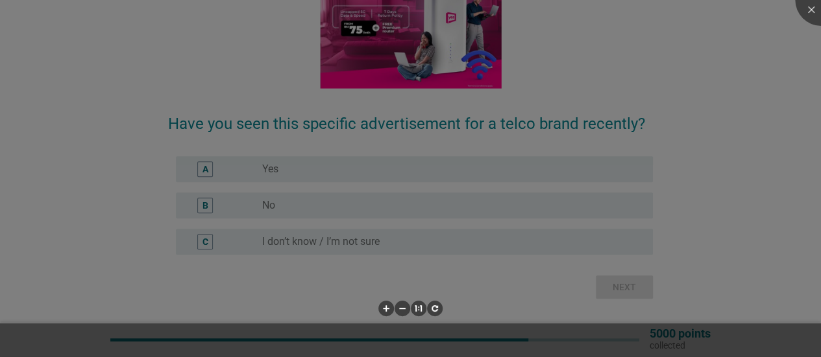
drag, startPoint x: 449, startPoint y: 211, endPoint x: 455, endPoint y: 173, distance: 38.8
click at [448, 211] on div at bounding box center [410, 178] width 821 height 357
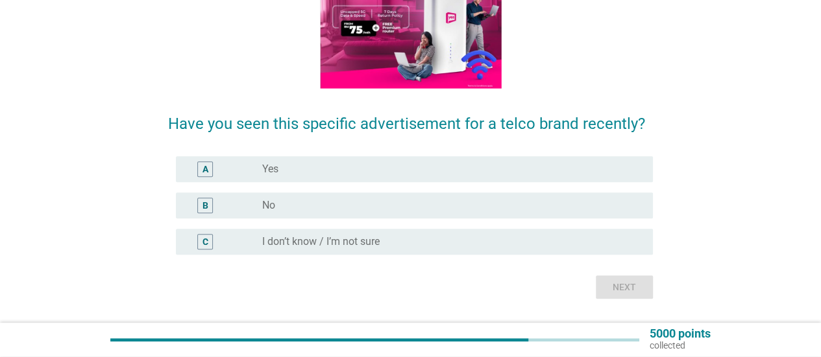
click at [457, 171] on div at bounding box center [410, 178] width 821 height 357
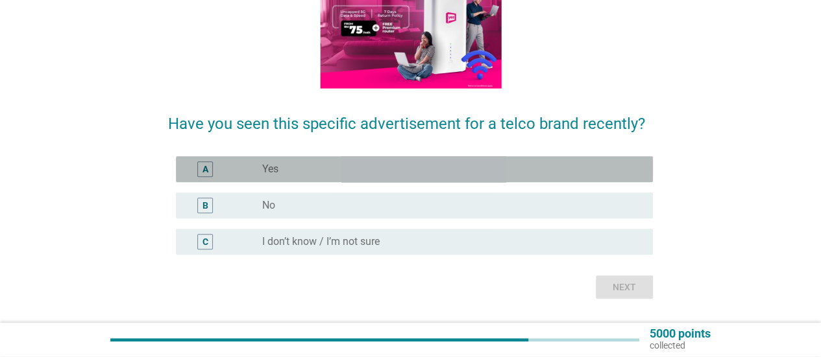
click at [515, 169] on div "radio_button_unchecked Yes" at bounding box center [447, 169] width 370 height 13
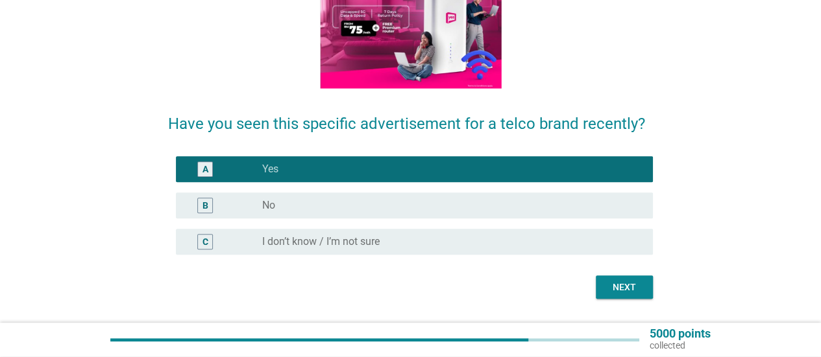
click at [616, 282] on div "Next" at bounding box center [624, 288] width 36 height 14
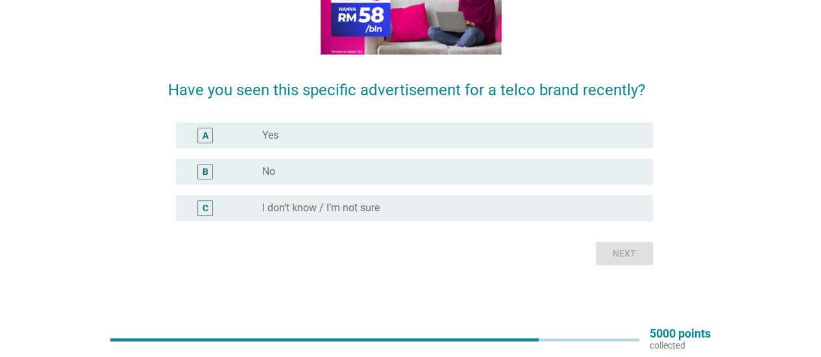
click at [512, 145] on div "A radio_button_unchecked Yes" at bounding box center [414, 136] width 477 height 26
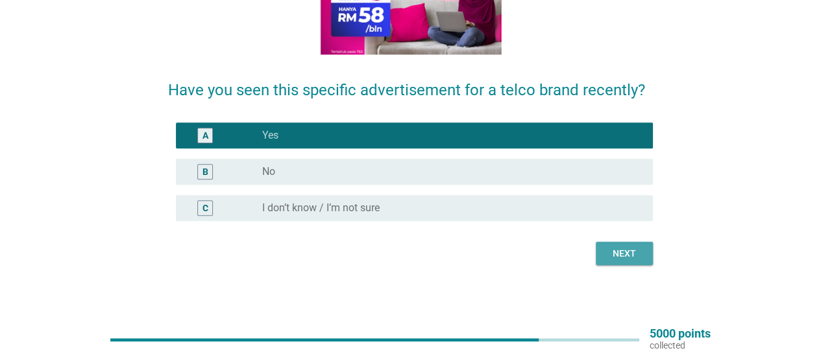
click at [628, 252] on div "Next" at bounding box center [624, 254] width 36 height 14
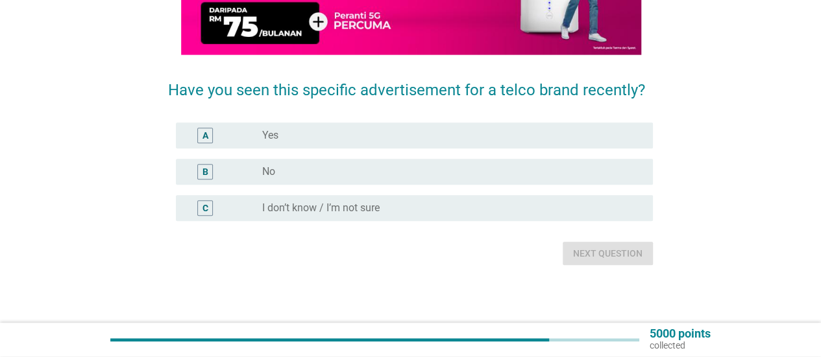
click at [433, 181] on div "B radio_button_unchecked No" at bounding box center [414, 172] width 477 height 26
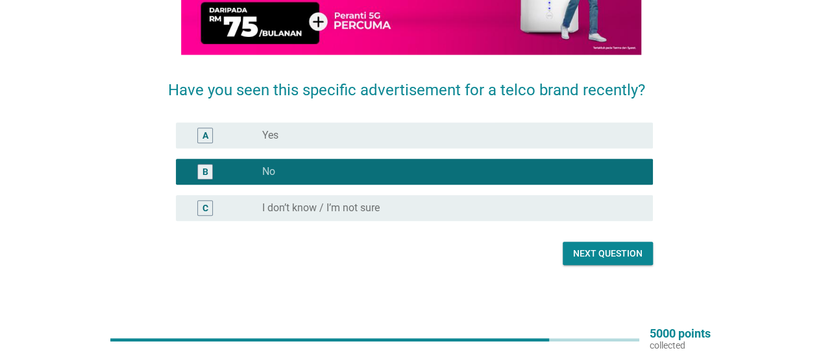
click at [493, 140] on div "radio_button_unchecked Yes" at bounding box center [447, 135] width 370 height 13
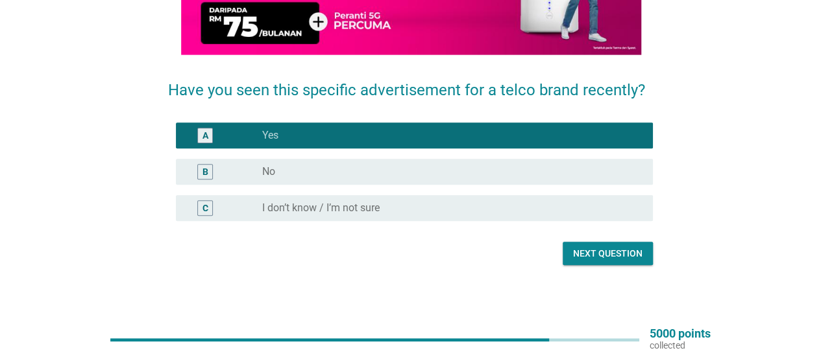
click at [598, 250] on div "Next question" at bounding box center [607, 254] width 69 height 14
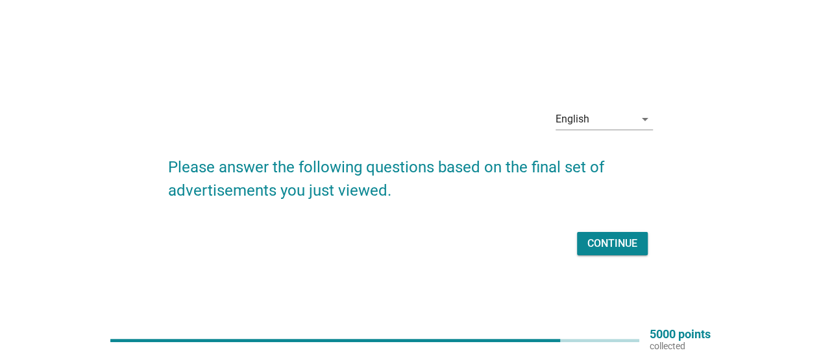
click at [611, 246] on div "Continue" at bounding box center [612, 244] width 50 height 16
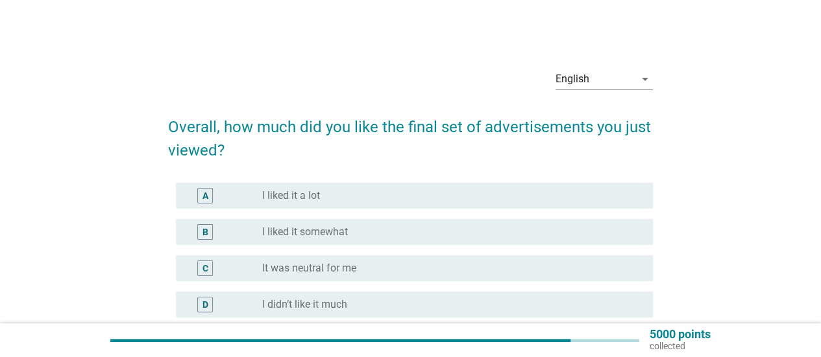
click at [472, 221] on div "B radio_button_unchecked I liked it somewhat" at bounding box center [414, 232] width 477 height 26
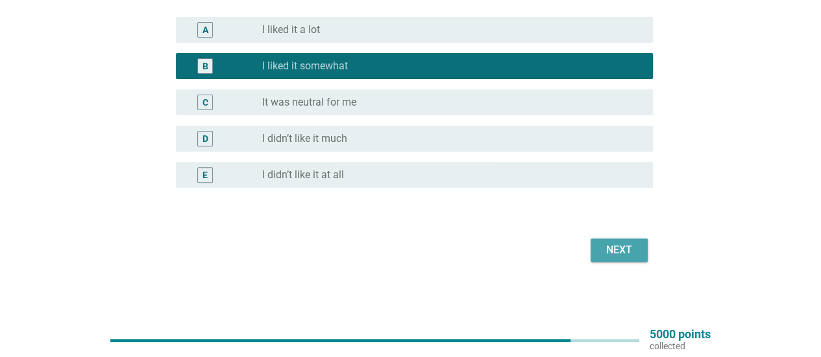
click at [612, 250] on div "Next" at bounding box center [619, 251] width 36 height 16
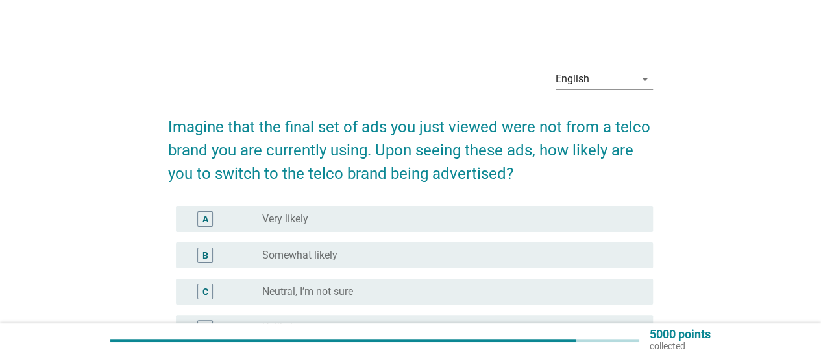
click at [455, 211] on div "radio_button_unchecked Very likely" at bounding box center [452, 219] width 380 height 16
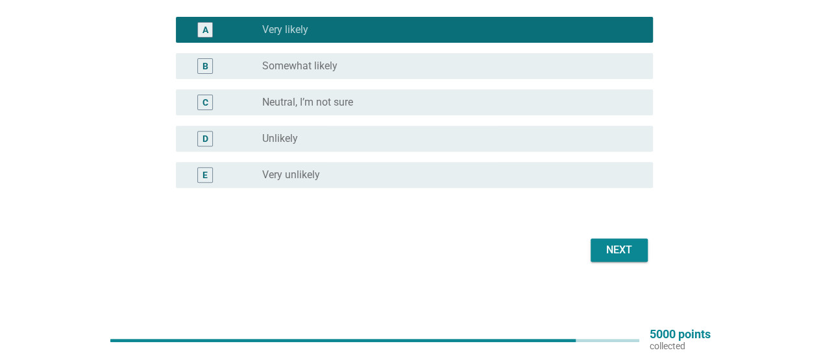
click at [612, 248] on div "Next" at bounding box center [619, 251] width 36 height 16
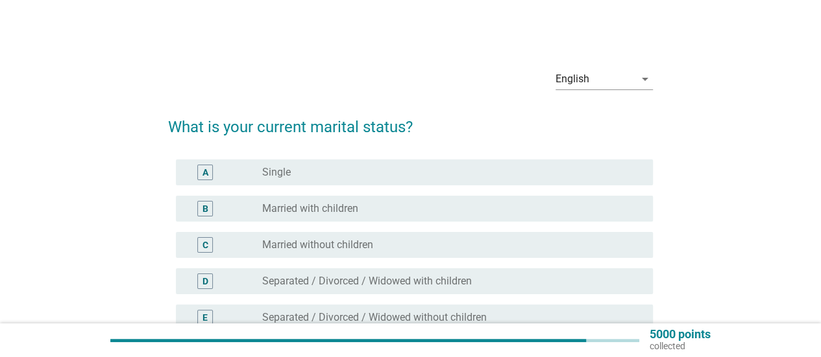
click at [418, 246] on div "radio_button_unchecked Married without children" at bounding box center [447, 245] width 370 height 13
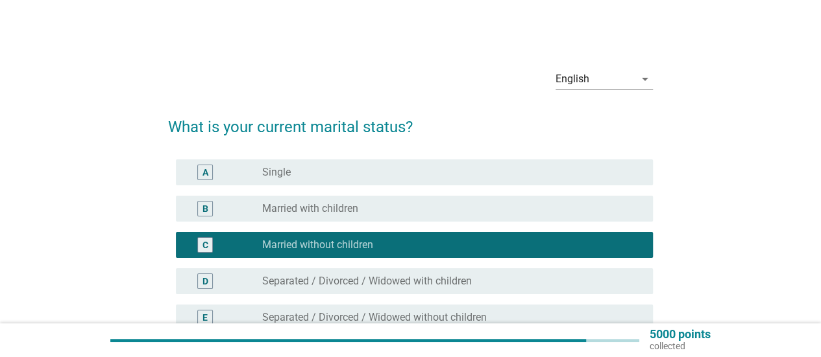
click at [429, 206] on div "radio_button_unchecked Married with children" at bounding box center [447, 208] width 370 height 13
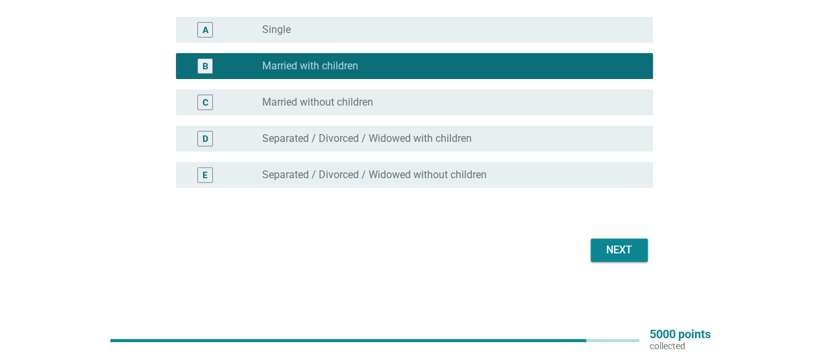
click at [609, 267] on div "English arrow_drop_down What is your current marital status? A radio_button_unc…" at bounding box center [410, 90] width 505 height 371
click at [615, 255] on div "Next" at bounding box center [619, 251] width 36 height 16
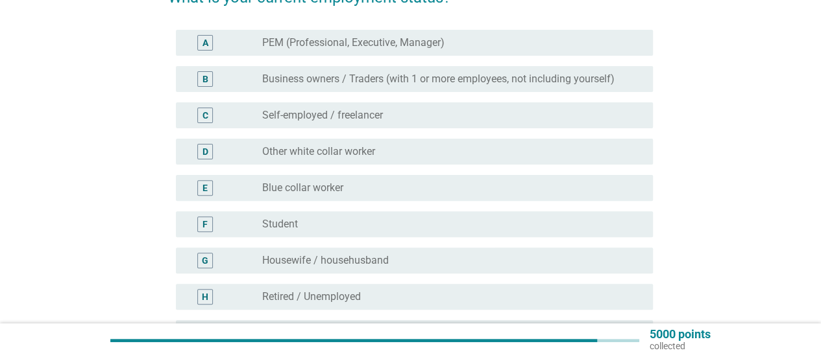
click at [400, 153] on div "radio_button_unchecked Other white collar worker" at bounding box center [447, 151] width 370 height 13
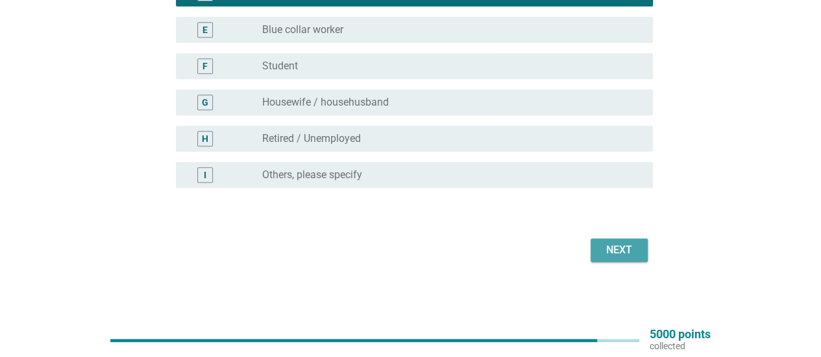
click at [618, 257] on div "Next" at bounding box center [619, 251] width 36 height 16
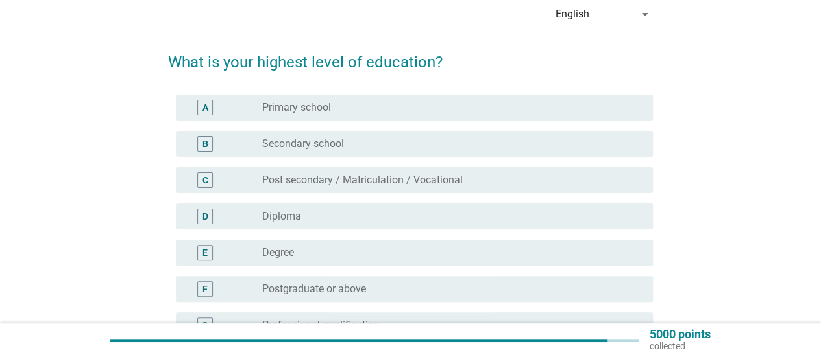
click at [370, 251] on div "radio_button_unchecked Degree" at bounding box center [447, 253] width 370 height 13
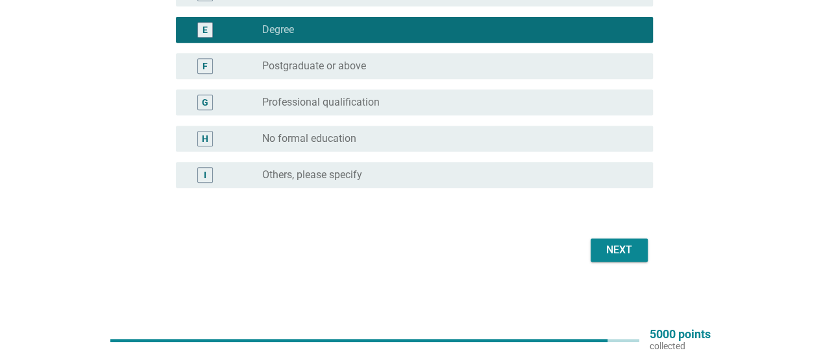
click at [630, 247] on div "Next" at bounding box center [619, 251] width 36 height 16
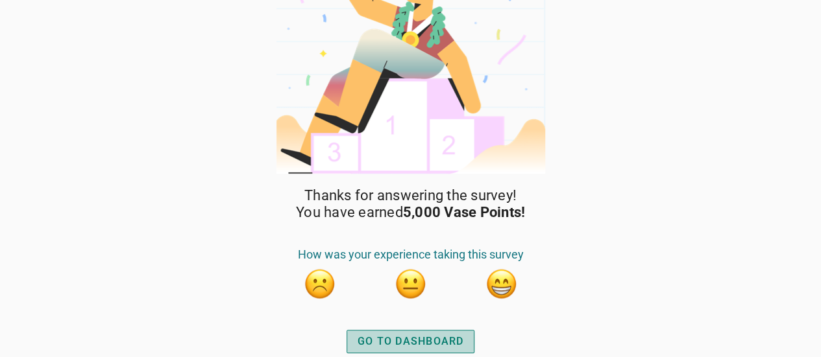
click at [420, 339] on div "GO TO DASHBOARD" at bounding box center [410, 342] width 106 height 16
